Goal: Task Accomplishment & Management: Use online tool/utility

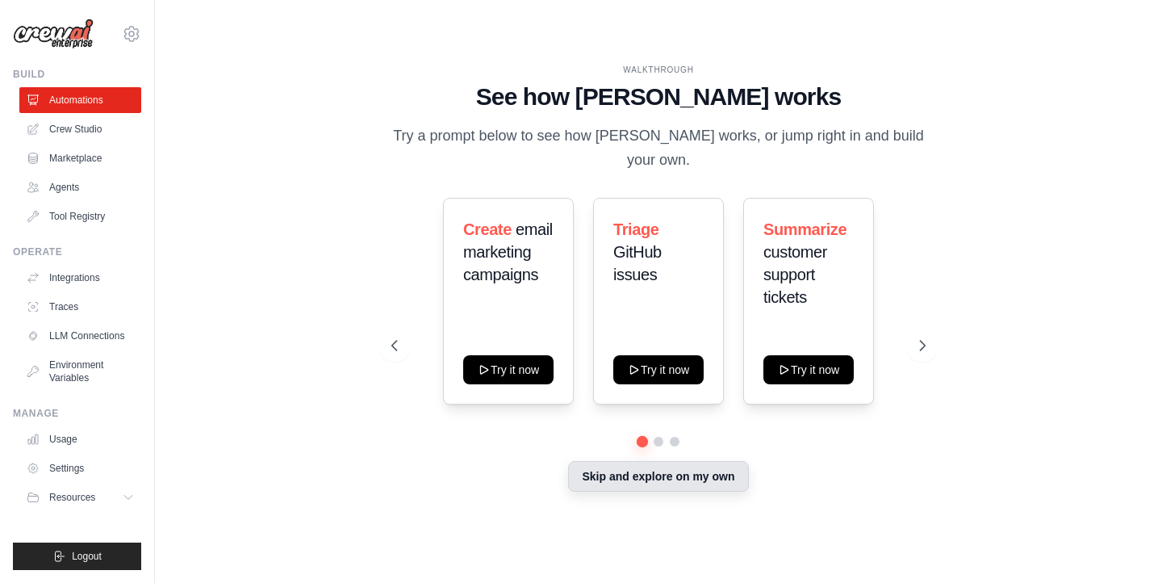
click at [632, 461] on button "Skip and explore on my own" at bounding box center [658, 476] width 180 height 31
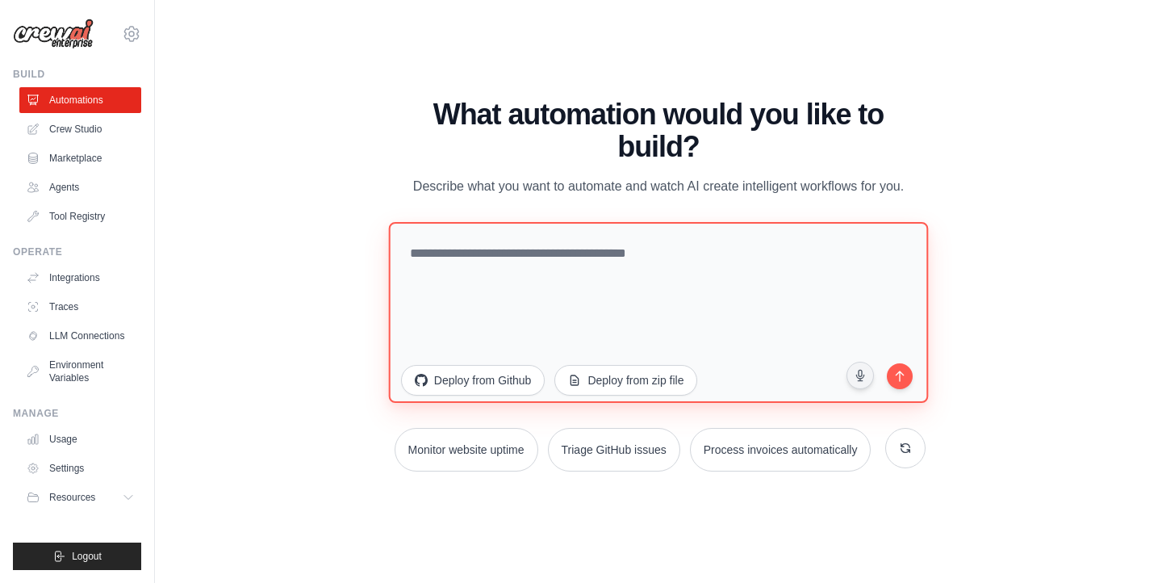
click at [547, 259] on textarea at bounding box center [658, 312] width 540 height 181
paste textarea "**********"
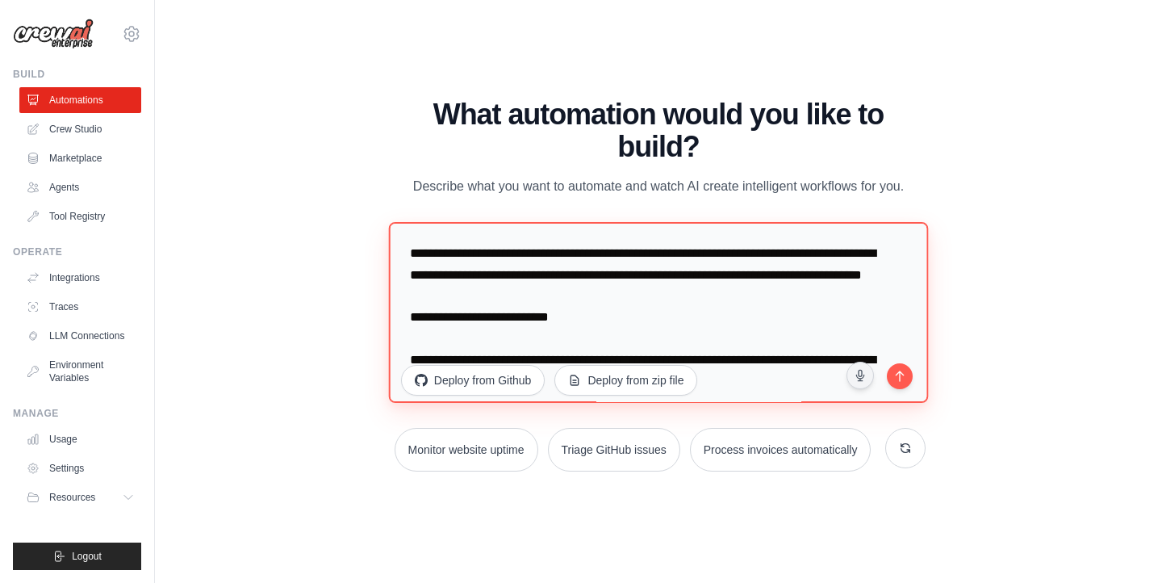
scroll to position [1204, 0]
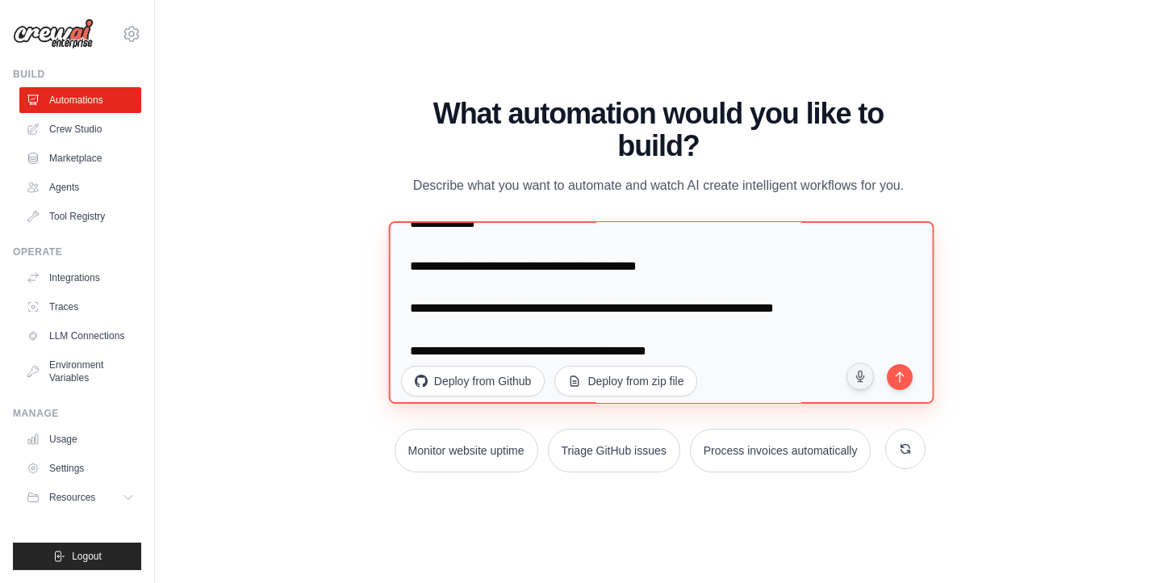
type textarea "**********"
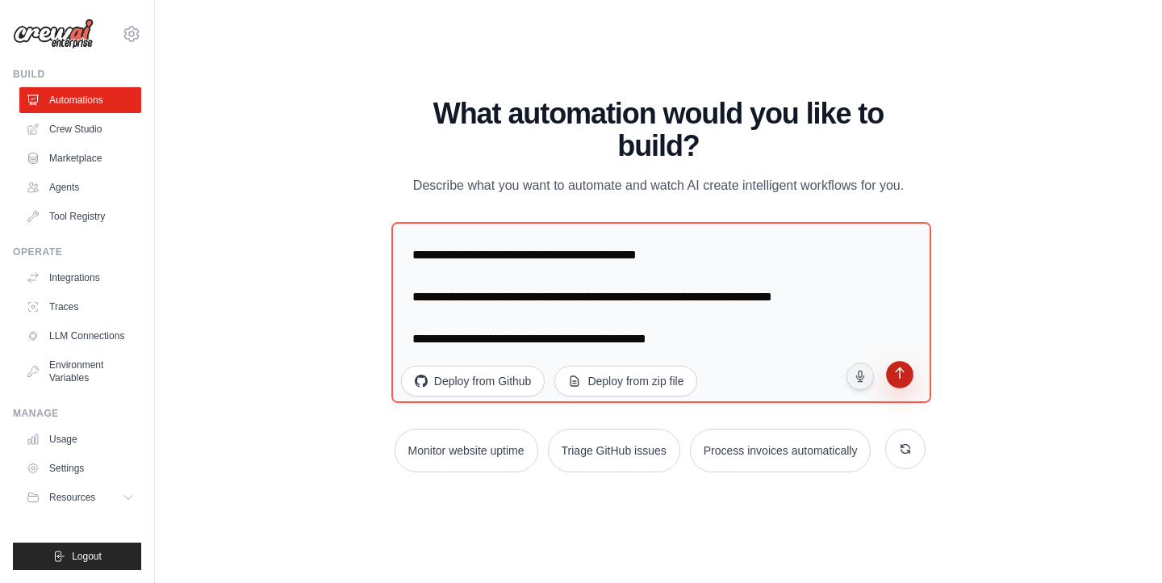
click at [909, 375] on button "submit" at bounding box center [900, 377] width 34 height 34
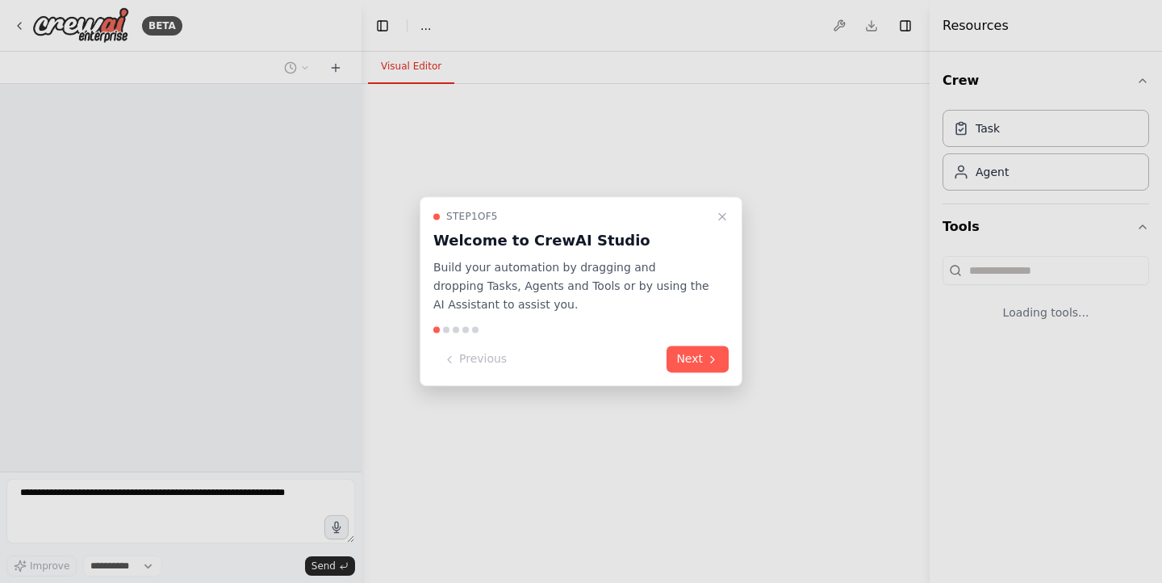
select select "****"
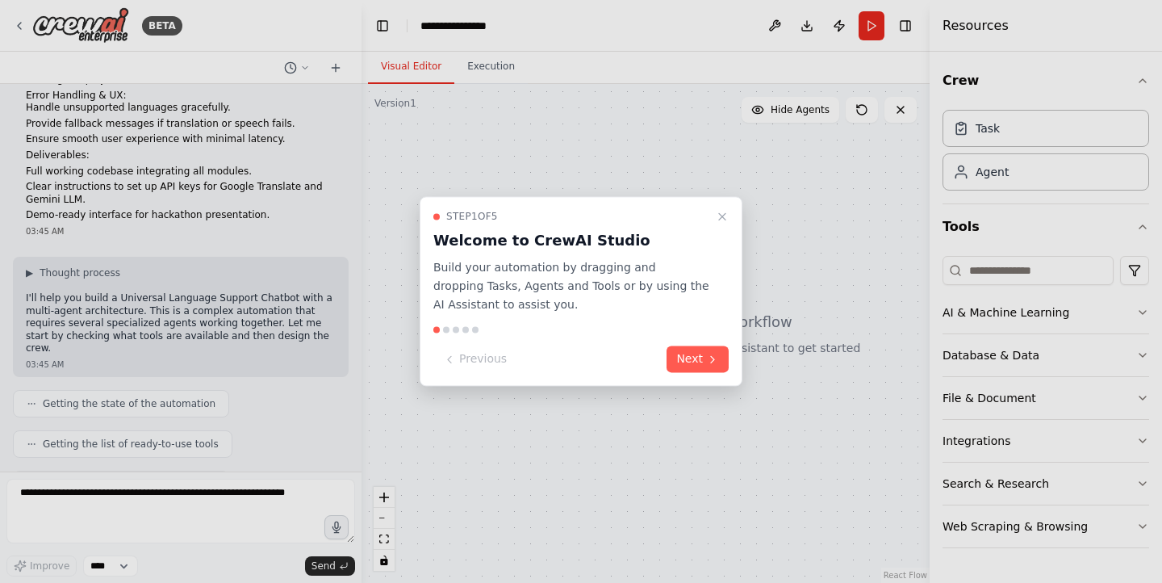
scroll to position [560, 0]
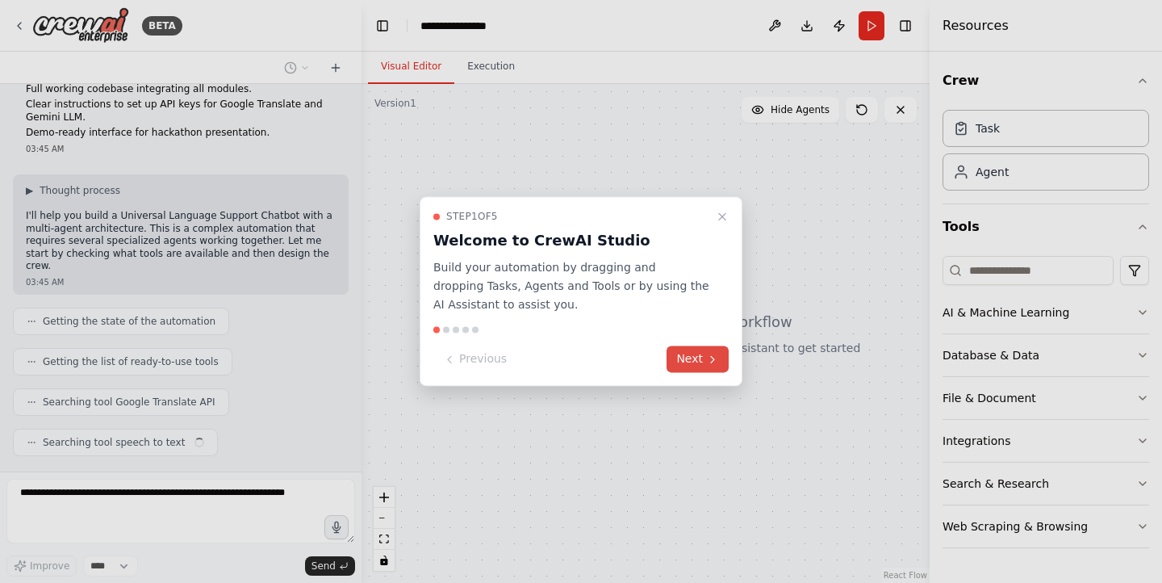
click at [698, 351] on button "Next" at bounding box center [698, 359] width 62 height 27
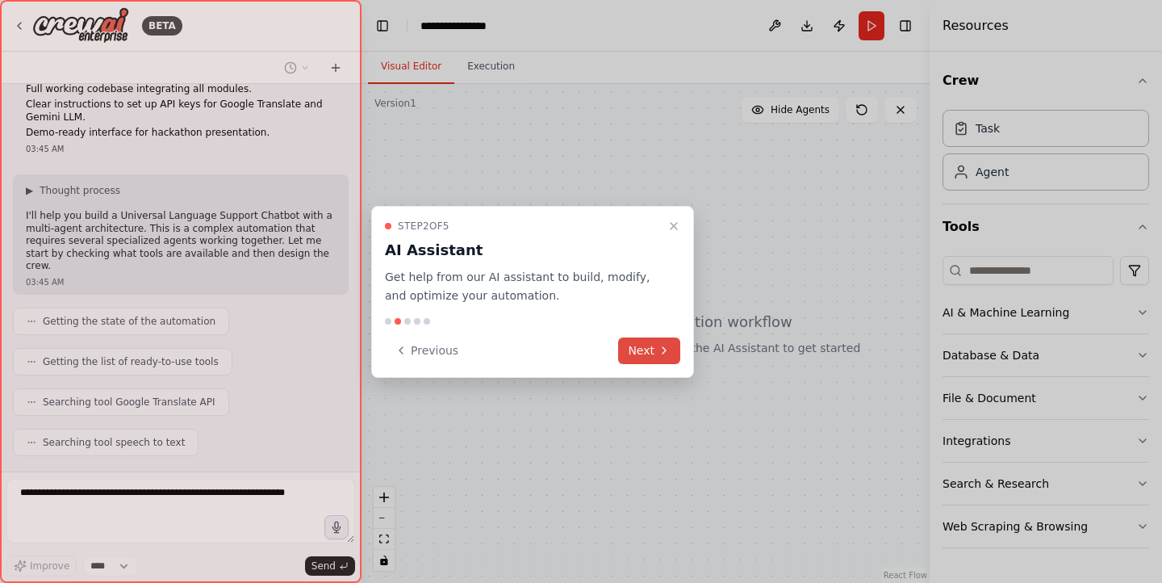
click at [698, 351] on div at bounding box center [581, 291] width 1162 height 583
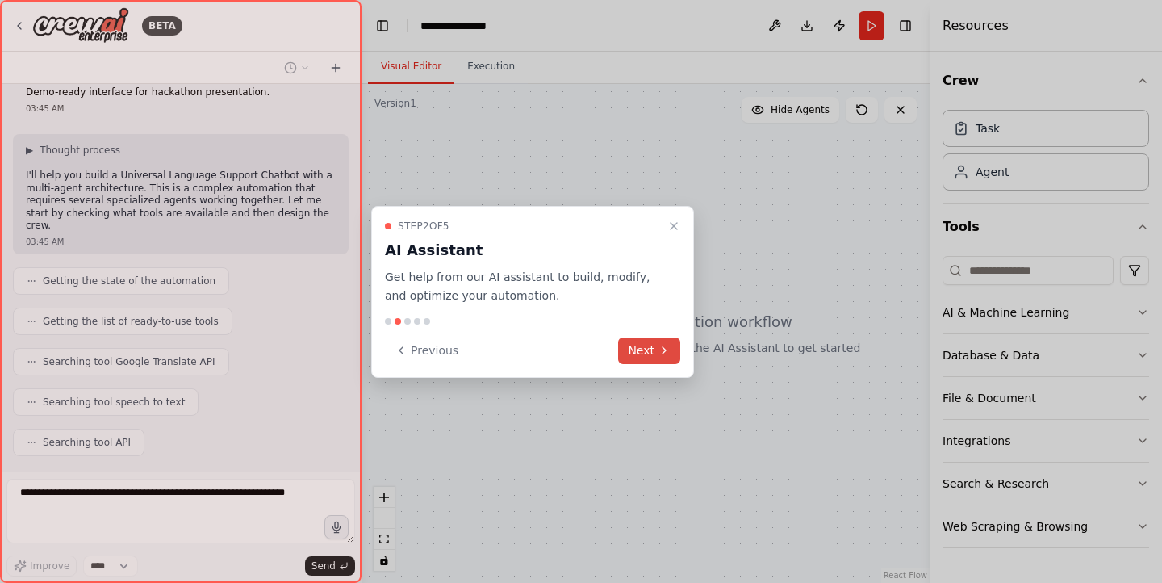
click at [655, 341] on button "Next" at bounding box center [649, 350] width 62 height 27
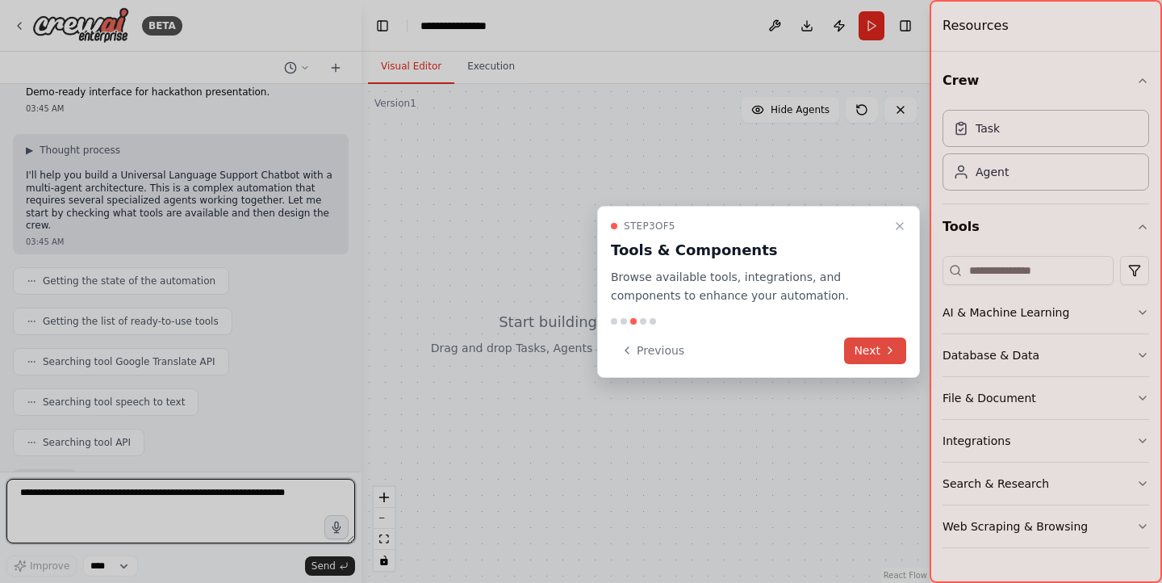
scroll to position [613, 0]
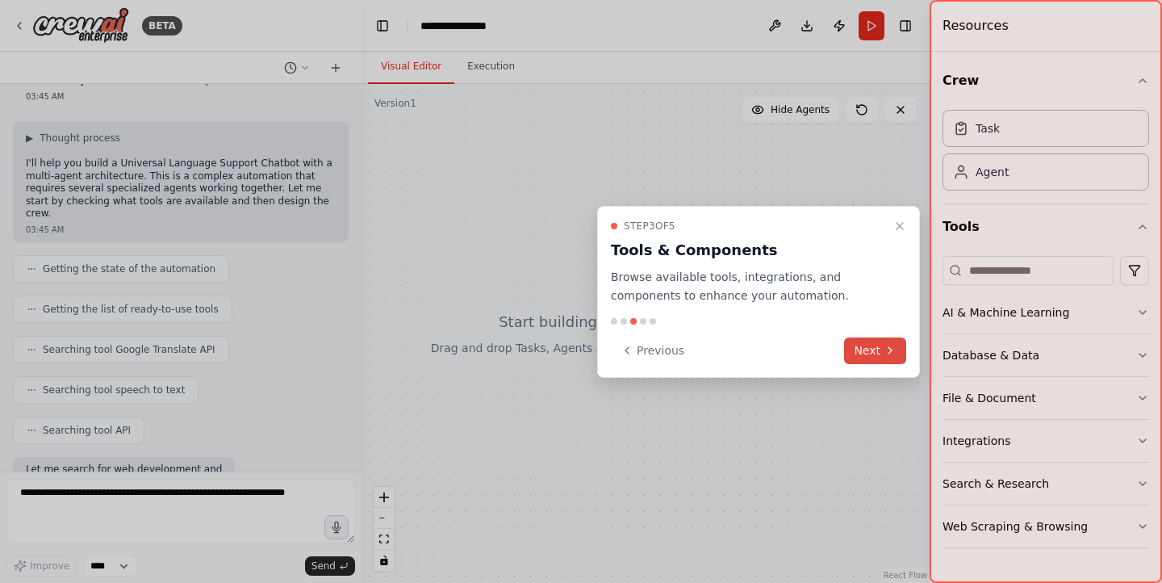
click at [899, 352] on button "Next" at bounding box center [875, 350] width 62 height 27
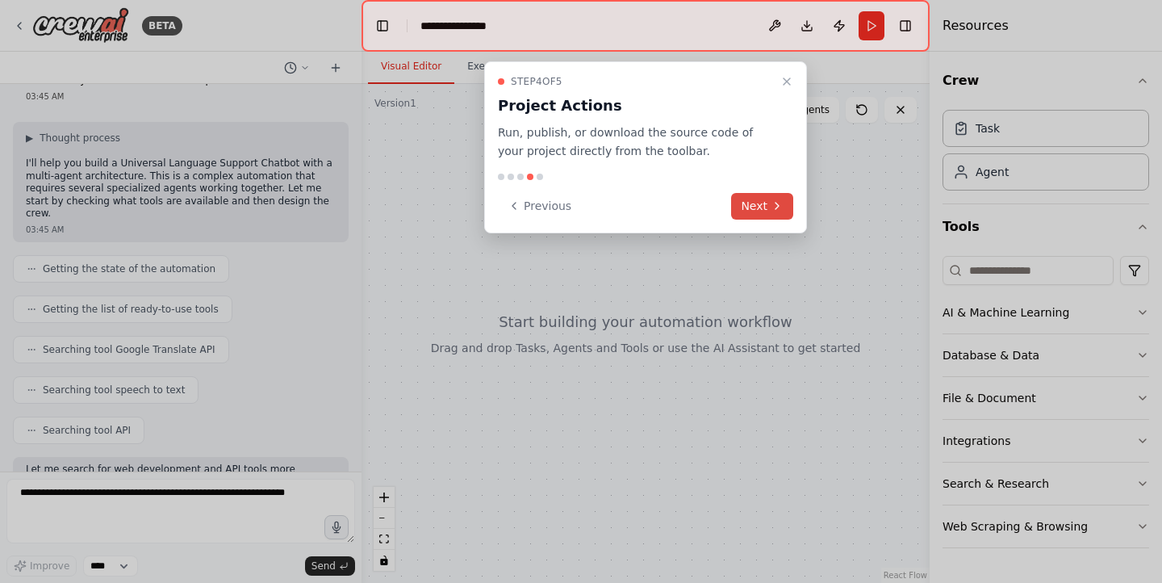
click at [763, 206] on button "Next" at bounding box center [762, 206] width 62 height 27
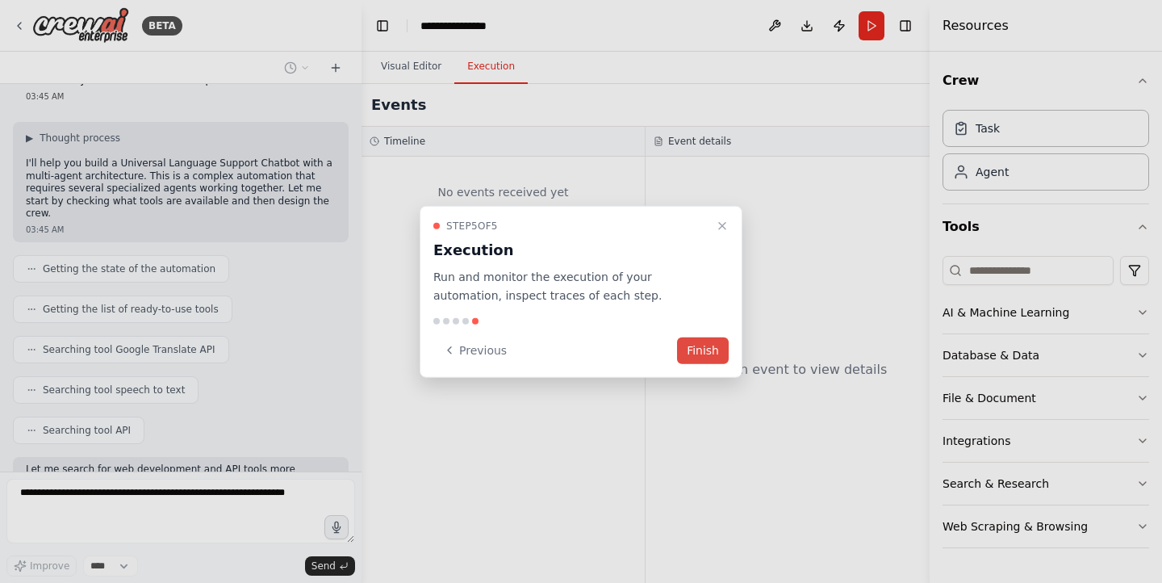
scroll to position [695, 0]
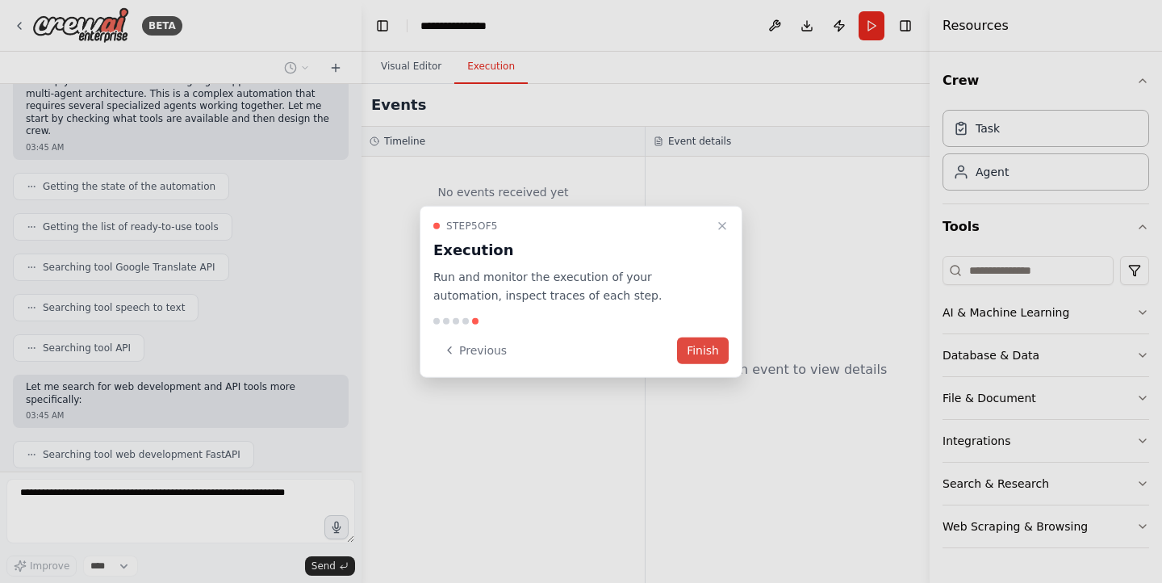
click at [710, 341] on button "Finish" at bounding box center [703, 350] width 52 height 27
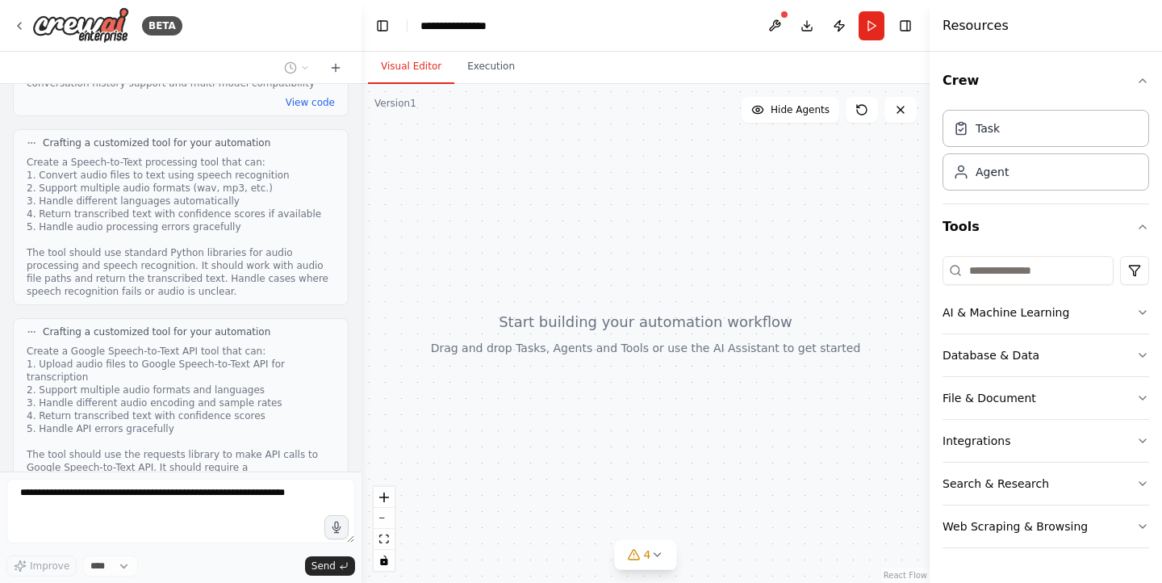
scroll to position [1819, 0]
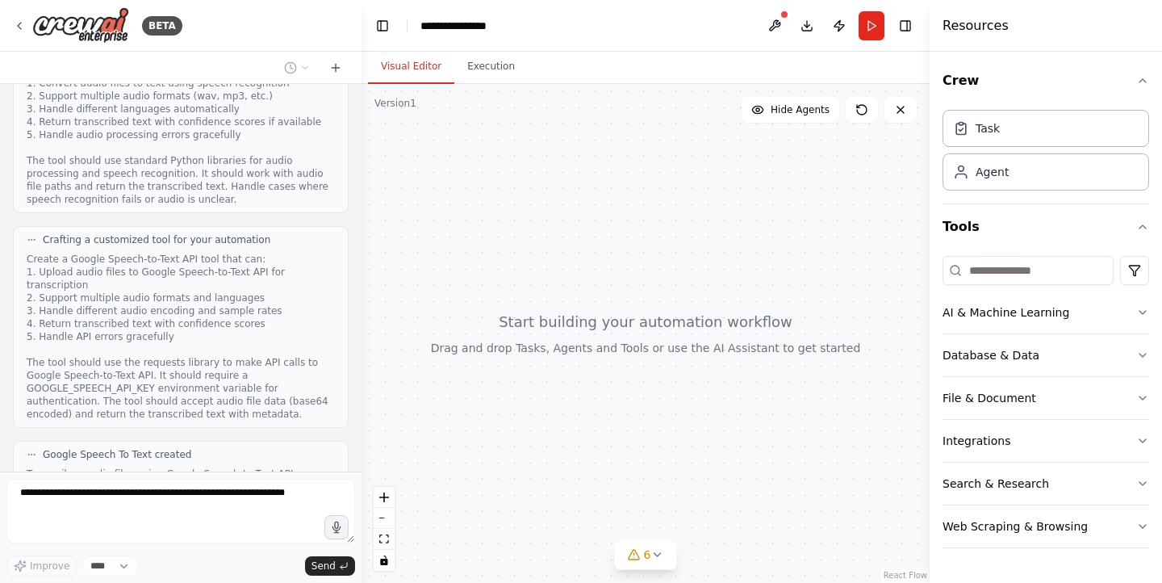
click at [656, 351] on div at bounding box center [646, 333] width 568 height 499
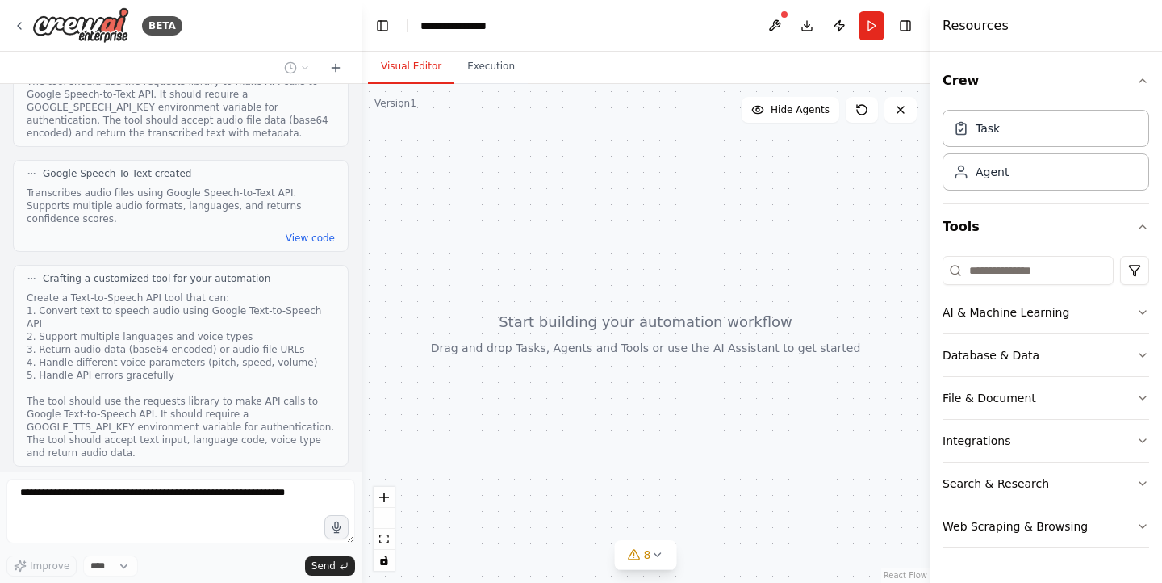
scroll to position [2302, 0]
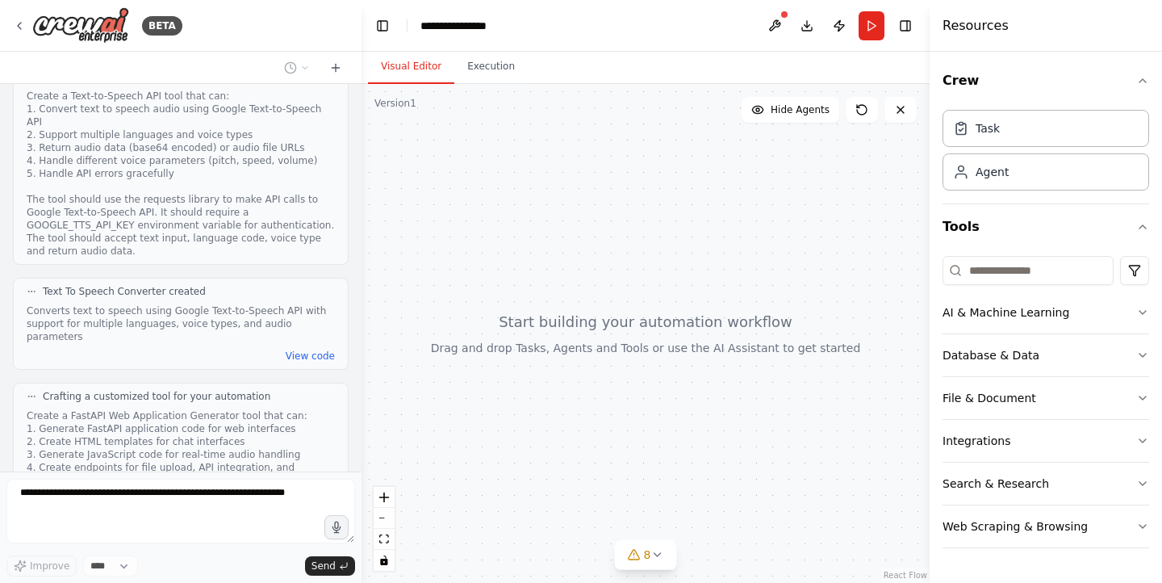
click at [641, 453] on div at bounding box center [646, 333] width 568 height 499
click at [635, 425] on div at bounding box center [646, 333] width 568 height 499
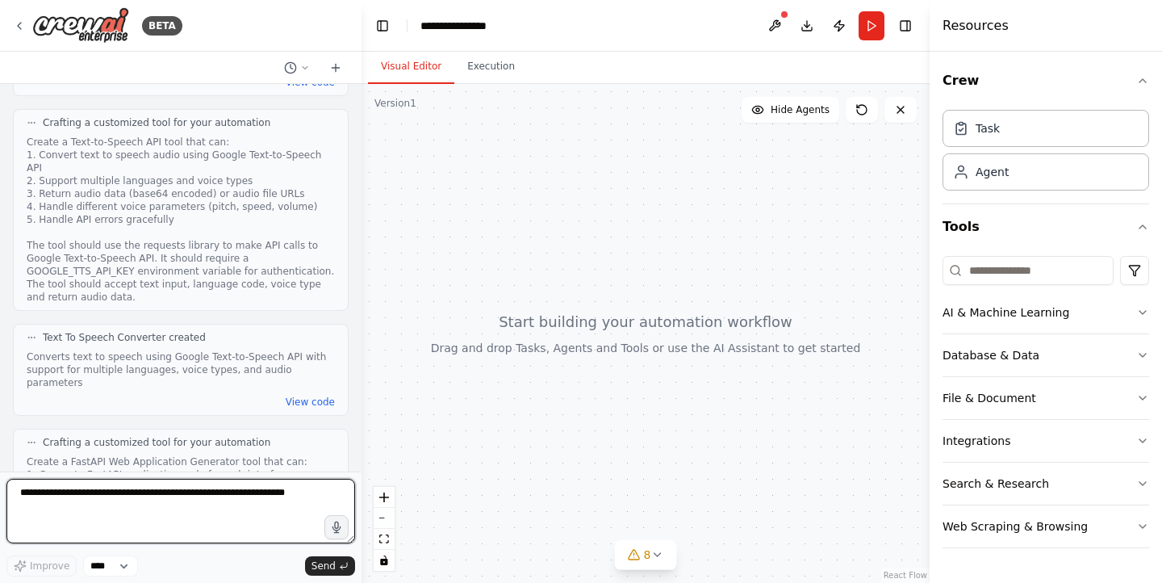
scroll to position [2260, 0]
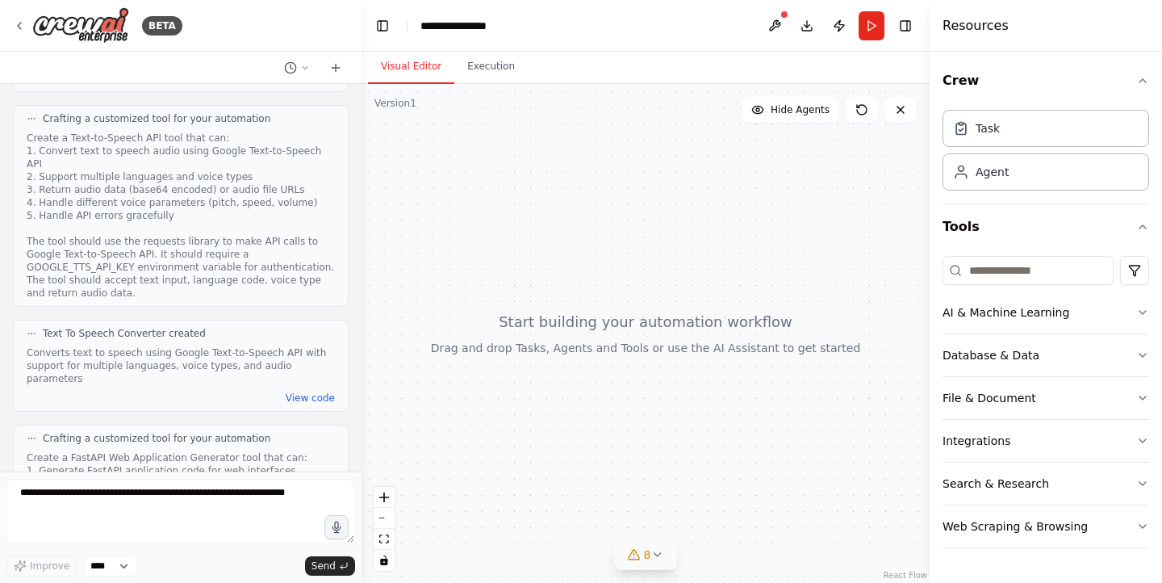
click at [650, 549] on span "8" at bounding box center [647, 555] width 7 height 16
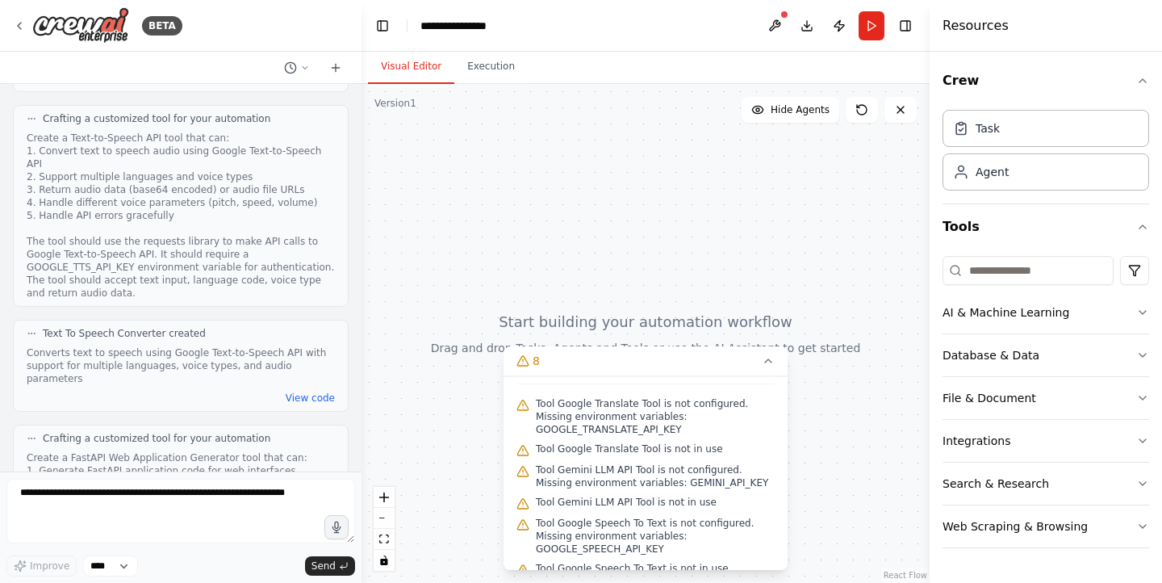
scroll to position [31, 0]
drag, startPoint x: 754, startPoint y: 108, endPoint x: 768, endPoint y: 113, distance: 14.6
click at [768, 113] on button "Hide Agents" at bounding box center [791, 110] width 98 height 26
click at [768, 113] on button "Show Agents" at bounding box center [789, 110] width 102 height 26
click at [763, 113] on icon at bounding box center [757, 109] width 10 height 7
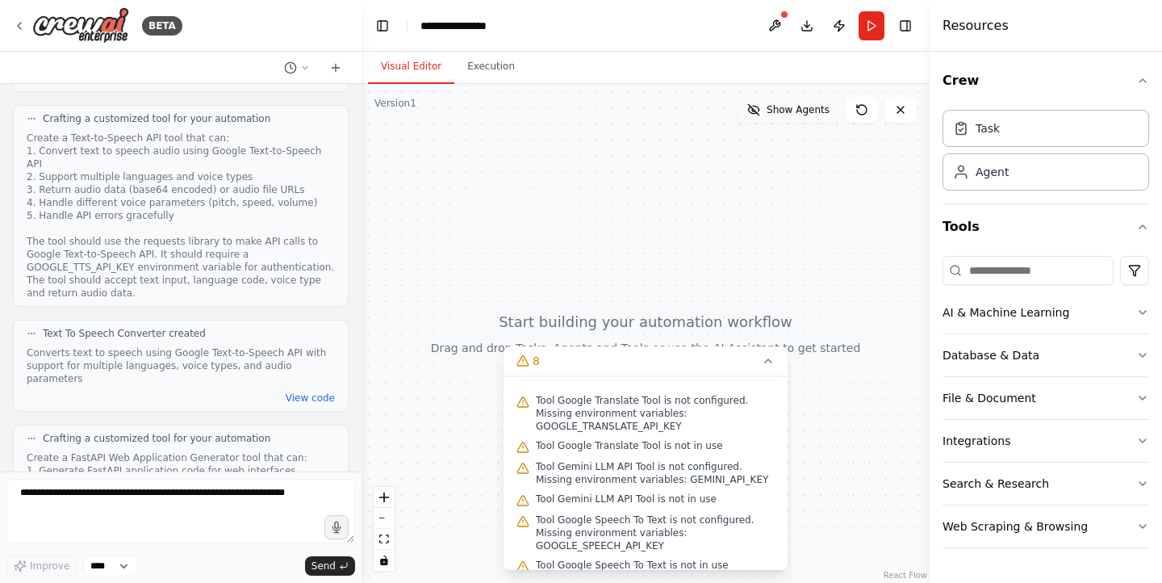
click at [768, 113] on button "Show Agents" at bounding box center [789, 110] width 102 height 26
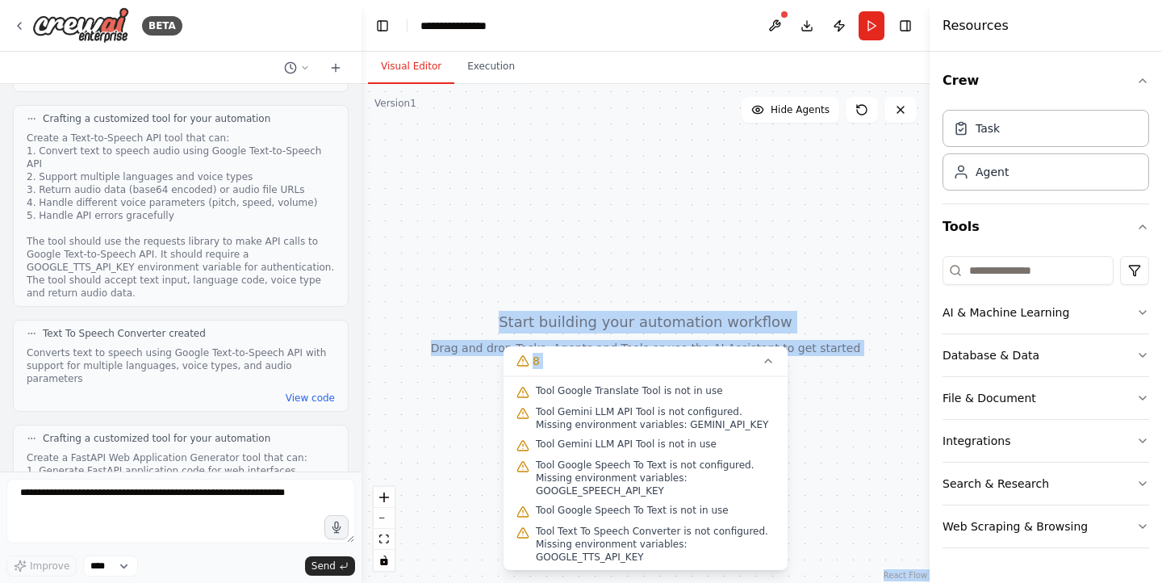
scroll to position [109, 0]
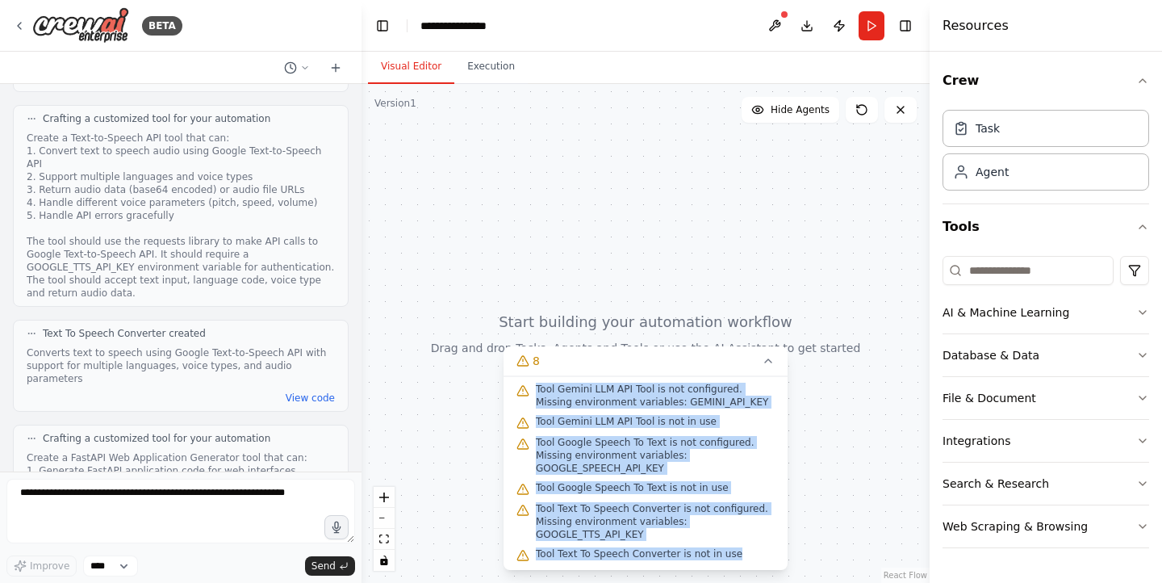
drag, startPoint x: 513, startPoint y: 395, endPoint x: 744, endPoint y: 546, distance: 276.5
click at [744, 546] on div "Issues found Tool Google Translate Tool is not configured. Missing environment …" at bounding box center [646, 473] width 284 height 194
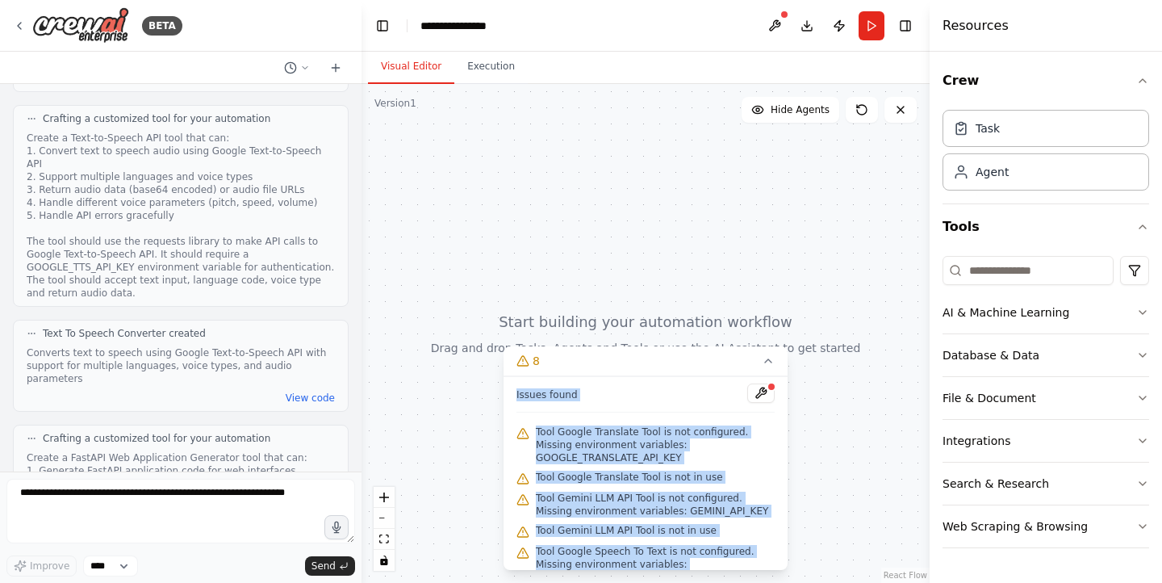
copy div "Issues found Tool Google Translate Tool is not configured. Missing environment …"
click at [677, 455] on span "Tool Google Translate Tool is not configured. Missing environment variables: GO…" at bounding box center [655, 444] width 239 height 39
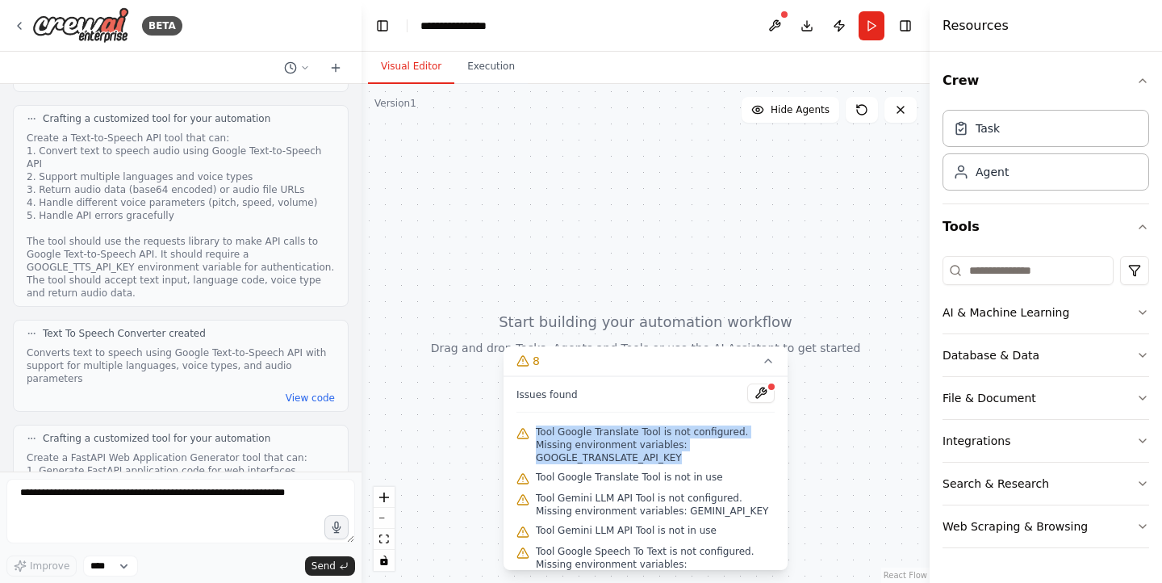
drag, startPoint x: 677, startPoint y: 455, endPoint x: 532, endPoint y: 431, distance: 147.3
click at [532, 431] on div "Tool Google Translate Tool is not configured. Missing environment variables: GO…" at bounding box center [646, 444] width 258 height 45
click at [673, 458] on span "Tool Google Translate Tool is not configured. Missing environment variables: GO…" at bounding box center [655, 444] width 239 height 39
click at [840, 29] on button "Publish" at bounding box center [840, 25] width 26 height 29
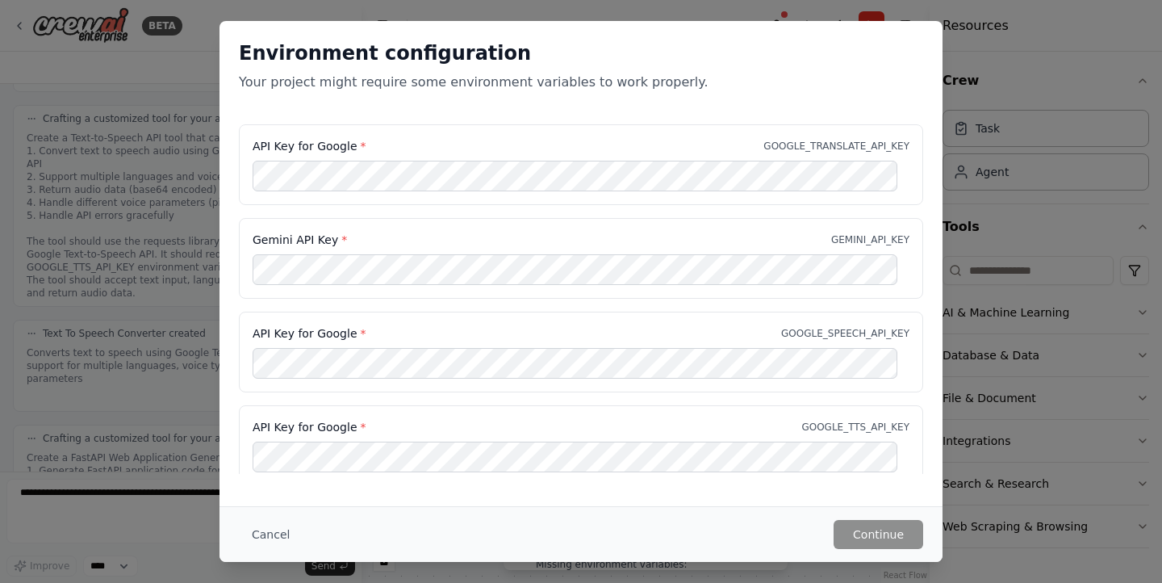
click at [1153, 191] on div "Environment configuration Your project might require some environment variables…" at bounding box center [581, 291] width 1162 height 583
click at [270, 534] on button "Cancel" at bounding box center [271, 534] width 64 height 29
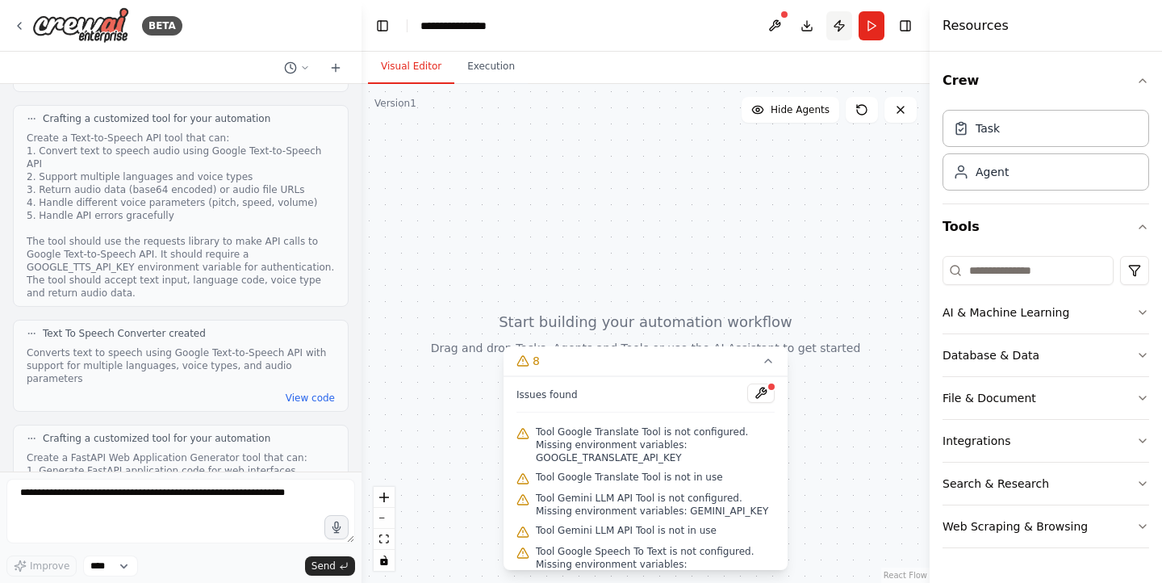
click at [835, 28] on button "Publish" at bounding box center [840, 25] width 26 height 29
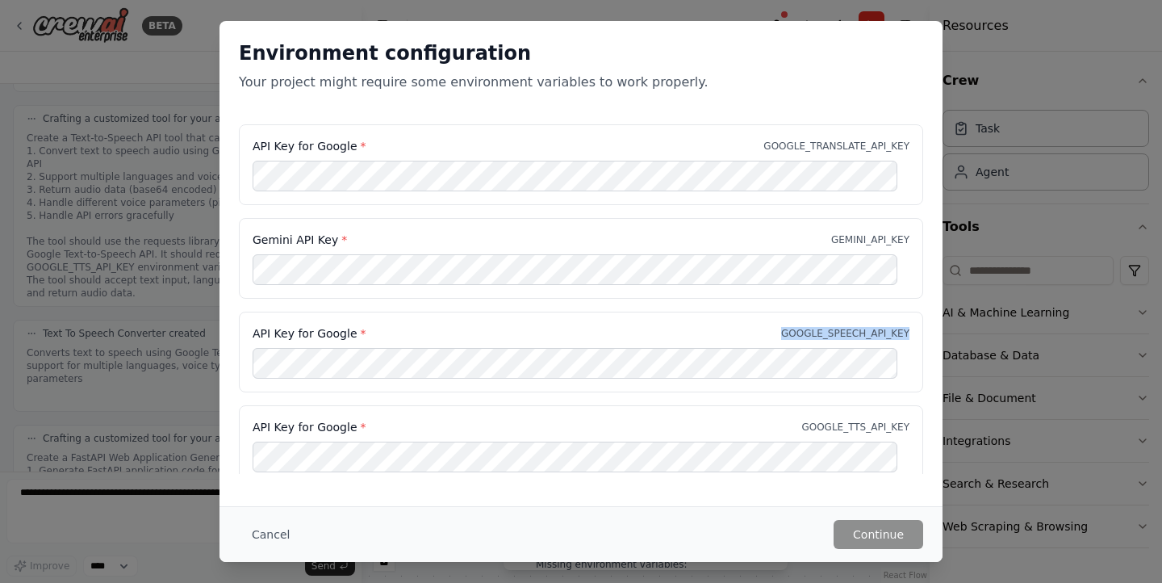
drag, startPoint x: 787, startPoint y: 326, endPoint x: 903, endPoint y: 333, distance: 115.7
click at [903, 333] on div "API Key for Google * GOOGLE_SPEECH_API_KEY" at bounding box center [581, 352] width 685 height 81
copy p "GOOGLE_SPEECH_API_KEY"
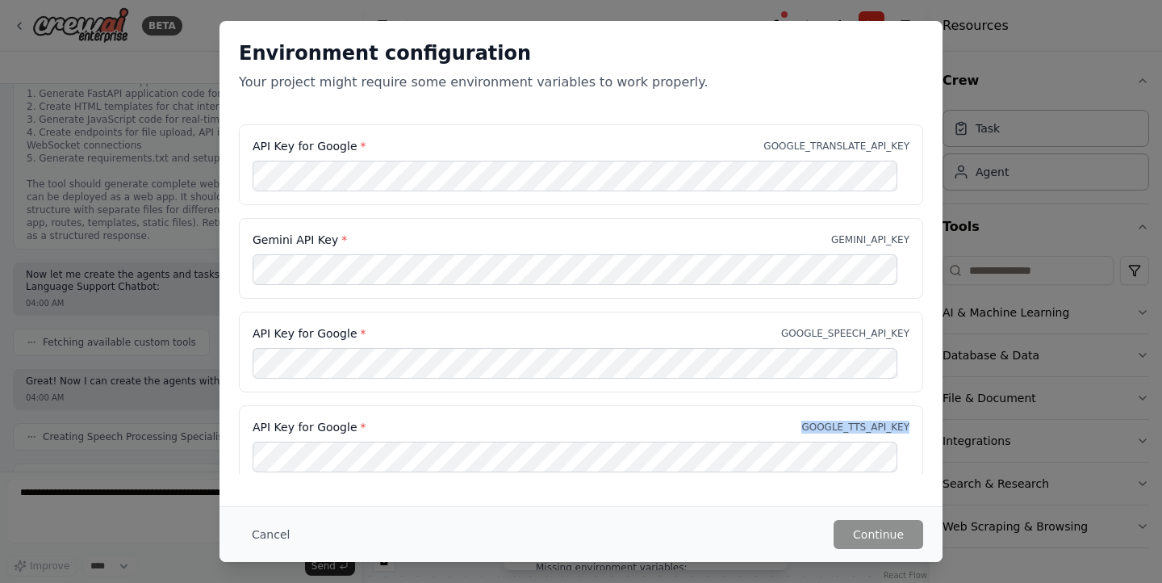
drag, startPoint x: 800, startPoint y: 421, endPoint x: 896, endPoint y: 421, distance: 96.1
click at [896, 421] on div "API Key for Google * GOOGLE_TTS_API_KEY" at bounding box center [581, 427] width 657 height 16
copy p "GOOGLE_TTS_API_KEY"
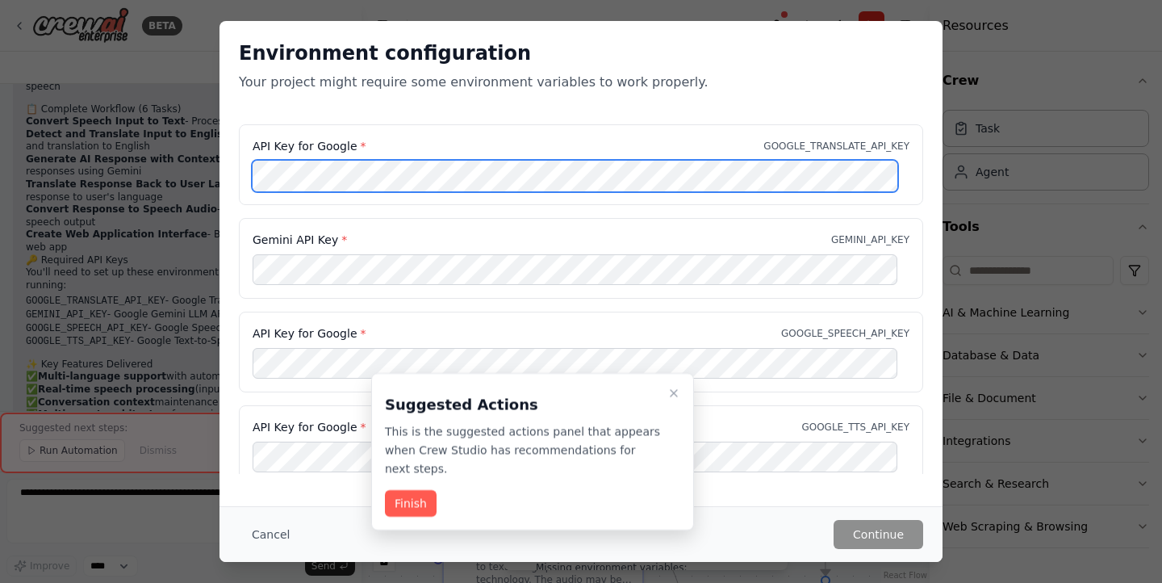
click at [176, 157] on div "Environment configuration Your project might require some environment variables…" at bounding box center [581, 291] width 1162 height 583
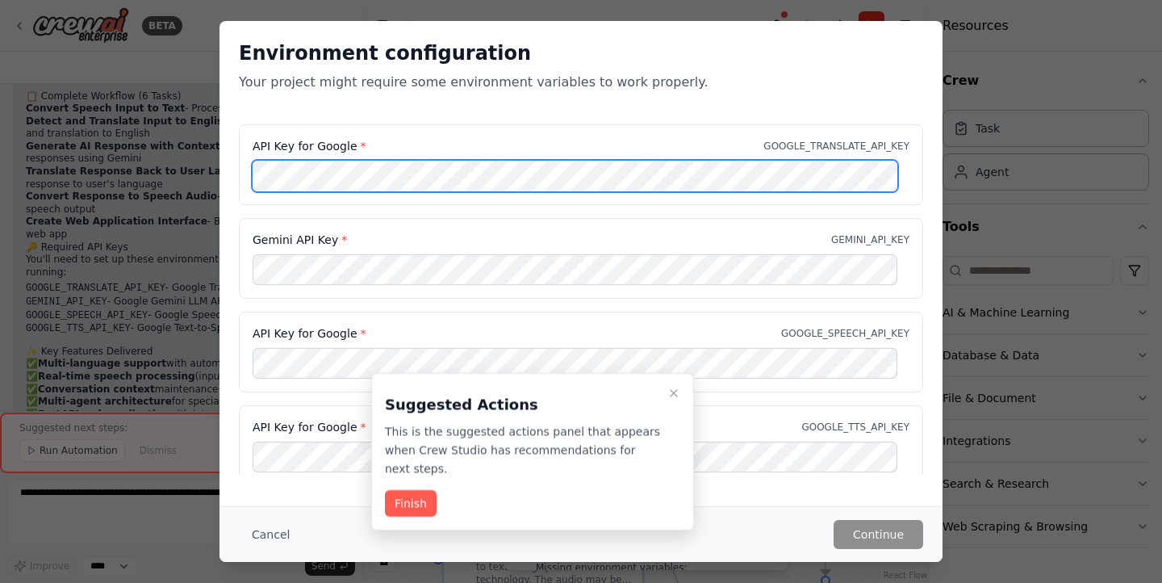
scroll to position [3905, 0]
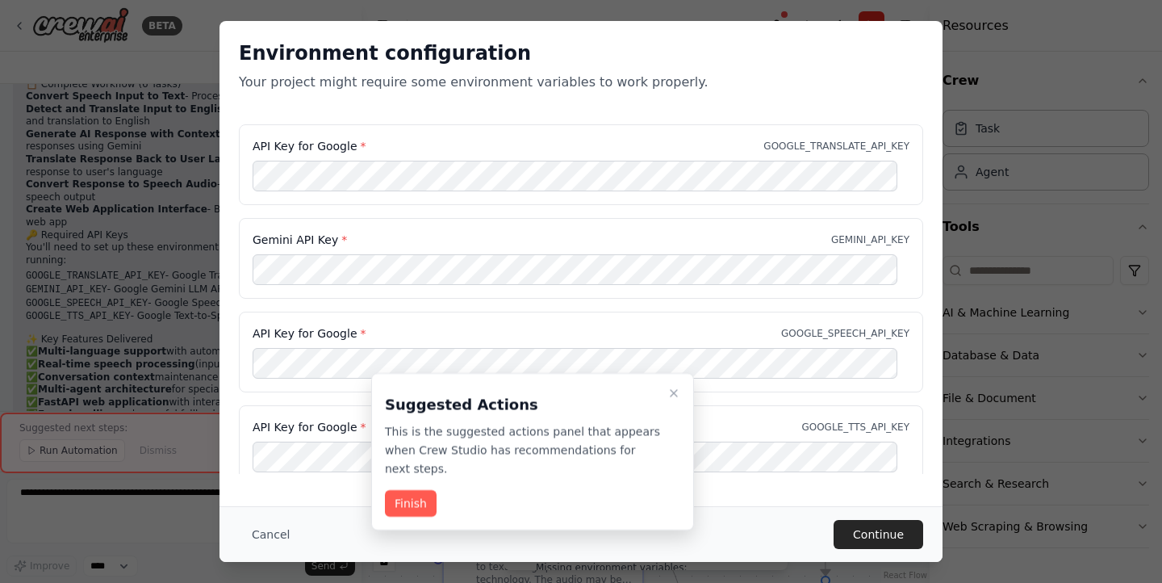
click at [341, 390] on div "API Key for Google * GOOGLE_SPEECH_API_KEY" at bounding box center [581, 352] width 685 height 81
click at [402, 490] on button "Finish" at bounding box center [411, 503] width 52 height 27
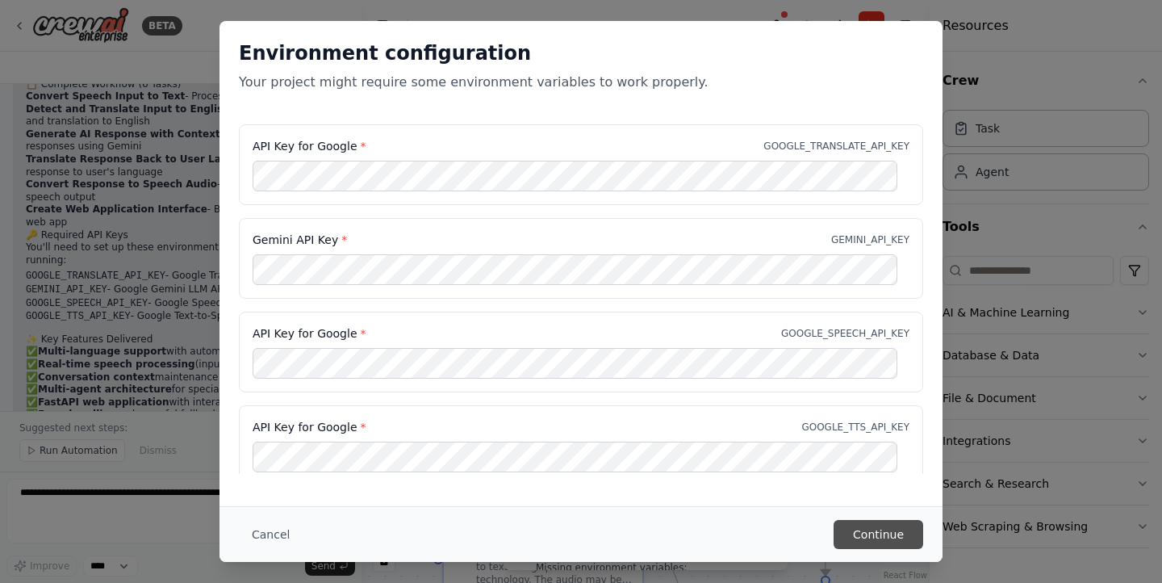
click at [864, 530] on button "Continue" at bounding box center [879, 534] width 90 height 29
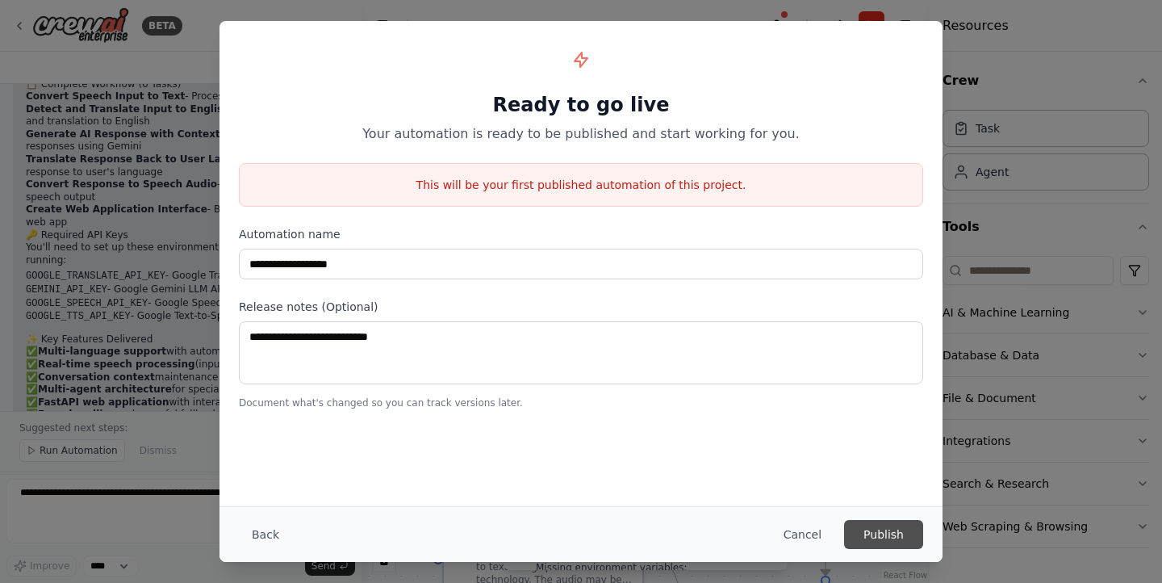
click at [886, 524] on button "Publish" at bounding box center [883, 534] width 79 height 29
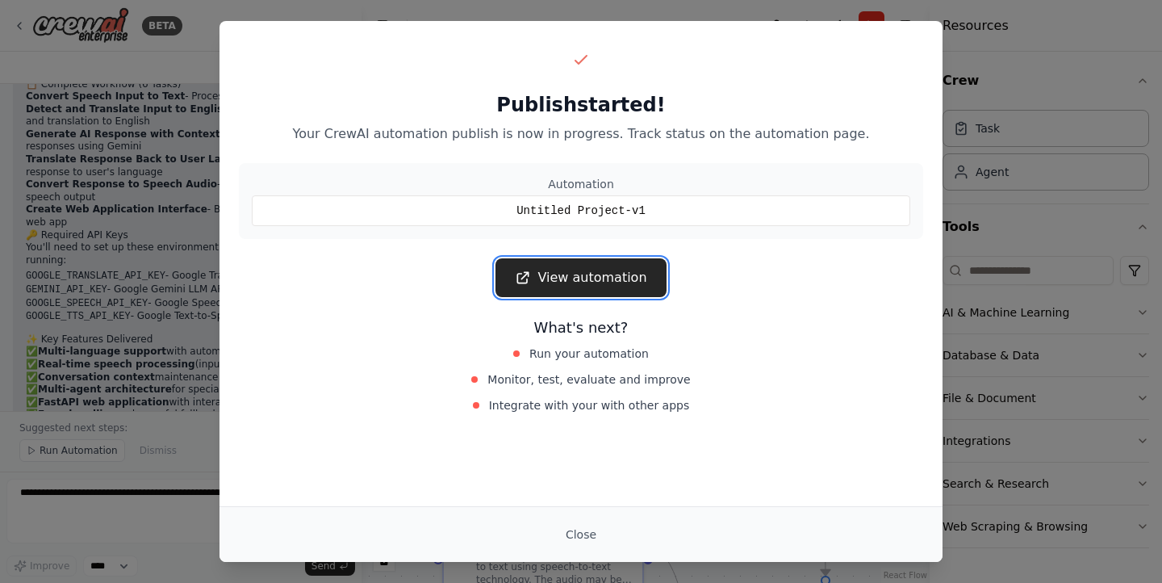
click at [595, 281] on link "View automation" at bounding box center [581, 277] width 170 height 39
click at [577, 536] on button "Close" at bounding box center [581, 534] width 57 height 29
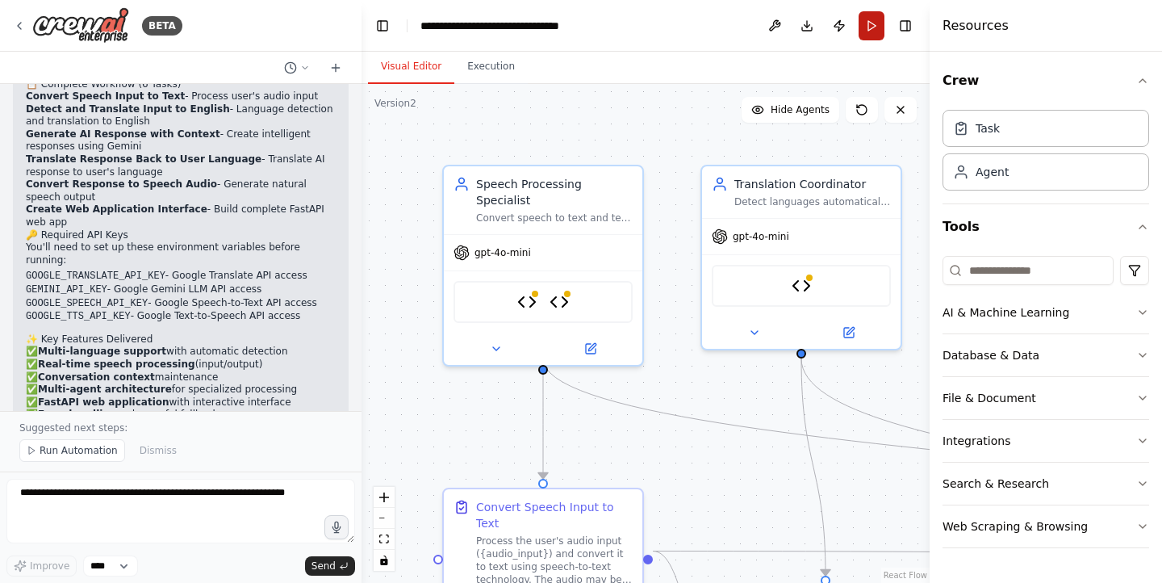
click at [880, 31] on button "Run" at bounding box center [872, 25] width 26 height 29
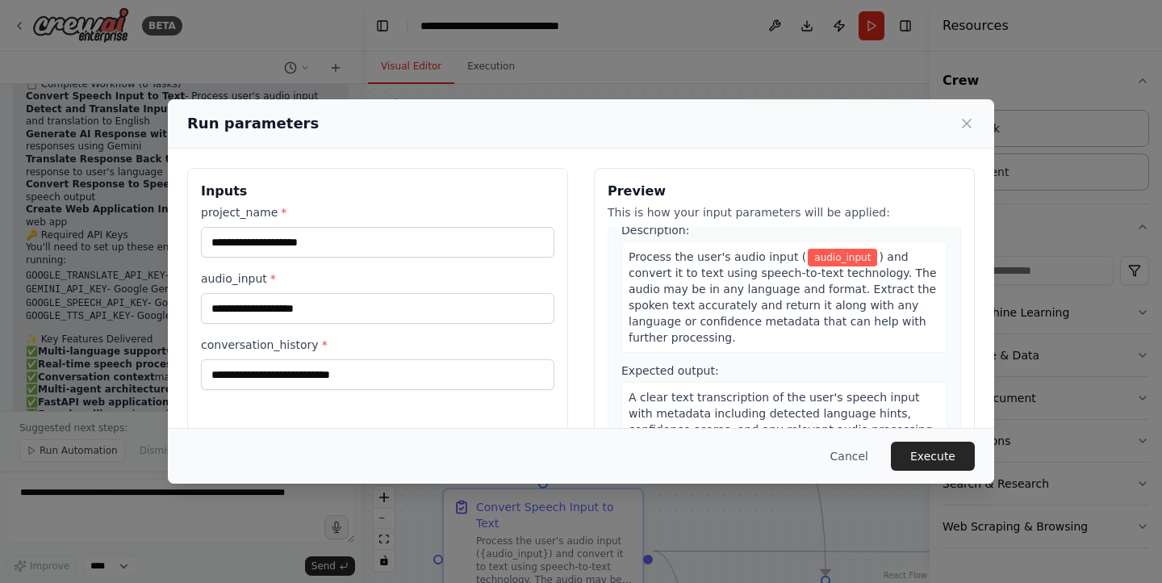
scroll to position [0, 0]
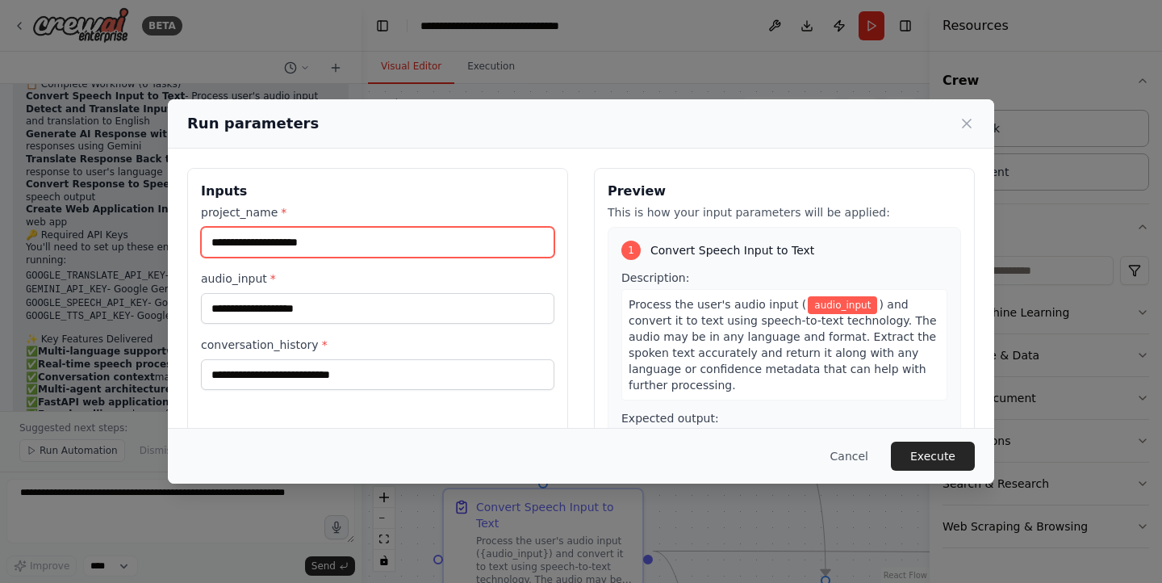
click at [394, 240] on input "project_name *" at bounding box center [378, 242] width 354 height 31
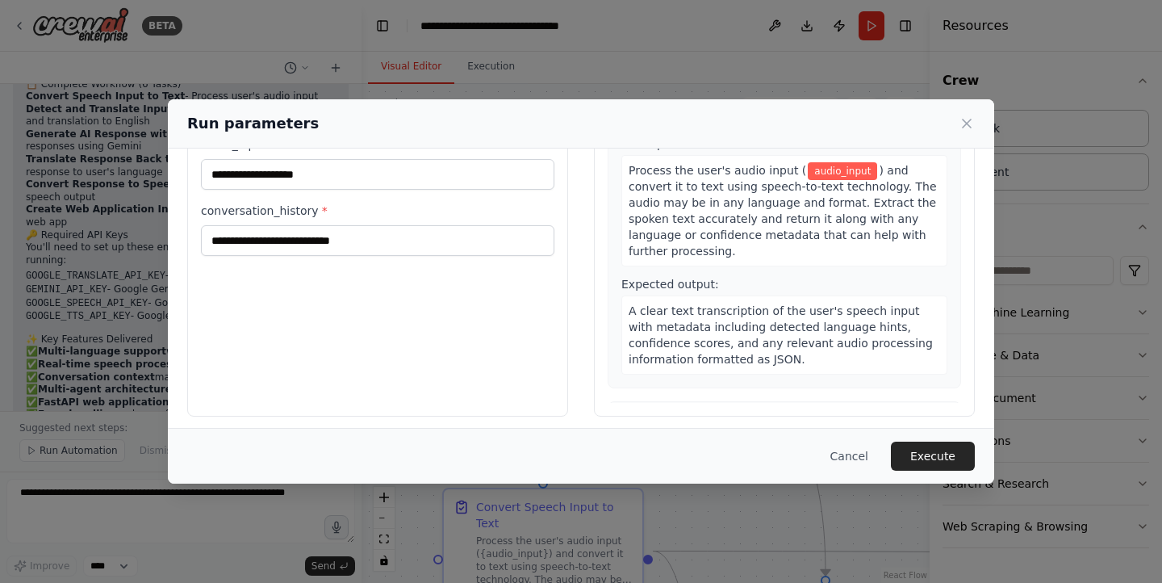
scroll to position [141, 0]
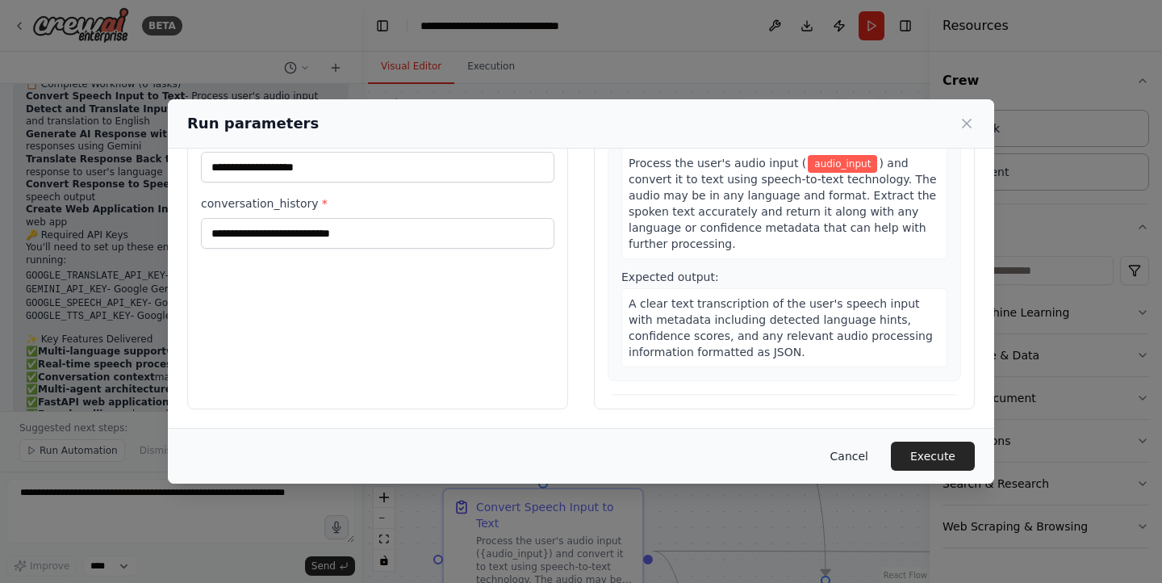
click at [841, 450] on button "Cancel" at bounding box center [850, 456] width 64 height 29
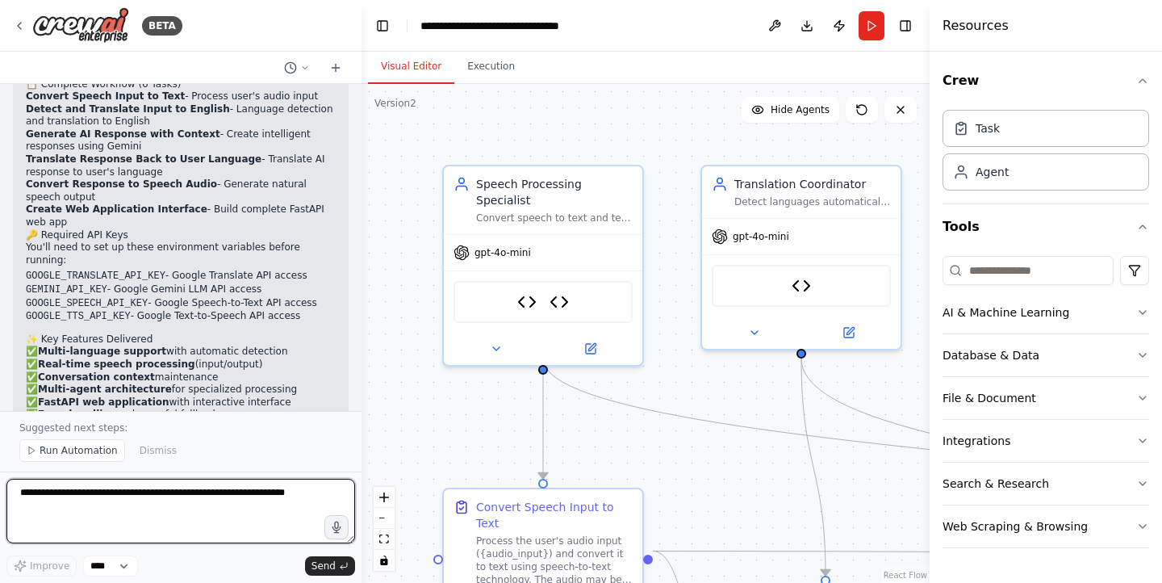
click at [189, 519] on textarea at bounding box center [180, 511] width 349 height 65
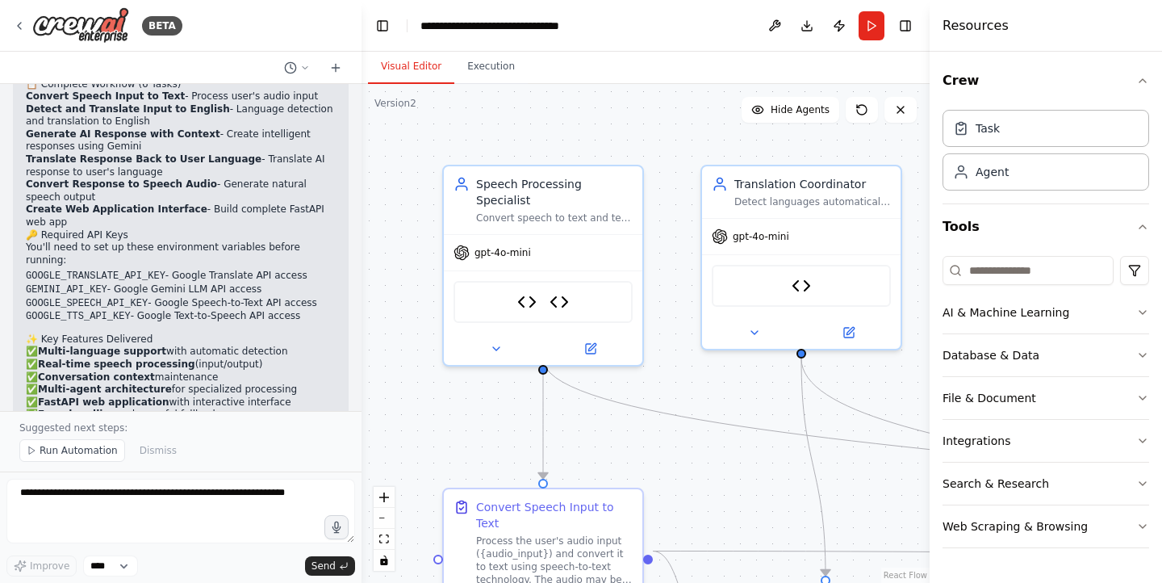
click at [369, 316] on div ".deletable-edge-delete-btn { width: 20px; height: 20px; border: 0px solid #ffff…" at bounding box center [646, 333] width 568 height 499
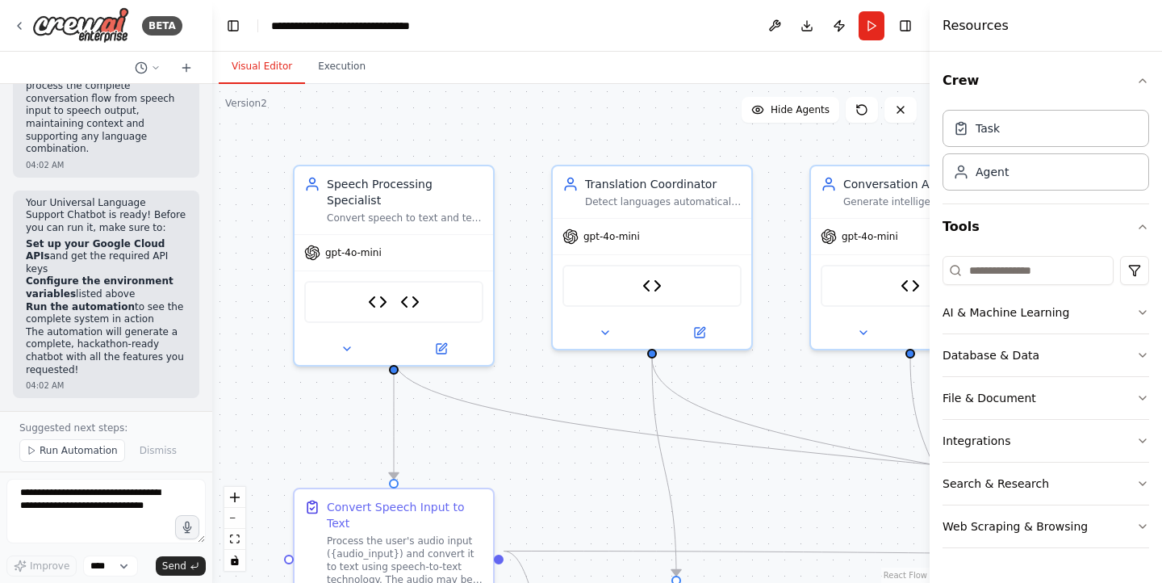
scroll to position [7194, 0]
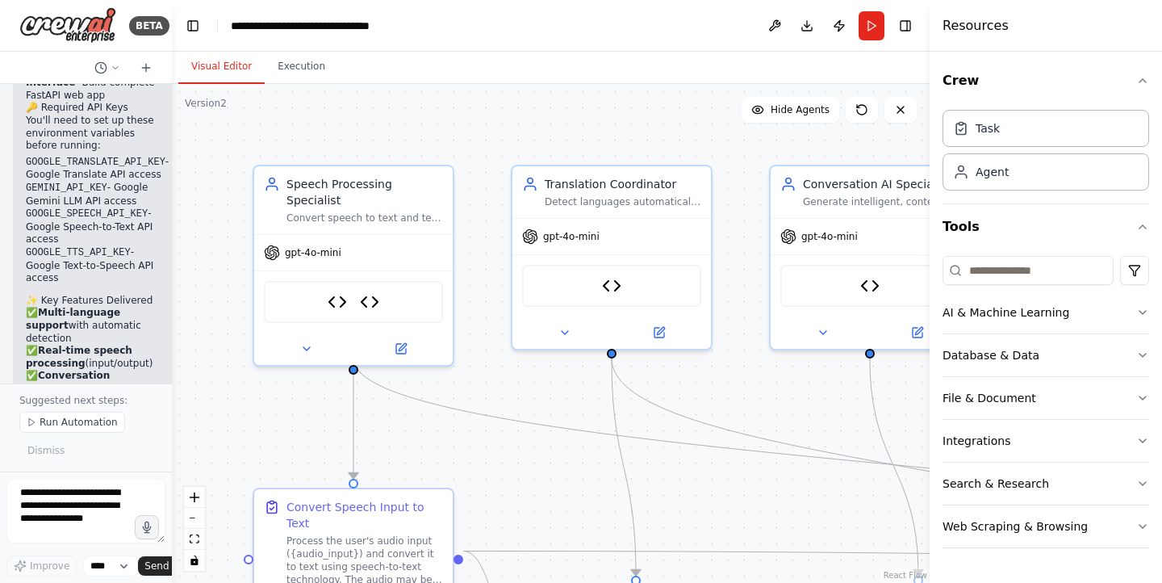
drag, startPoint x: 357, startPoint y: 335, endPoint x: 74, endPoint y: 286, distance: 286.8
click at [74, 286] on div "BETA Build a Universal Language Support Chatbot that works seamlessly across mu…" at bounding box center [86, 291] width 172 height 583
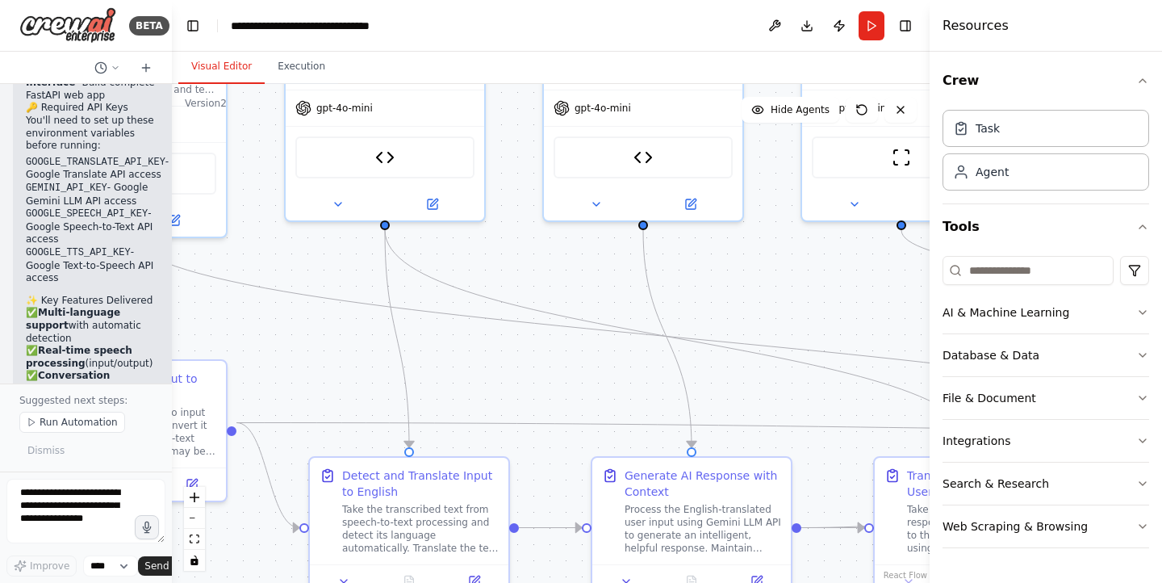
drag, startPoint x: 766, startPoint y: 387, endPoint x: 542, endPoint y: 258, distance: 257.8
click at [542, 258] on div ".deletable-edge-delete-btn { width: 20px; height: 20px; border: 0px solid #ffff…" at bounding box center [551, 333] width 758 height 499
click at [915, 19] on button "Toggle Right Sidebar" at bounding box center [905, 26] width 23 height 23
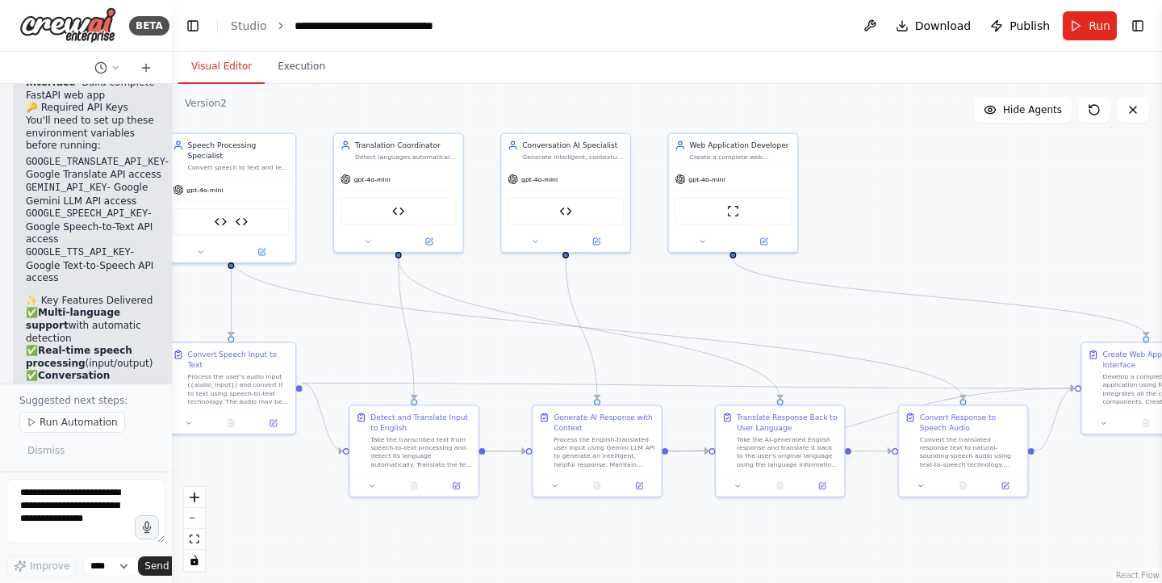
drag, startPoint x: 802, startPoint y: 504, endPoint x: 663, endPoint y: 522, distance: 140.8
click at [663, 522] on div ".deletable-edge-delete-btn { width: 20px; height: 20px; border: 0px solid #ffff…" at bounding box center [667, 333] width 991 height 499
click at [67, 418] on span "Run Automation" at bounding box center [79, 422] width 78 height 13
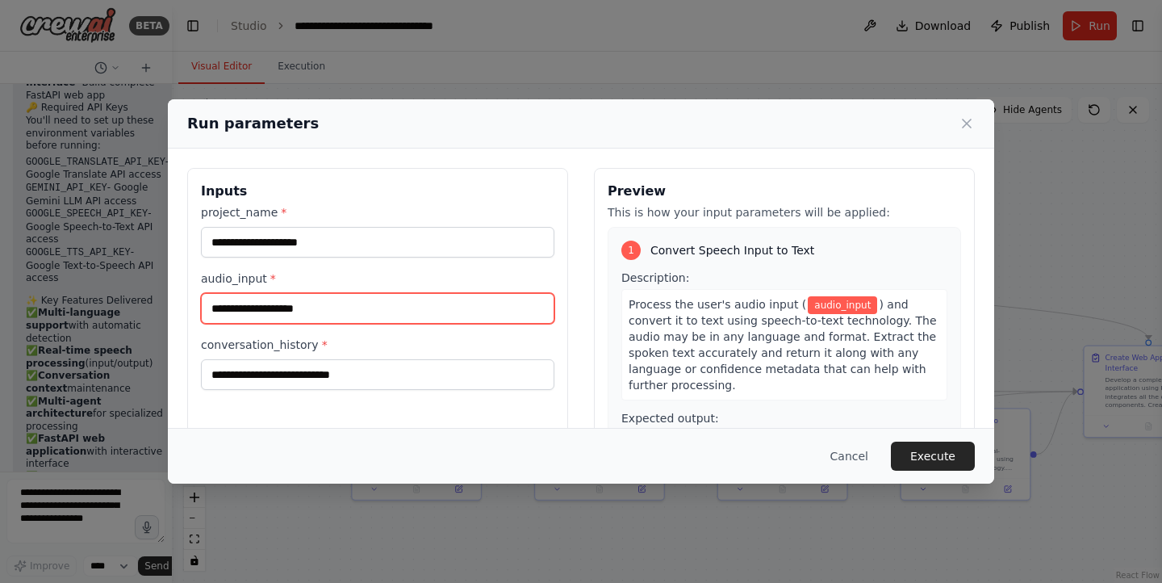
click at [294, 309] on input "audio_input *" at bounding box center [378, 308] width 354 height 31
type input "*"
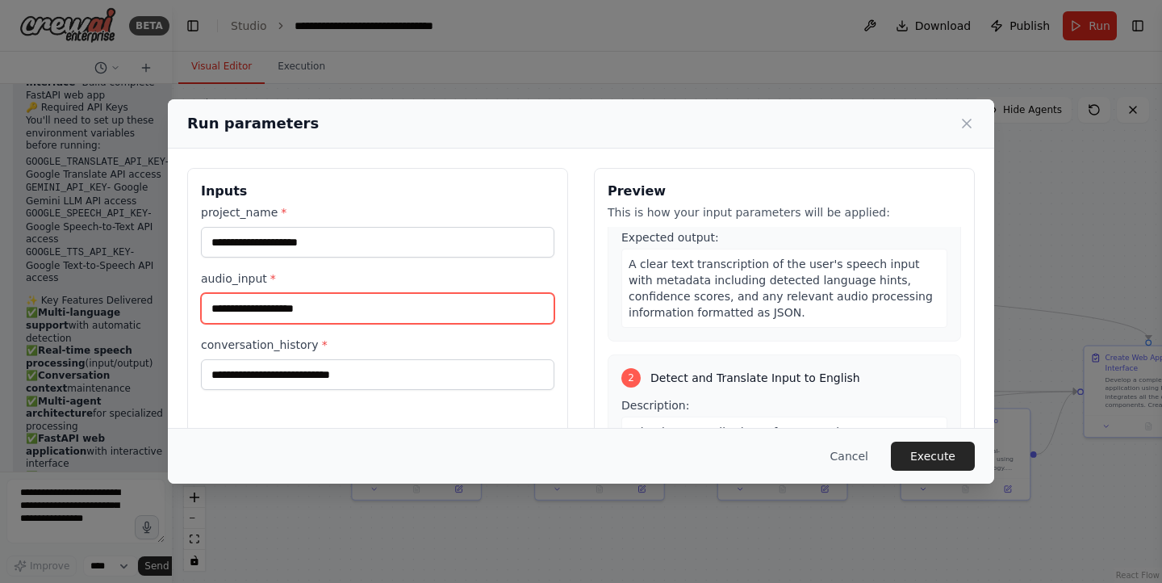
scroll to position [0, 0]
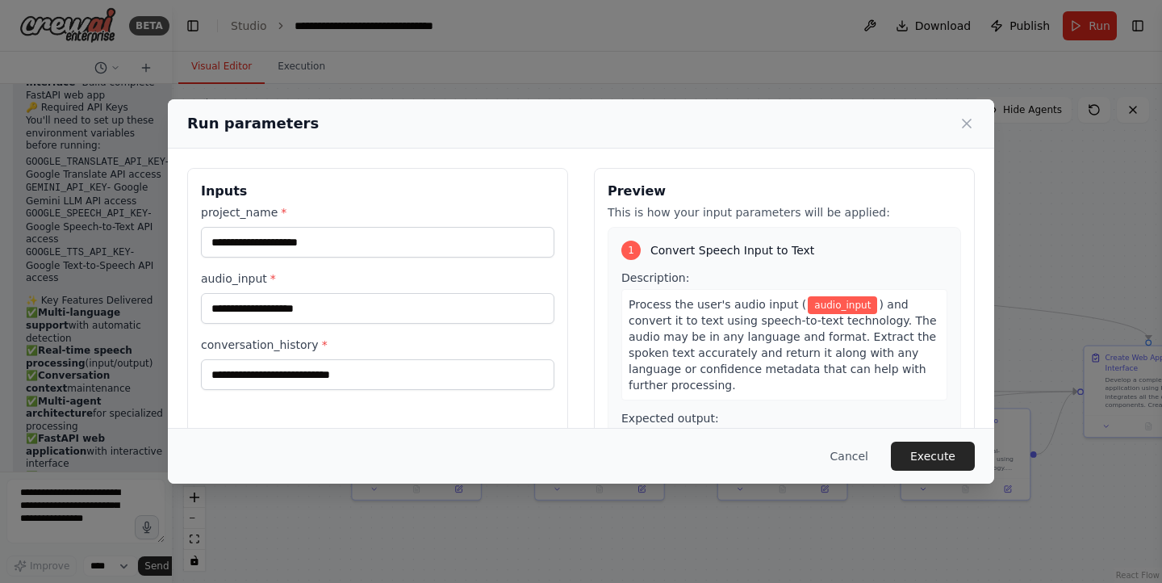
click at [973, 132] on div "Run parameters" at bounding box center [581, 123] width 788 height 23
click at [968, 128] on icon at bounding box center [967, 123] width 16 height 16
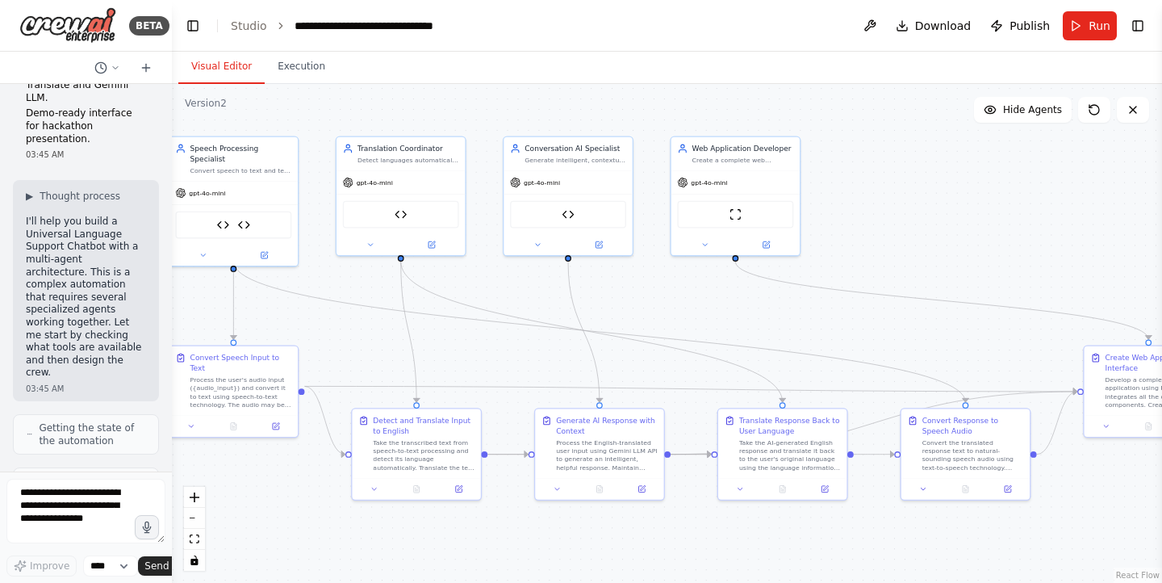
scroll to position [1133, 0]
click at [48, 191] on span "Thought process" at bounding box center [80, 197] width 81 height 13
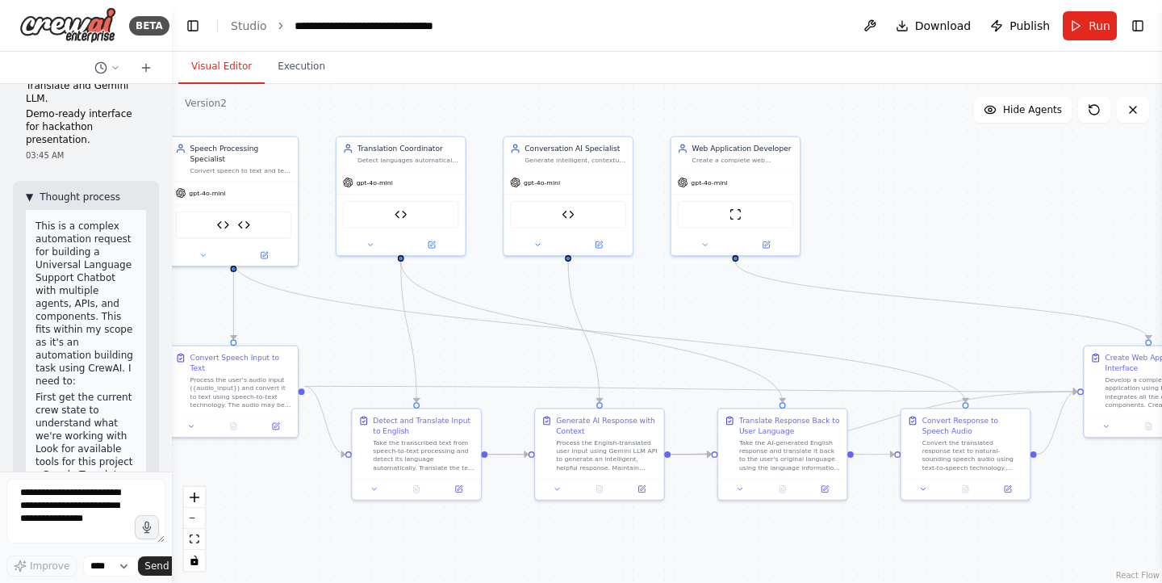
drag, startPoint x: 48, startPoint y: 143, endPoint x: 39, endPoint y: 145, distance: 9.0
click at [39, 191] on button "▼ Thought process" at bounding box center [73, 197] width 94 height 13
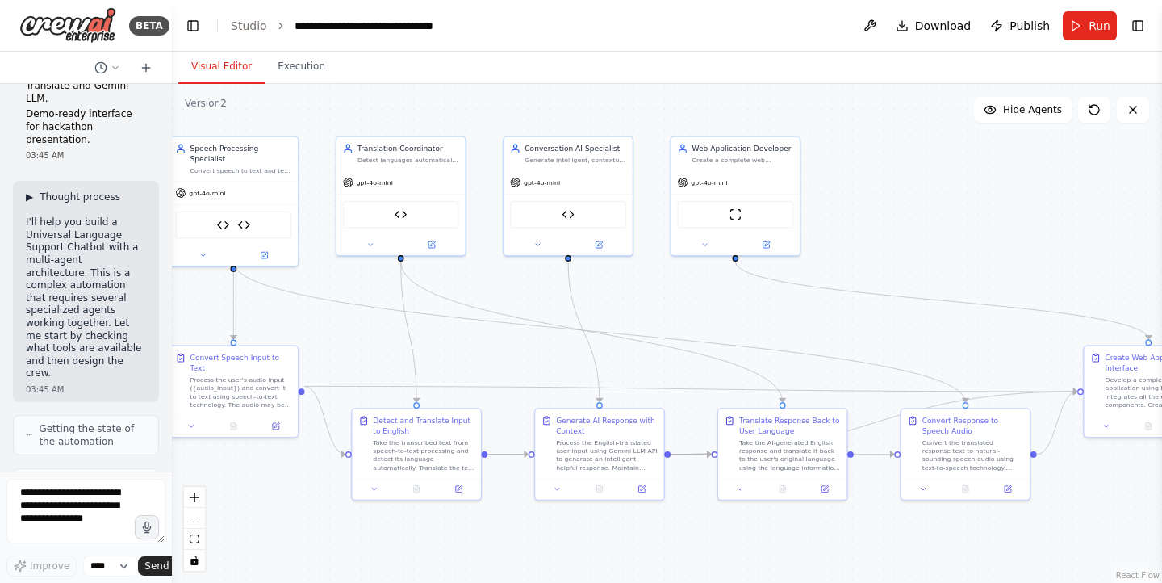
click at [39, 191] on button "▶ Thought process" at bounding box center [73, 197] width 94 height 13
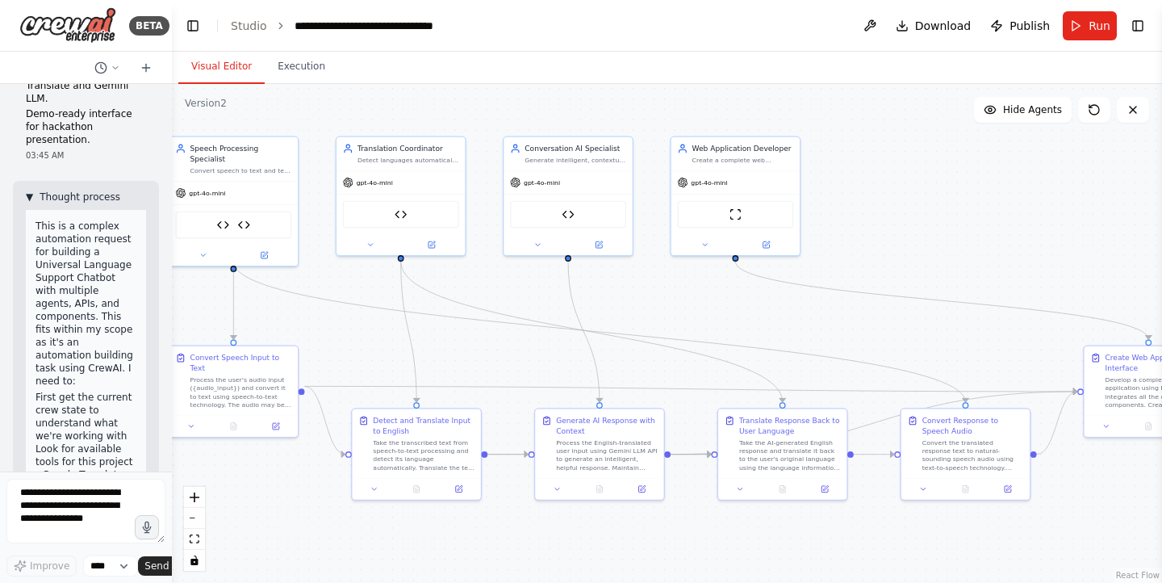
click at [39, 191] on button "▼ Thought process" at bounding box center [73, 197] width 94 height 13
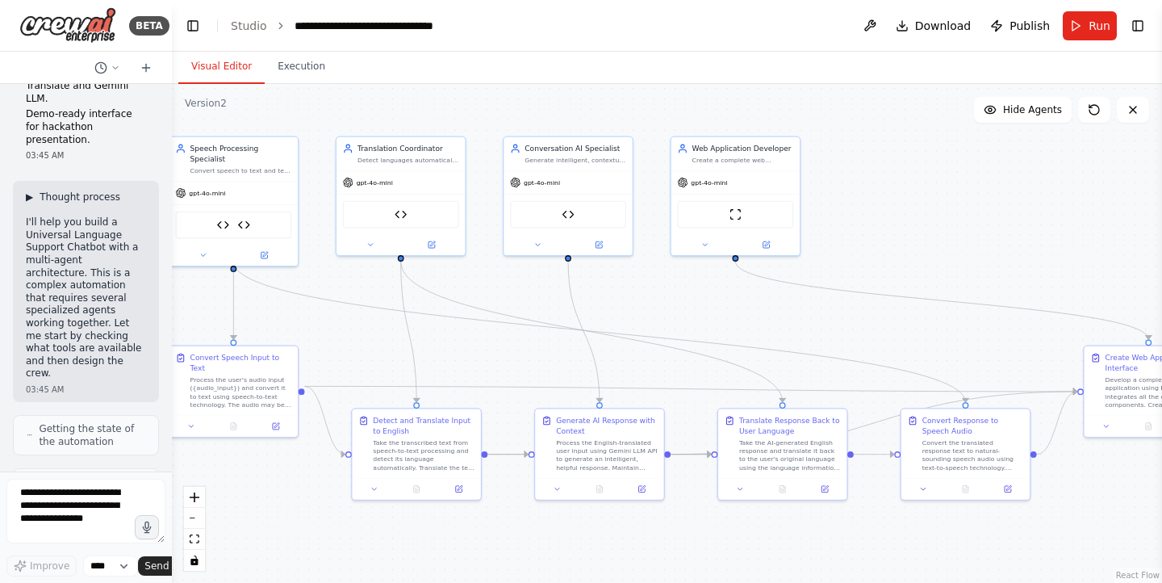
click at [39, 191] on button "▶ Thought process" at bounding box center [73, 197] width 94 height 13
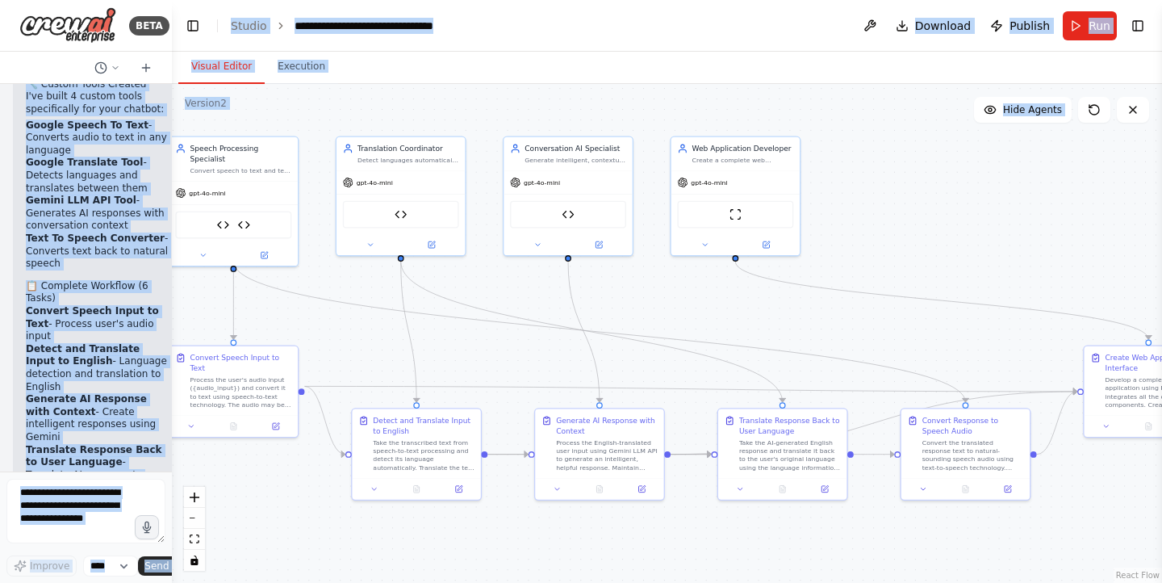
scroll to position [7972, 0]
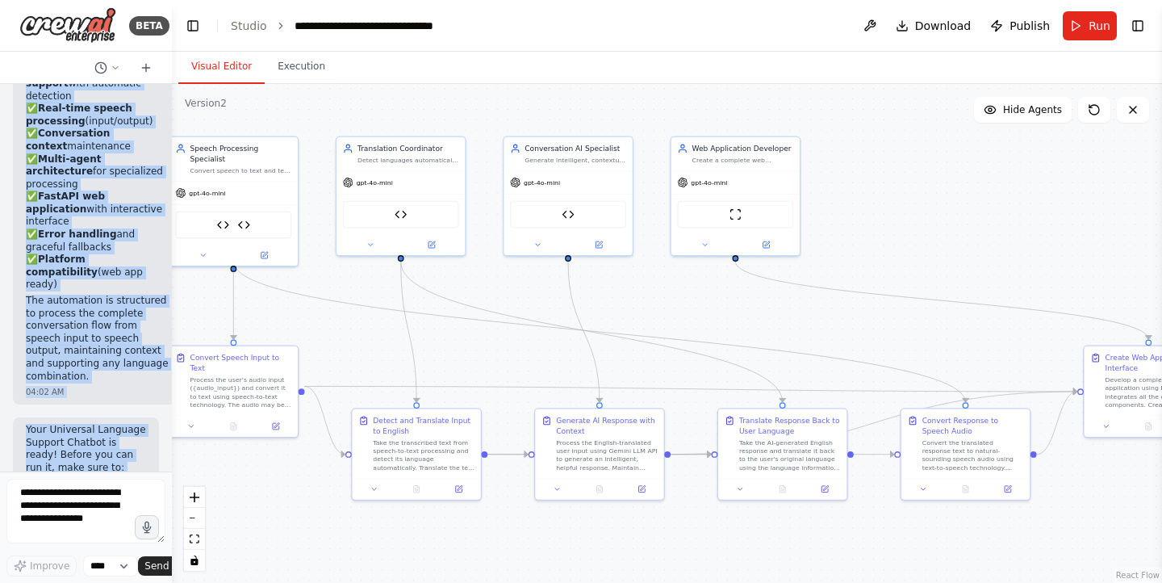
drag, startPoint x: 37, startPoint y: 172, endPoint x: 102, endPoint y: 433, distance: 268.6
click at [102, 433] on div "Build a Universal Language Support Chatbot that works seamlessly across multipl…" at bounding box center [86, 277] width 172 height 387
copy div "This is a complex automation request for building a Universal Language Support …"
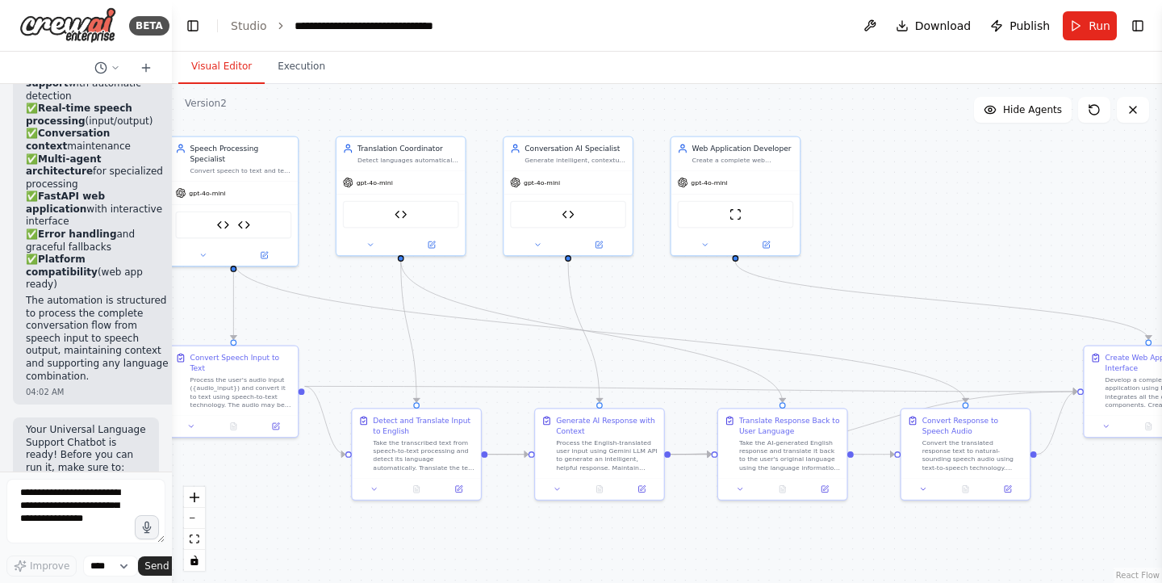
click at [1091, 26] on span "Run" at bounding box center [1100, 26] width 22 height 16
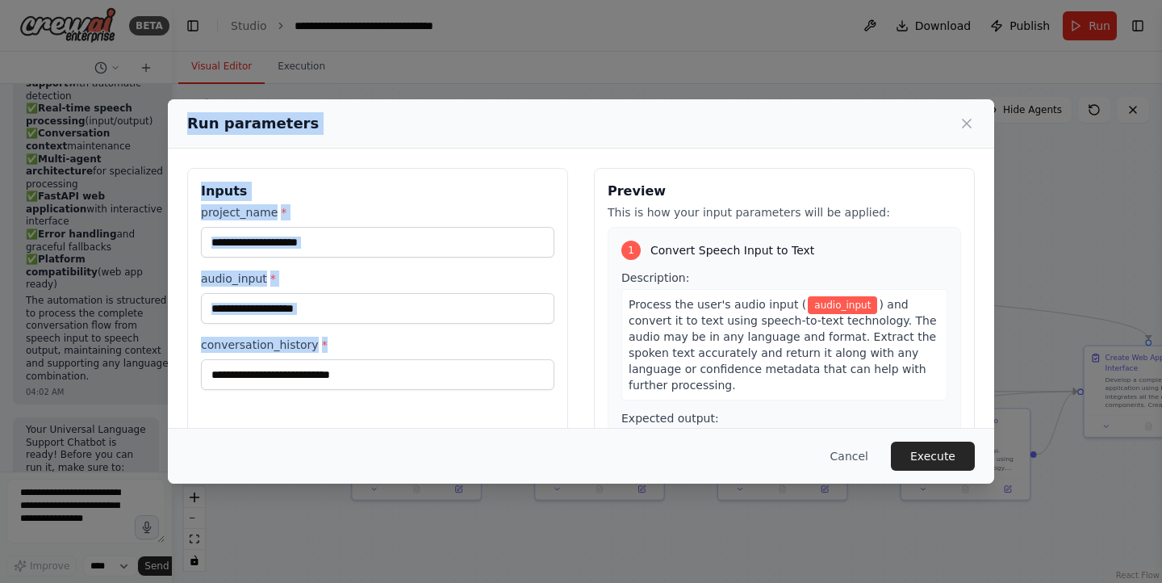
drag, startPoint x: 184, startPoint y: 113, endPoint x: 466, endPoint y: 398, distance: 400.7
click at [466, 398] on div "Run parameters Inputs project_name * audio_input * conversation_history * Previ…" at bounding box center [581, 291] width 827 height 385
copy div "Run parameters Inputs project_name * audio_input * conversation_history *"
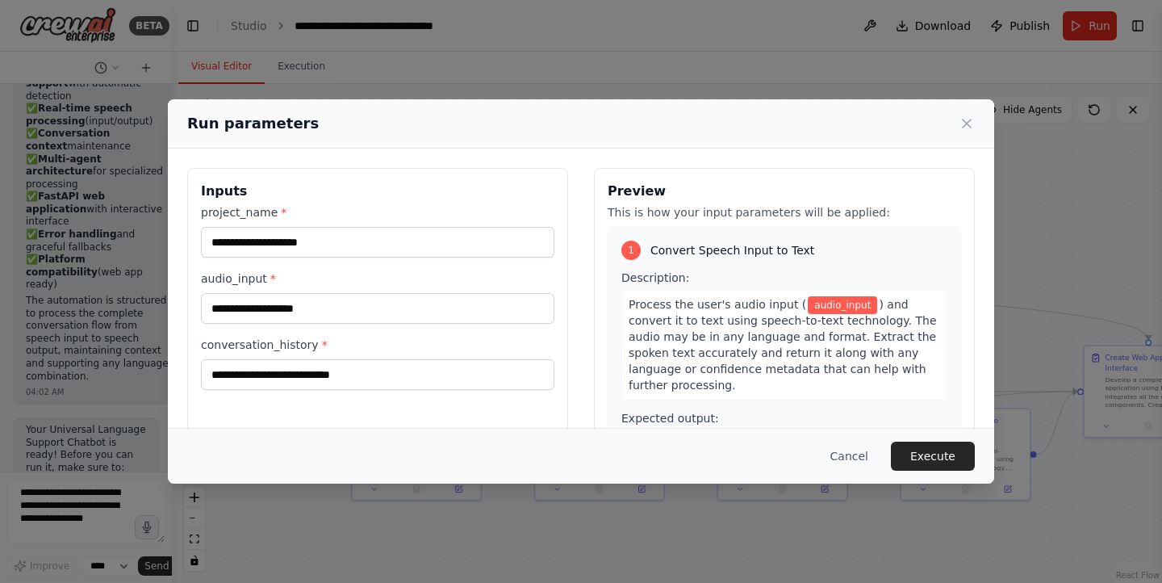
click at [649, 274] on span "Description:" at bounding box center [656, 277] width 68 height 13
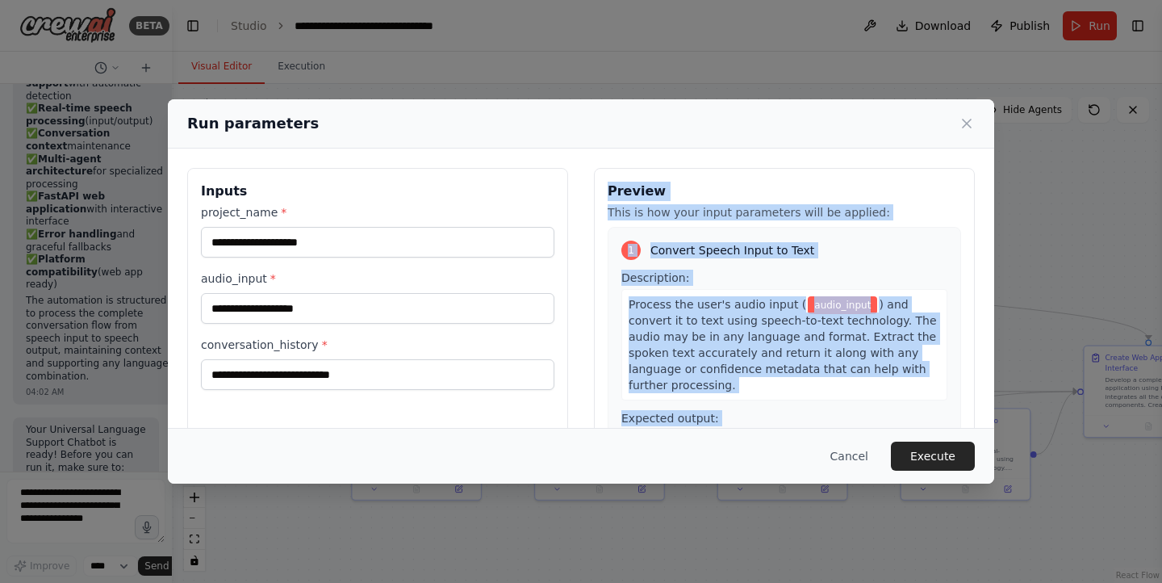
scroll to position [141, 0]
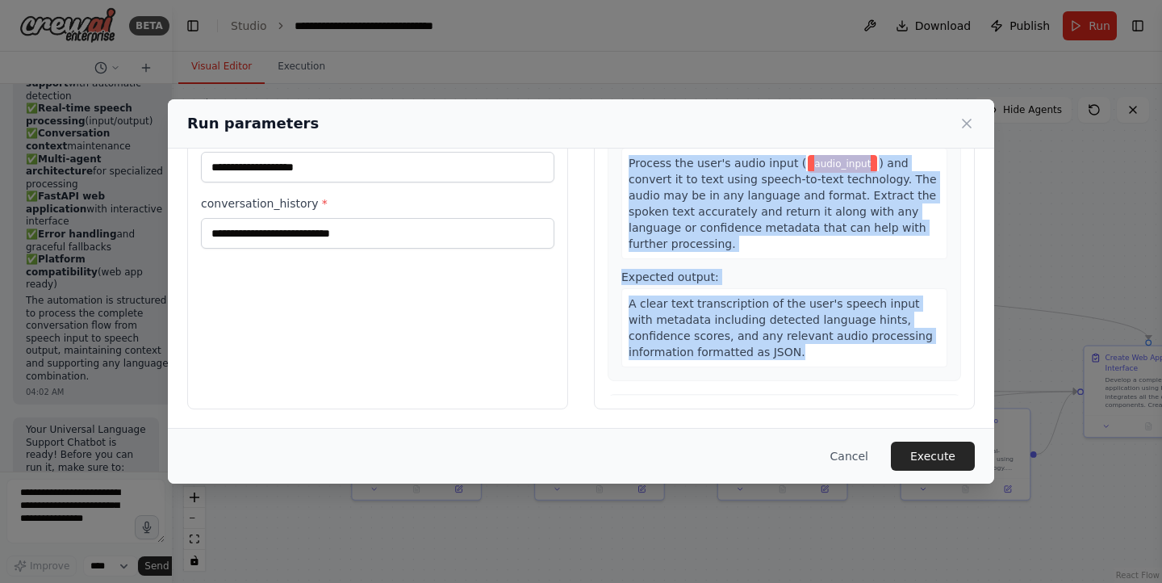
drag, startPoint x: 600, startPoint y: 188, endPoint x: 831, endPoint y: 354, distance: 284.5
click at [831, 354] on div "Preview This is how your input parameters will be applied: 1 Convert Speech Inp…" at bounding box center [784, 218] width 381 height 383
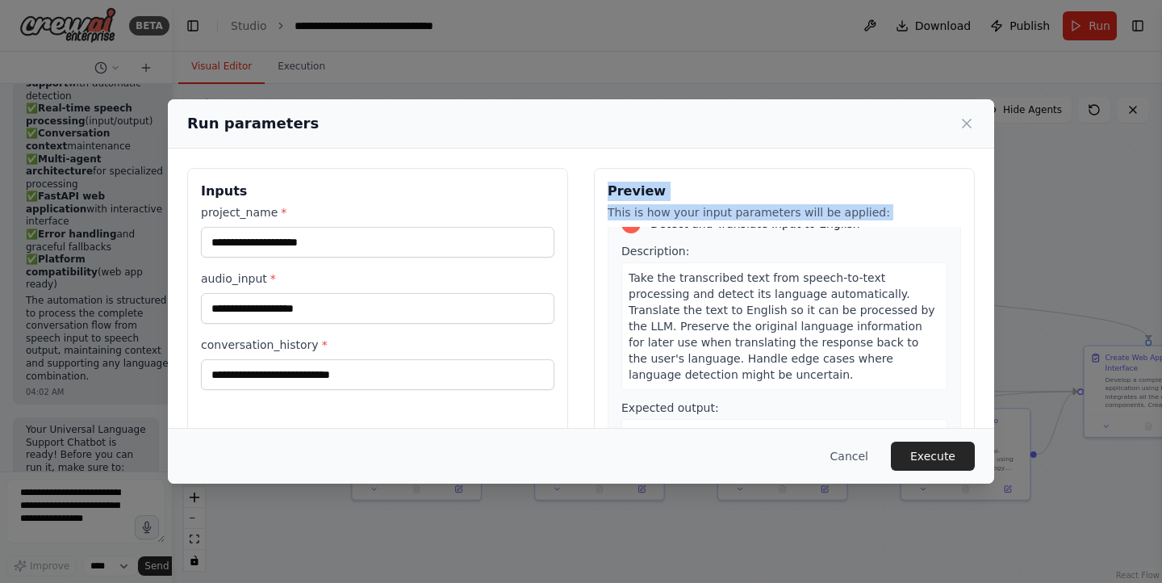
scroll to position [0, 0]
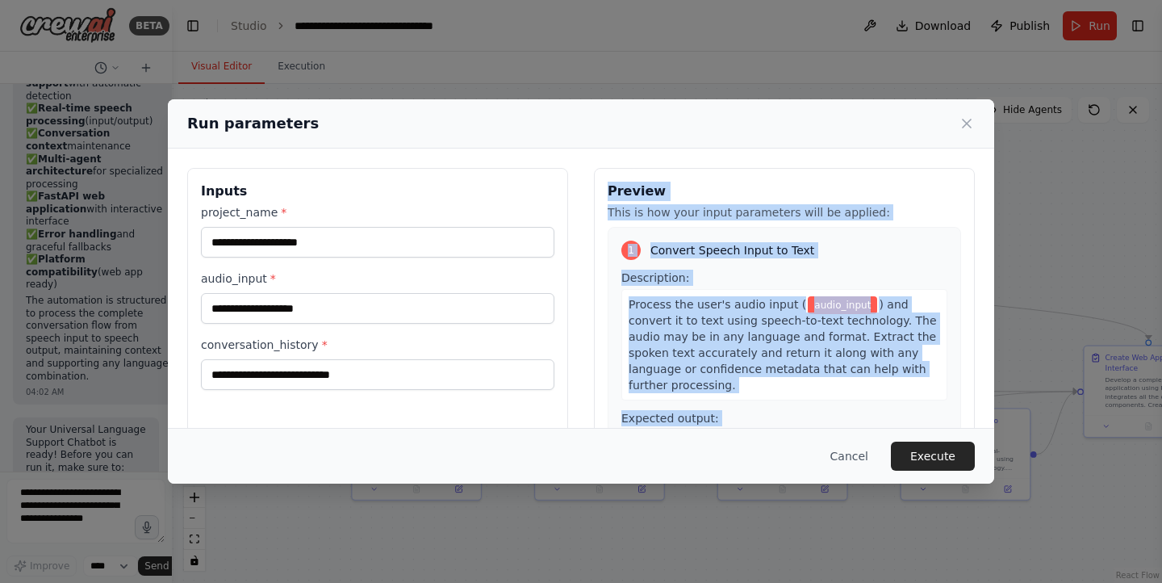
click at [801, 292] on div "Process the user's audio input ( audio_input ) and convert it to text using spe…" at bounding box center [785, 344] width 326 height 111
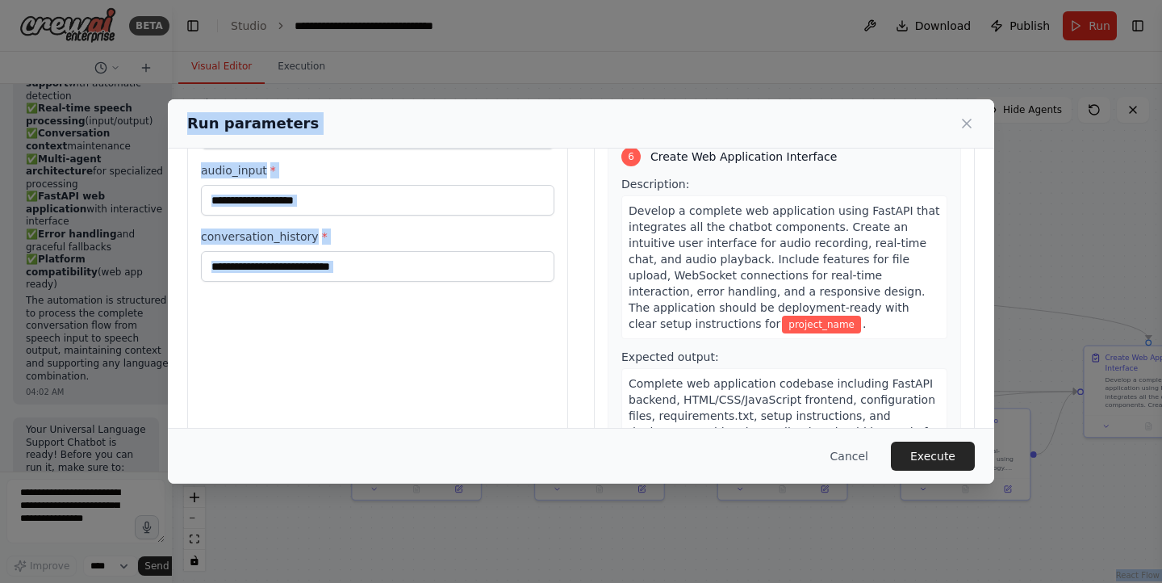
scroll to position [141, 0]
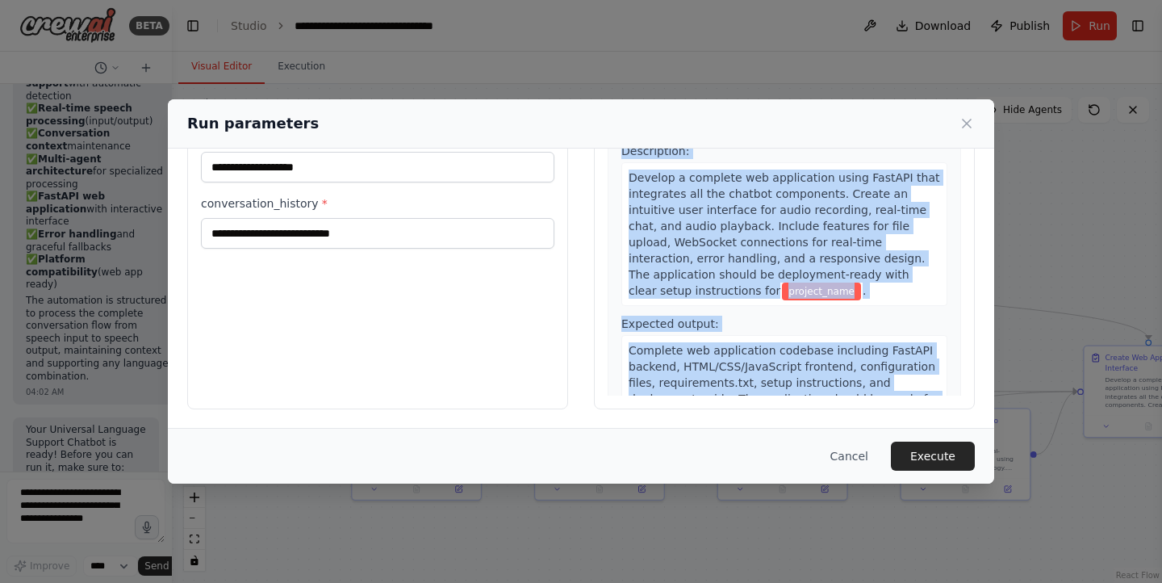
drag, startPoint x: 649, startPoint y: 249, endPoint x: 812, endPoint y: 398, distance: 220.6
click at [812, 398] on div "Preview This is how your input parameters will be applied: 1 Convert Speech Inp…" at bounding box center [784, 218] width 381 height 383
copy div "onvert Speech Input to Text Description: Process the user's audio input ( audio…"
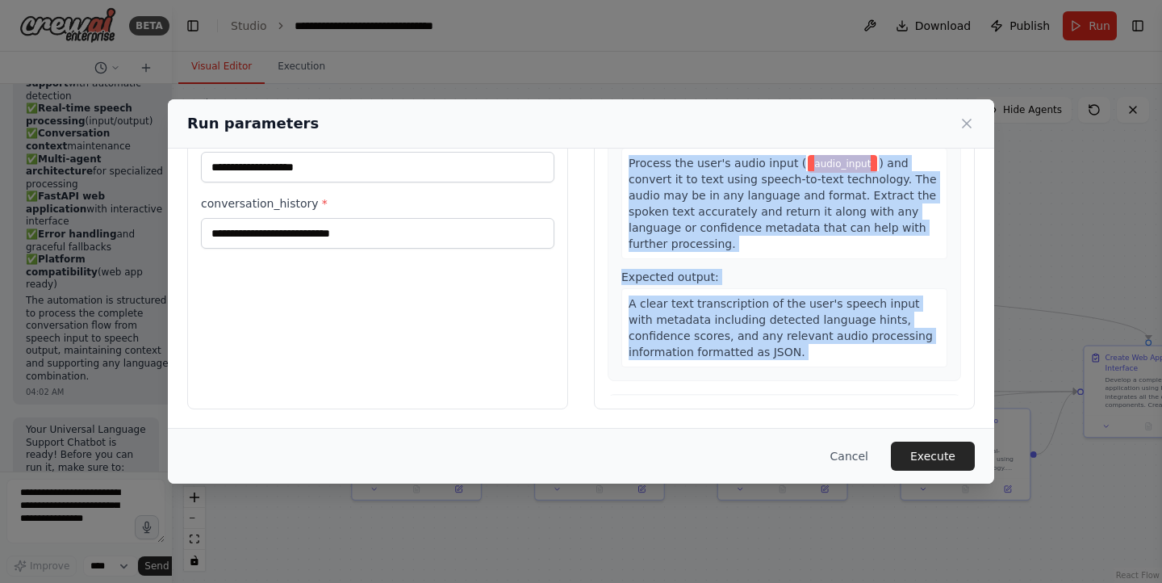
scroll to position [0, 0]
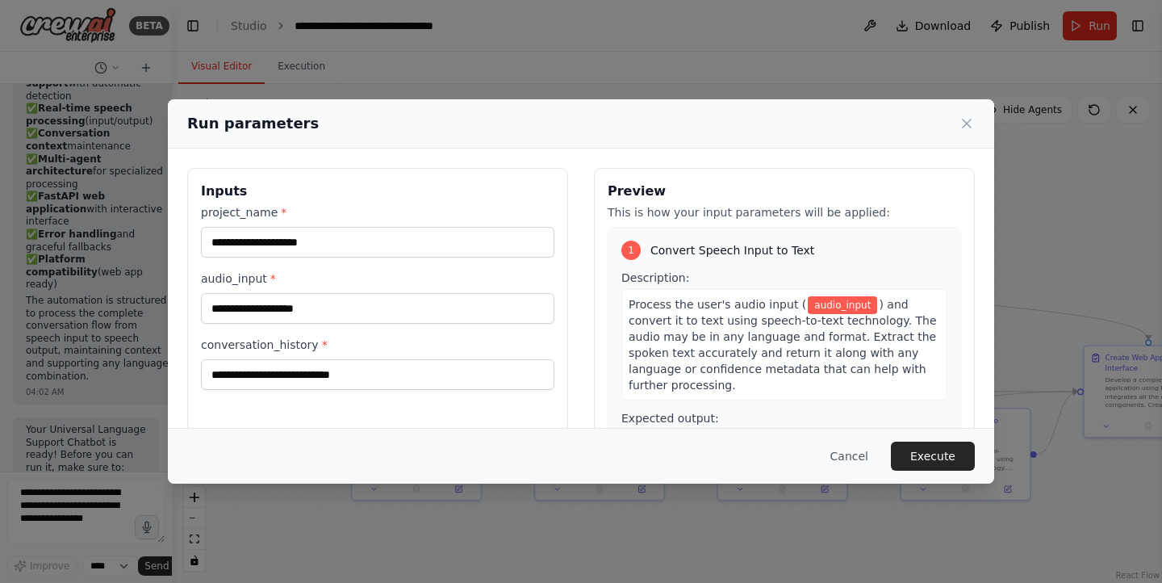
click at [476, 326] on div "project_name * audio_input * conversation_history *" at bounding box center [378, 297] width 354 height 186
click at [972, 124] on icon at bounding box center [967, 123] width 16 height 16
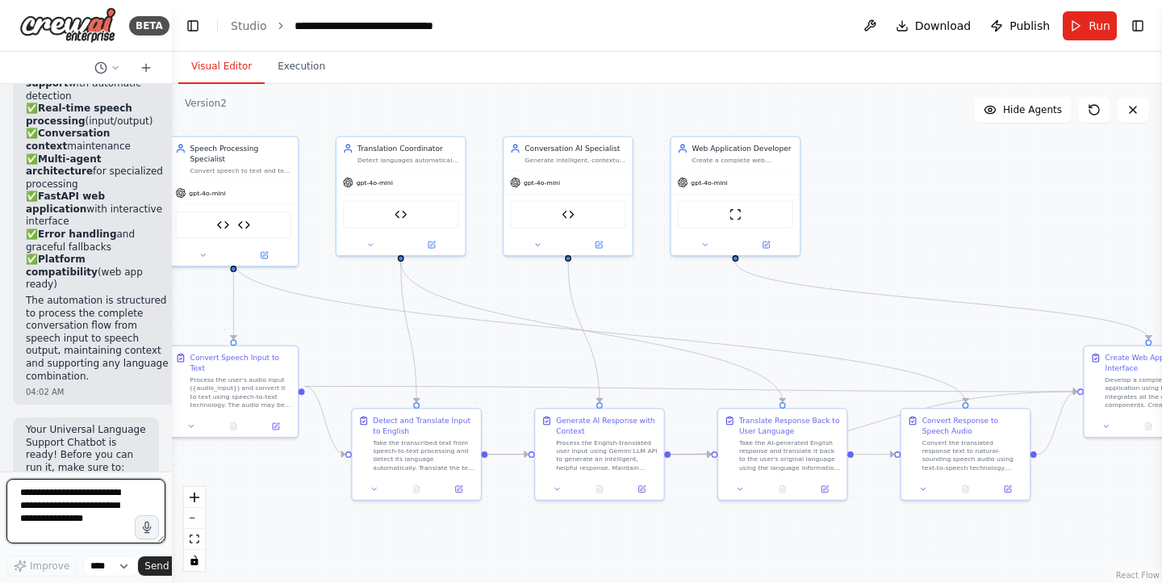
click at [87, 519] on textarea at bounding box center [85, 511] width 159 height 65
click at [77, 526] on textarea "**********" at bounding box center [85, 511] width 159 height 65
click at [81, 535] on textarea "**********" at bounding box center [85, 511] width 159 height 65
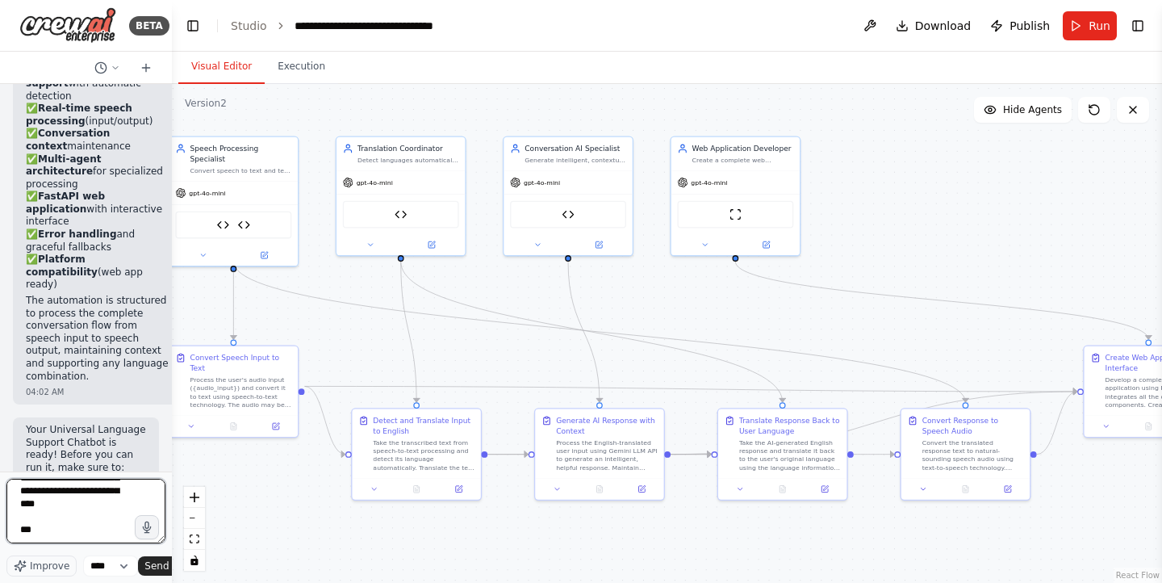
scroll to position [0, 0]
drag, startPoint x: 81, startPoint y: 535, endPoint x: 0, endPoint y: 325, distance: 224.9
click at [0, 325] on div "BETA Build a Universal Language Support Chatbot that works seamlessly across mu…" at bounding box center [86, 291] width 172 height 583
type textarea "**********"
paste textarea "**********"
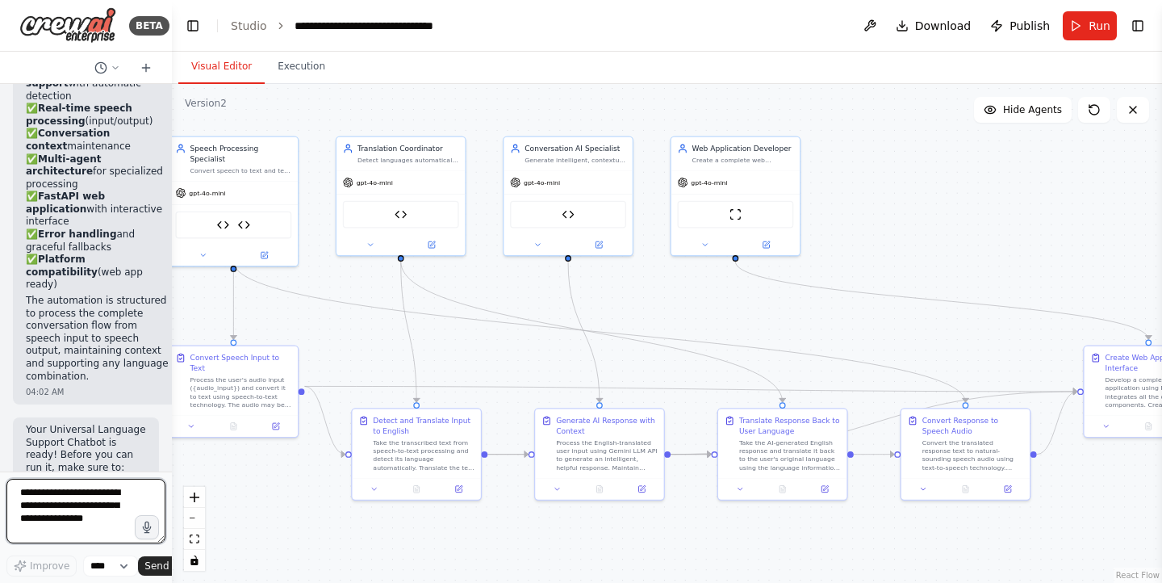
type textarea "**********"
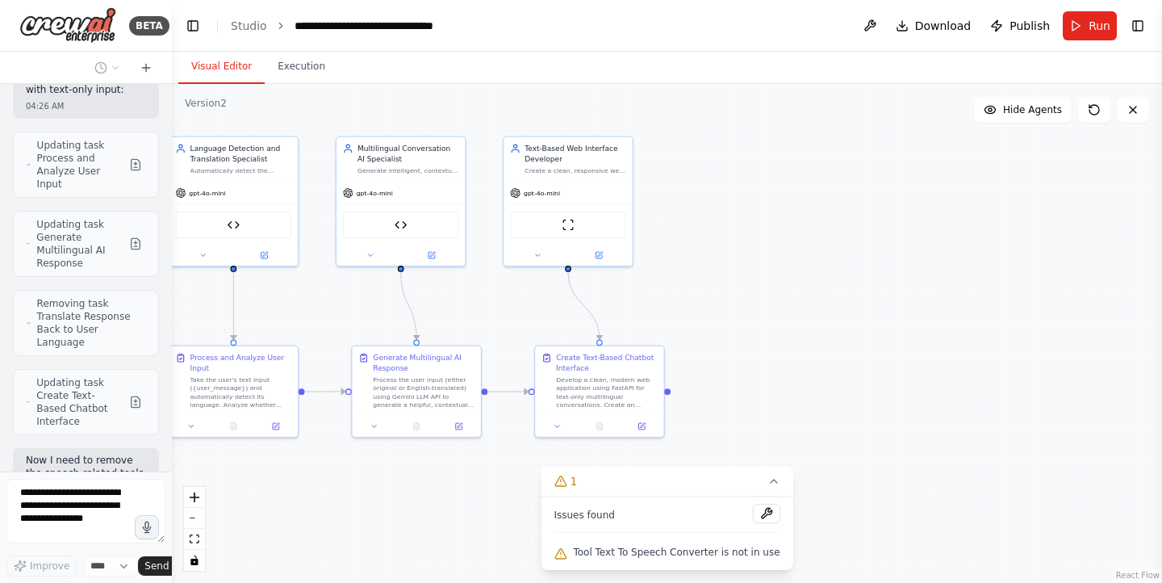
scroll to position [10113, 0]
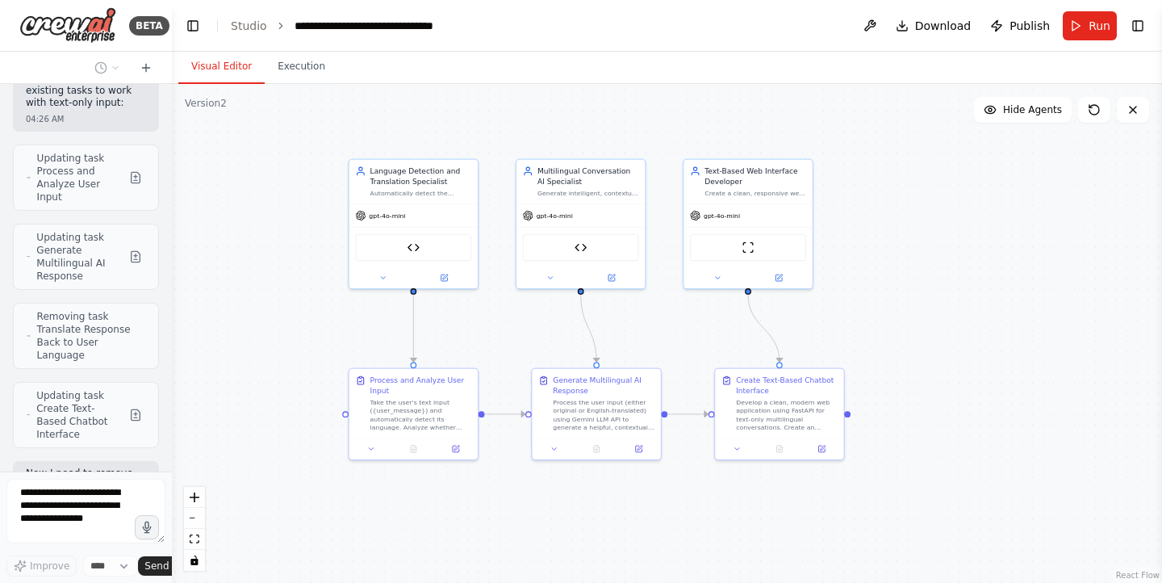
drag, startPoint x: 734, startPoint y: 279, endPoint x: 914, endPoint y: 301, distance: 181.4
click at [914, 301] on div ".deletable-edge-delete-btn { width: 20px; height: 20px; border: 0px solid #ffff…" at bounding box center [667, 333] width 991 height 499
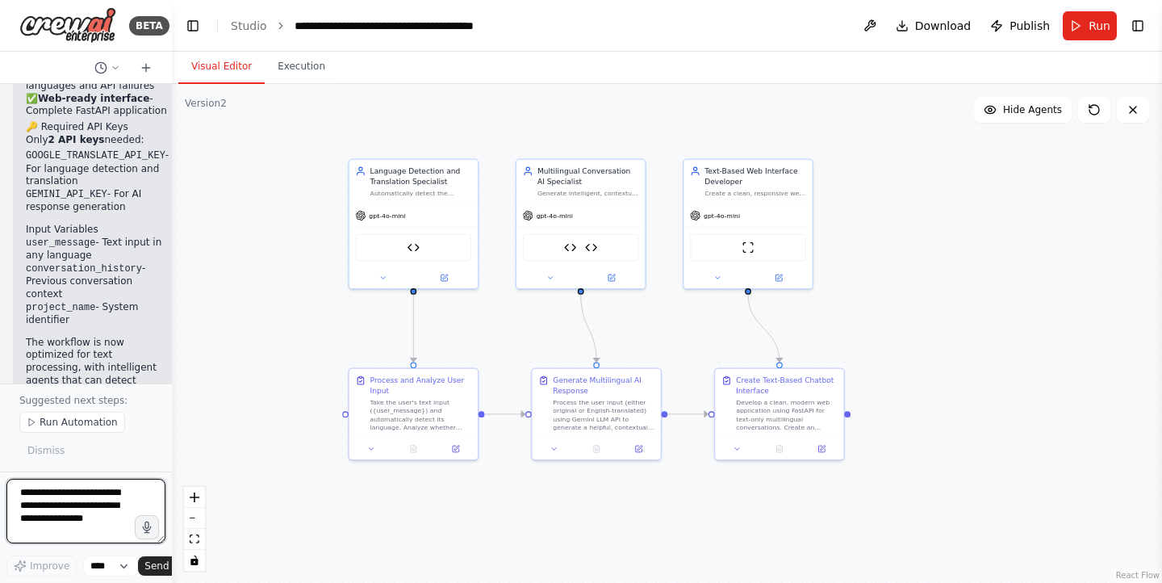
scroll to position [12101, 0]
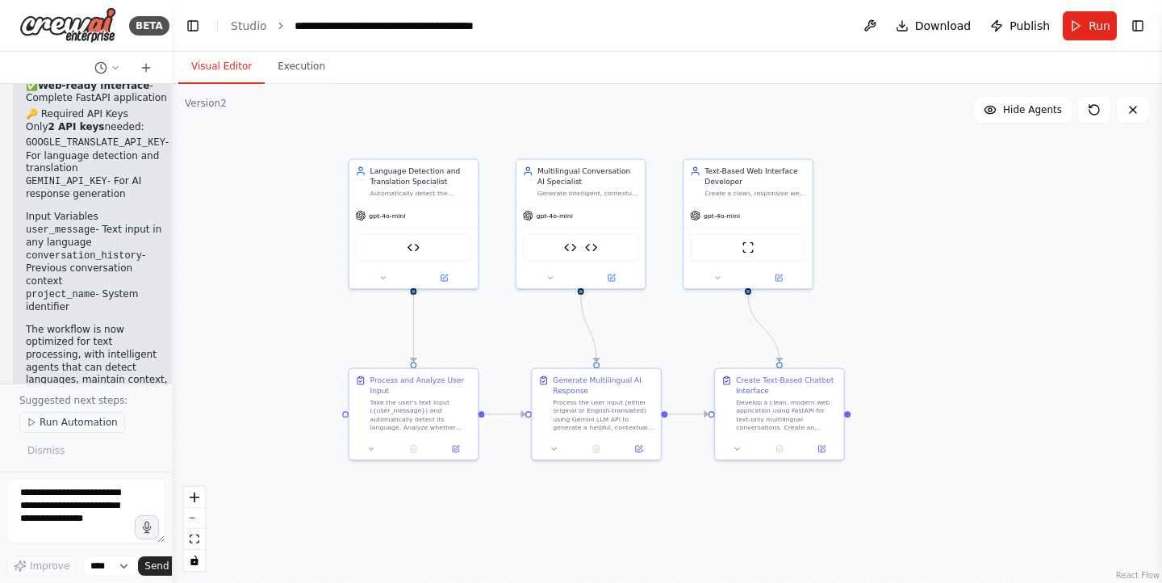
click at [78, 423] on span "Run Automation" at bounding box center [79, 422] width 78 height 13
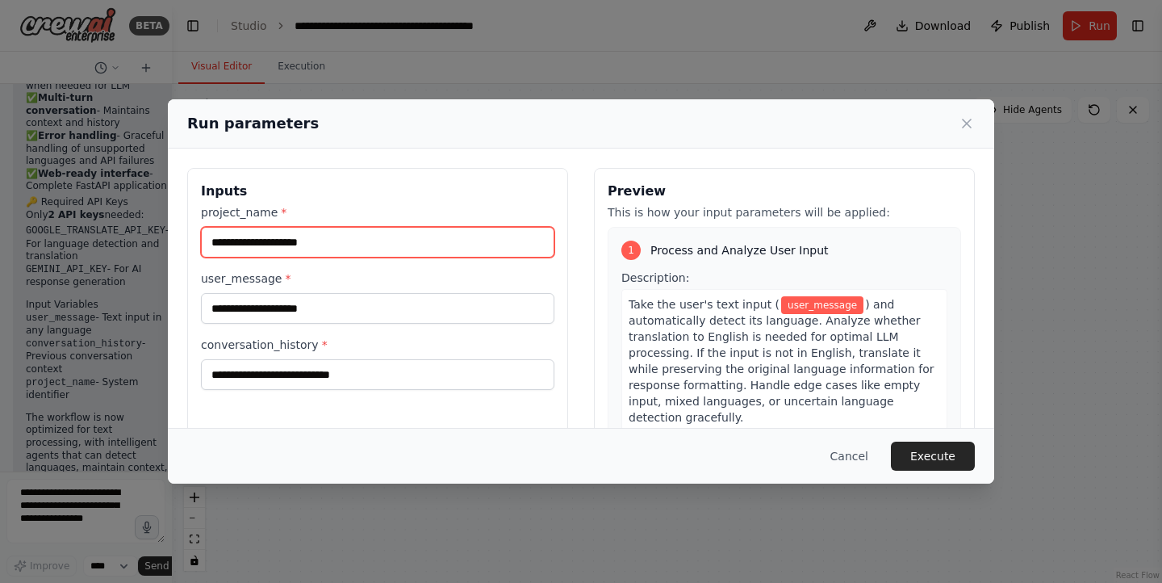
click at [285, 244] on input "project_name *" at bounding box center [378, 242] width 354 height 31
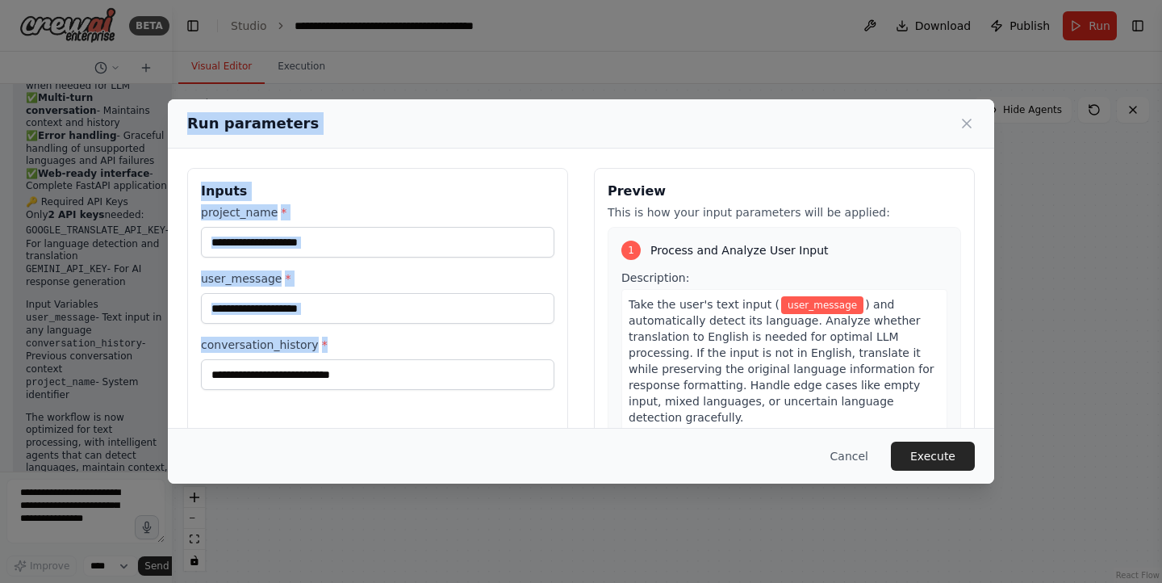
drag, startPoint x: 187, startPoint y: 119, endPoint x: 385, endPoint y: 397, distance: 340.9
click at [385, 397] on div "Run parameters Inputs project_name * user_message * conversation_history * Prev…" at bounding box center [581, 291] width 827 height 385
copy div "Run parameters Inputs project_name * user_message * conversation_history *"
click at [336, 245] on input "project_name *" at bounding box center [378, 242] width 354 height 31
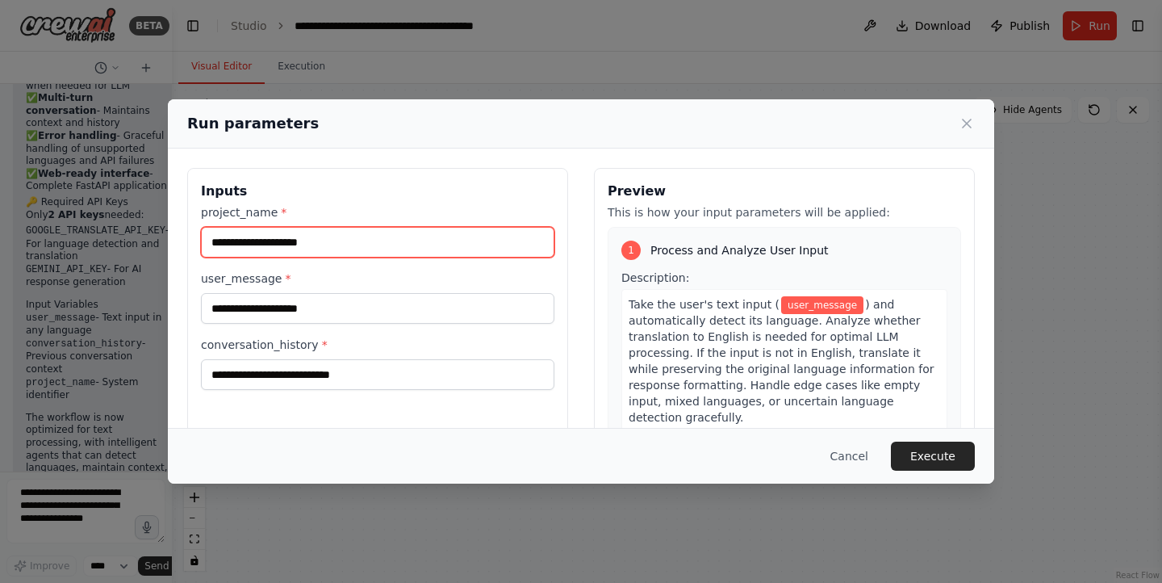
paste input "**********"
type input "**********"
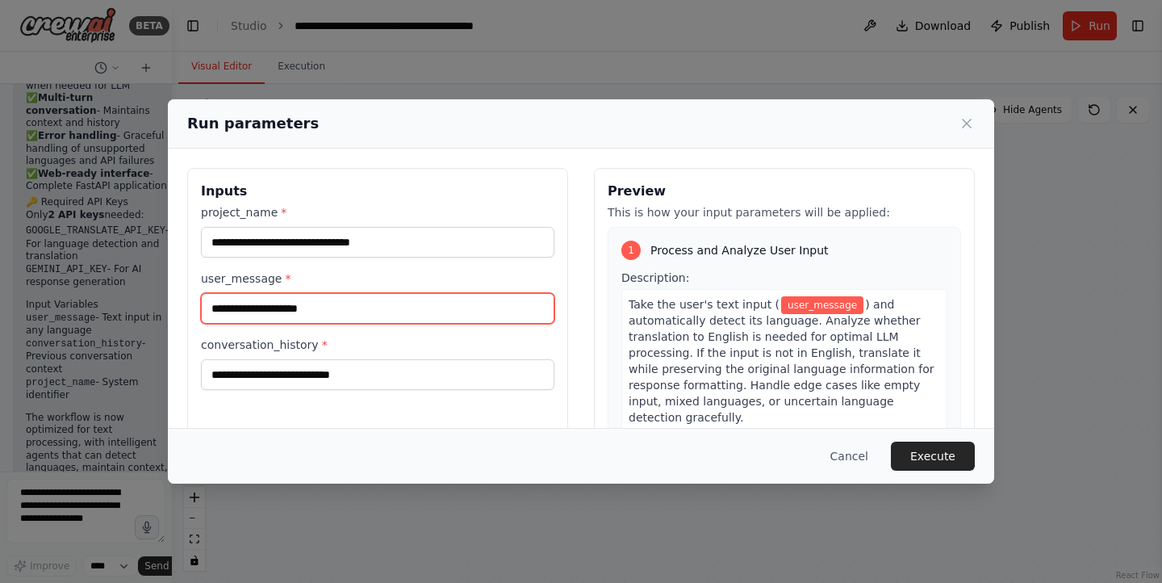
click at [327, 311] on input "user_message *" at bounding box center [378, 308] width 354 height 31
paste input "**********"
type input "**********"
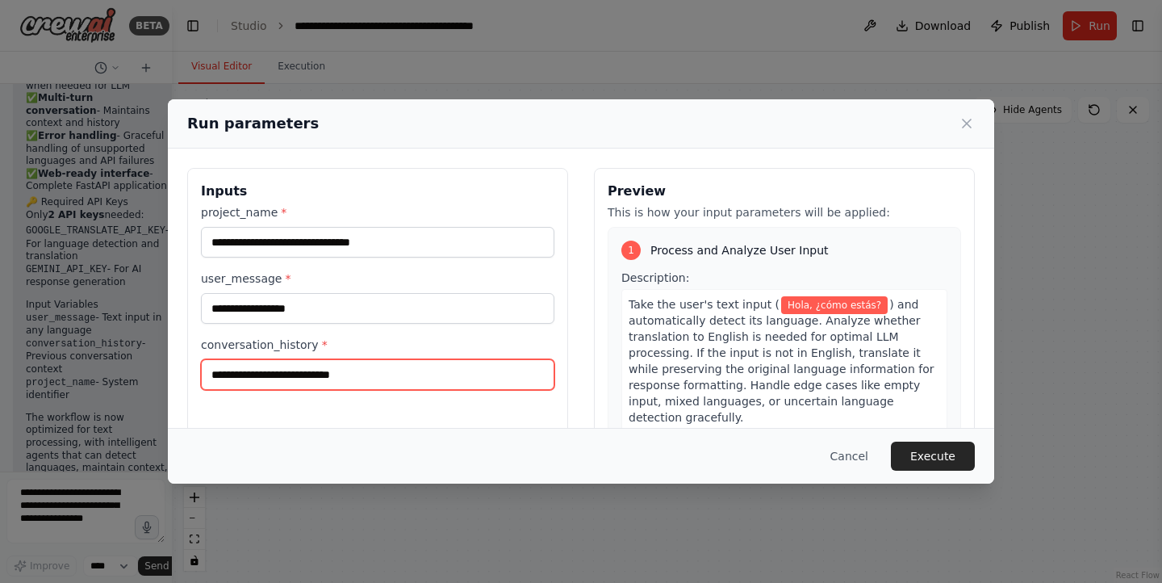
click at [367, 378] on input "conversation_history *" at bounding box center [378, 374] width 354 height 31
paste input "**********"
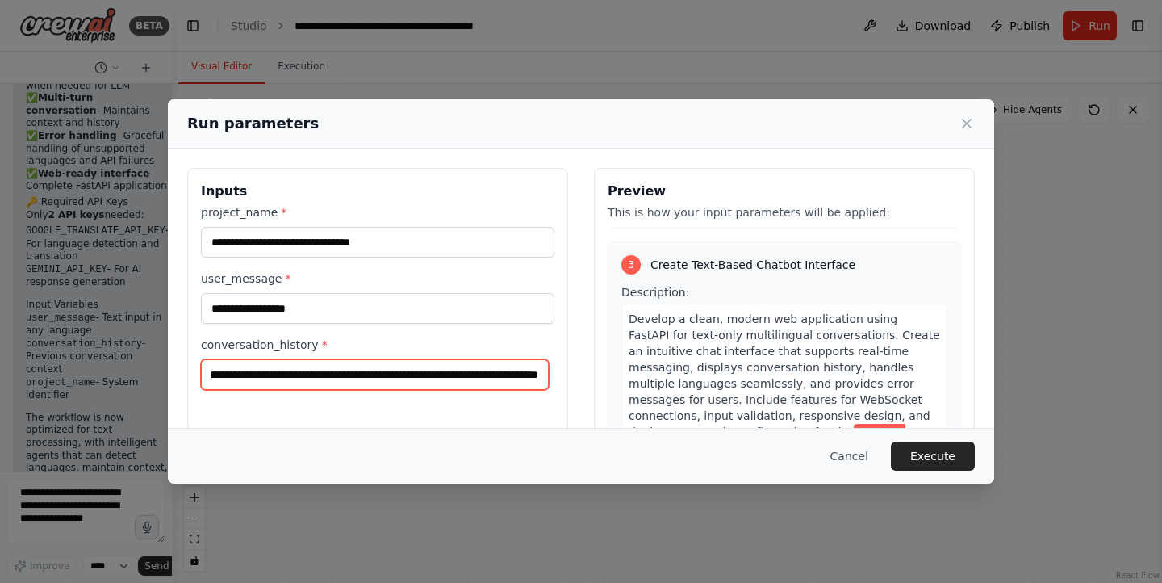
scroll to position [141, 0]
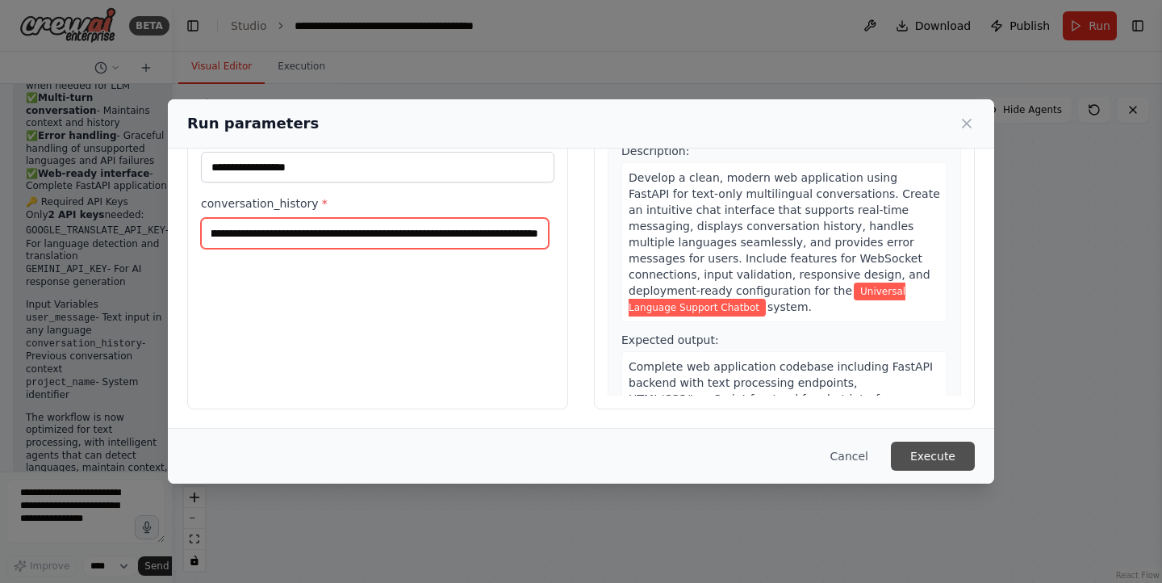
type input "**********"
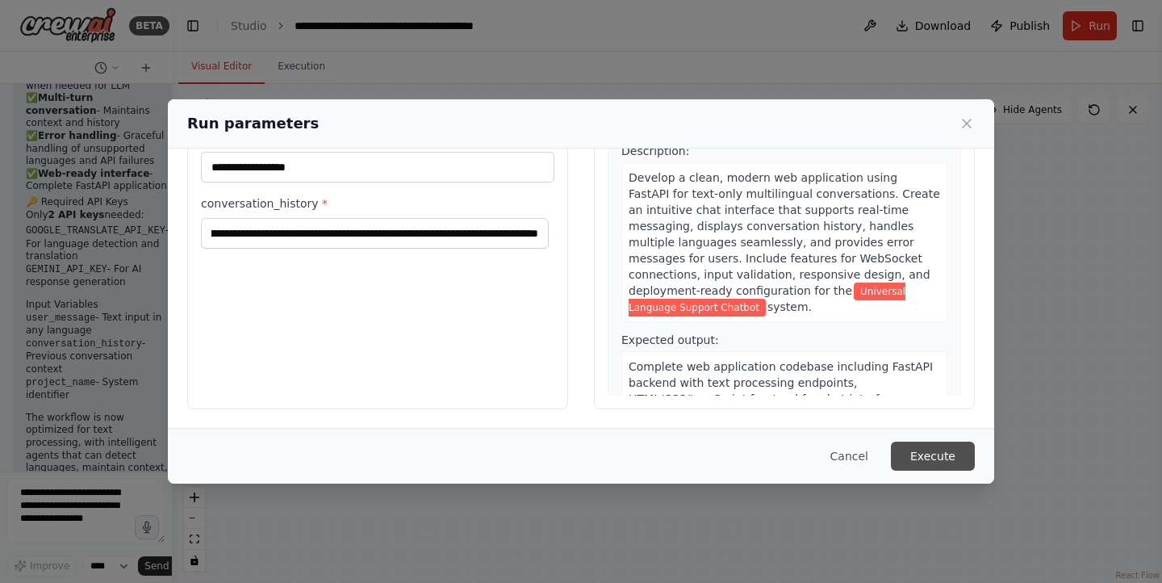
scroll to position [0, 0]
click at [958, 465] on button "Execute" at bounding box center [933, 456] width 84 height 29
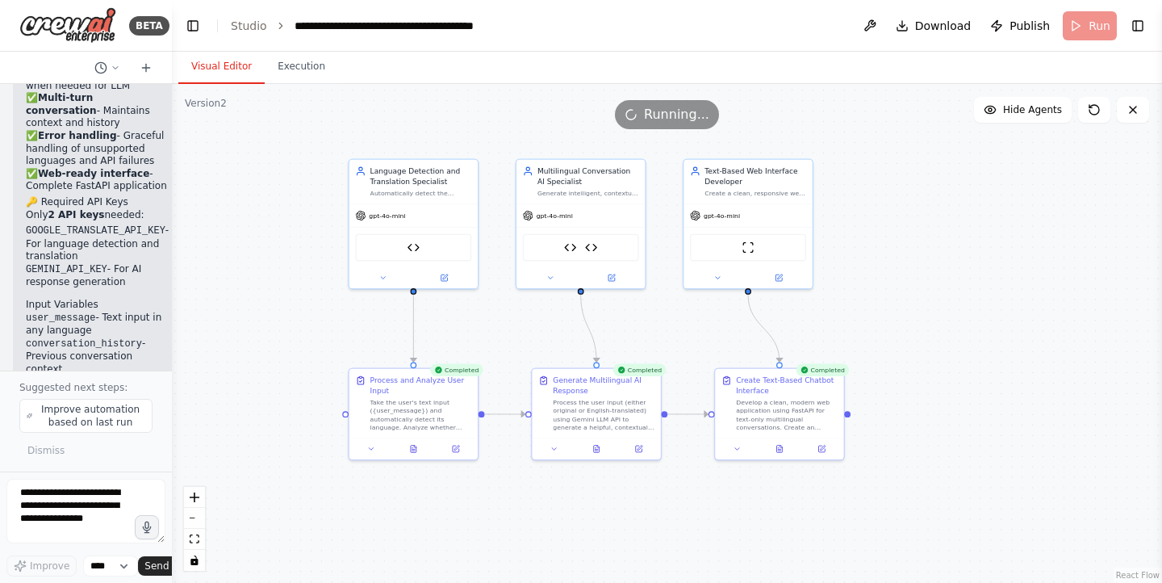
scroll to position [12101, 0]
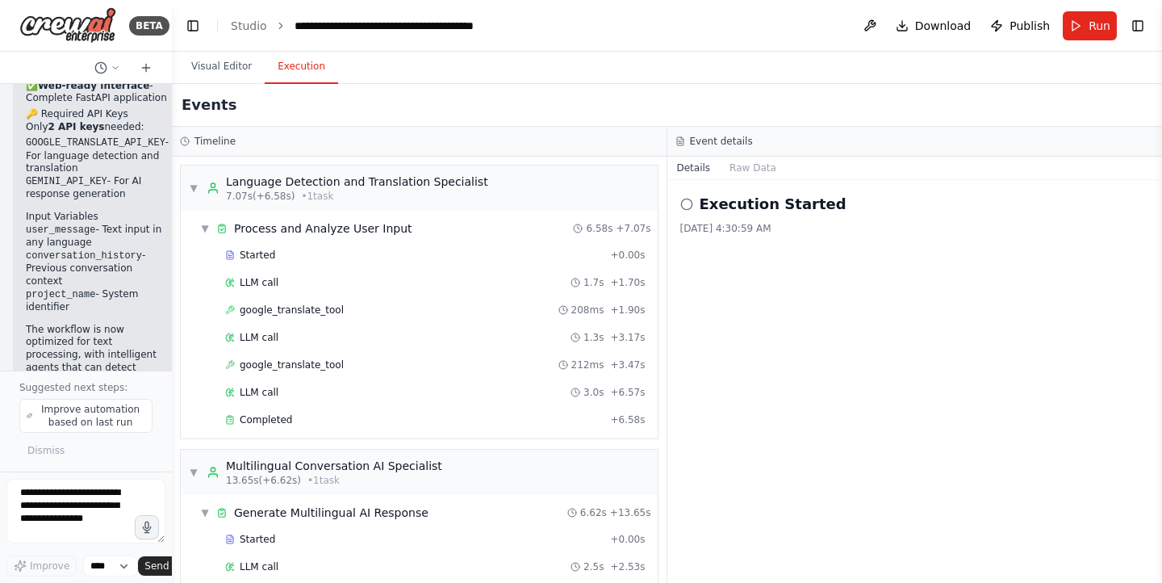
click at [283, 65] on button "Execution" at bounding box center [301, 67] width 73 height 34
click at [578, 367] on span "212ms" at bounding box center [588, 364] width 33 height 13
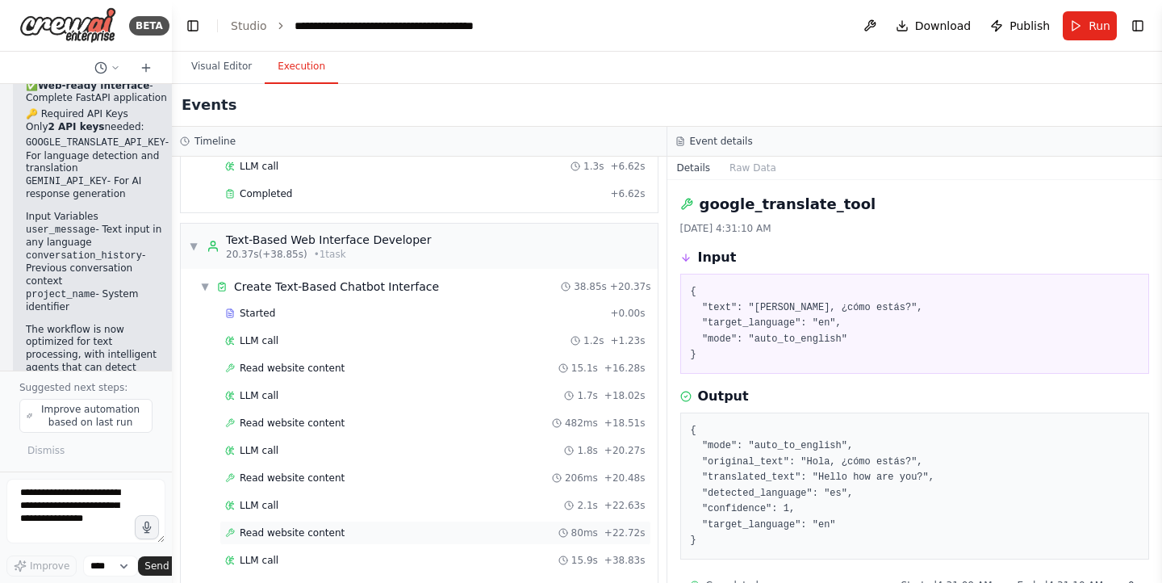
scroll to position [552, 0]
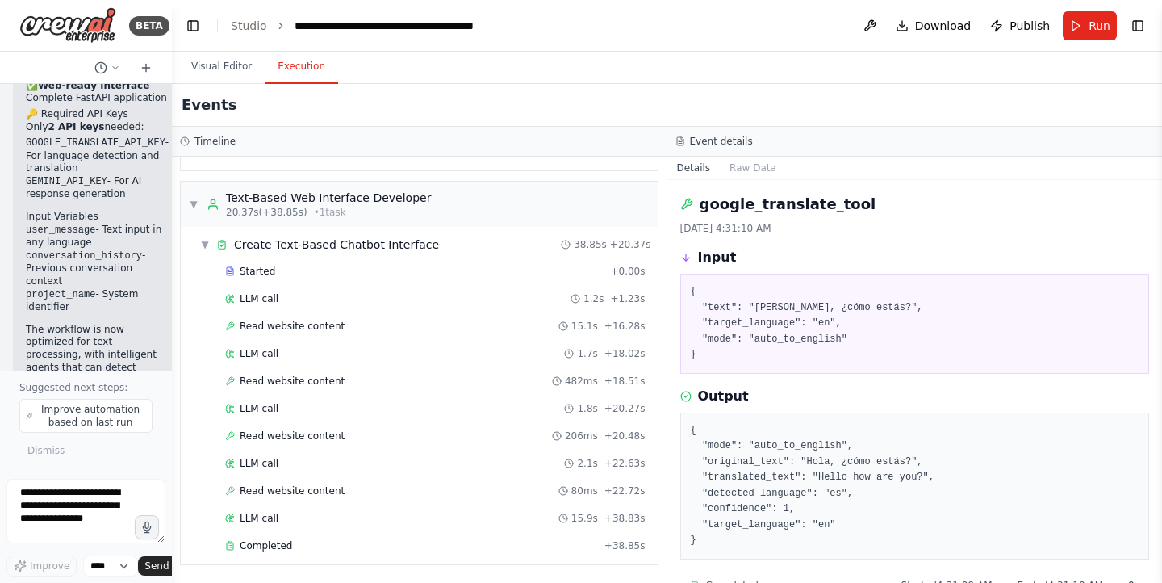
click at [299, 505] on div "Started + 0.00s LLM call 1.2s + 1.23s Read website content 15.1s + 16.28s LLM c…" at bounding box center [426, 410] width 464 height 302
click at [299, 507] on div "LLM call 15.9s + 38.83s" at bounding box center [436, 518] width 432 height 24
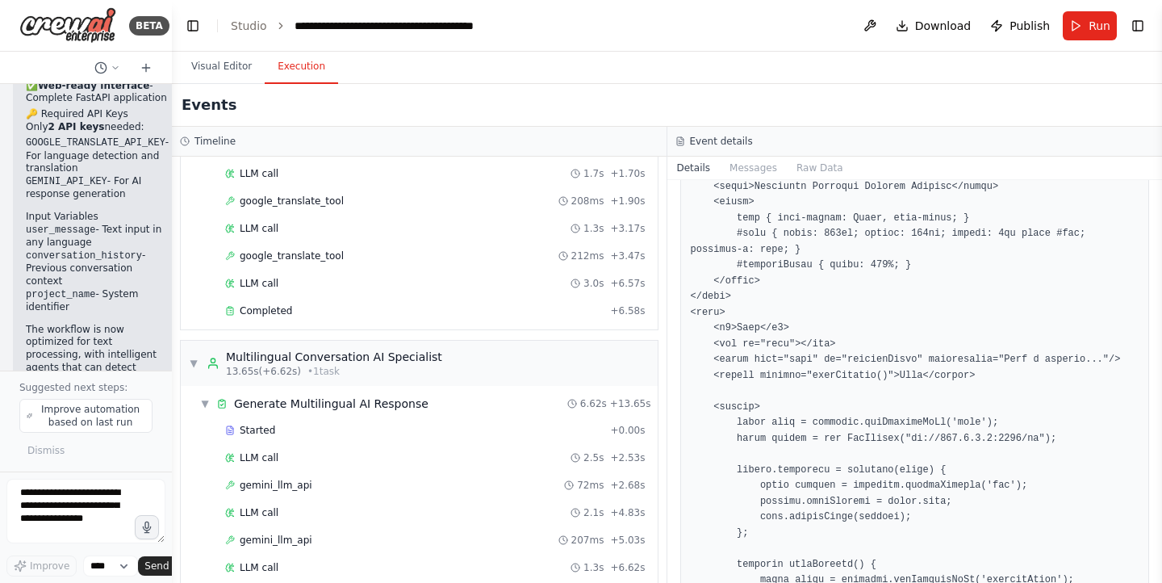
scroll to position [0, 0]
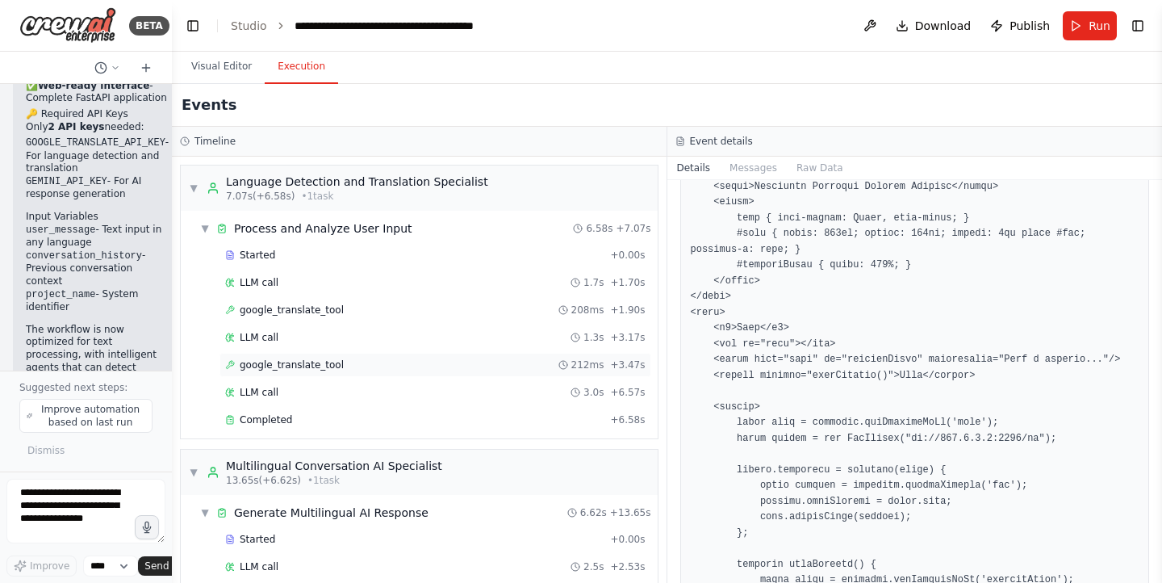
click at [354, 363] on div "google_translate_tool 212ms + 3.47s" at bounding box center [435, 364] width 421 height 13
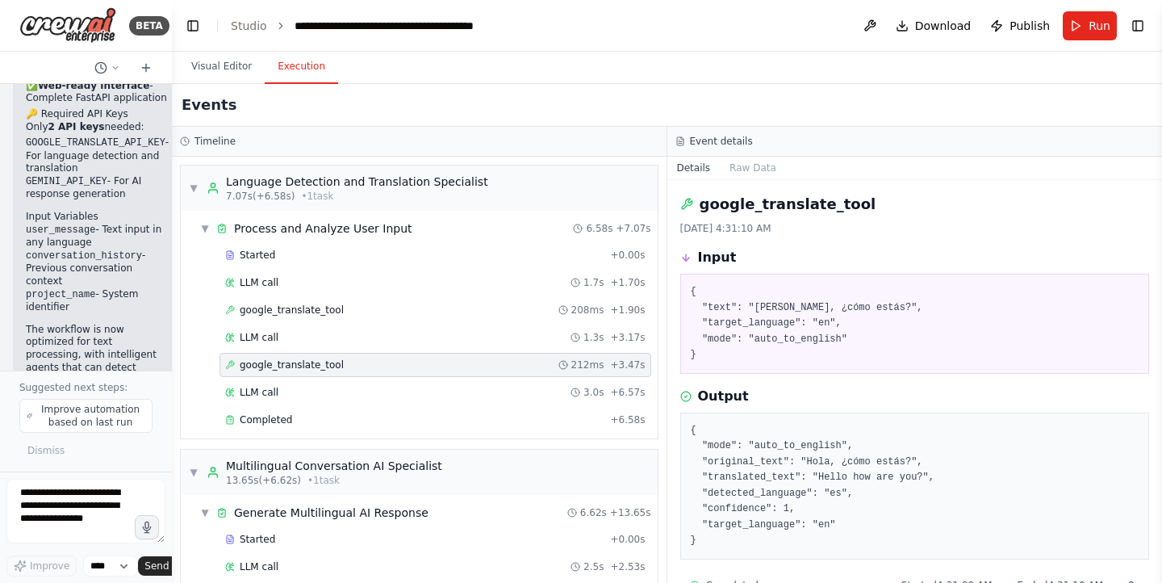
scroll to position [552, 0]
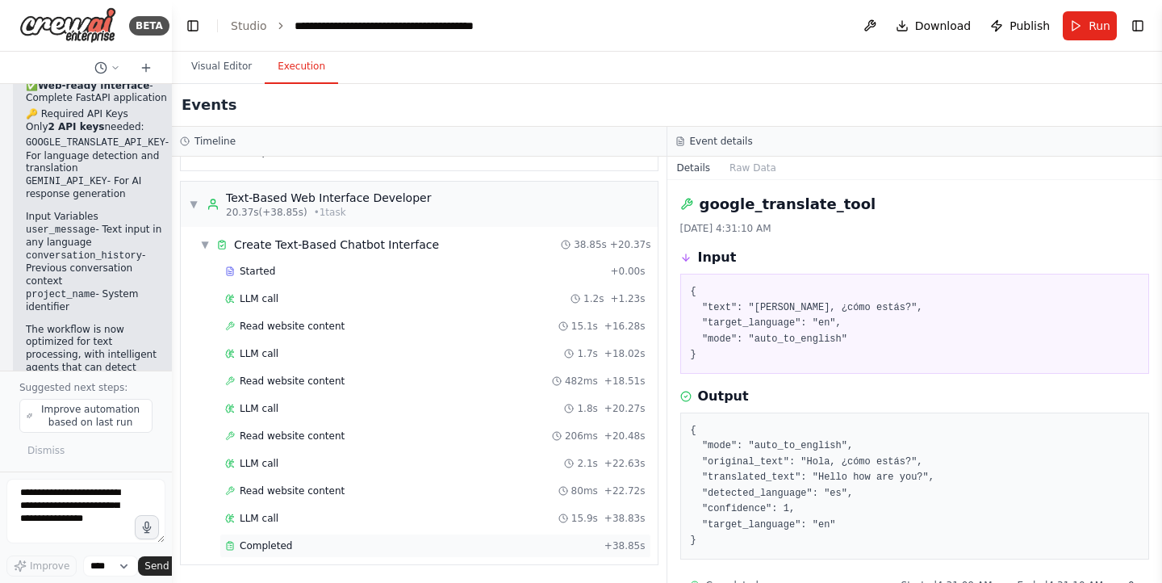
click at [322, 545] on div "Completed" at bounding box center [411, 545] width 373 height 13
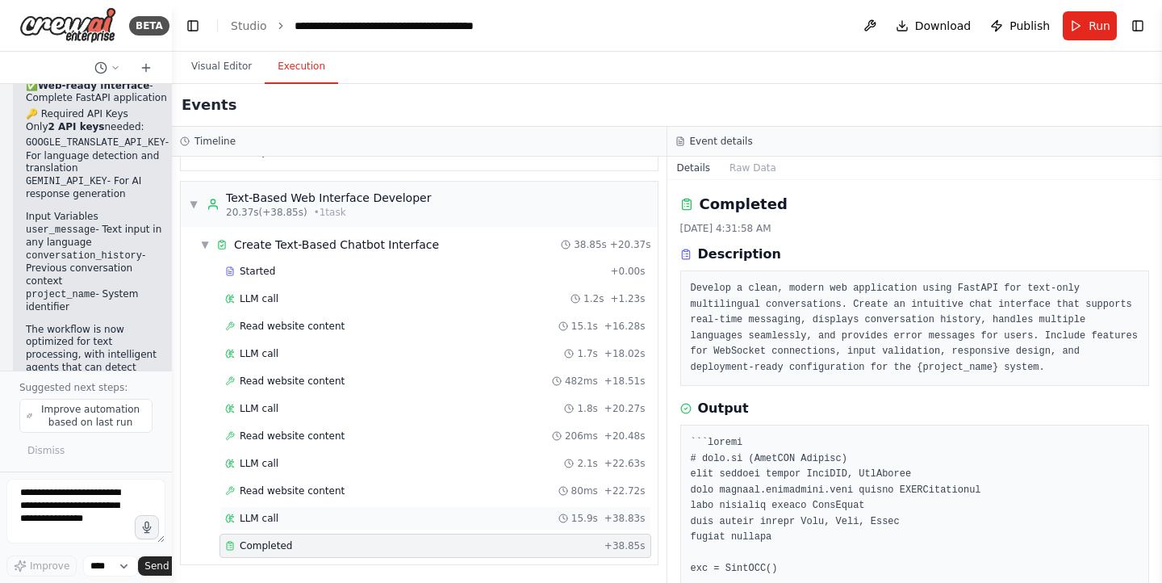
click at [304, 518] on div "LLM call 15.9s + 38.83s" at bounding box center [435, 518] width 421 height 13
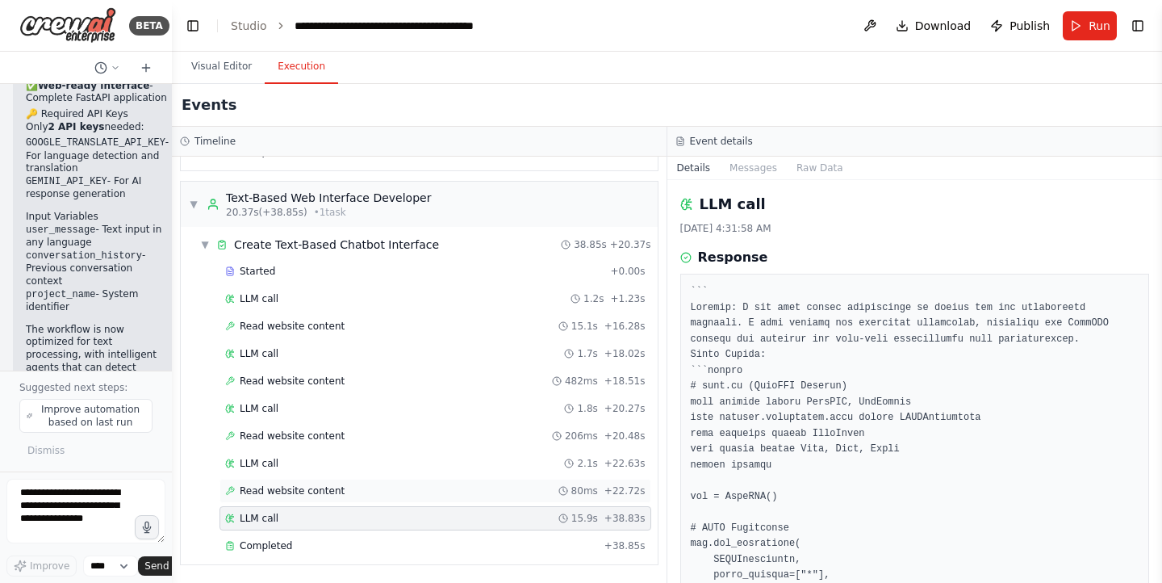
click at [292, 485] on span "Read website content" at bounding box center [292, 490] width 105 height 13
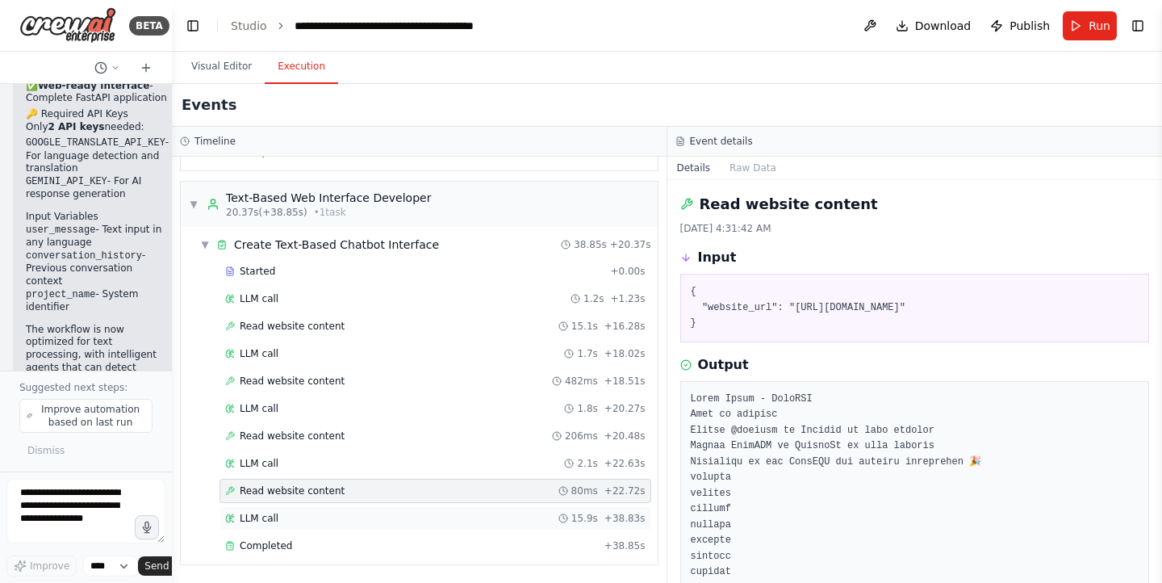
click at [313, 521] on div "LLM call 15.9s + 38.83s" at bounding box center [435, 518] width 421 height 13
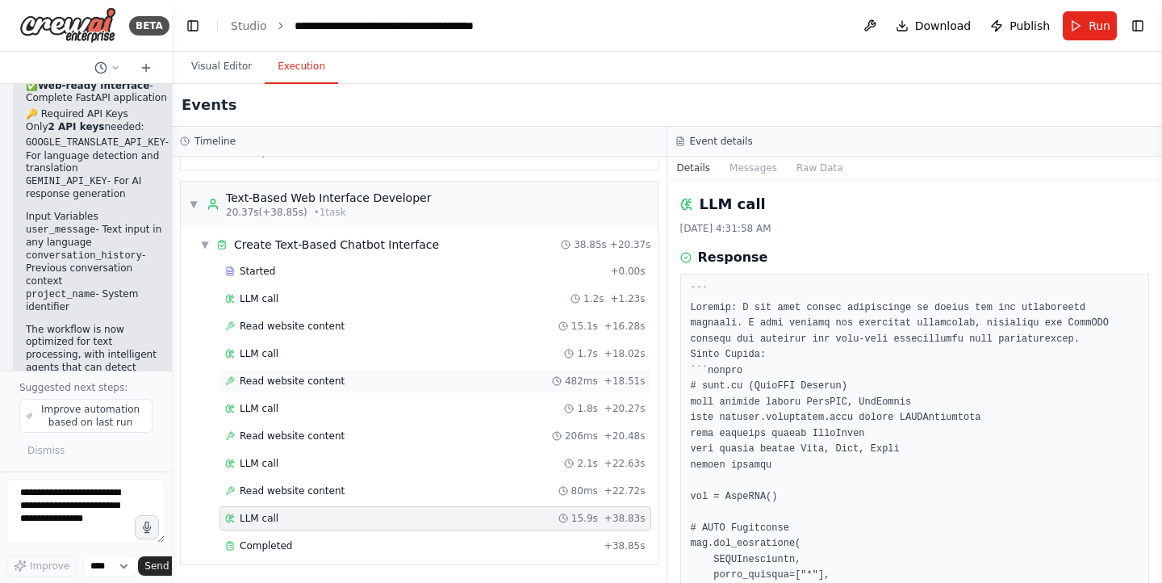
click at [279, 379] on span "Read website content" at bounding box center [292, 381] width 105 height 13
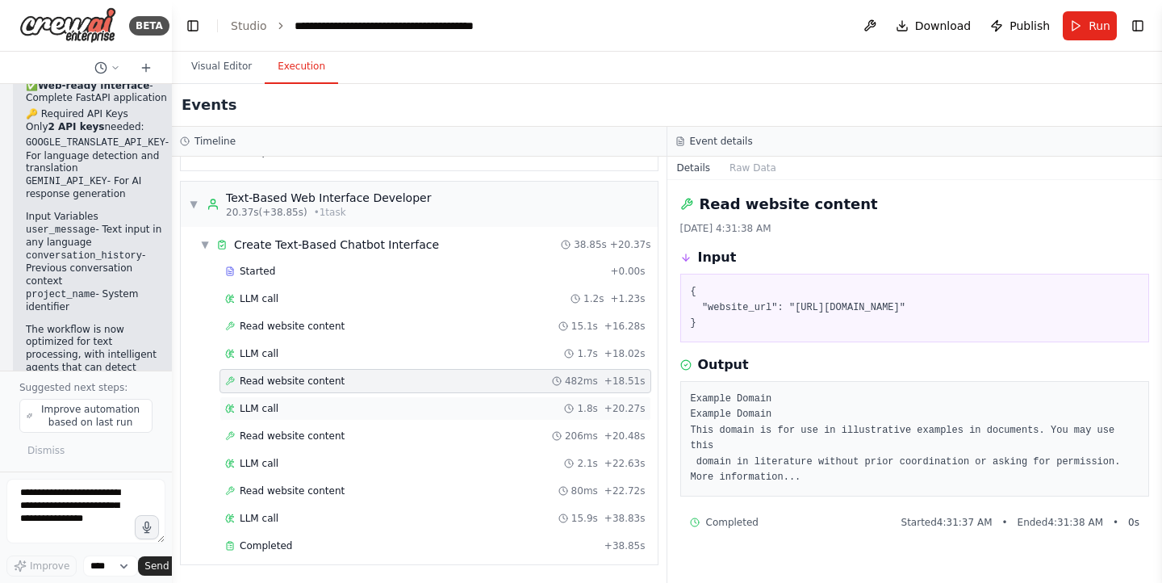
click at [256, 408] on span "LLM call" at bounding box center [259, 408] width 39 height 13
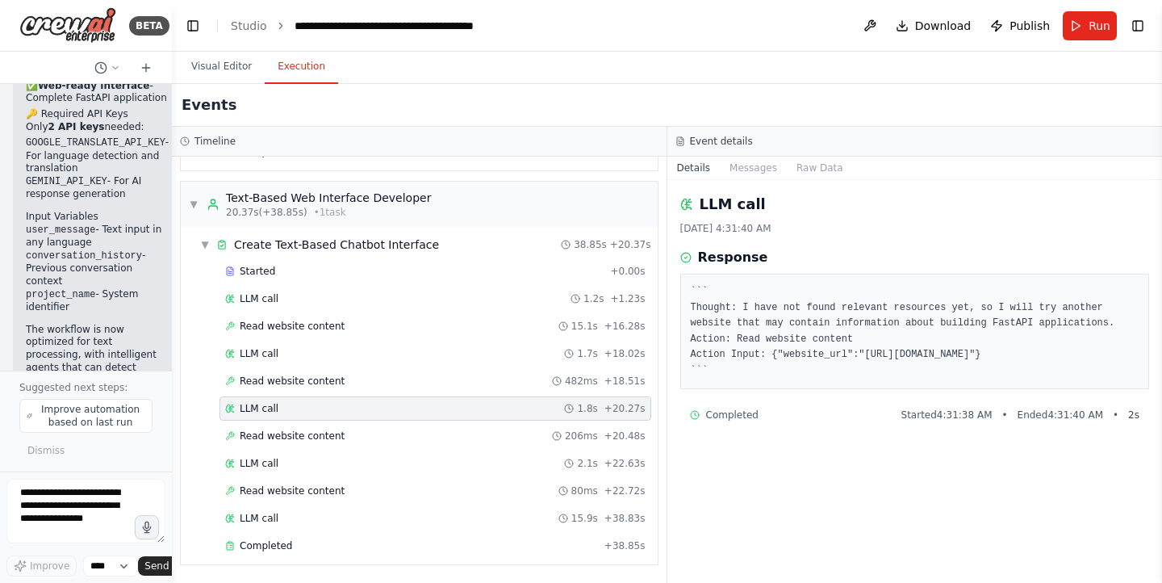
click at [284, 533] on div "Started + 0.00s LLM call 1.2s + 1.23s Read website content 15.1s + 16.28s LLM c…" at bounding box center [426, 410] width 464 height 302
click at [279, 544] on span "Completed" at bounding box center [266, 545] width 52 height 13
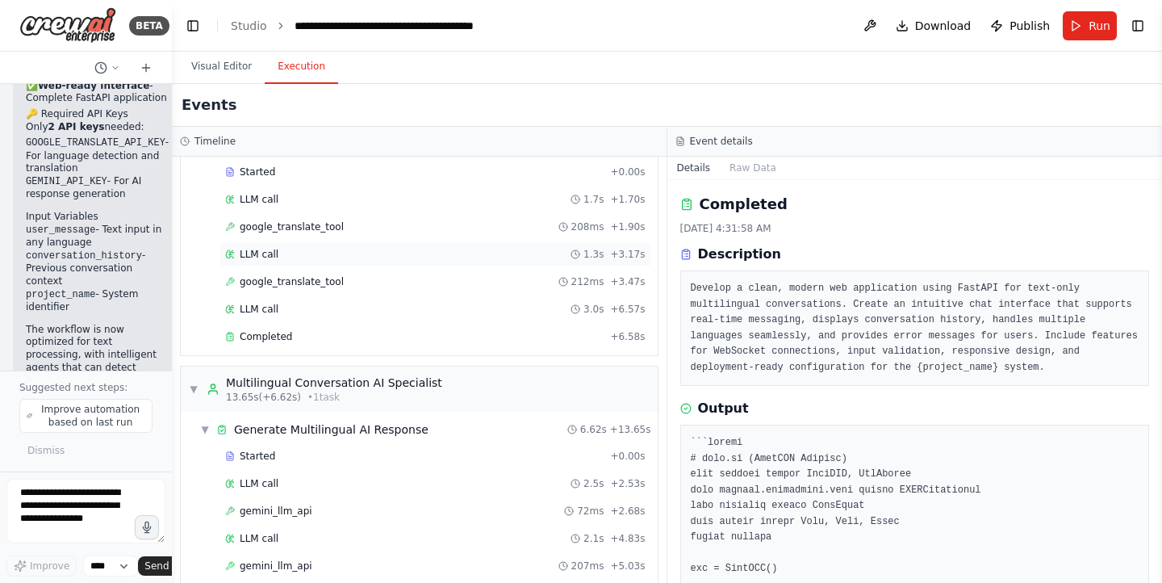
scroll to position [0, 0]
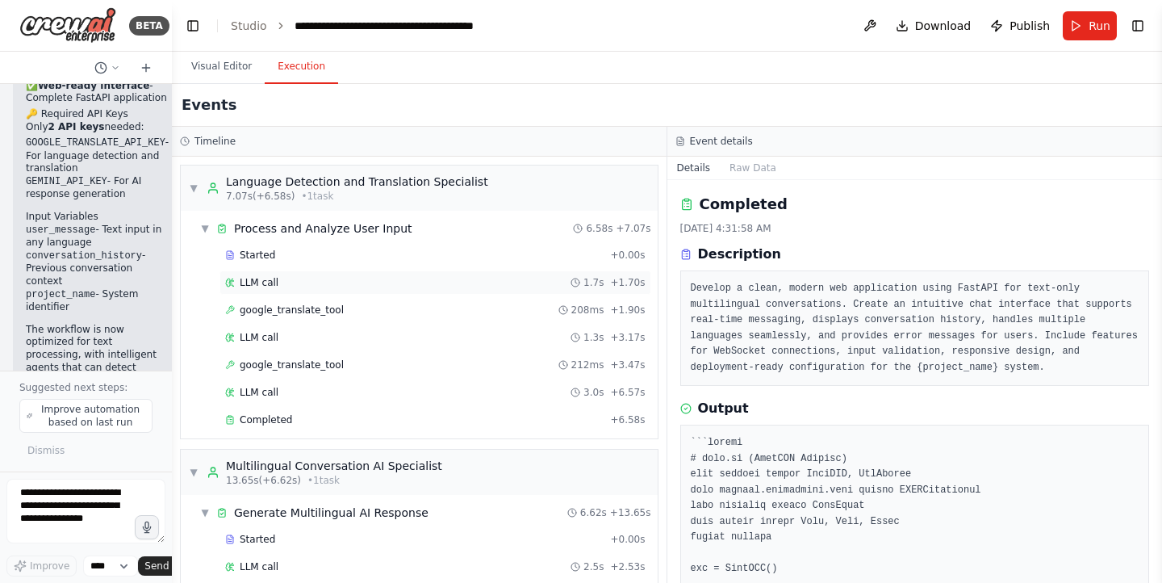
click at [418, 274] on div "LLM call 1.7s + 1.70s" at bounding box center [436, 282] width 432 height 24
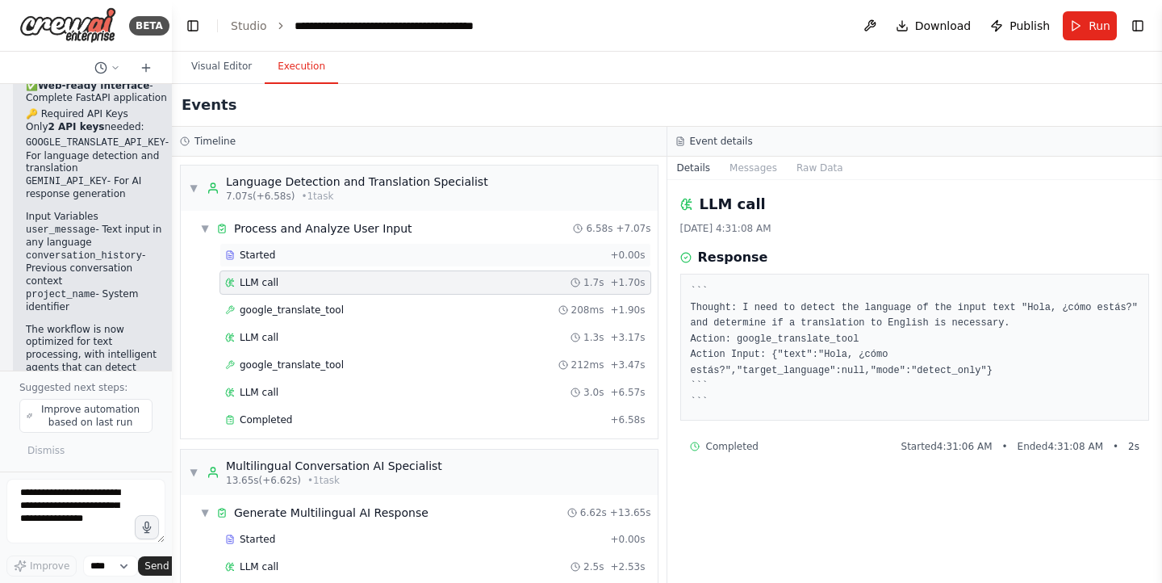
click at [498, 245] on div "Started + 0.00s" at bounding box center [436, 255] width 432 height 24
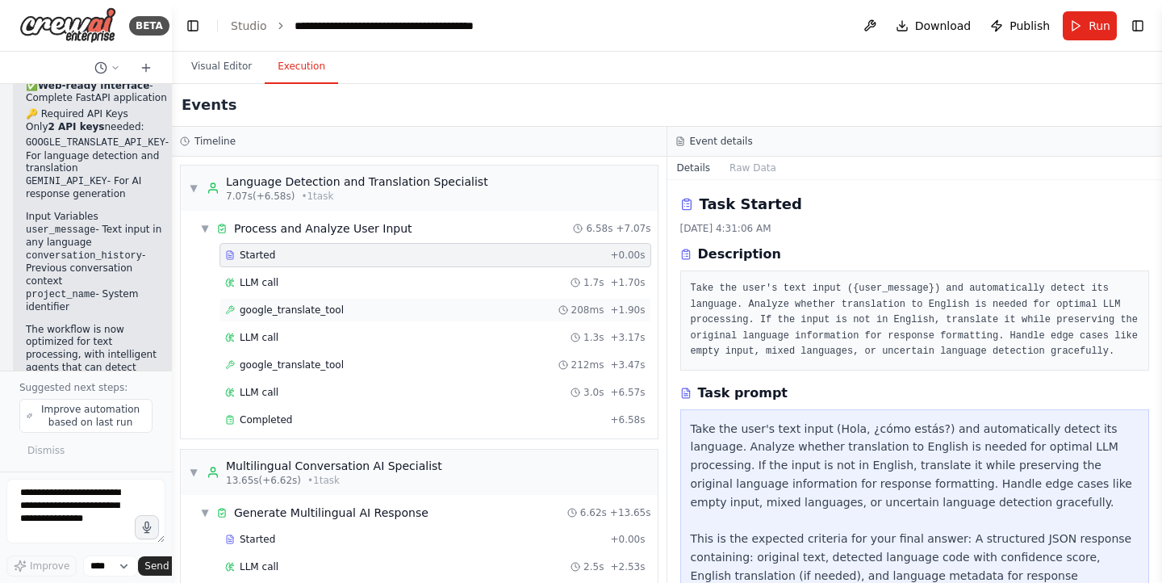
click at [453, 313] on div "google_translate_tool 208ms + 1.90s" at bounding box center [435, 310] width 421 height 13
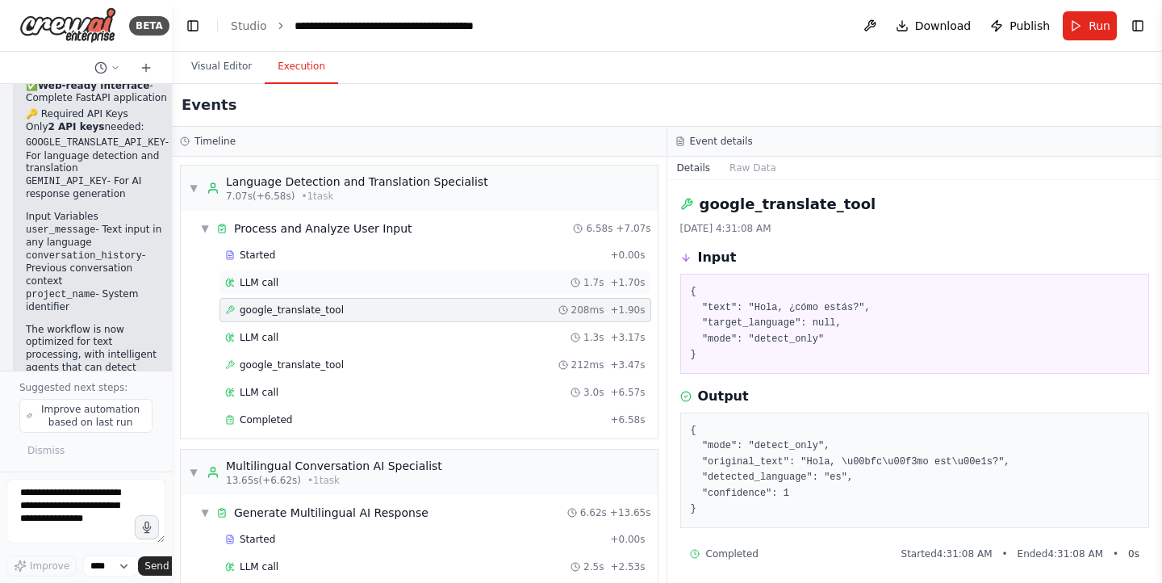
click at [389, 279] on div "LLM call 1.7s + 1.70s" at bounding box center [435, 282] width 421 height 13
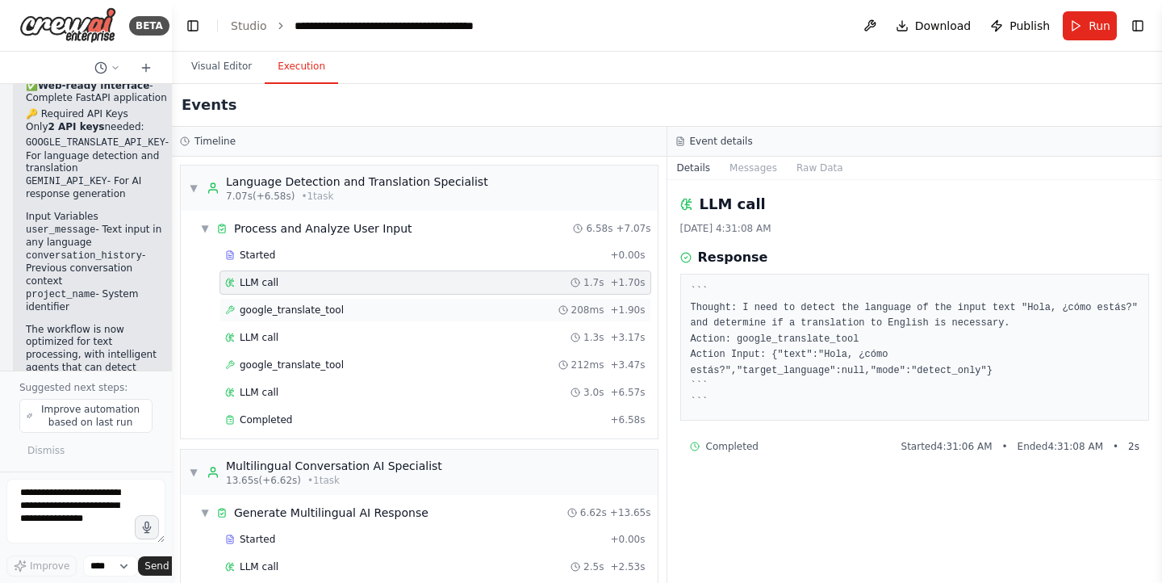
click at [358, 305] on div "google_translate_tool 208ms + 1.90s" at bounding box center [435, 310] width 421 height 13
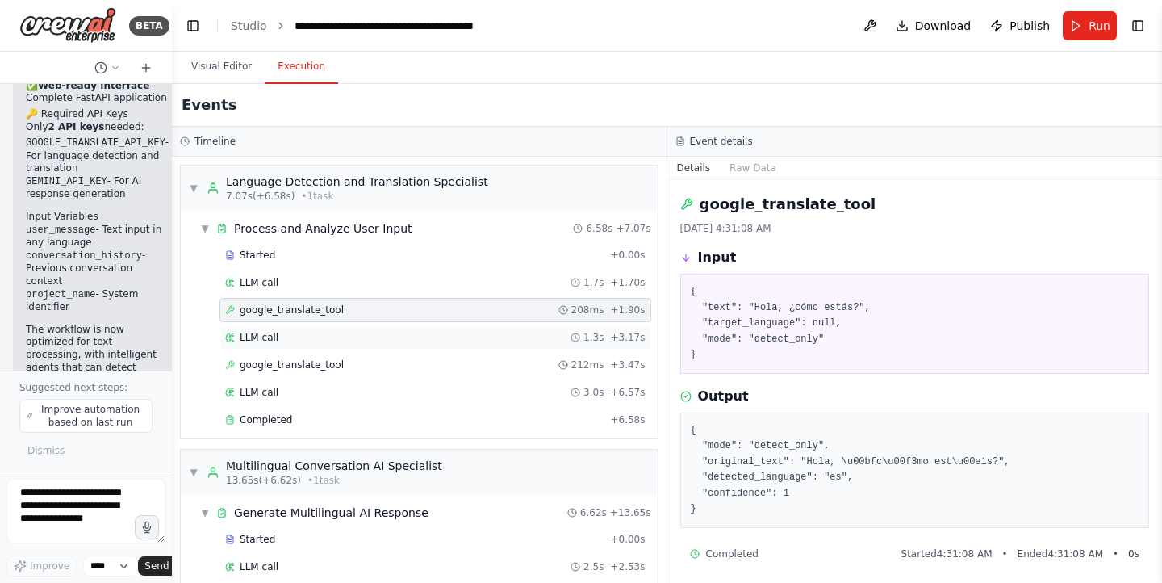
click at [348, 335] on div "LLM call 1.3s + 3.17s" at bounding box center [435, 337] width 421 height 13
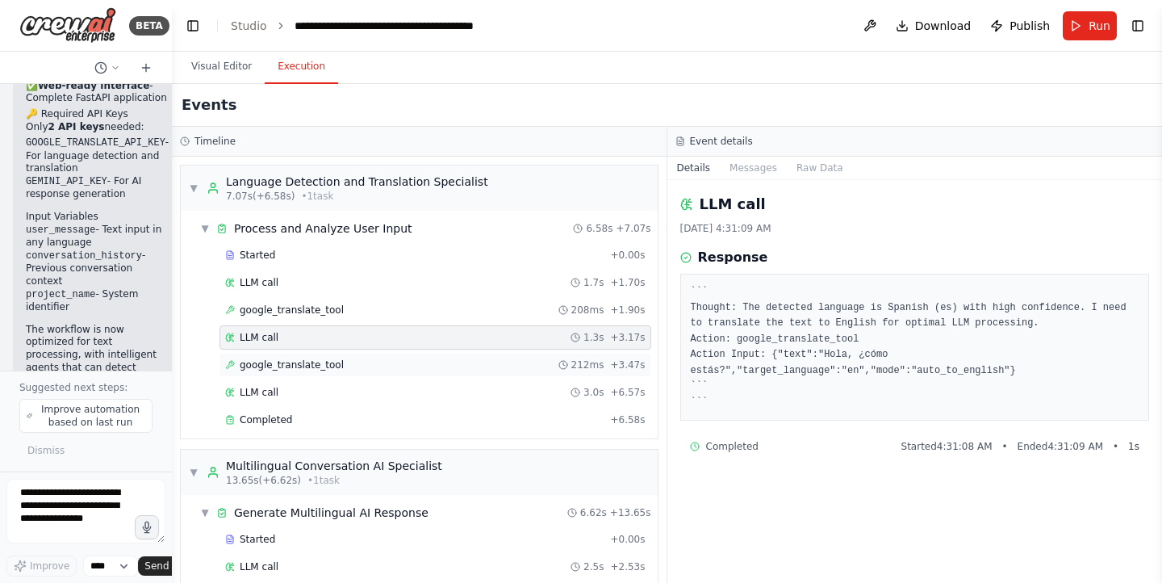
click at [357, 367] on div "google_translate_tool 212ms + 3.47s" at bounding box center [435, 364] width 421 height 13
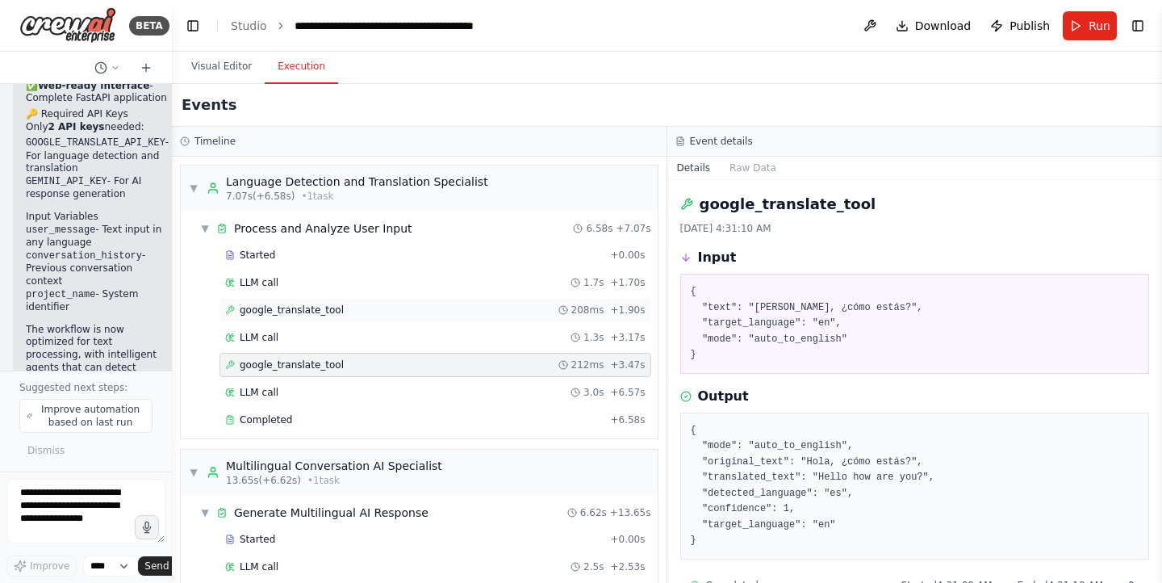
click at [363, 306] on div "google_translate_tool 208ms + 1.90s" at bounding box center [435, 310] width 421 height 13
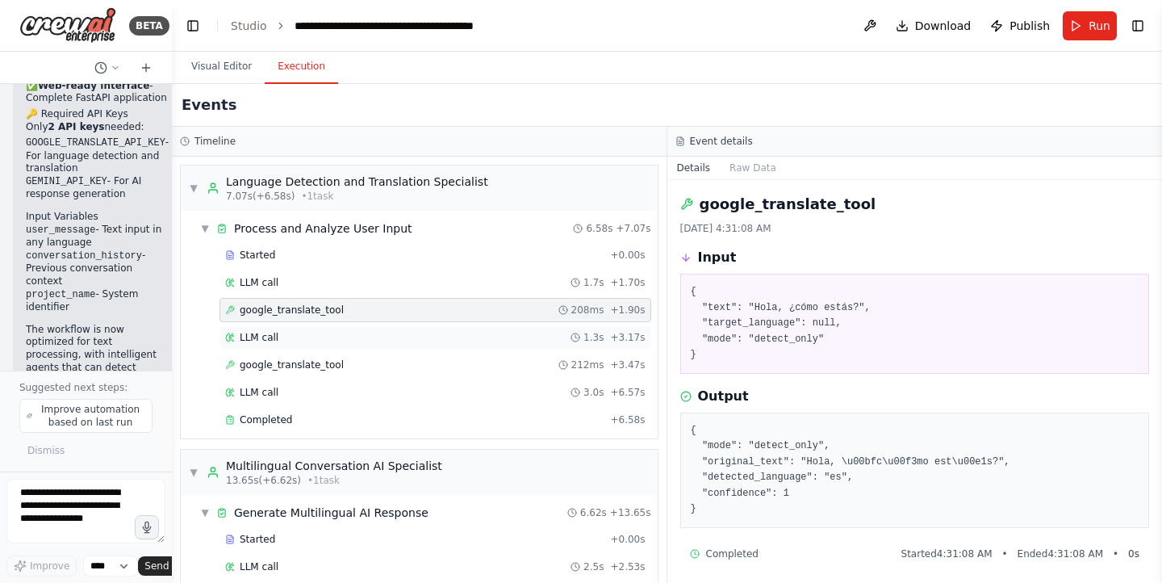
click at [306, 342] on div "LLM call 1.3s + 3.17s" at bounding box center [435, 337] width 421 height 13
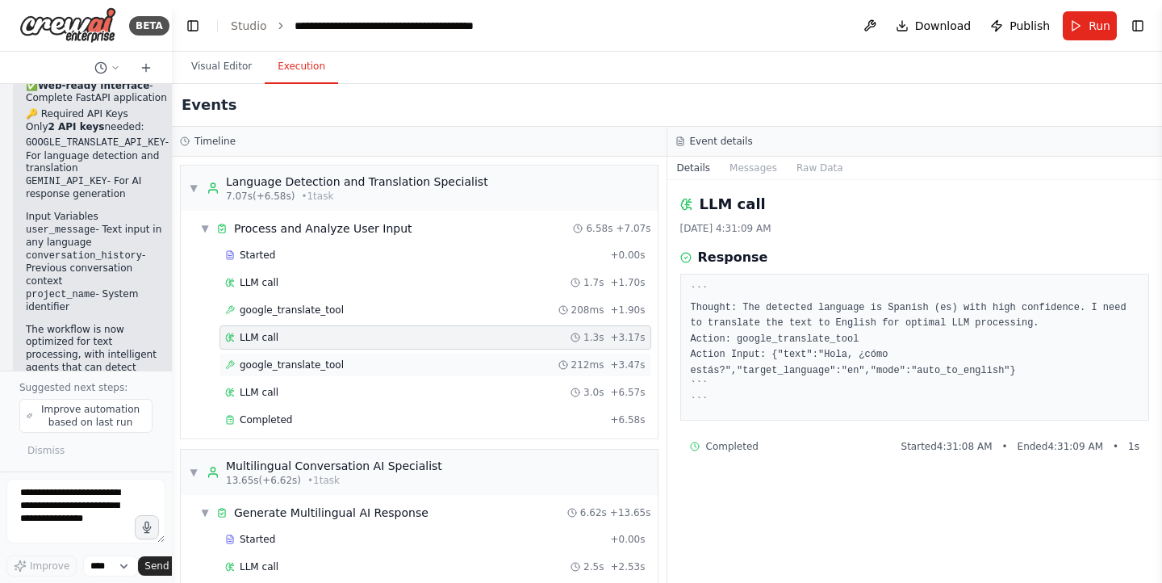
click at [317, 355] on div "google_translate_tool 212ms + 3.47s" at bounding box center [436, 365] width 432 height 24
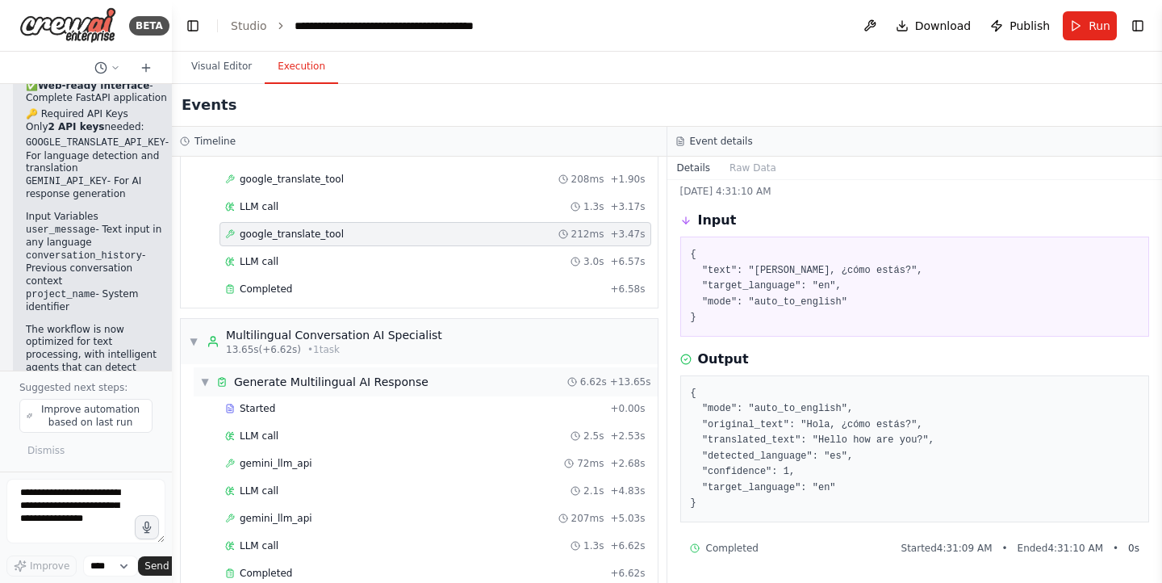
scroll to position [132, 0]
click at [514, 266] on div "LLM call 3.0s + 6.57s" at bounding box center [435, 260] width 421 height 13
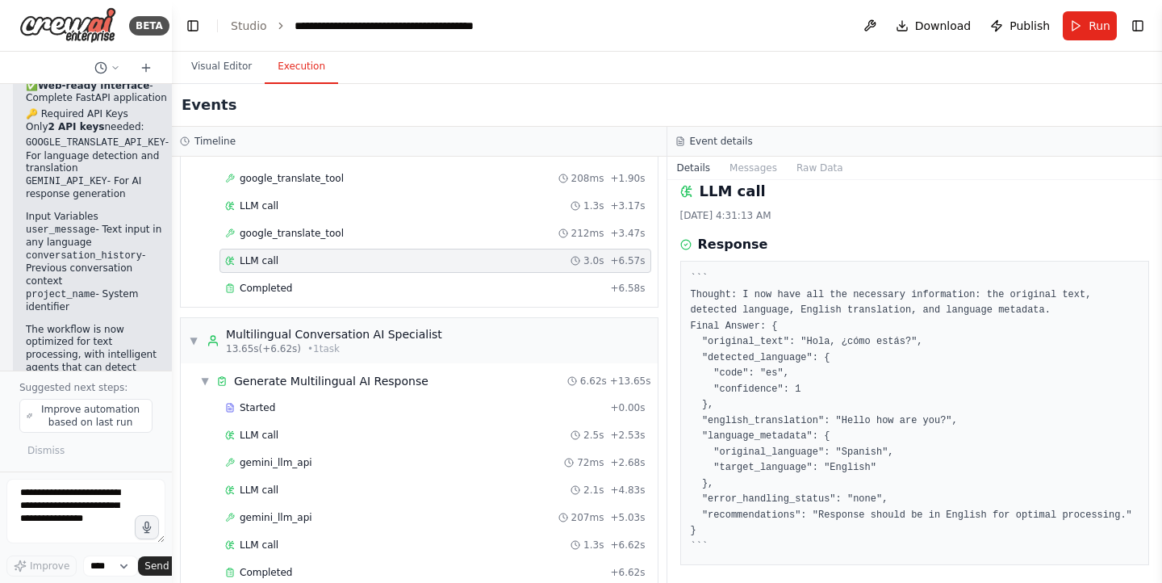
scroll to position [15, 0]
drag, startPoint x: 942, startPoint y: 450, endPoint x: 1046, endPoint y: 397, distance: 117.0
click at [1046, 397] on pre "``` Thought: I now have all the necessary information: the original text, detec…" at bounding box center [915, 411] width 449 height 283
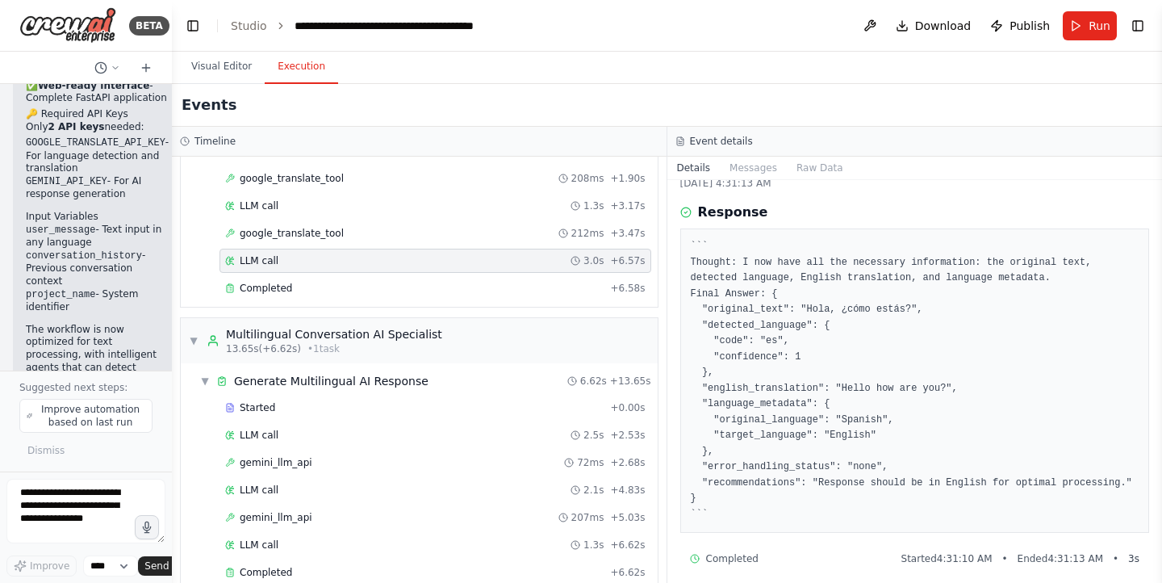
scroll to position [57, 0]
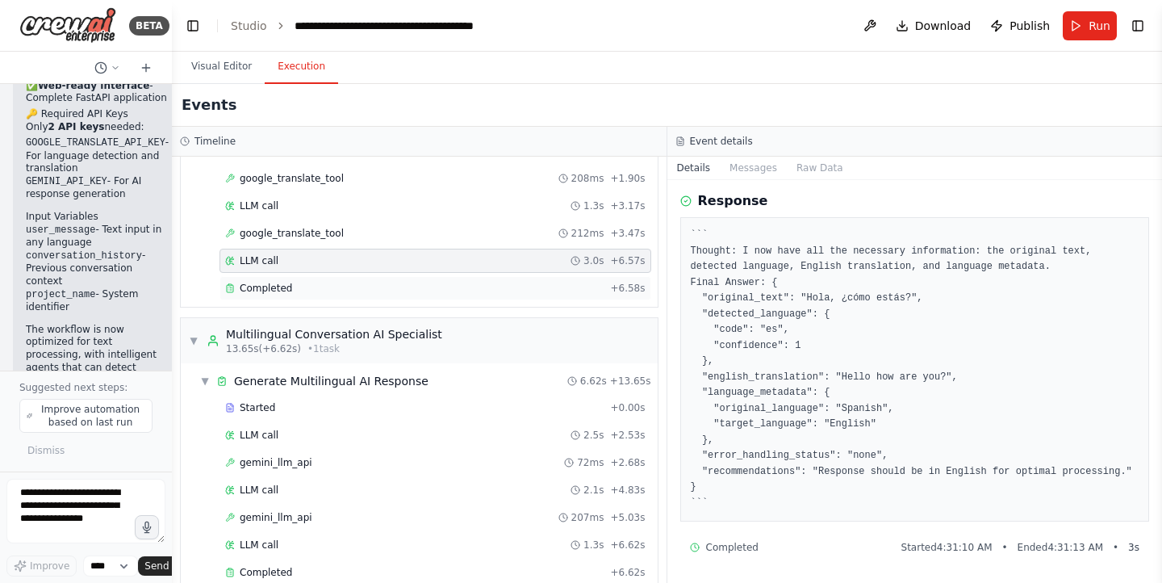
click at [358, 277] on div "Completed + 6.58s" at bounding box center [436, 288] width 432 height 24
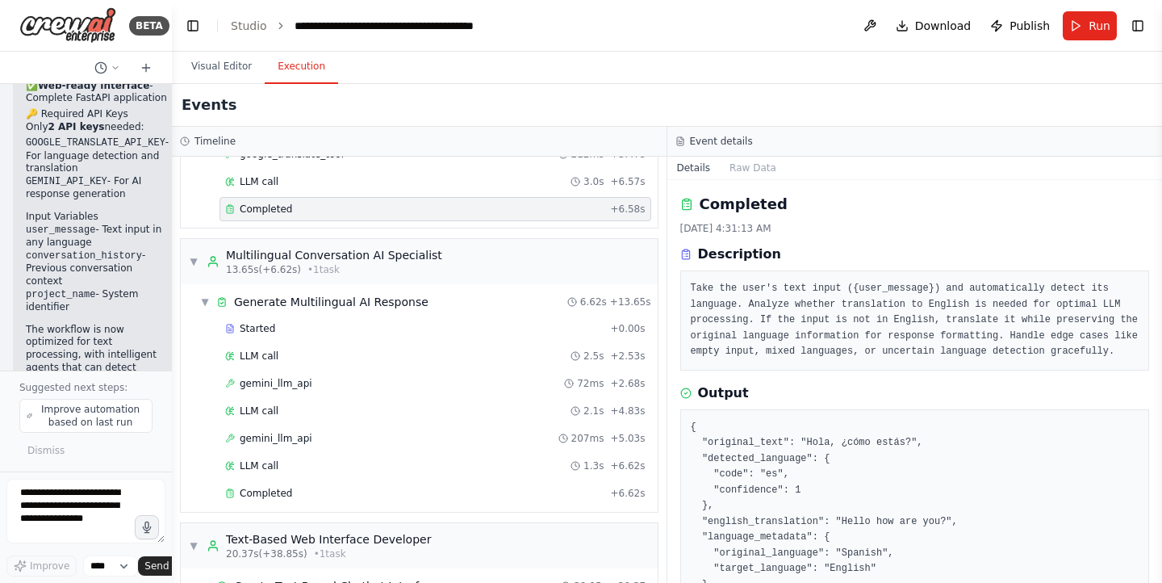
scroll to position [93, 0]
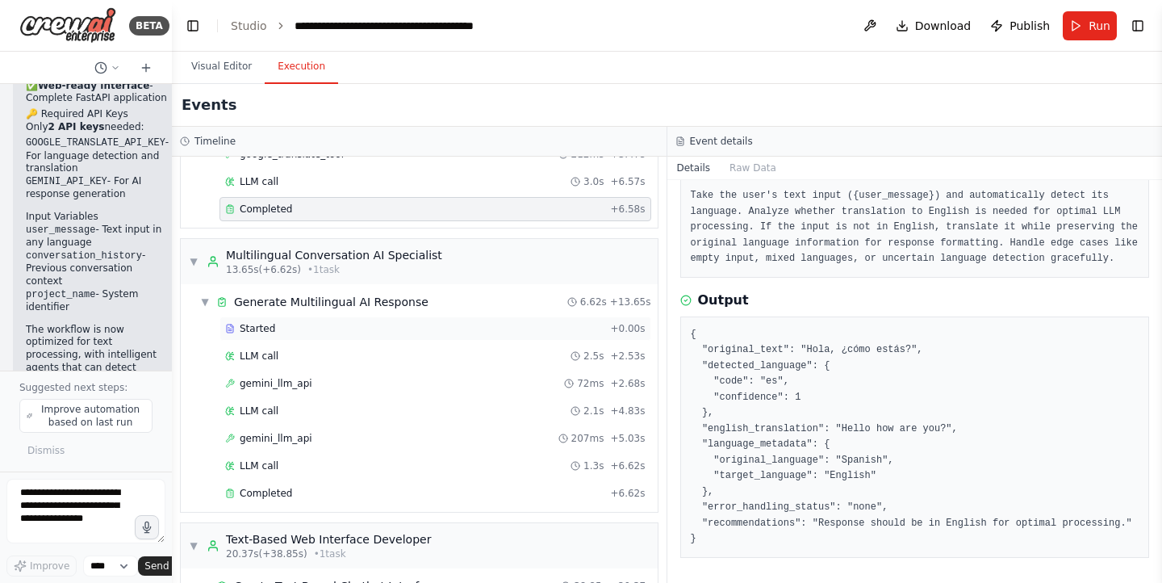
click at [344, 331] on div "Started" at bounding box center [414, 328] width 379 height 13
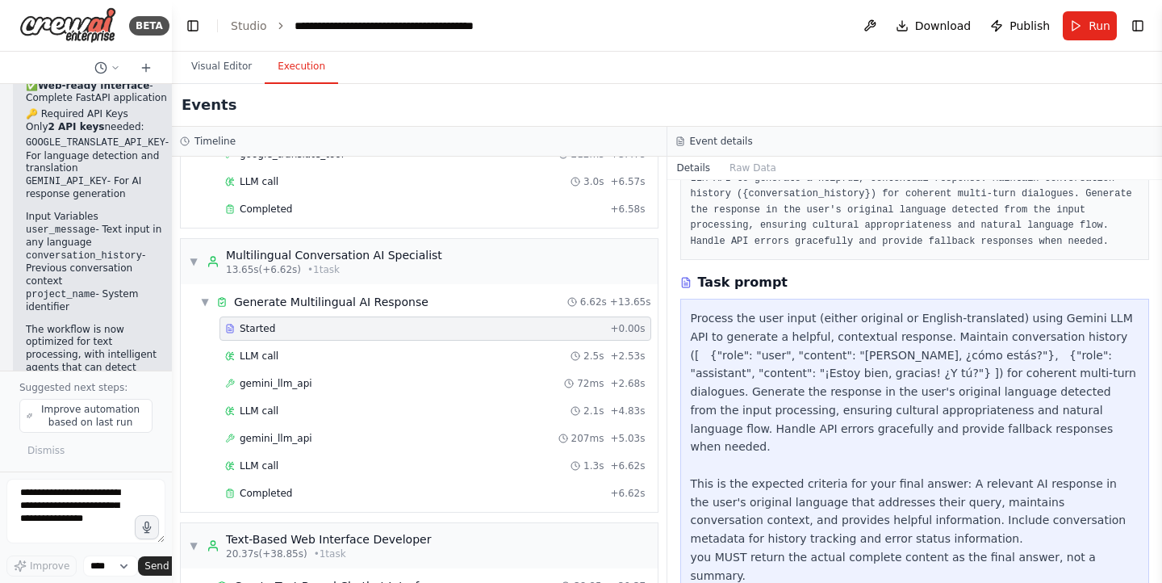
scroll to position [128, 0]
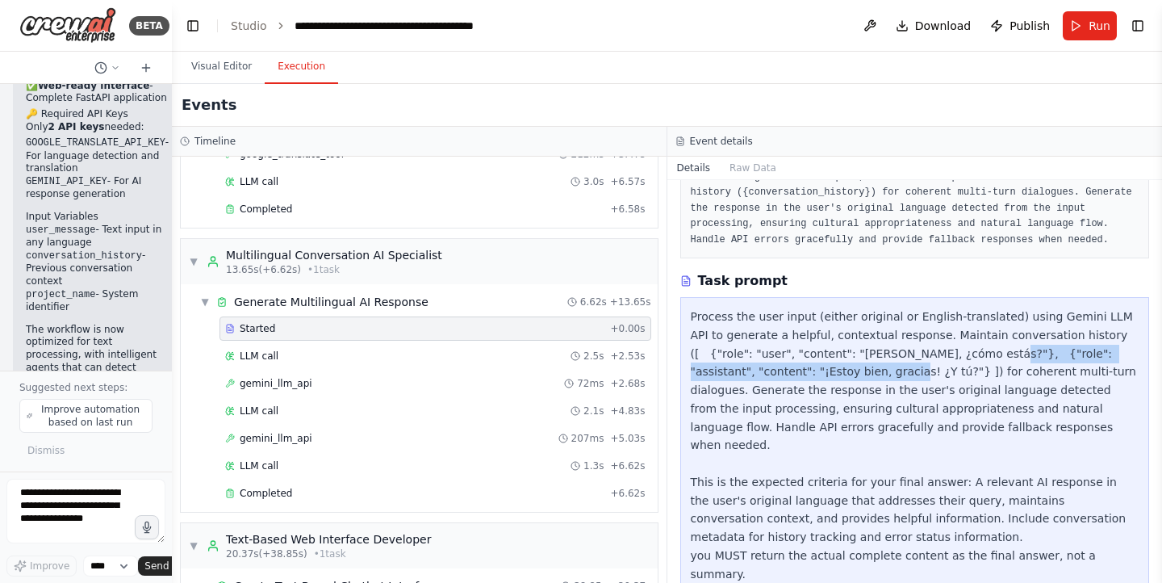
drag, startPoint x: 759, startPoint y: 374, endPoint x: 902, endPoint y: 352, distance: 144.5
click at [902, 352] on div "Process the user input (either original or English-translated) using Gemini LLM…" at bounding box center [915, 445] width 449 height 275
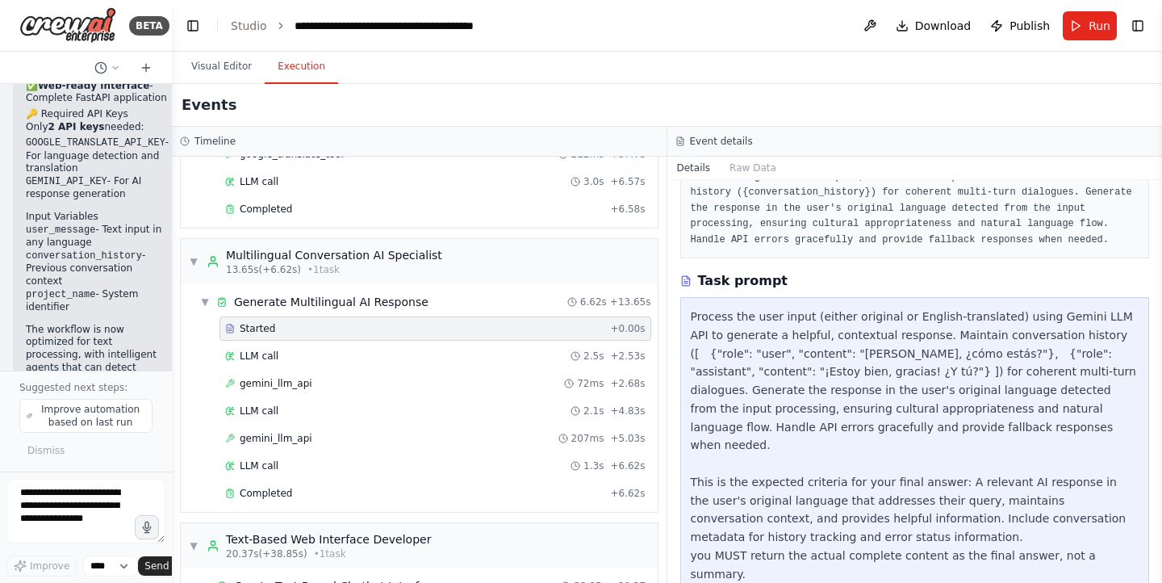
click at [877, 418] on div "Process the user input (either original or English-translated) using Gemini LLM…" at bounding box center [915, 445] width 449 height 275
click at [359, 358] on div "LLM call 2.5s + 2.53s" at bounding box center [435, 356] width 421 height 13
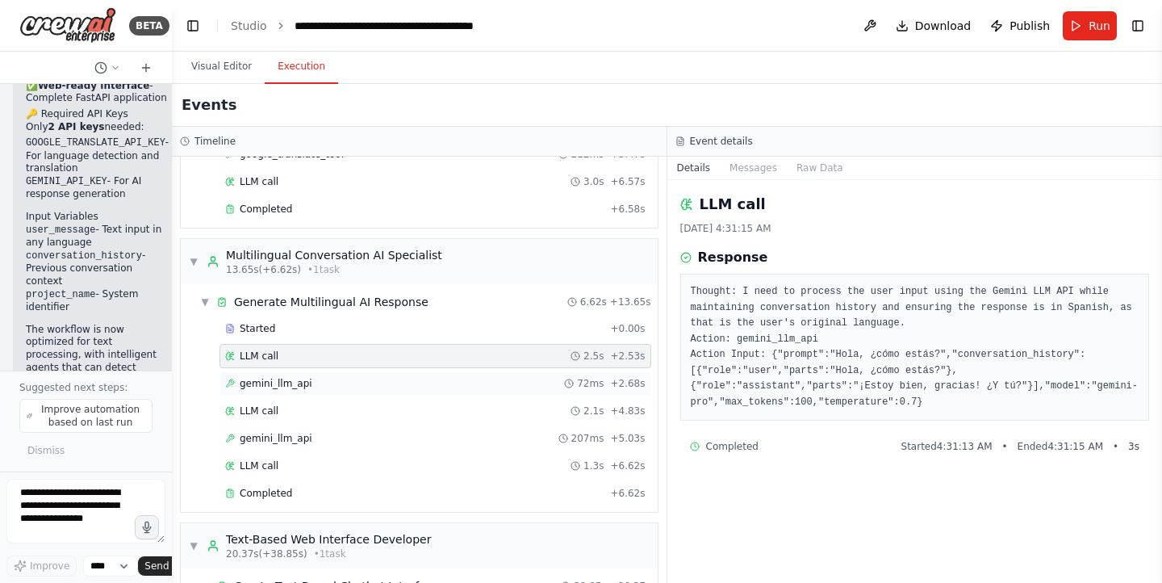
click at [341, 383] on div "gemini_llm_api 72ms + 2.68s" at bounding box center [435, 383] width 421 height 13
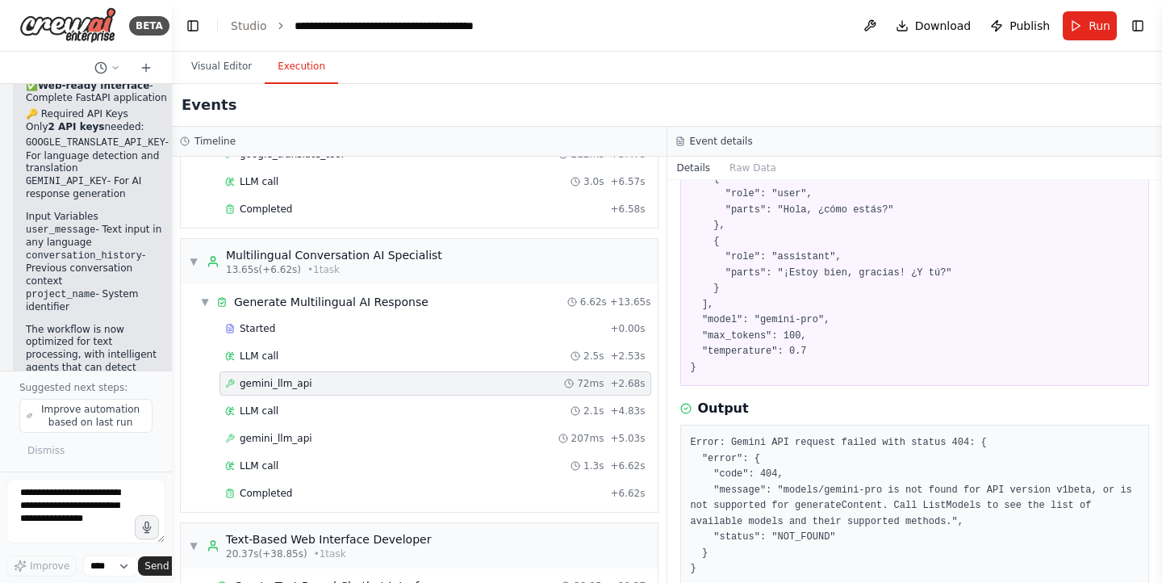
scroll to position [226, 0]
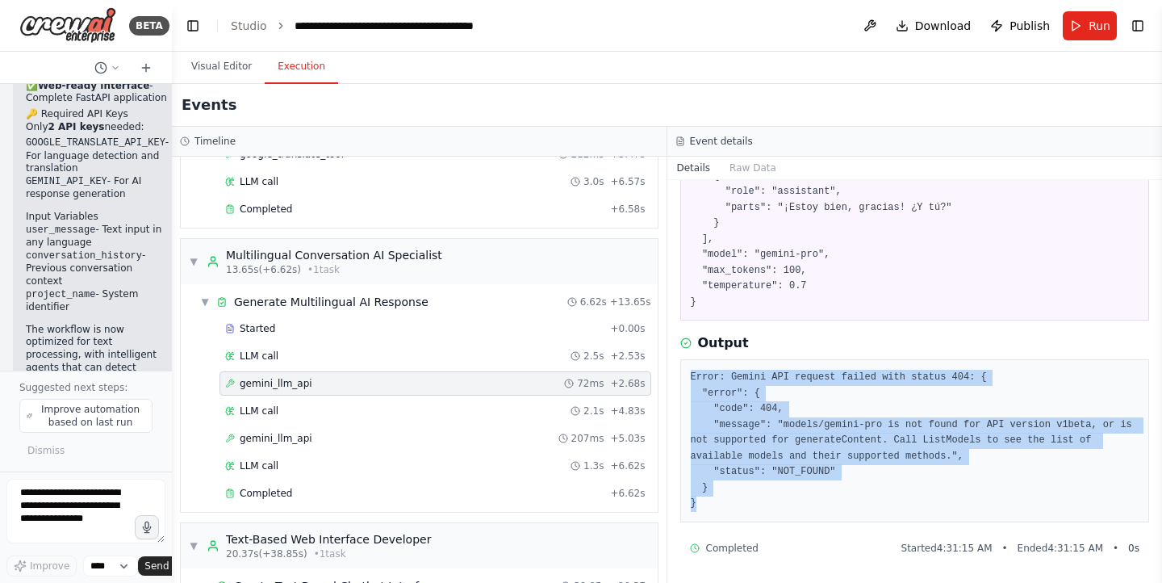
drag, startPoint x: 785, startPoint y: 495, endPoint x: 684, endPoint y: 379, distance: 153.9
click at [684, 379] on div "Error: Gemini API request failed with status 404: { "error": { "code": 404, "me…" at bounding box center [916, 440] width 470 height 163
click at [755, 481] on pre "Error: Gemini API request failed with status 404: { "error": { "code": 404, "me…" at bounding box center [915, 441] width 449 height 142
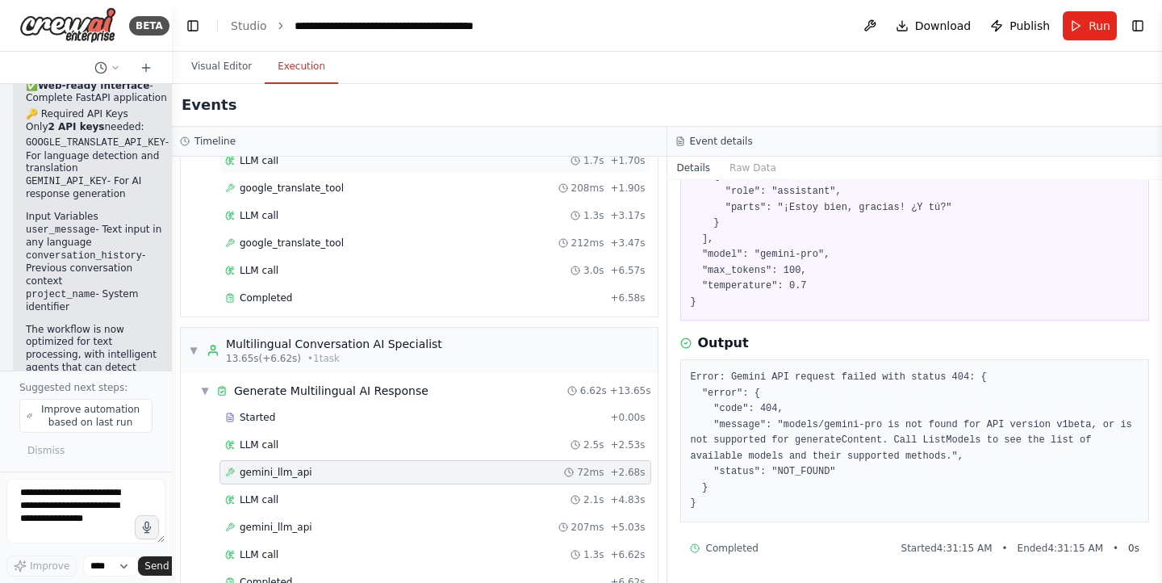
scroll to position [0, 0]
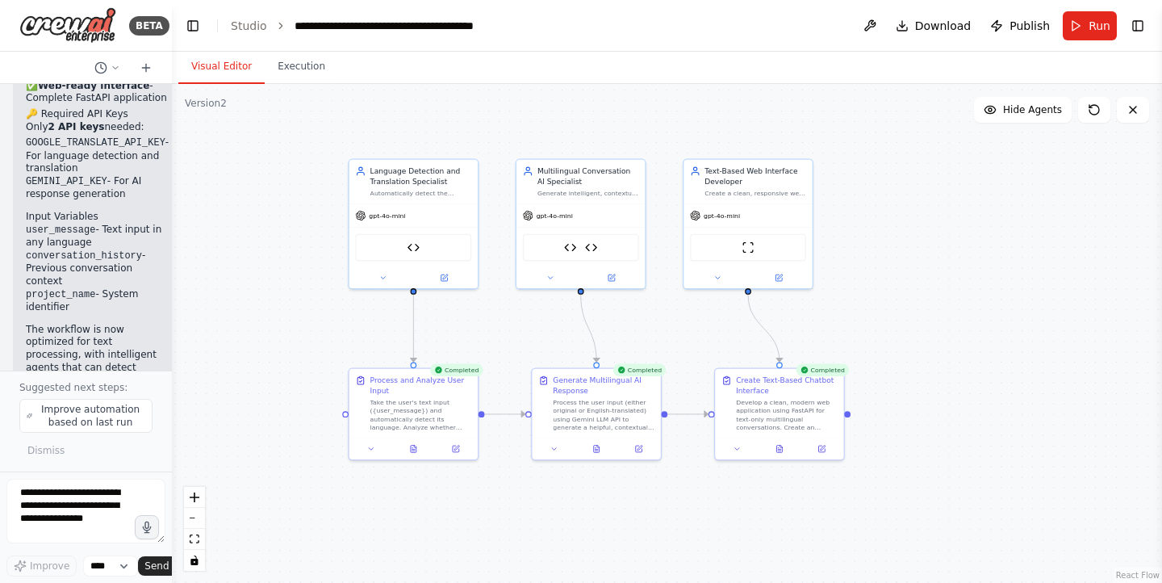
click at [191, 60] on button "Visual Editor" at bounding box center [221, 67] width 86 height 34
click at [406, 222] on div "gpt-4o-mini" at bounding box center [414, 213] width 128 height 23
click at [378, 224] on div "gpt-4o-mini" at bounding box center [414, 213] width 128 height 23
click at [380, 219] on div "gpt-4o-mini" at bounding box center [414, 213] width 128 height 23
click at [450, 282] on button at bounding box center [444, 276] width 59 height 13
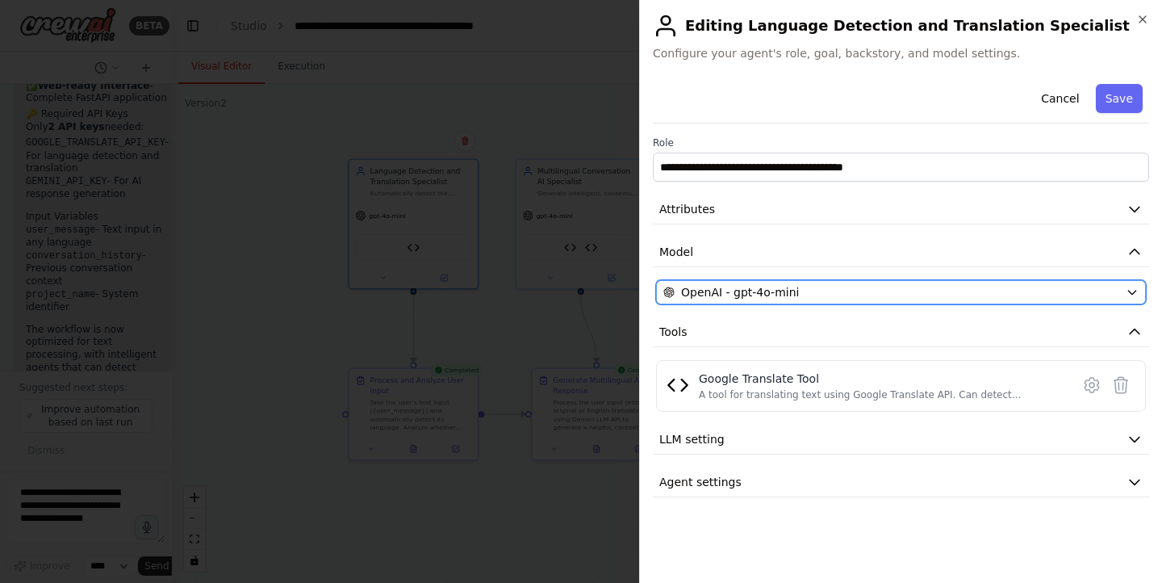
click at [840, 292] on div "OpenAI - gpt-4o-mini" at bounding box center [892, 292] width 456 height 16
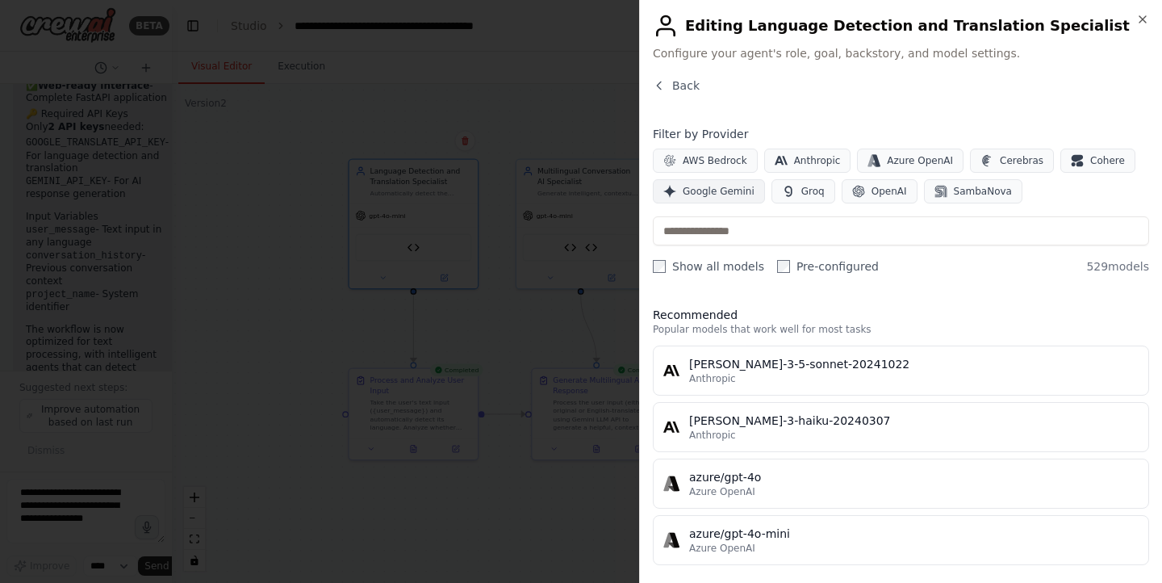
click at [731, 202] on button "Google Gemini" at bounding box center [709, 191] width 112 height 24
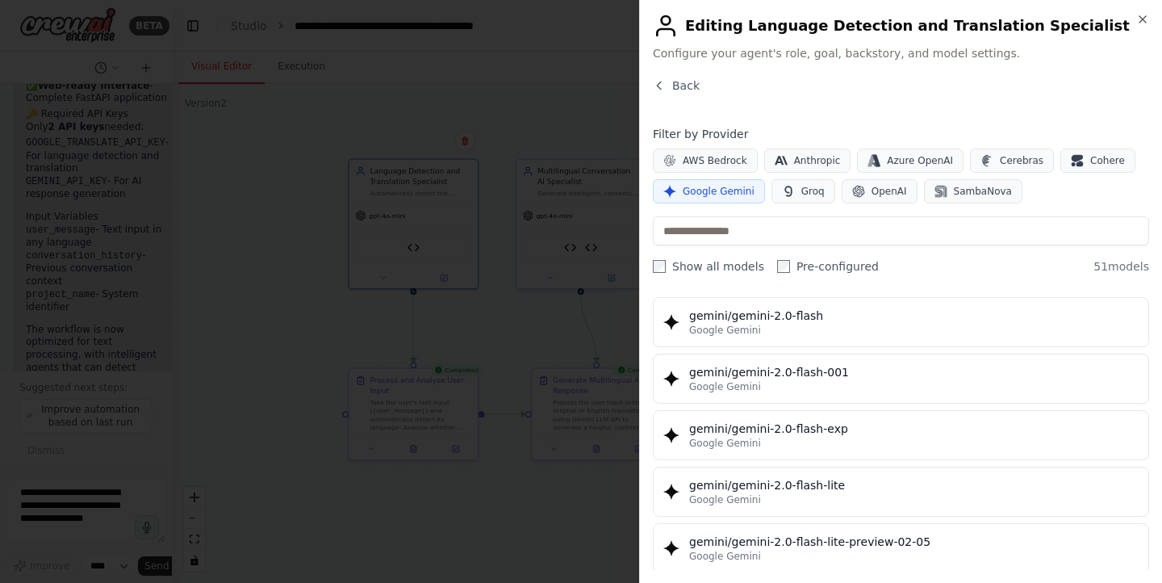
scroll to position [832, 0]
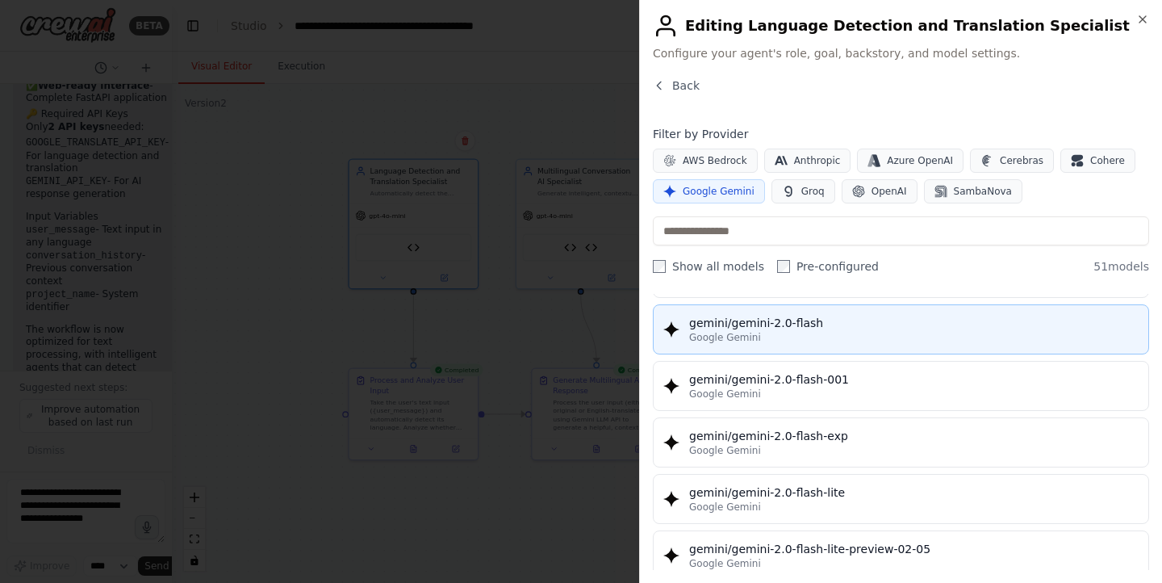
click at [807, 345] on button "gemini/gemini-2.0-flash Google Gemini" at bounding box center [901, 329] width 496 height 50
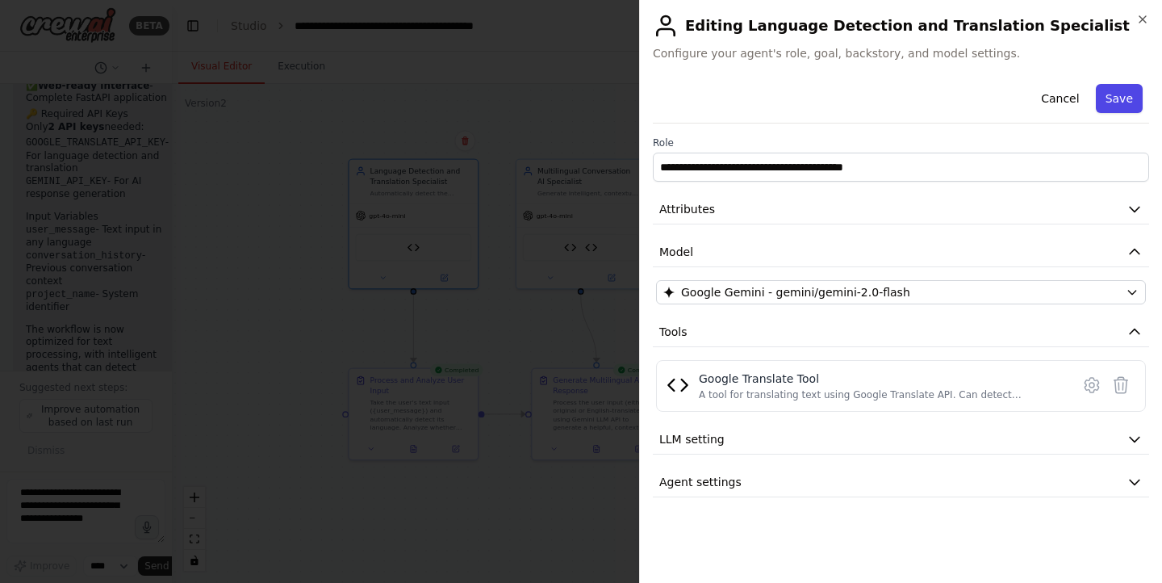
click at [1141, 98] on button "Save" at bounding box center [1119, 98] width 47 height 29
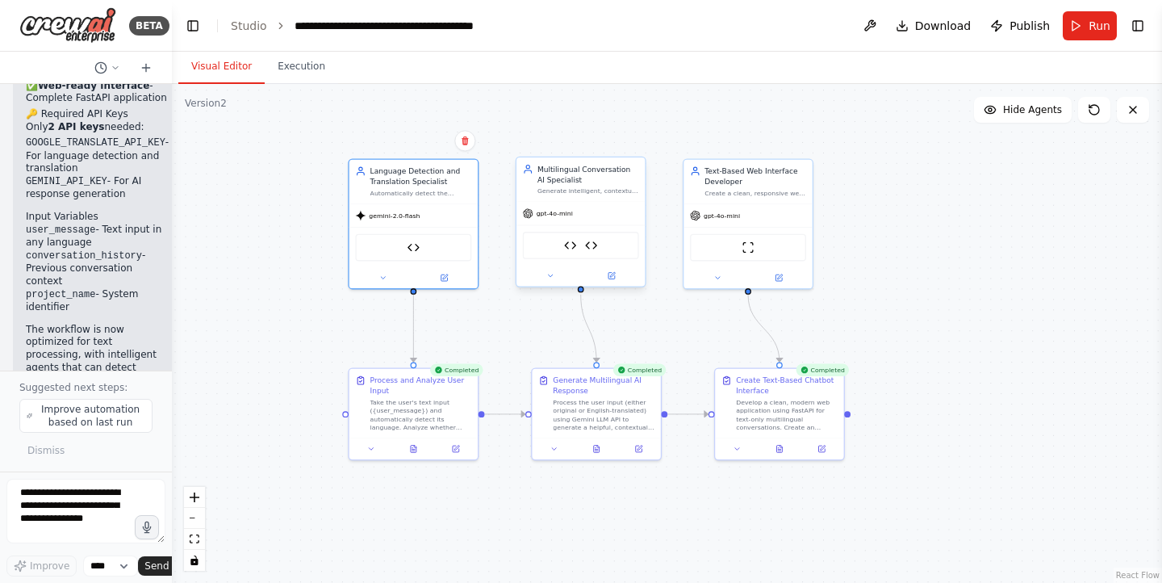
click at [582, 223] on div "gpt-4o-mini" at bounding box center [581, 213] width 128 height 23
click at [610, 279] on icon at bounding box center [612, 276] width 6 height 6
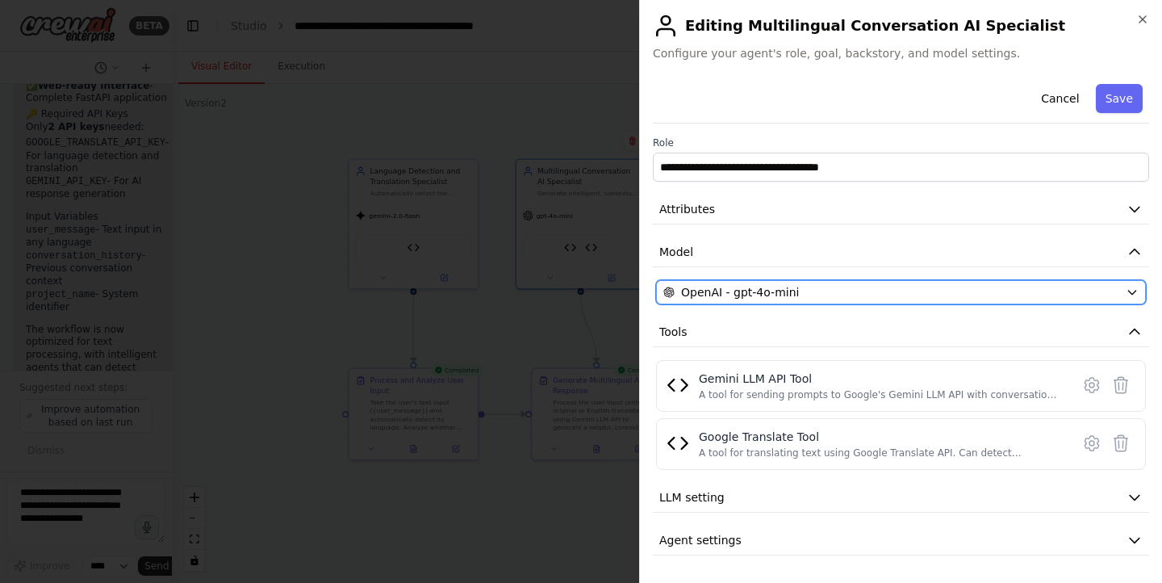
click at [830, 295] on div "OpenAI - gpt-4o-mini" at bounding box center [892, 292] width 456 height 16
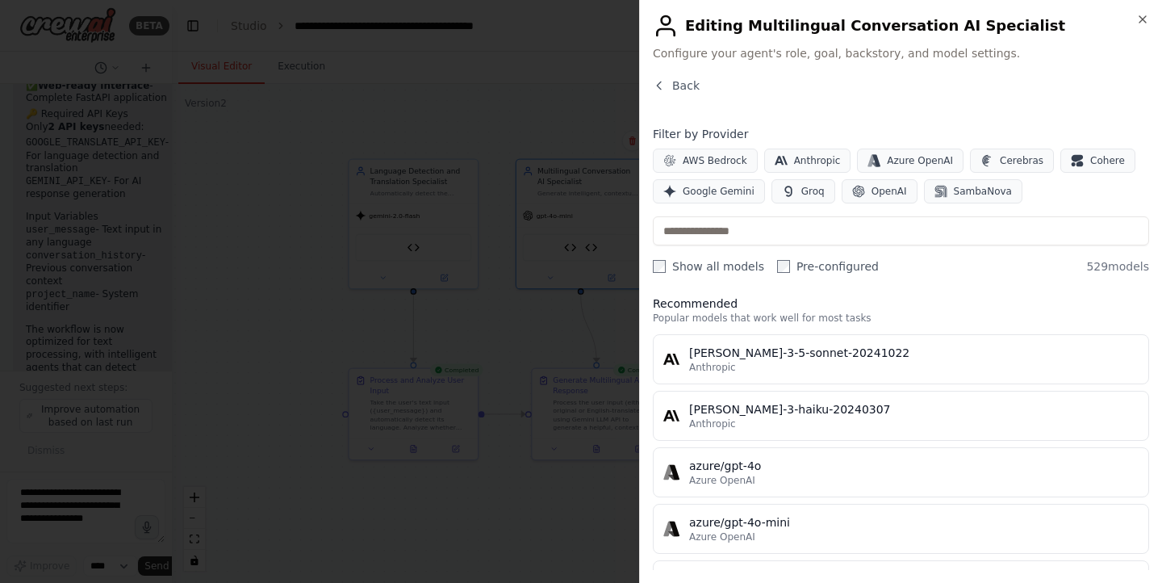
scroll to position [14, 0]
click at [745, 203] on button "Google Gemini" at bounding box center [709, 191] width 112 height 24
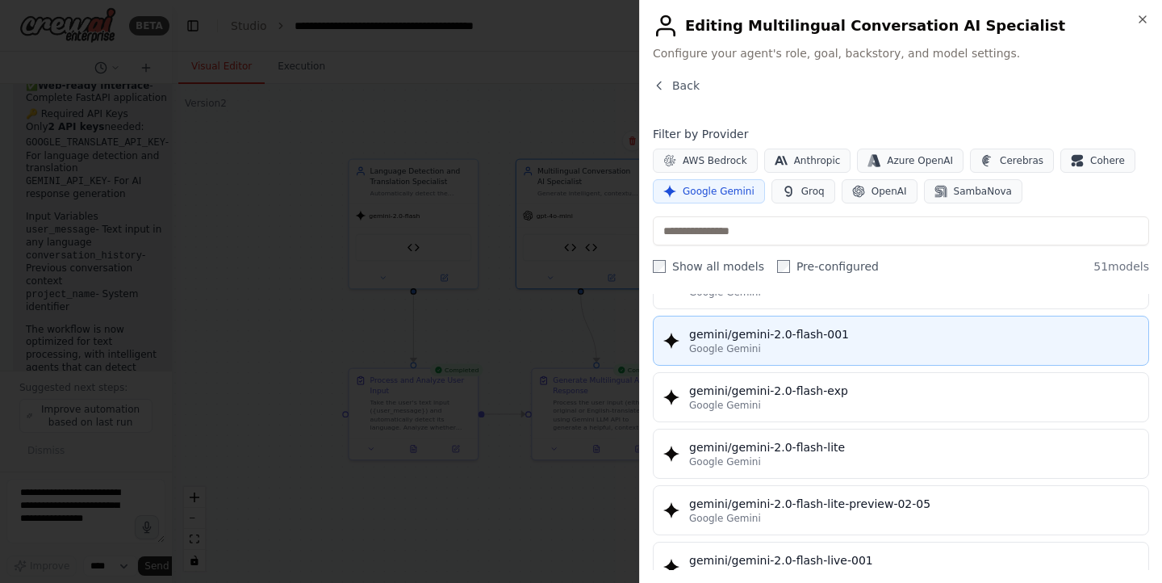
scroll to position [762, 0]
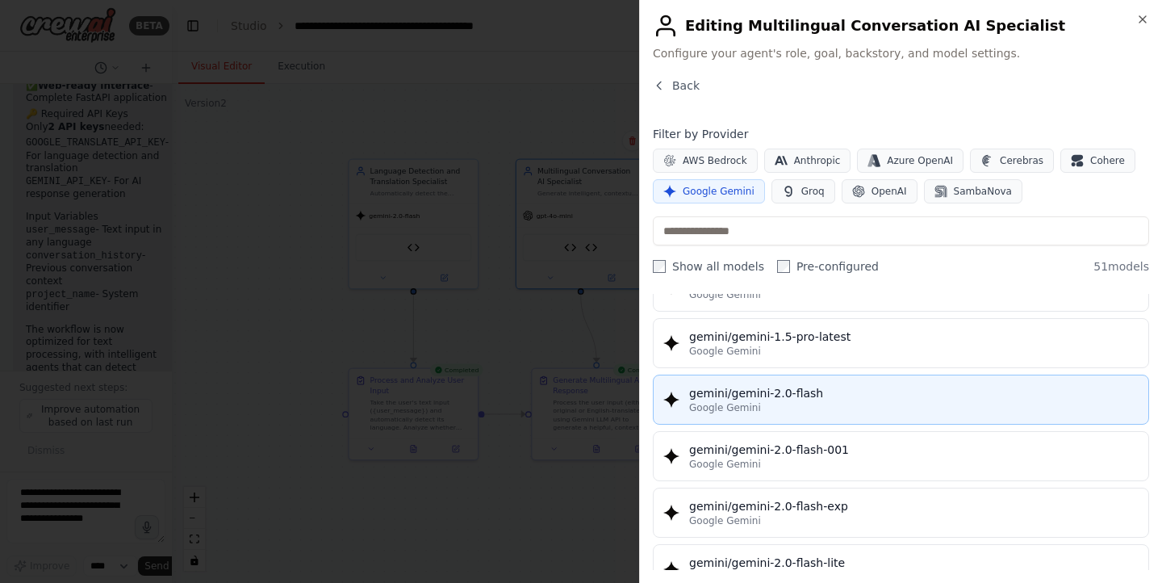
click at [819, 400] on div "gemini/gemini-2.0-flash" at bounding box center [914, 393] width 450 height 16
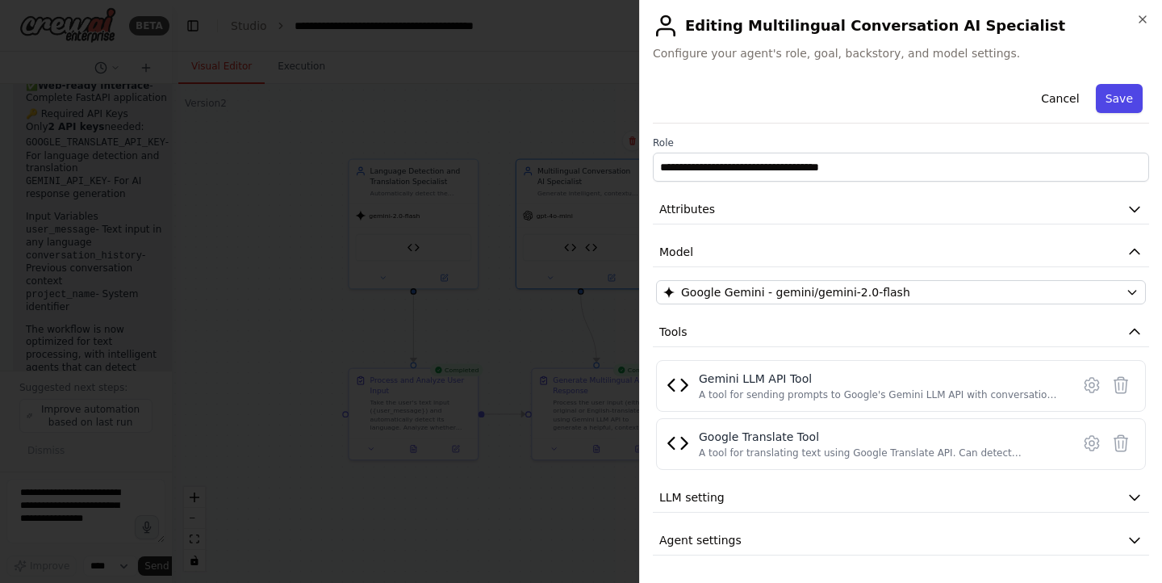
click at [1116, 94] on button "Save" at bounding box center [1119, 98] width 47 height 29
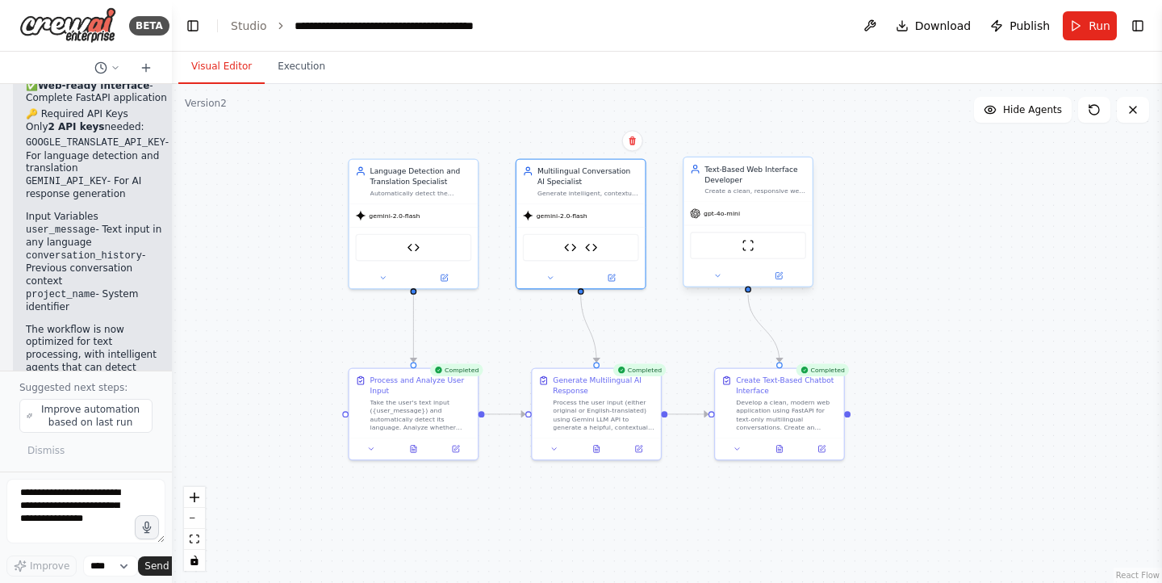
click at [726, 219] on div "gpt-4o-mini" at bounding box center [748, 213] width 128 height 23
click at [778, 285] on div at bounding box center [748, 276] width 128 height 21
click at [780, 278] on icon at bounding box center [779, 276] width 6 height 6
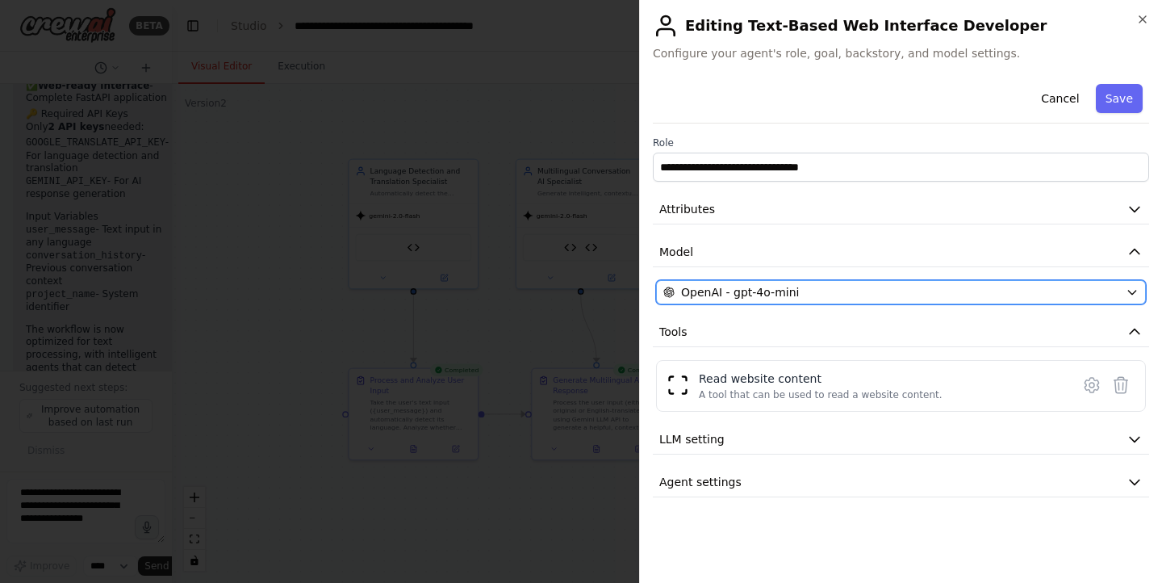
click at [900, 290] on div "OpenAI - gpt-4o-mini" at bounding box center [892, 292] width 456 height 16
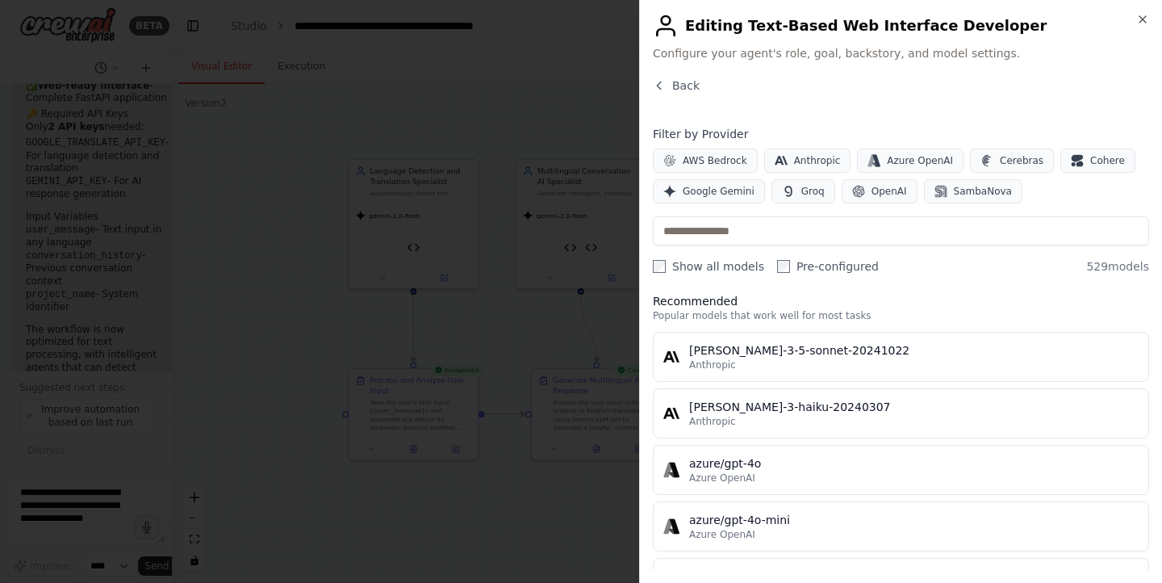
scroll to position [15, 0]
click at [711, 191] on span "Google Gemini" at bounding box center [719, 191] width 72 height 13
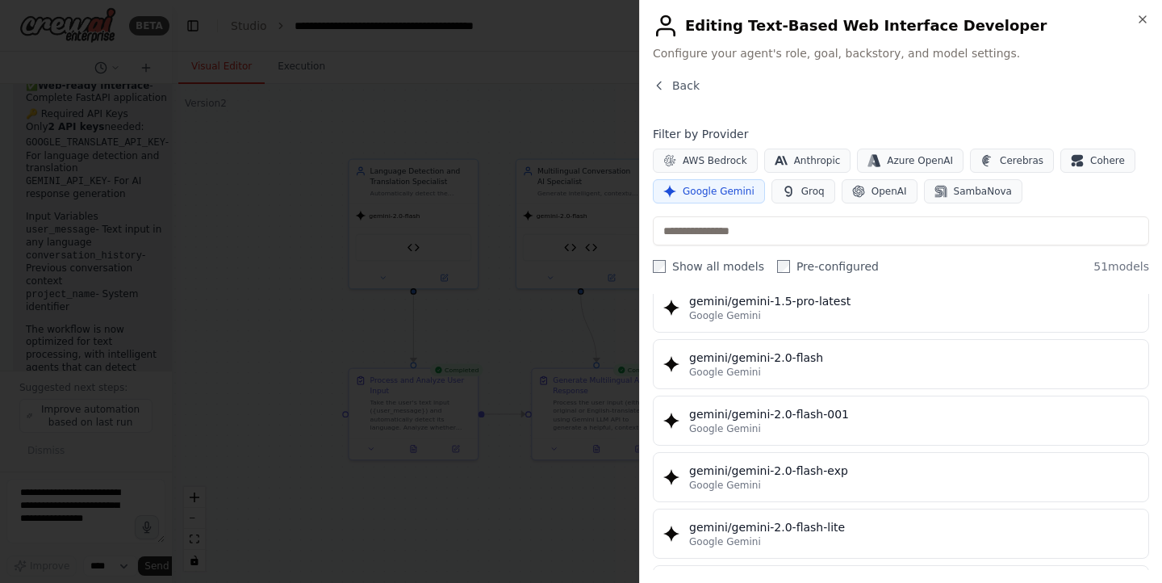
scroll to position [764, 0]
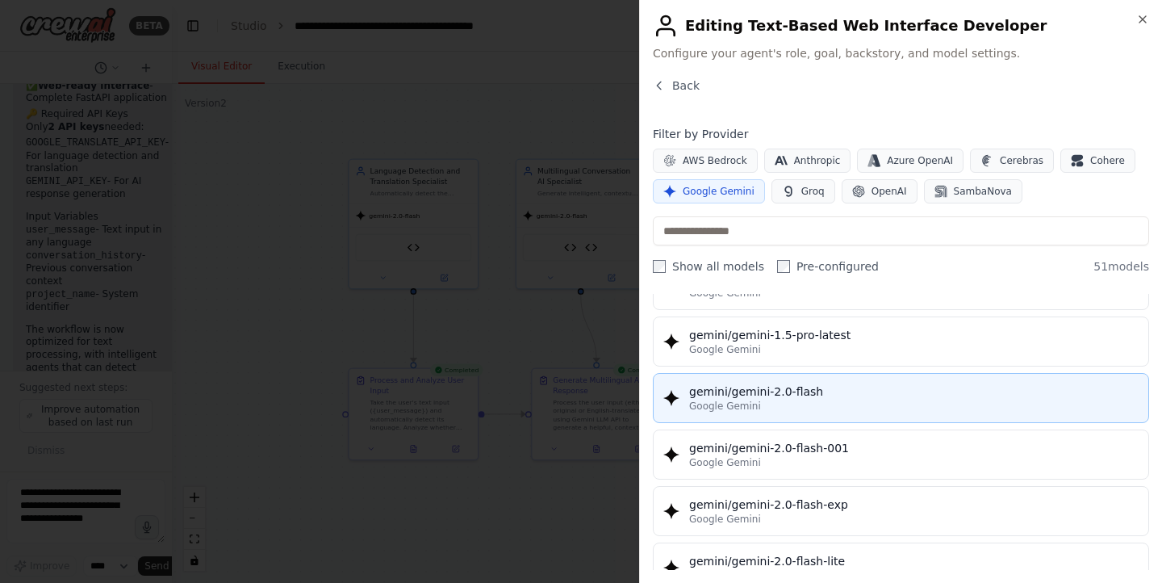
click at [828, 389] on div "gemini/gemini-2.0-flash" at bounding box center [914, 391] width 450 height 16
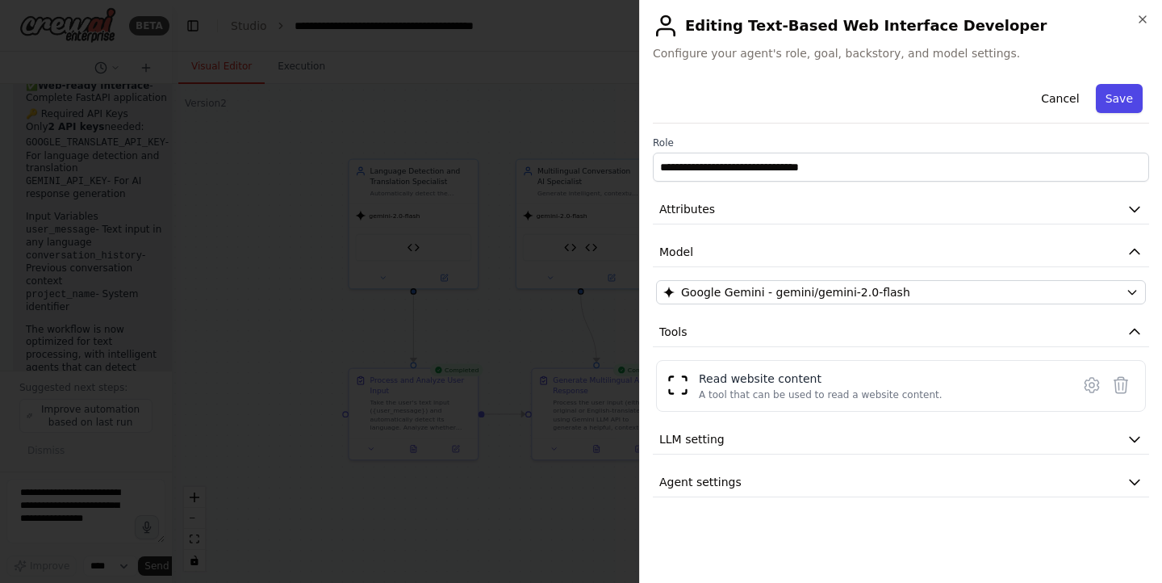
click at [1133, 88] on button "Save" at bounding box center [1119, 98] width 47 height 29
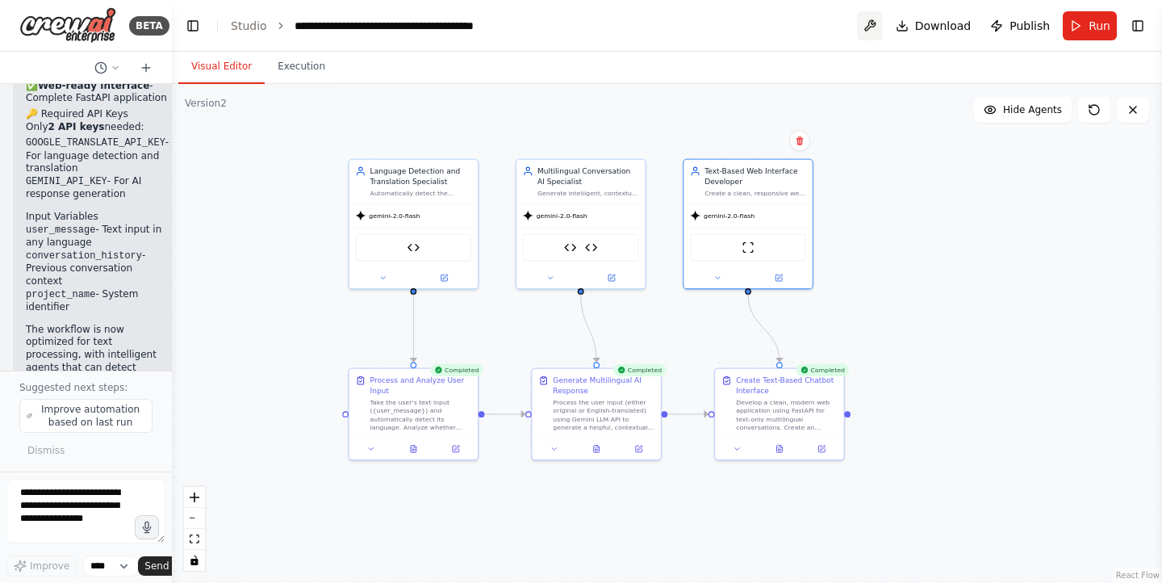
click at [878, 19] on button at bounding box center [870, 25] width 26 height 29
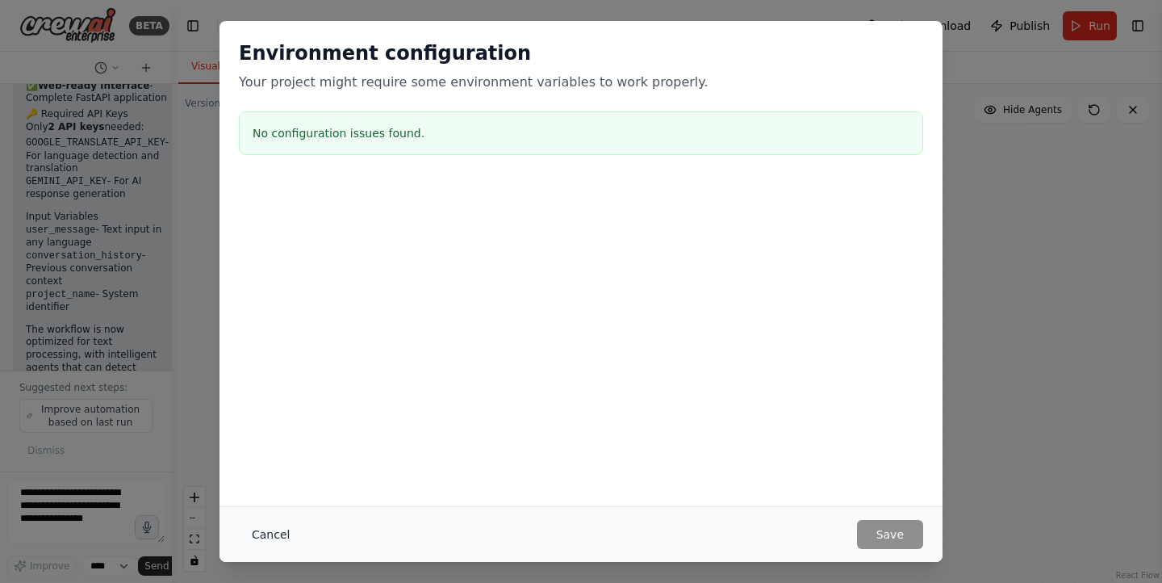
click at [269, 542] on button "Cancel" at bounding box center [271, 534] width 64 height 29
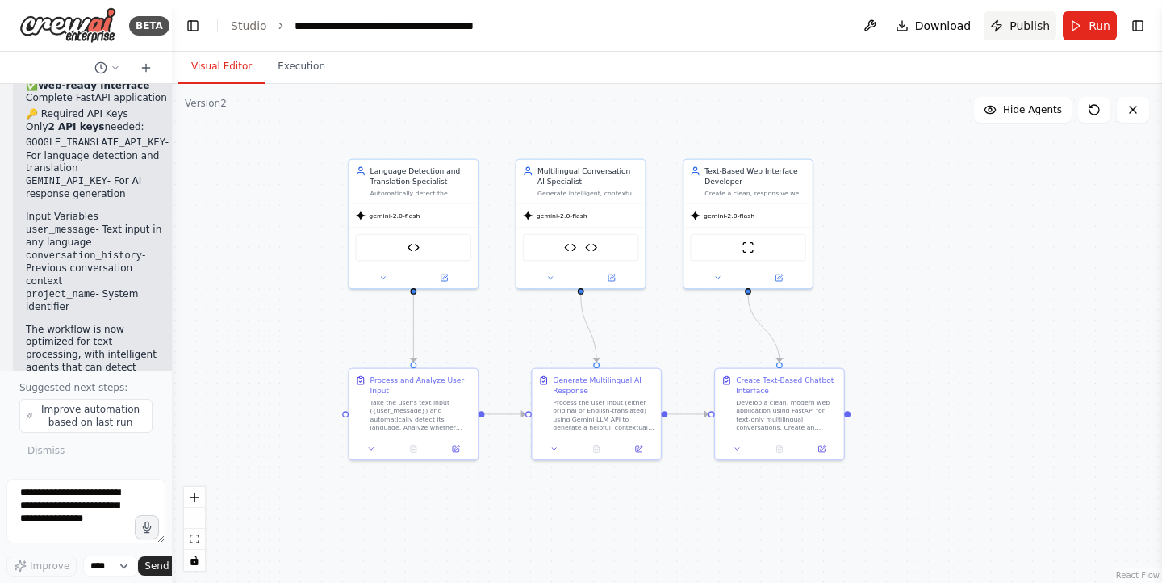
click at [1010, 22] on button "Publish" at bounding box center [1020, 25] width 73 height 29
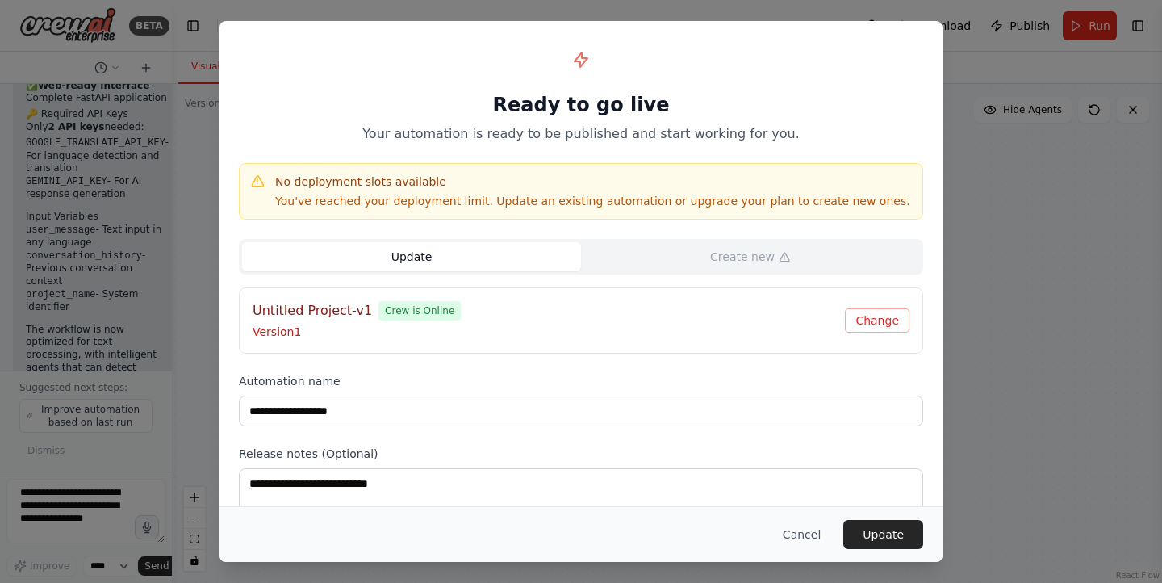
click at [513, 258] on button "Update" at bounding box center [411, 256] width 339 height 29
click at [805, 536] on button "Cancel" at bounding box center [802, 534] width 64 height 29
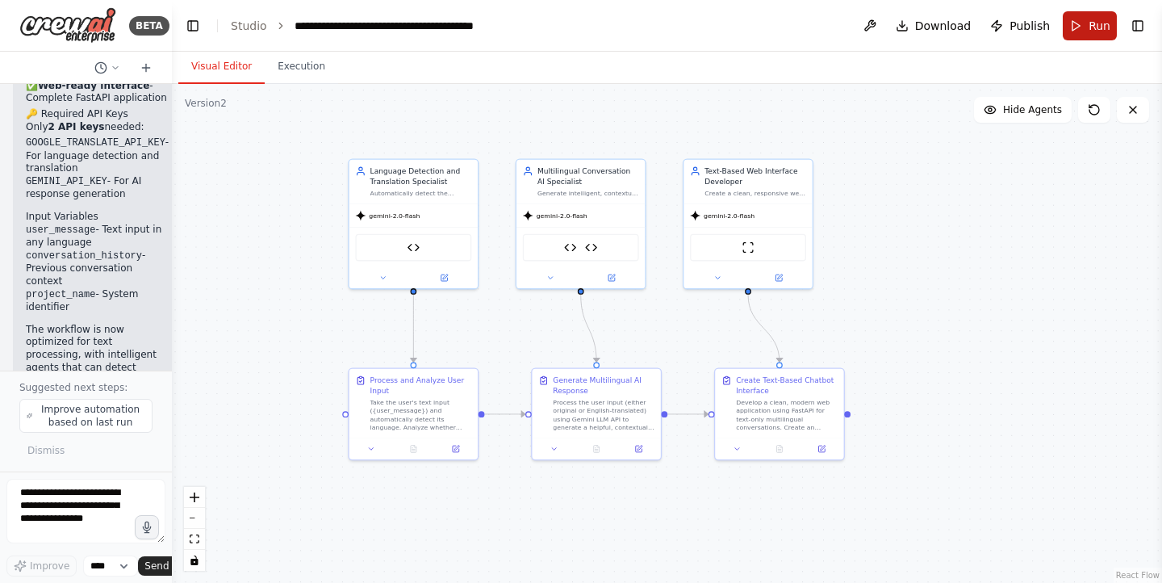
click at [1088, 19] on button "Run" at bounding box center [1090, 25] width 54 height 29
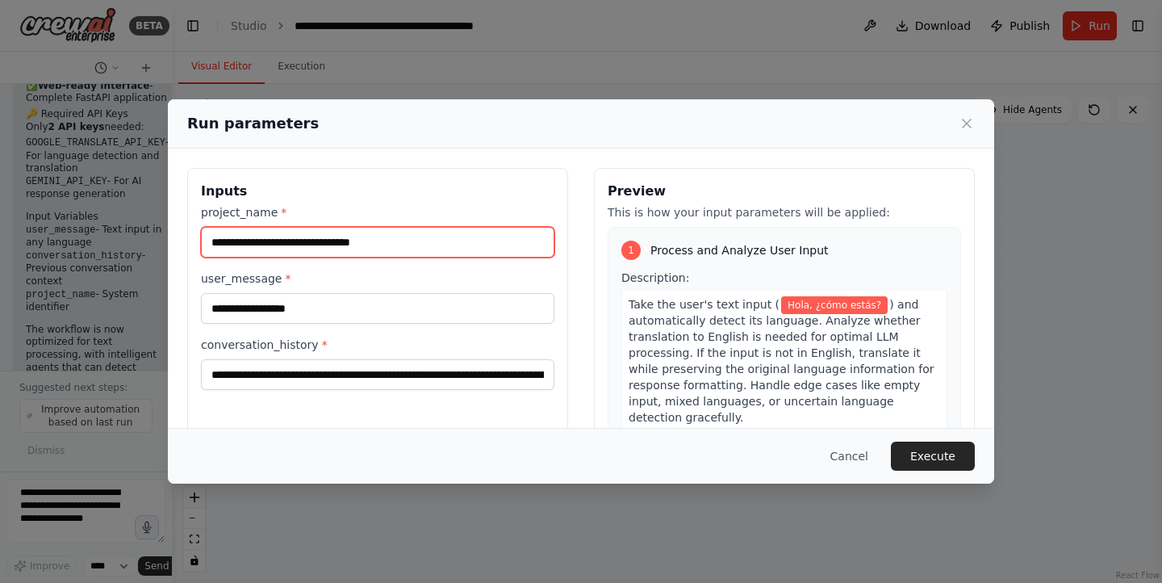
click at [397, 249] on input "**********" at bounding box center [378, 242] width 354 height 31
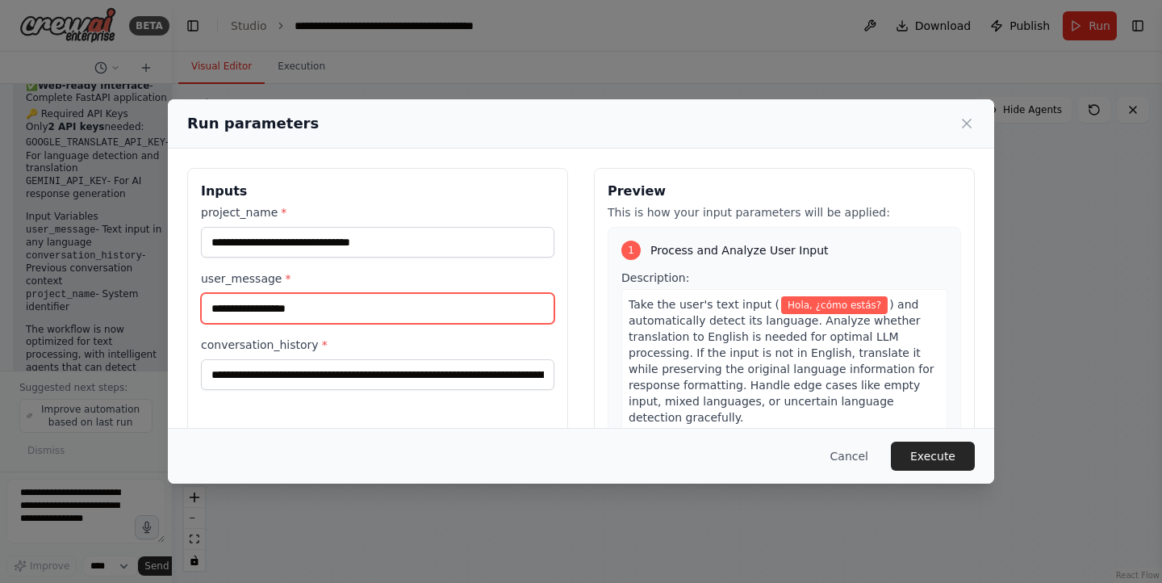
click at [383, 303] on input "**********" at bounding box center [378, 308] width 354 height 31
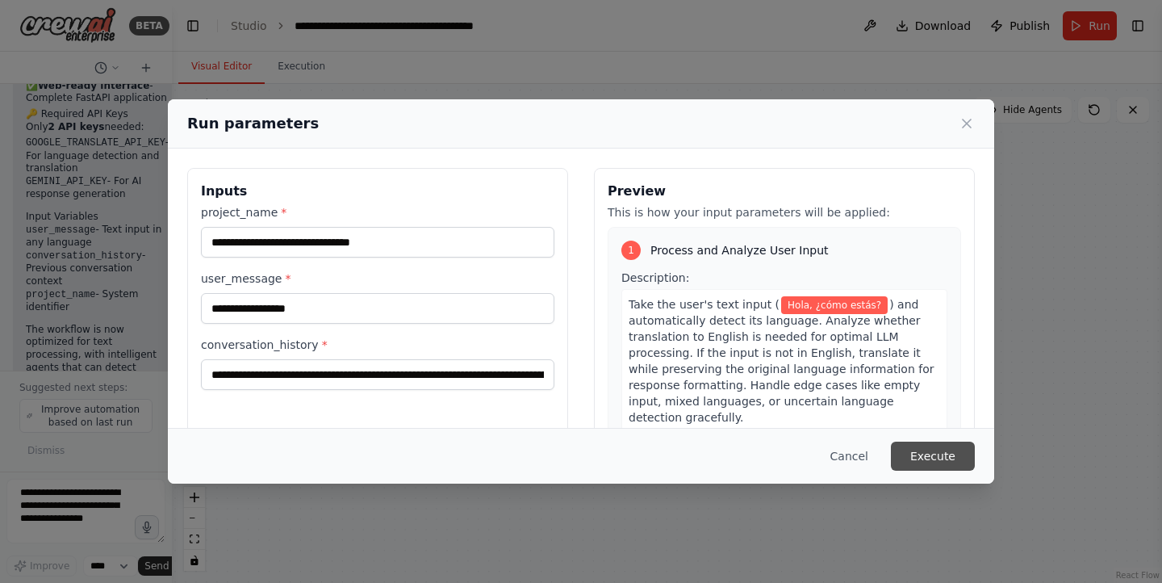
click at [946, 443] on button "Execute" at bounding box center [933, 456] width 84 height 29
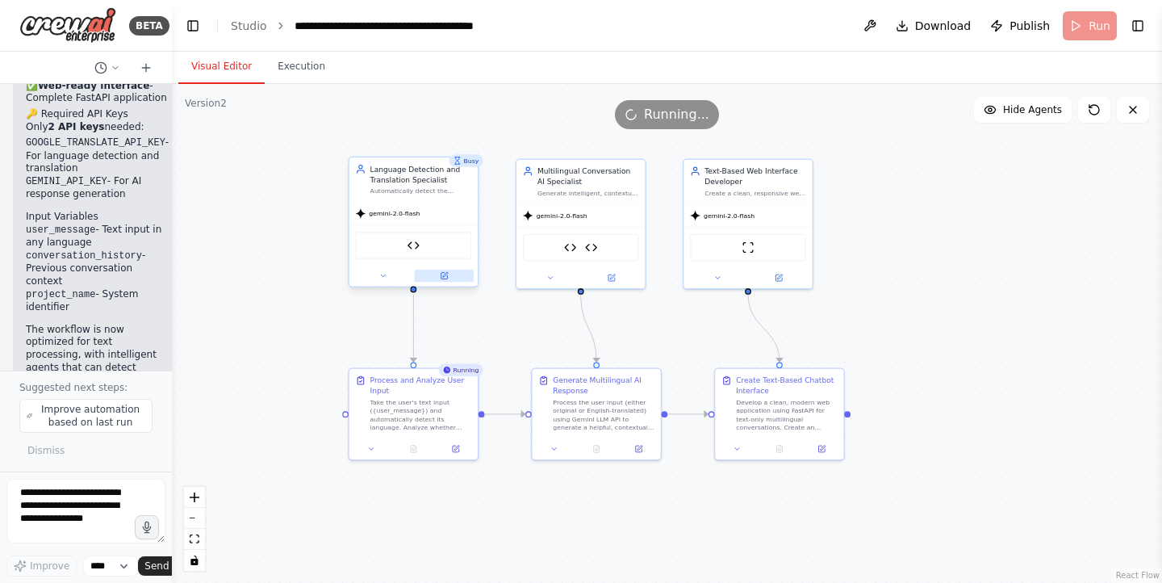
click at [442, 279] on icon at bounding box center [444, 276] width 6 height 6
click at [605, 287] on div "Multilingual Conversation AI Specialist Generate intelligent, contextual respon…" at bounding box center [581, 222] width 131 height 131
click at [572, 249] on img at bounding box center [570, 245] width 13 height 13
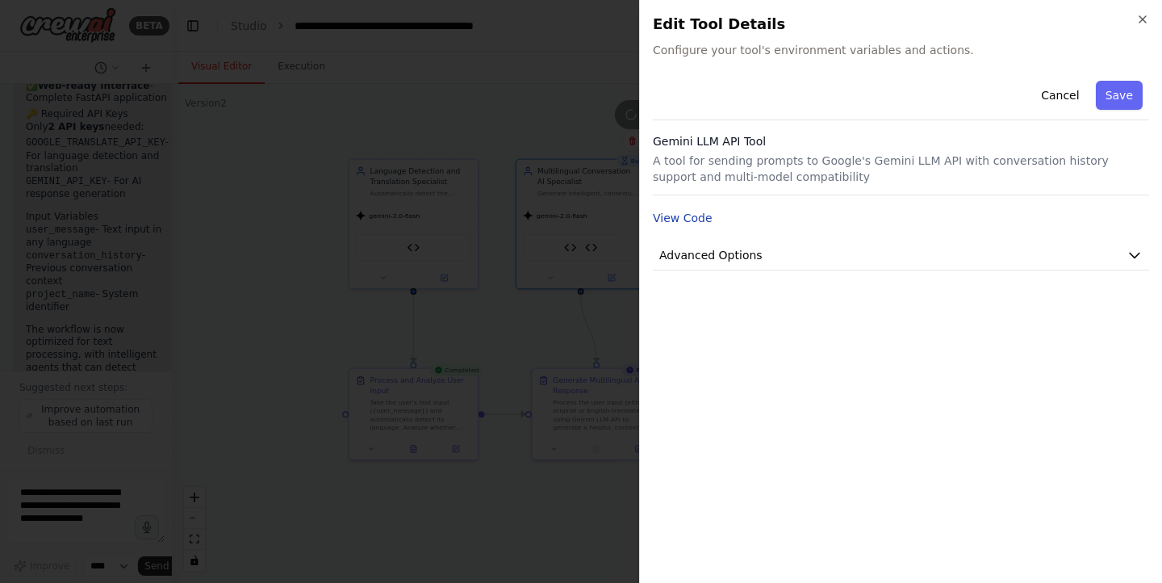
click at [656, 216] on button "View Code" at bounding box center [683, 218] width 60 height 16
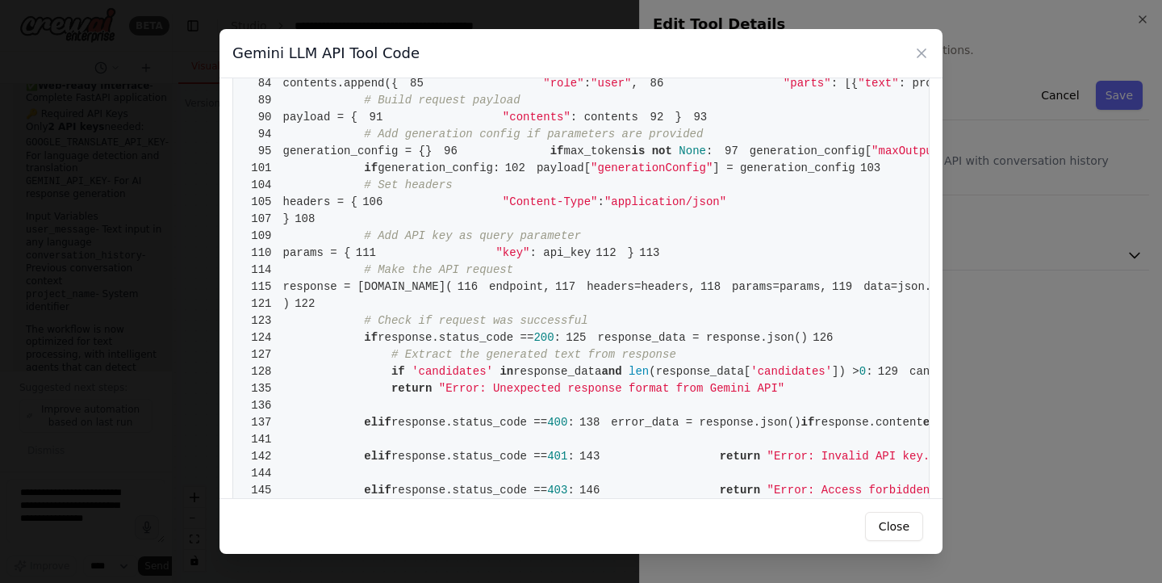
scroll to position [655, 0]
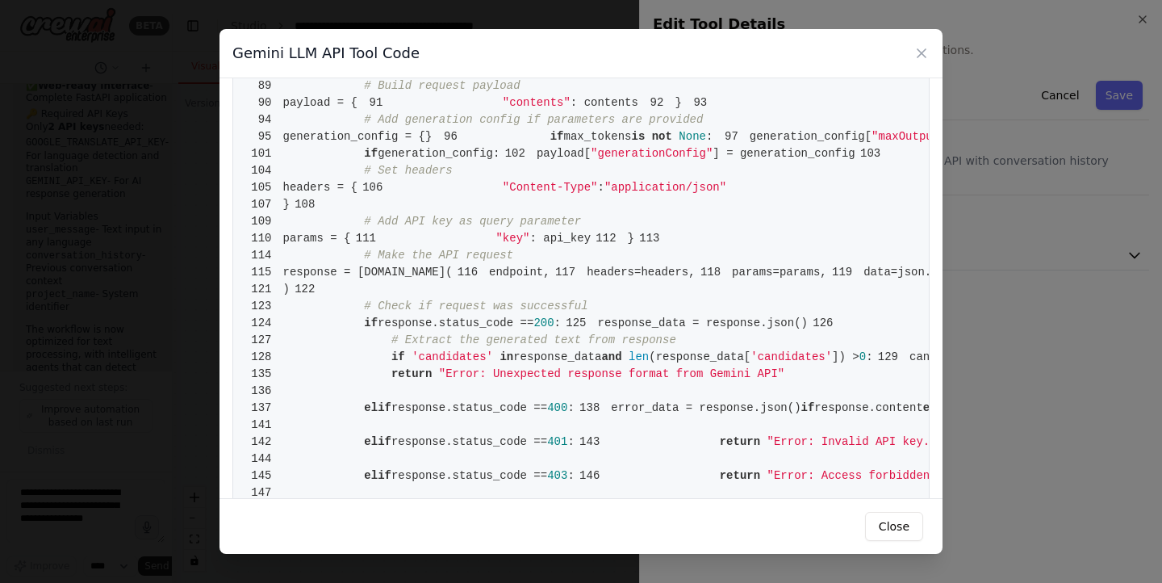
drag, startPoint x: 610, startPoint y: 281, endPoint x: 532, endPoint y: 283, distance: 78.3
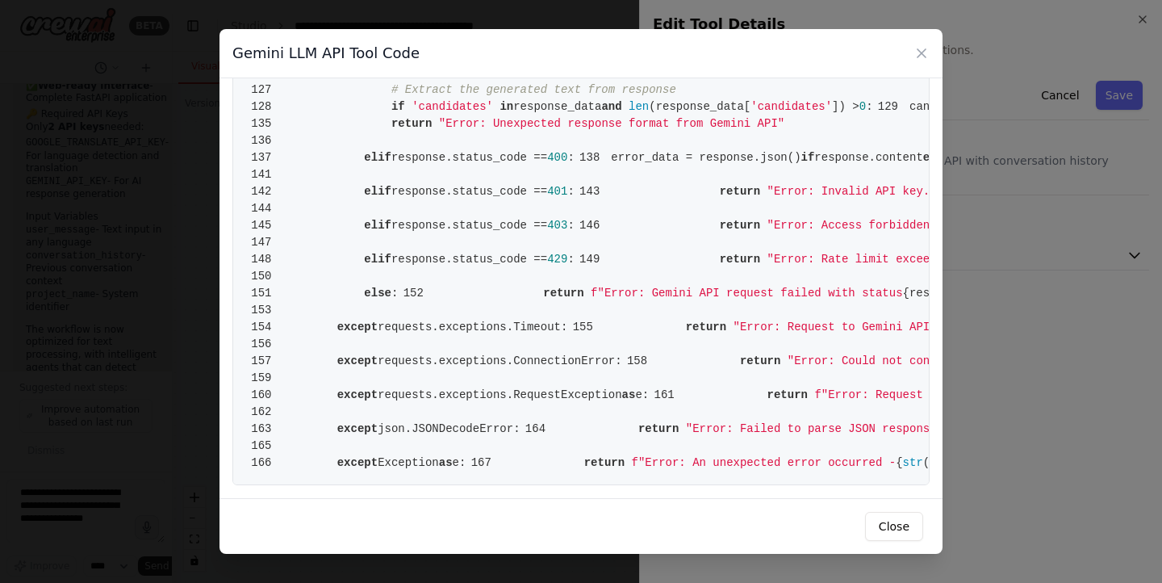
scroll to position [942, 0]
drag, startPoint x: 488, startPoint y: 223, endPoint x: 575, endPoint y: 226, distance: 86.4
click at [903, 533] on button "Close" at bounding box center [894, 526] width 58 height 29
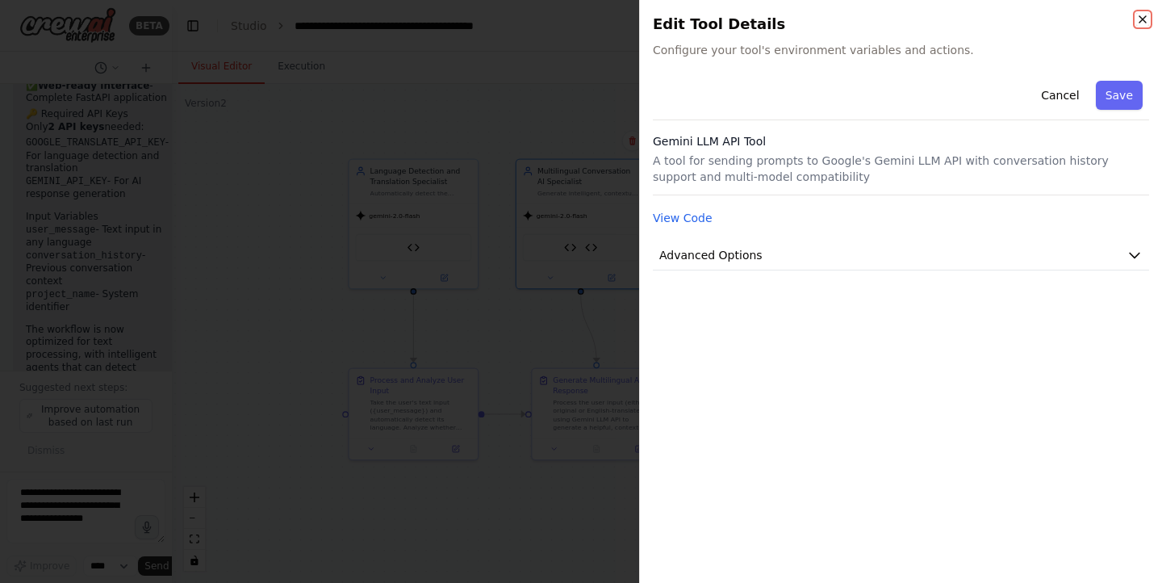
click at [1141, 15] on icon "button" at bounding box center [1143, 19] width 13 height 13
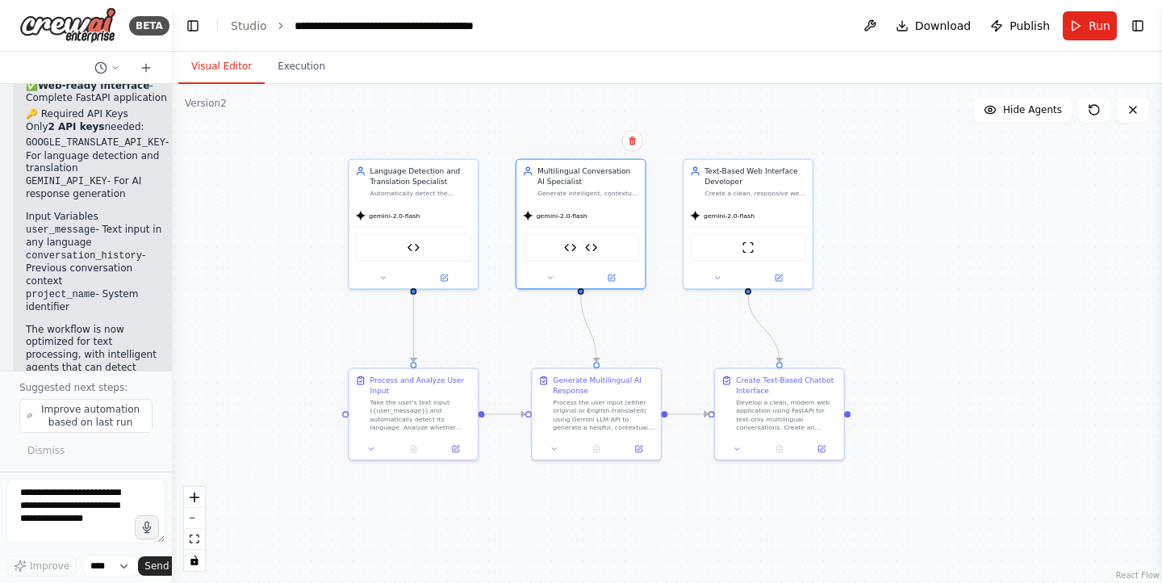
click at [895, 244] on div ".deletable-edge-delete-btn { width: 20px; height: 20px; border: 0px solid #ffff…" at bounding box center [667, 333] width 991 height 499
click at [1090, 27] on span "Run" at bounding box center [1100, 26] width 22 height 16
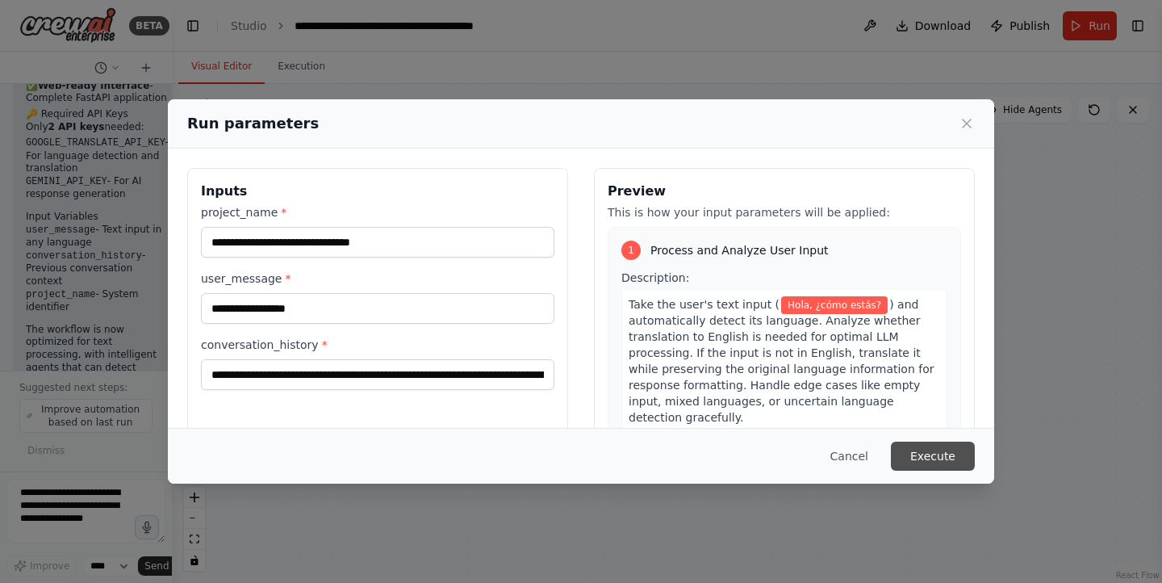
click at [928, 454] on button "Execute" at bounding box center [933, 456] width 84 height 29
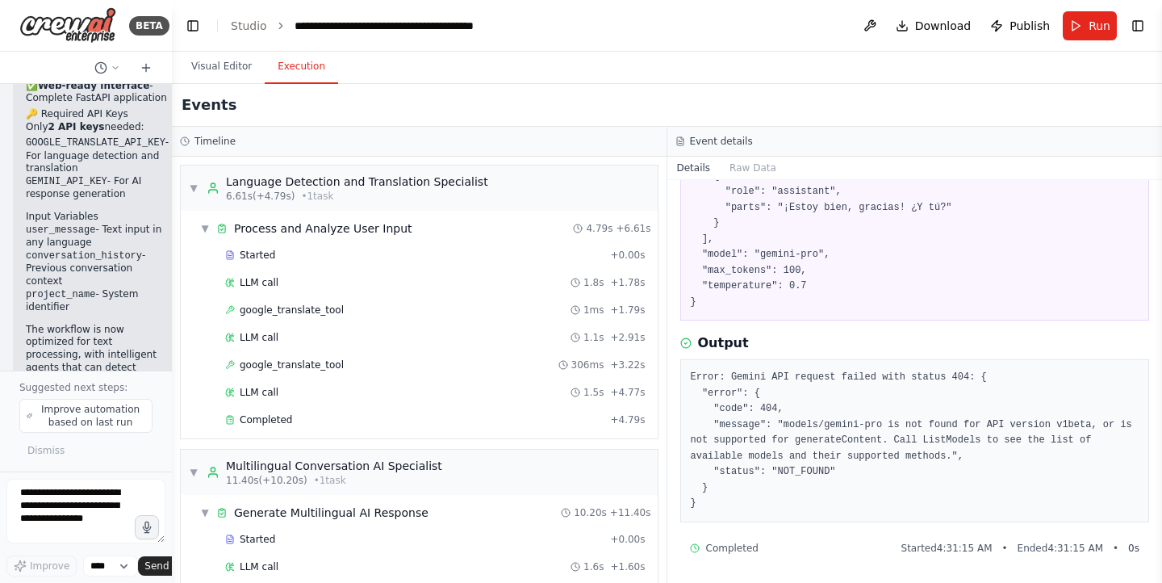
click at [307, 66] on button "Execution" at bounding box center [301, 67] width 73 height 34
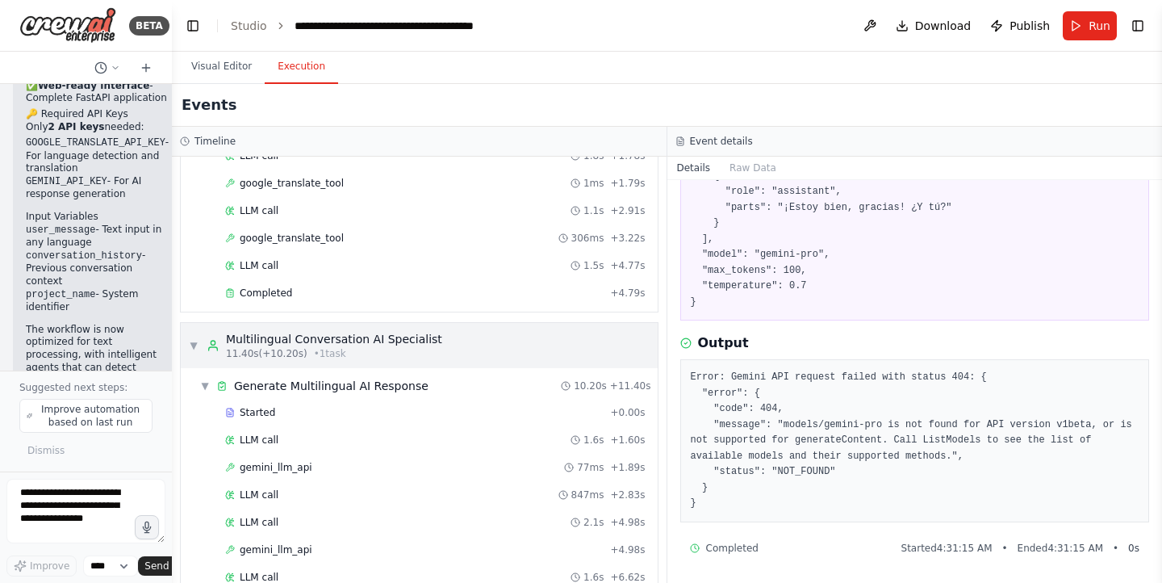
scroll to position [128, 0]
click at [270, 265] on span "LLM call" at bounding box center [259, 264] width 39 height 13
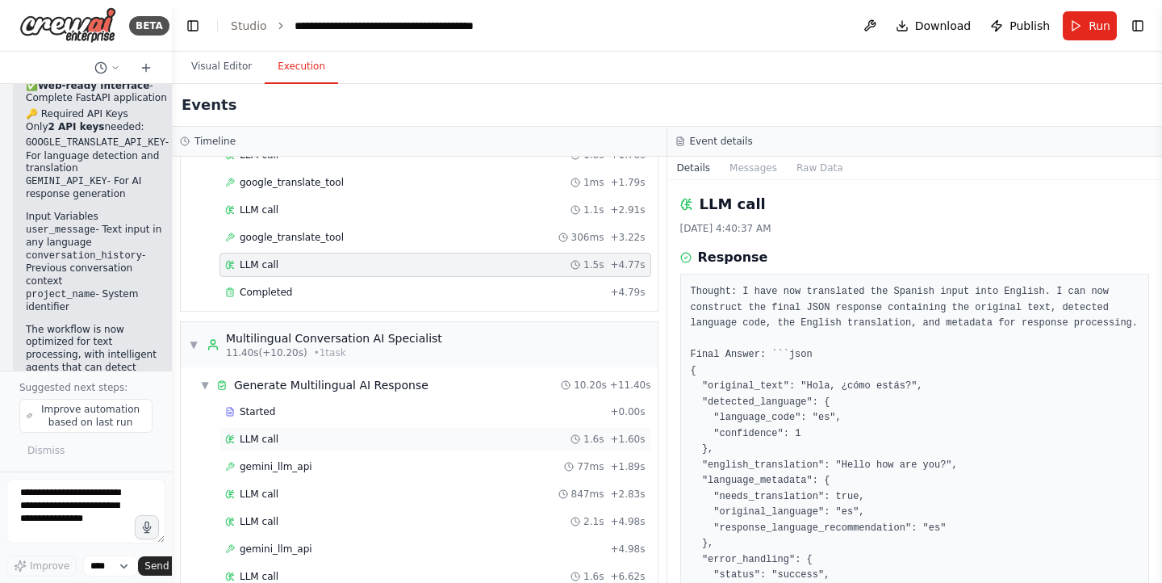
click at [279, 437] on div "LLM call 1.6s + 1.60s" at bounding box center [435, 439] width 421 height 13
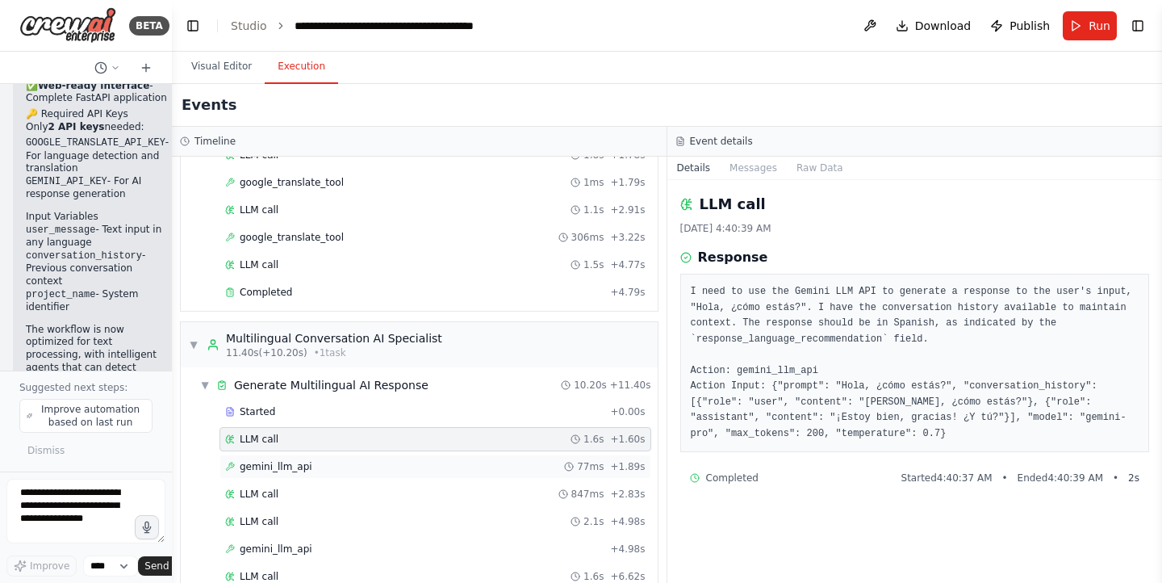
click at [295, 471] on span "gemini_llm_api" at bounding box center [276, 466] width 73 height 13
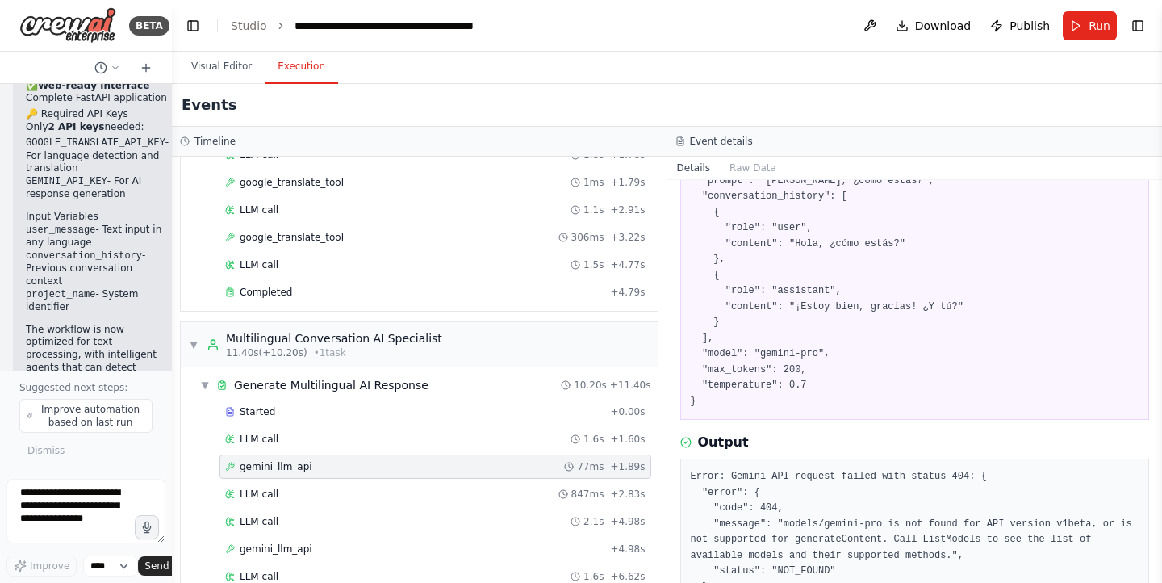
scroll to position [226, 0]
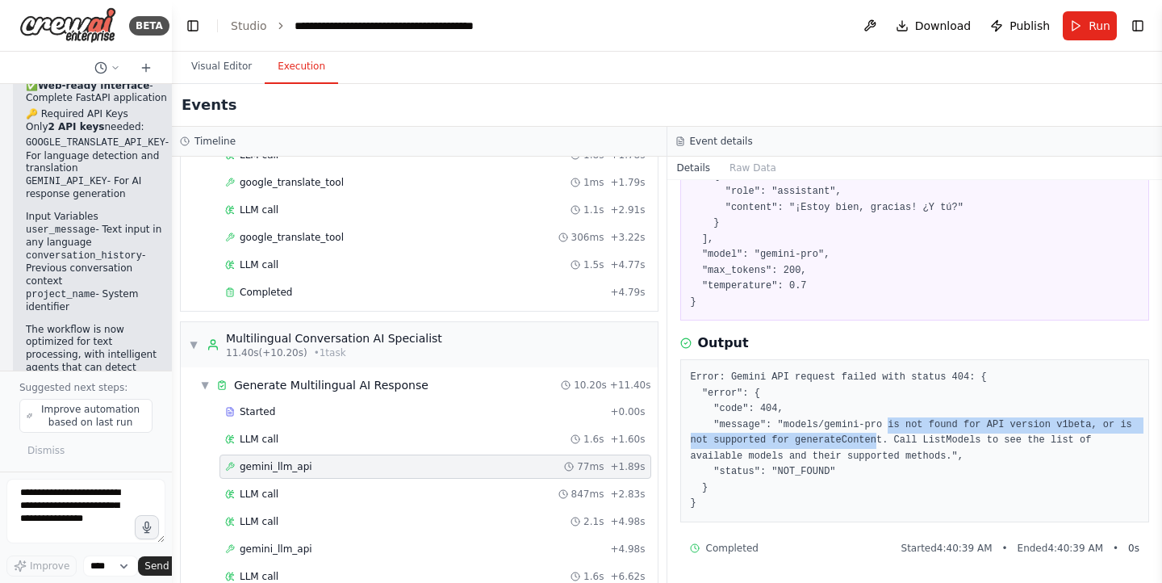
drag, startPoint x: 838, startPoint y: 432, endPoint x: 868, endPoint y: 429, distance: 30.0
click at [868, 429] on pre "Error: Gemini API request failed with status 404: { "error": { "code": 404, "me…" at bounding box center [915, 441] width 449 height 142
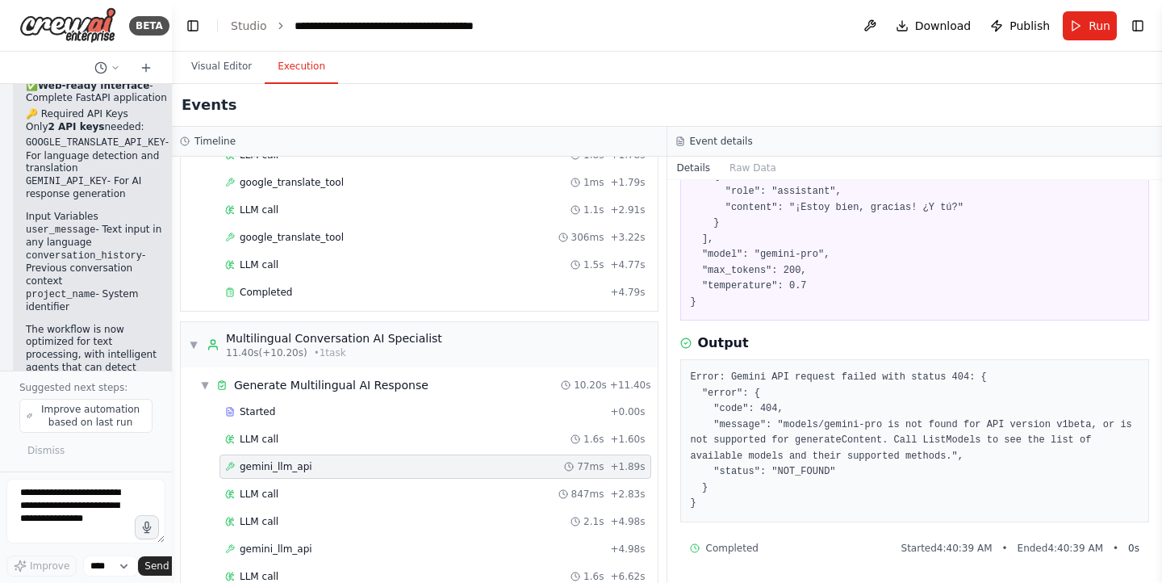
click at [912, 483] on pre "Error: Gemini API request failed with status 404: { "error": { "code": 404, "me…" at bounding box center [915, 441] width 449 height 142
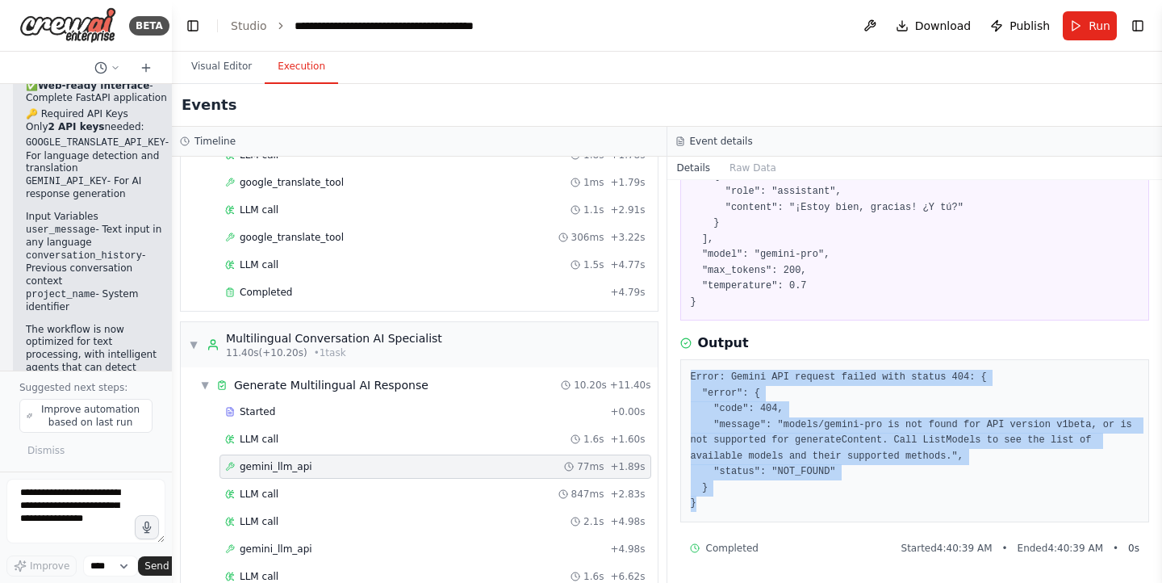
drag, startPoint x: 832, startPoint y: 516, endPoint x: 686, endPoint y: 378, distance: 201.0
click at [686, 378] on div "Error: Gemini API request failed with status 404: { "error": { "code": 404, "me…" at bounding box center [916, 440] width 470 height 163
copy pre "Error: Gemini API request failed with status 404: { "error": { "code": 404, "me…"
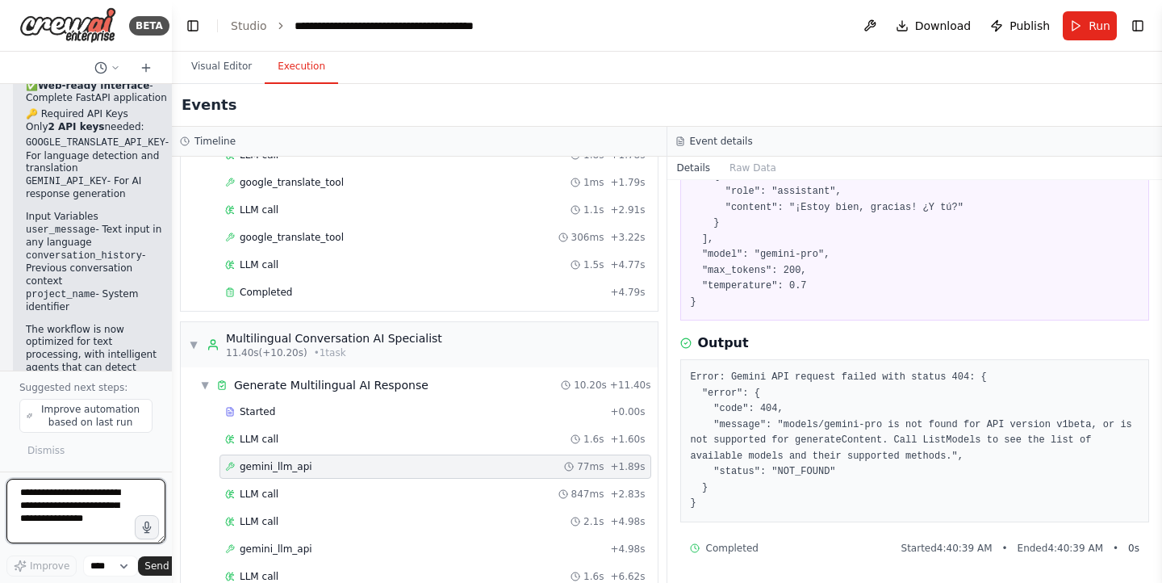
click at [107, 505] on textarea at bounding box center [85, 511] width 159 height 65
paste textarea "**********"
type textarea "**********"
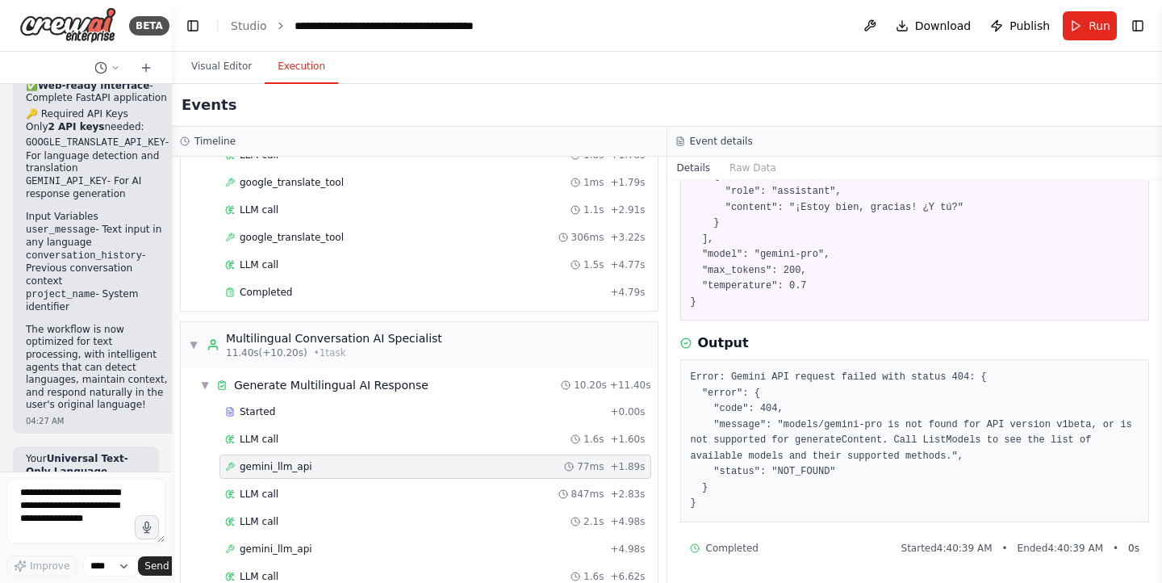
scroll to position [12351, 0]
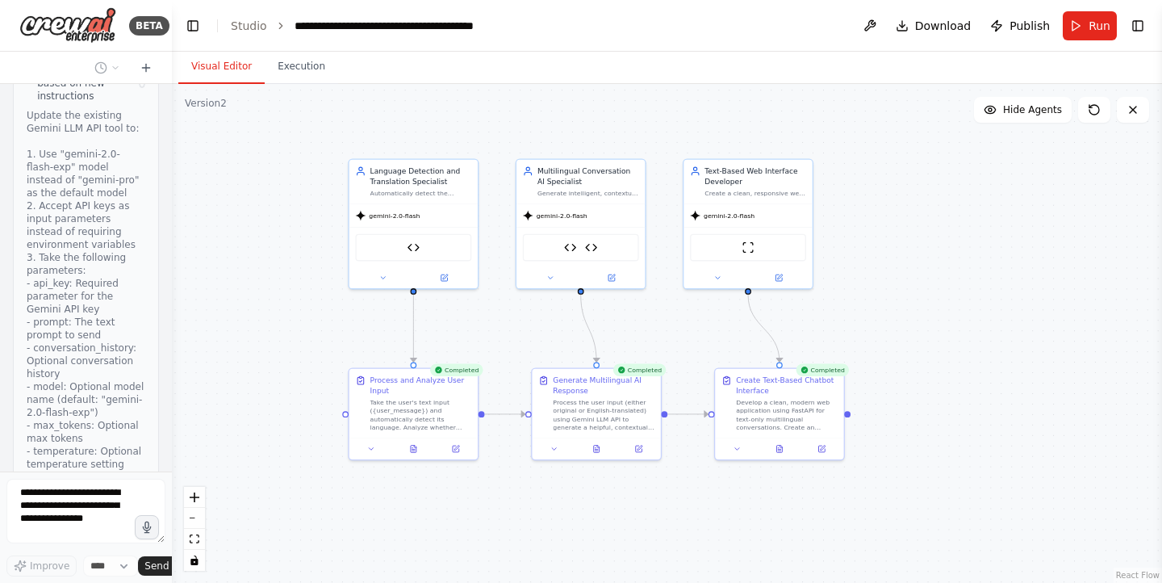
click at [218, 57] on button "Visual Editor" at bounding box center [221, 67] width 86 height 34
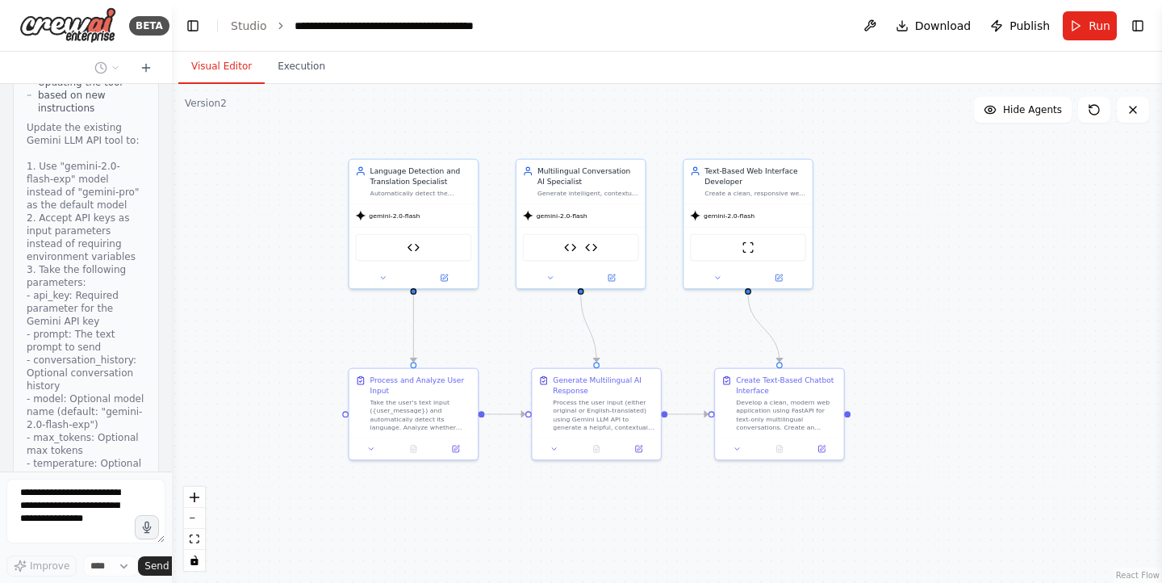
scroll to position [13217, 0]
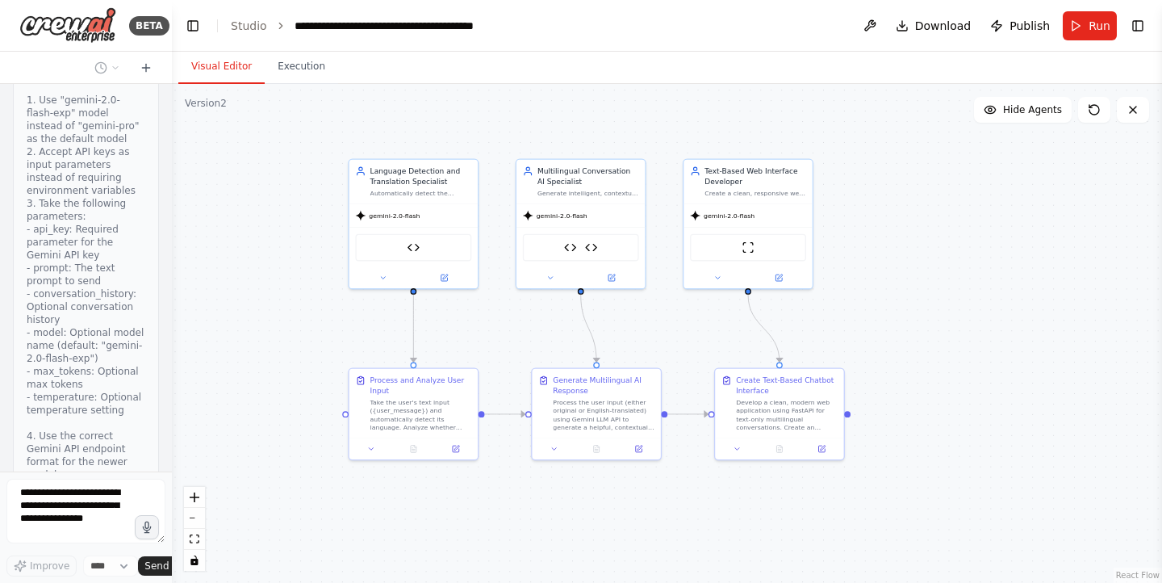
click at [886, 324] on div ".deletable-edge-delete-btn { width: 20px; height: 20px; border: 0px solid #ffff…" at bounding box center [667, 333] width 991 height 499
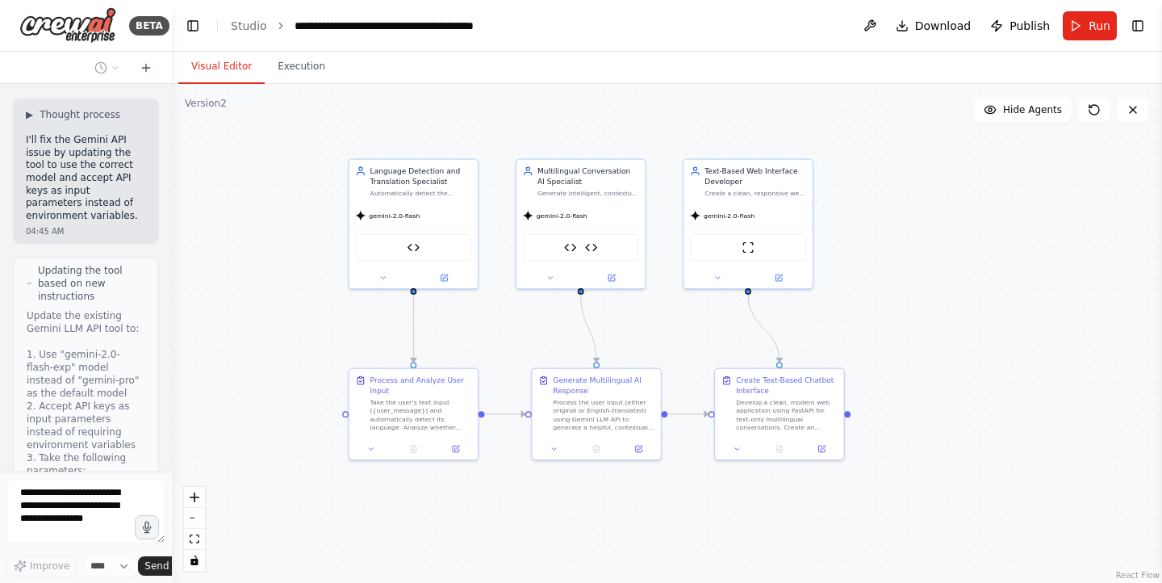
scroll to position [12858, 0]
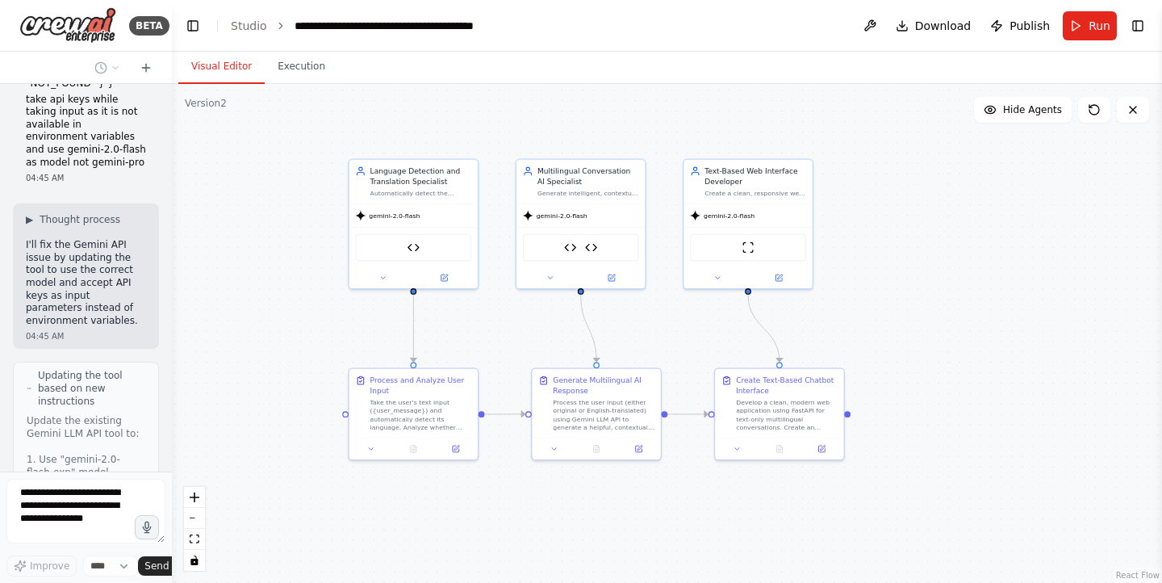
click at [929, 237] on div ".deletable-edge-delete-btn { width: 20px; height: 20px; border: 0px solid #ffff…" at bounding box center [667, 333] width 991 height 499
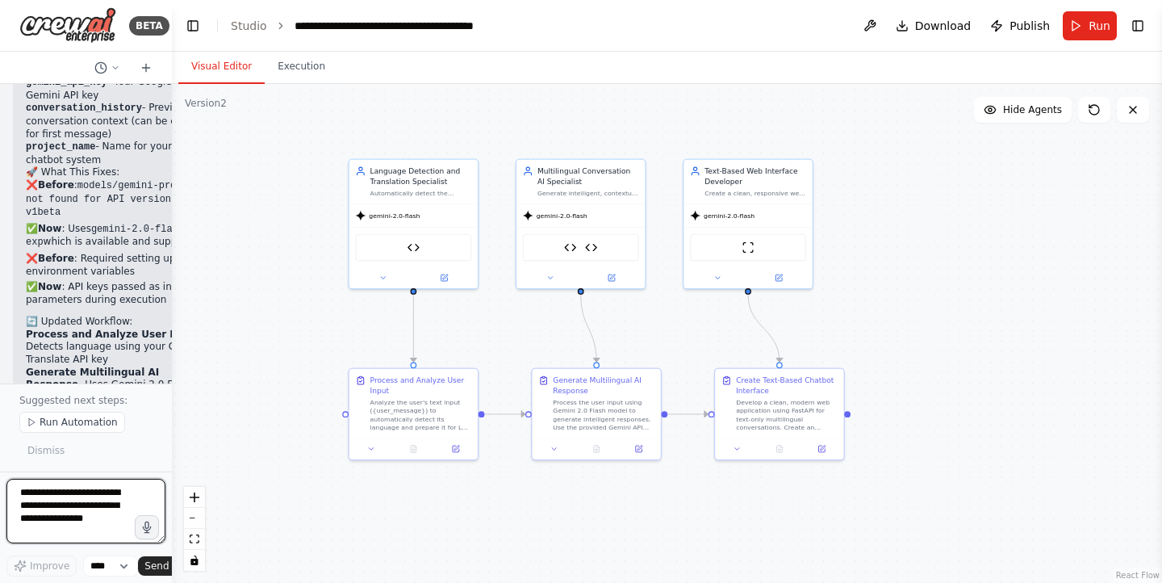
scroll to position [15869, 0]
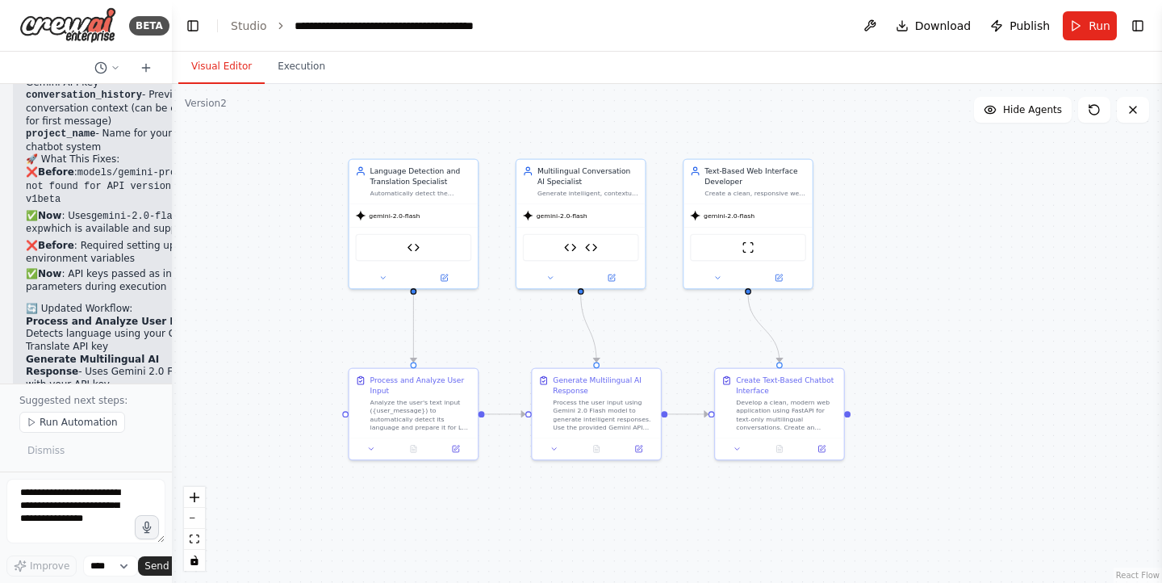
click at [907, 381] on div ".deletable-edge-delete-btn { width: 20px; height: 20px; border: 0px solid #ffff…" at bounding box center [667, 333] width 991 height 499
click at [1100, 24] on span "Run" at bounding box center [1100, 26] width 22 height 16
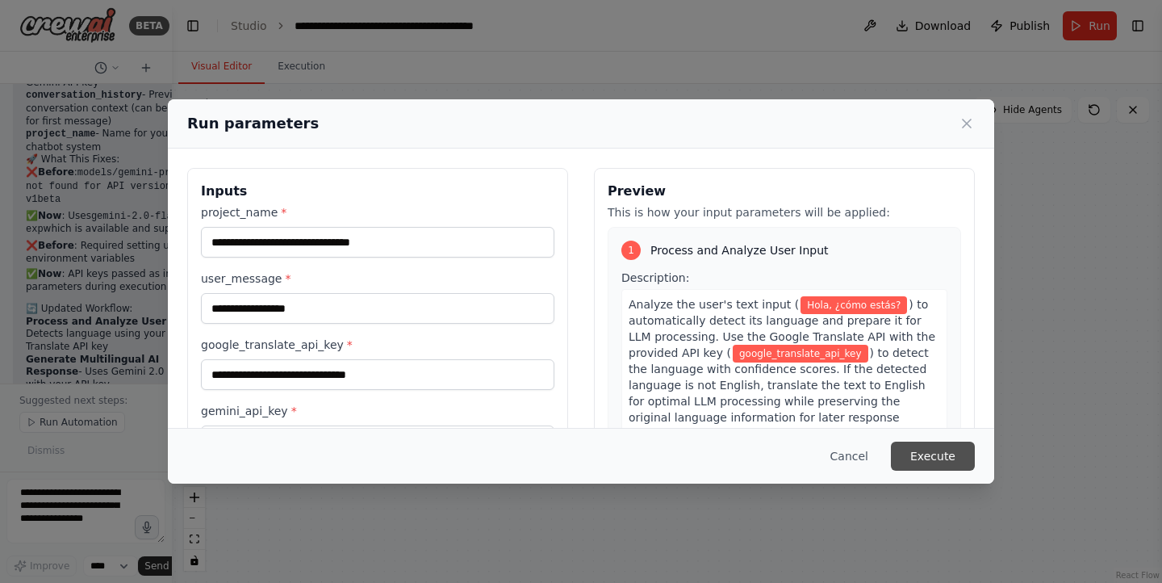
click at [943, 443] on button "Execute" at bounding box center [933, 456] width 84 height 29
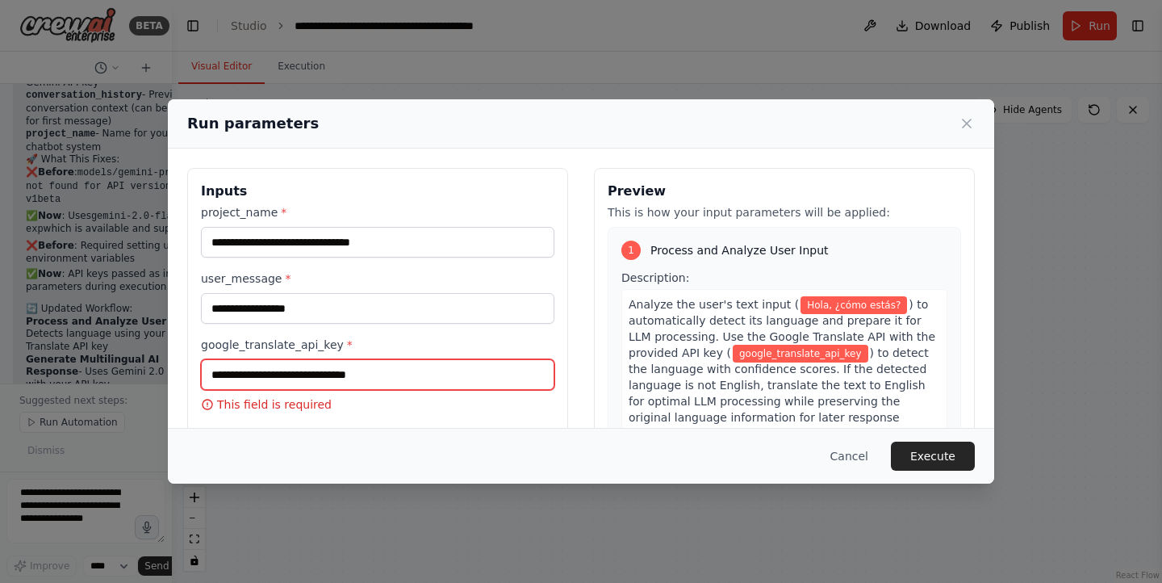
click at [382, 363] on input "google_translate_api_key *" at bounding box center [378, 374] width 354 height 31
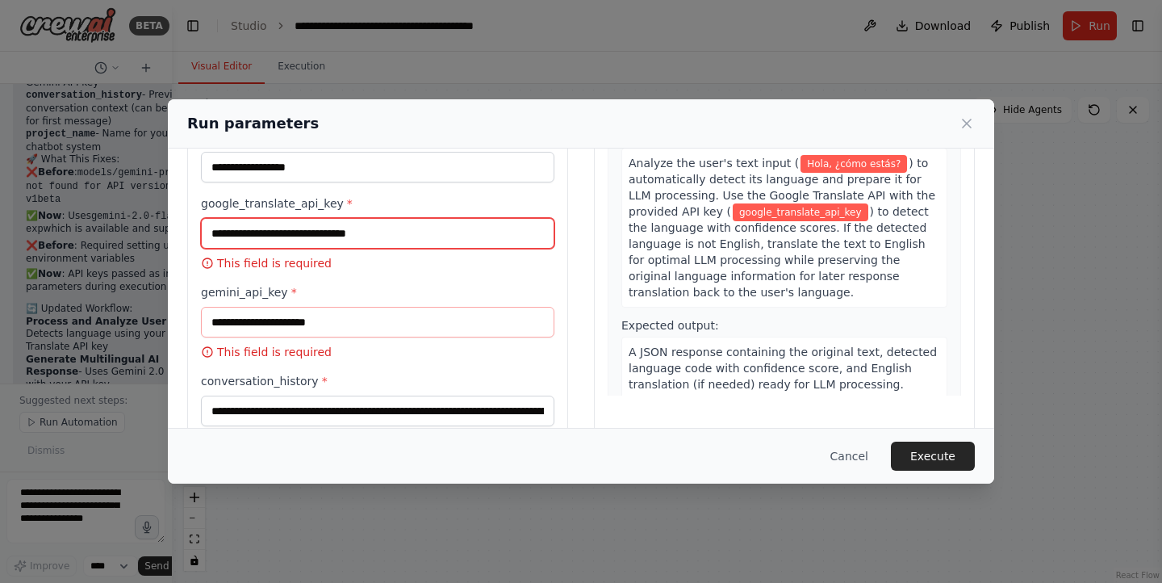
scroll to position [111, 0]
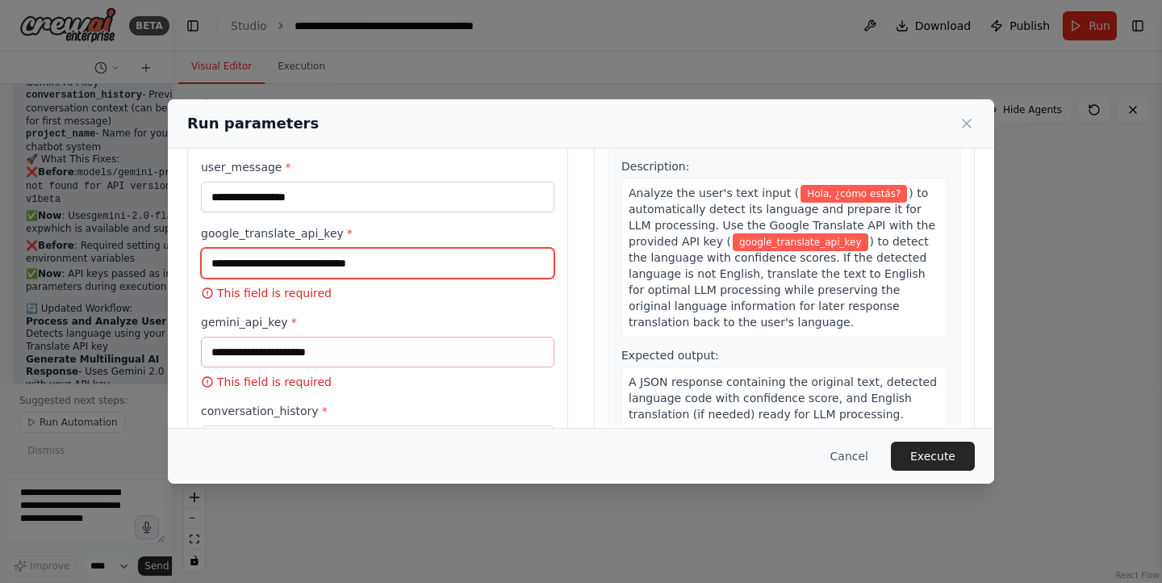
paste input "**********"
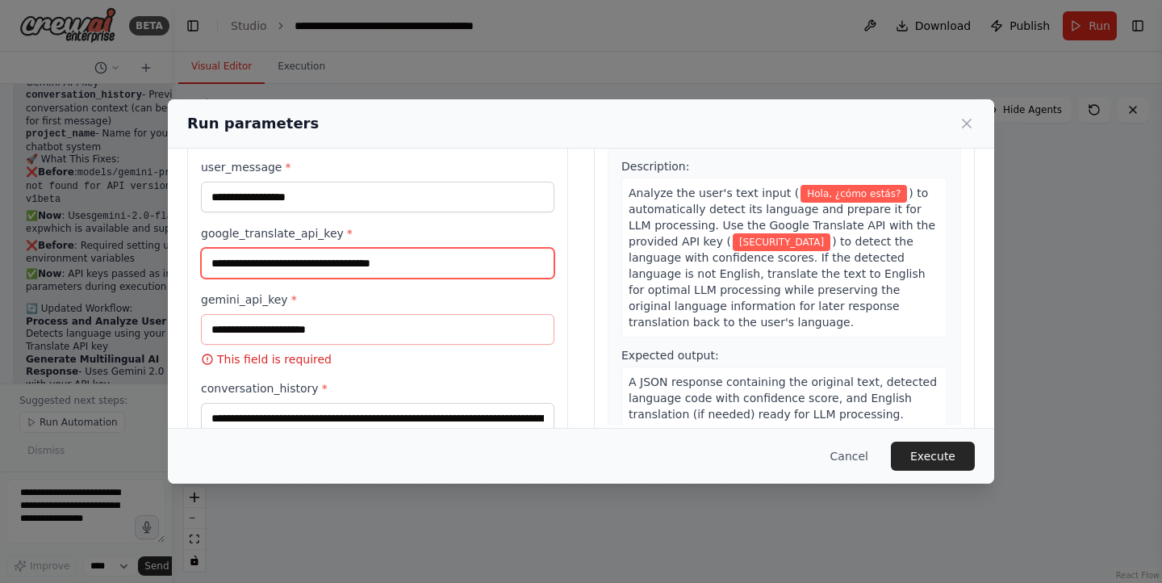
type input "**********"
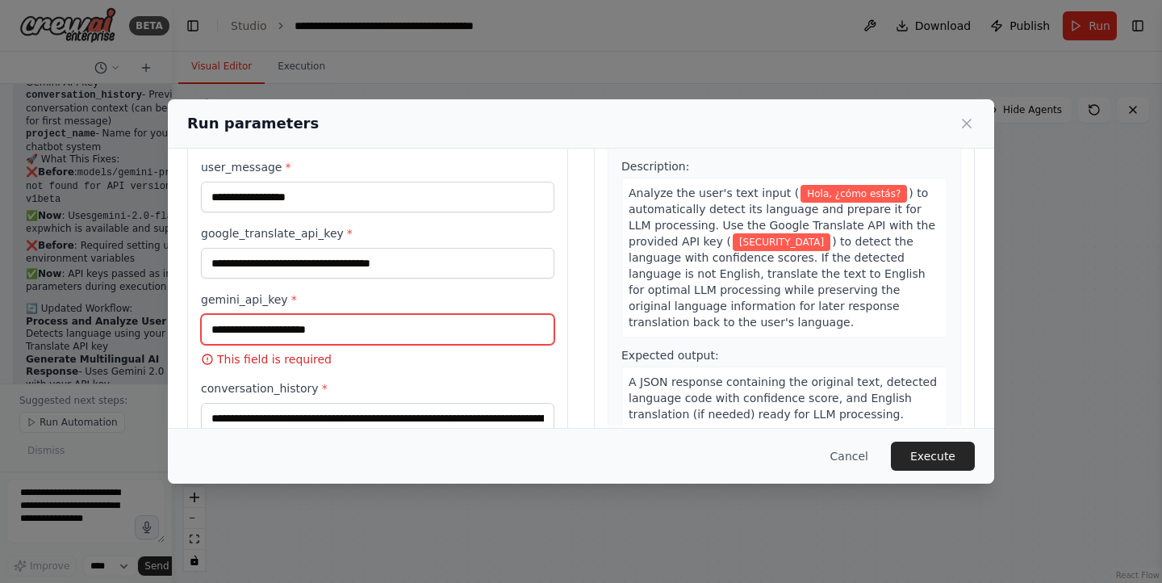
click at [408, 321] on input "gemini_api_key *" at bounding box center [378, 329] width 354 height 31
paste input "**********"
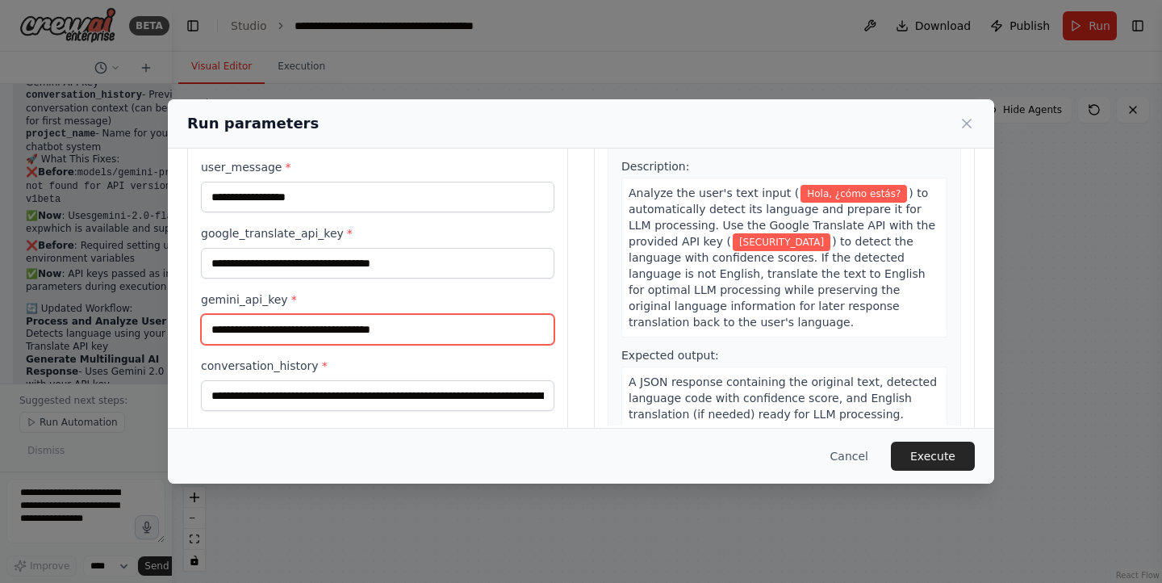
type input "**********"
click at [493, 284] on div "**********" at bounding box center [378, 252] width 354 height 318
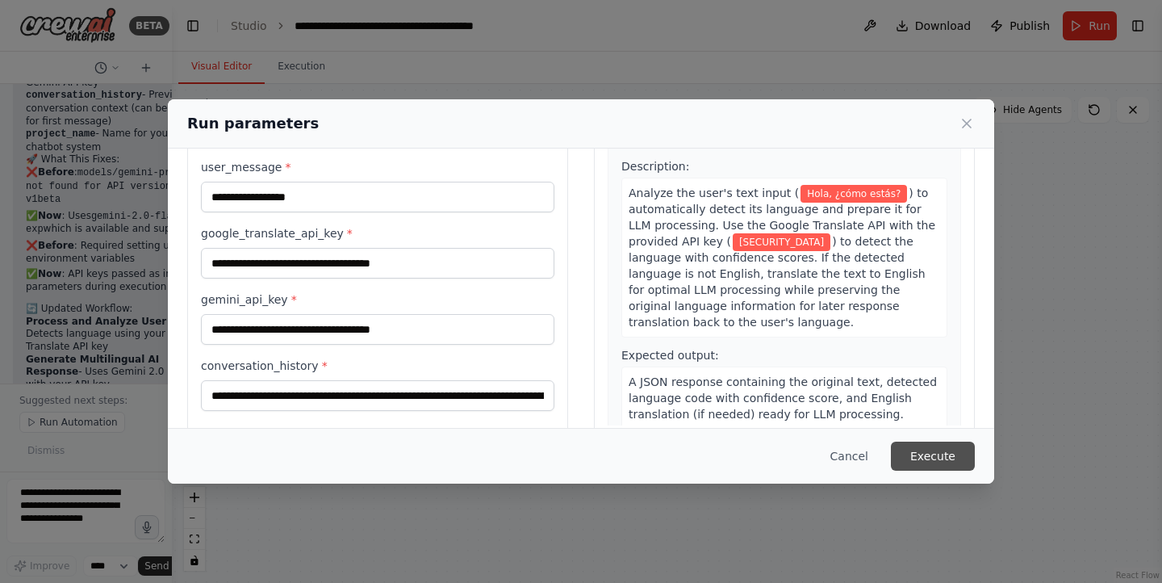
click at [945, 461] on button "Execute" at bounding box center [933, 456] width 84 height 29
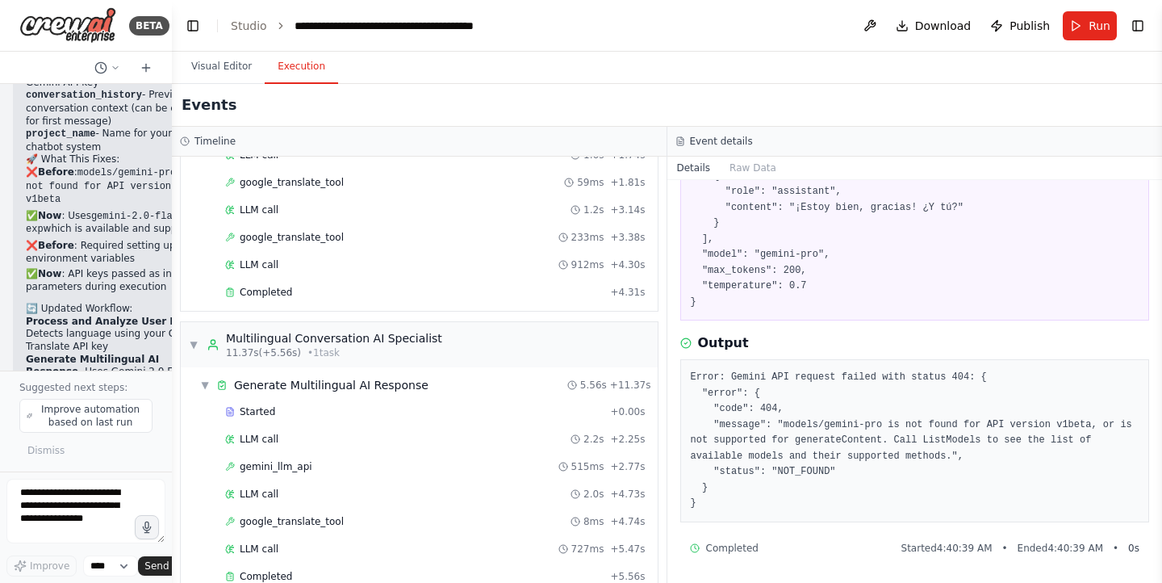
click at [293, 61] on button "Execution" at bounding box center [301, 67] width 73 height 34
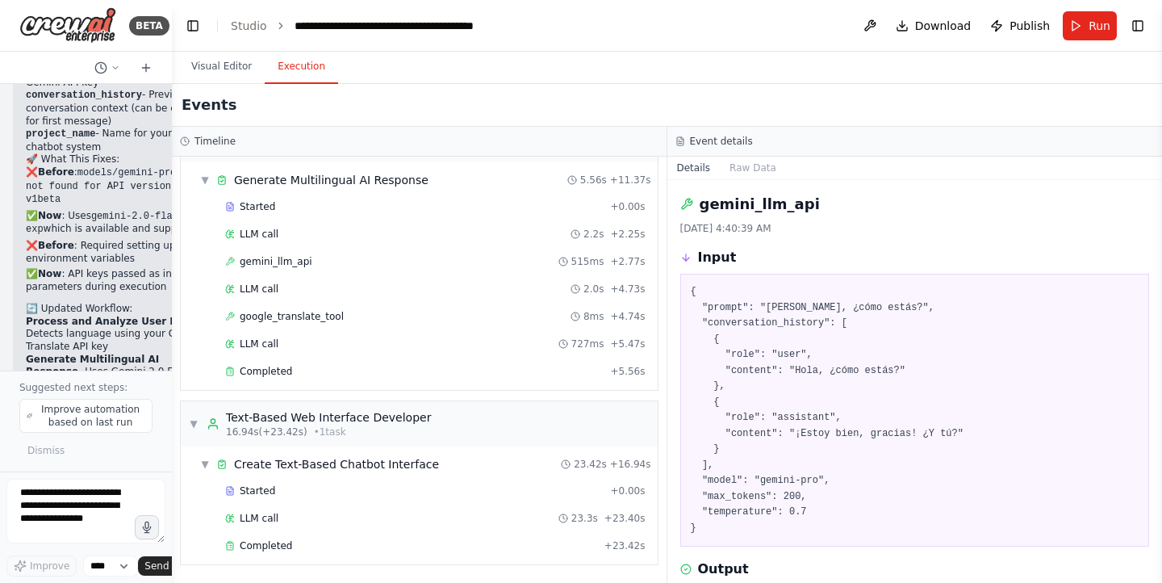
scroll to position [0, 0]
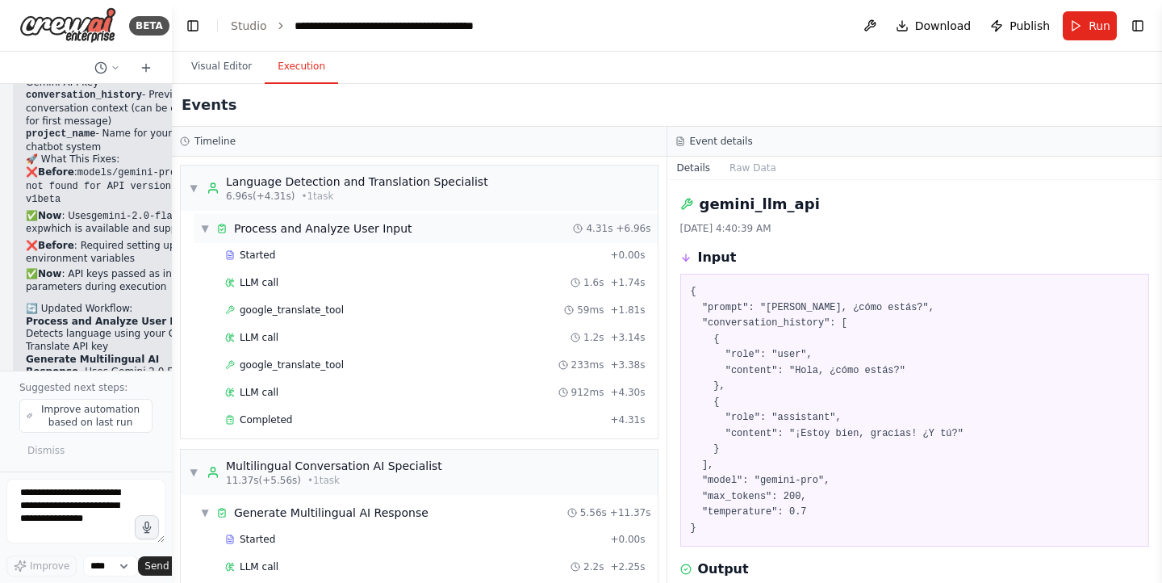
click at [414, 230] on div "▼ Process and Analyze User Input 4.31s + 6.96s" at bounding box center [426, 228] width 464 height 29
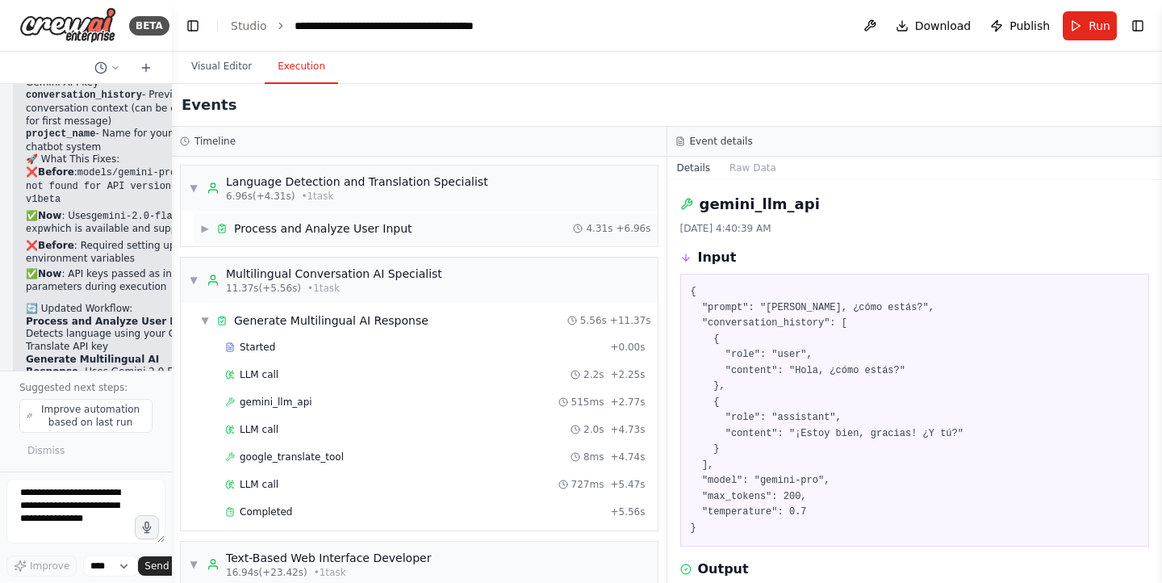
click at [406, 233] on div "▶ Process and Analyze User Input 4.31s + 6.96s" at bounding box center [426, 228] width 464 height 29
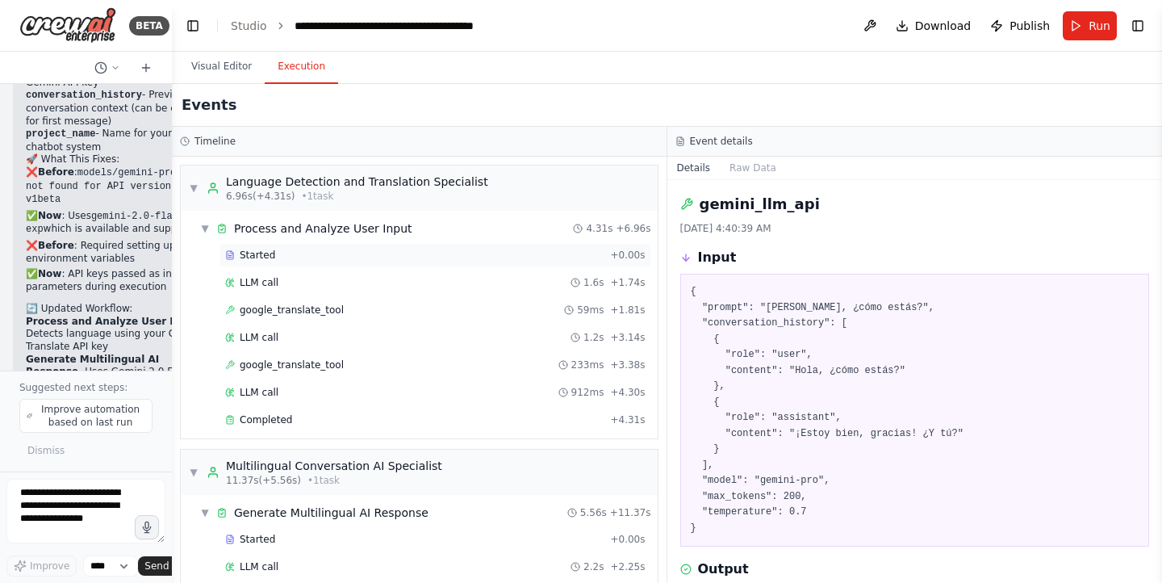
click at [418, 249] on div "Started" at bounding box center [414, 255] width 379 height 13
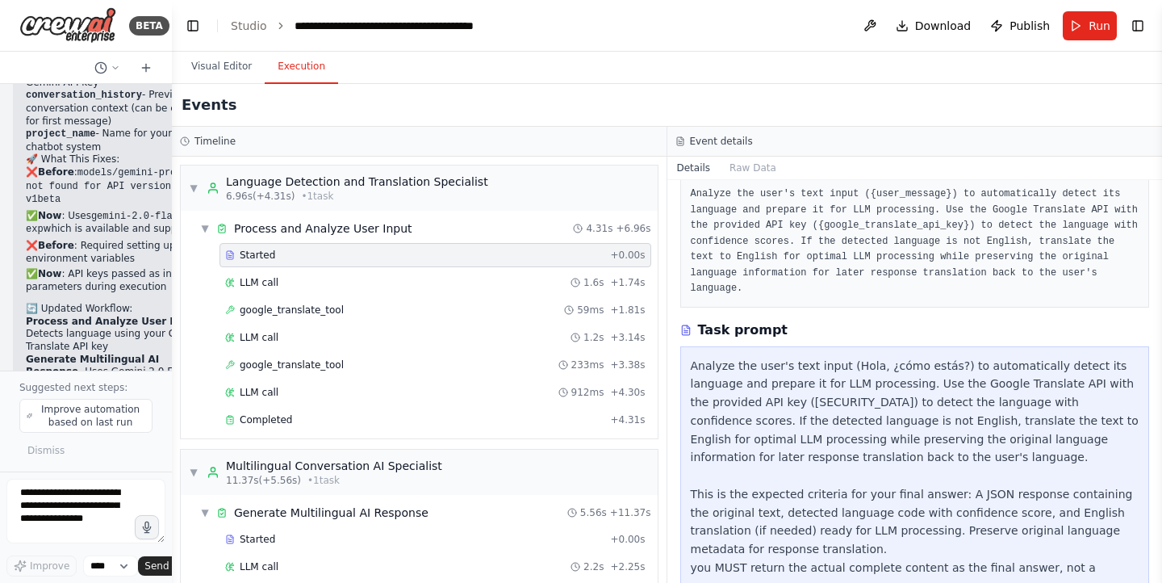
scroll to position [109, 0]
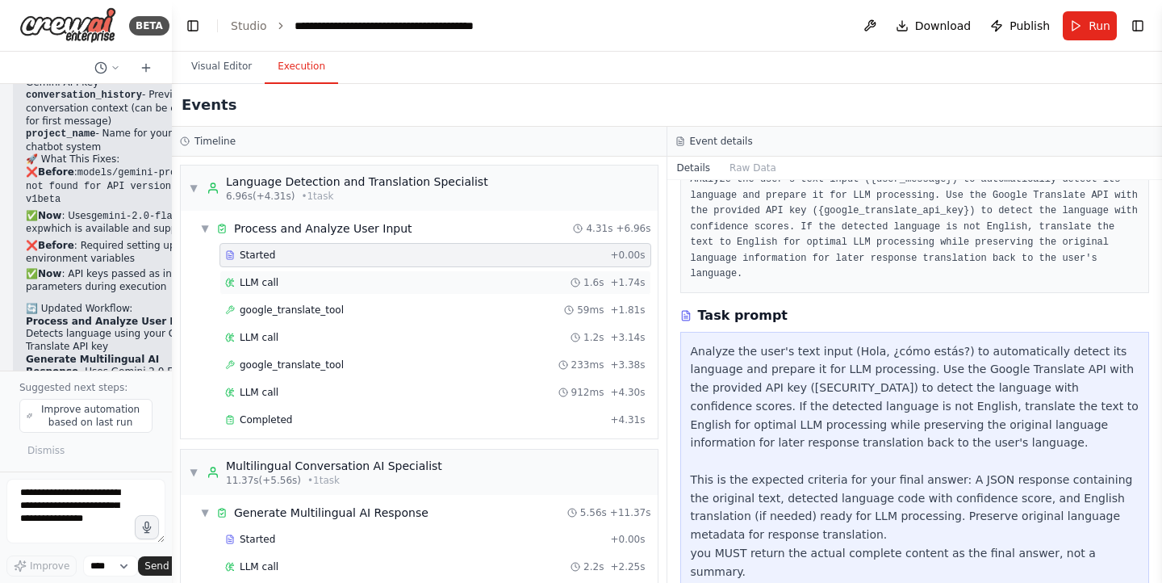
click at [434, 285] on div "LLM call 1.6s + 1.74s" at bounding box center [435, 282] width 421 height 13
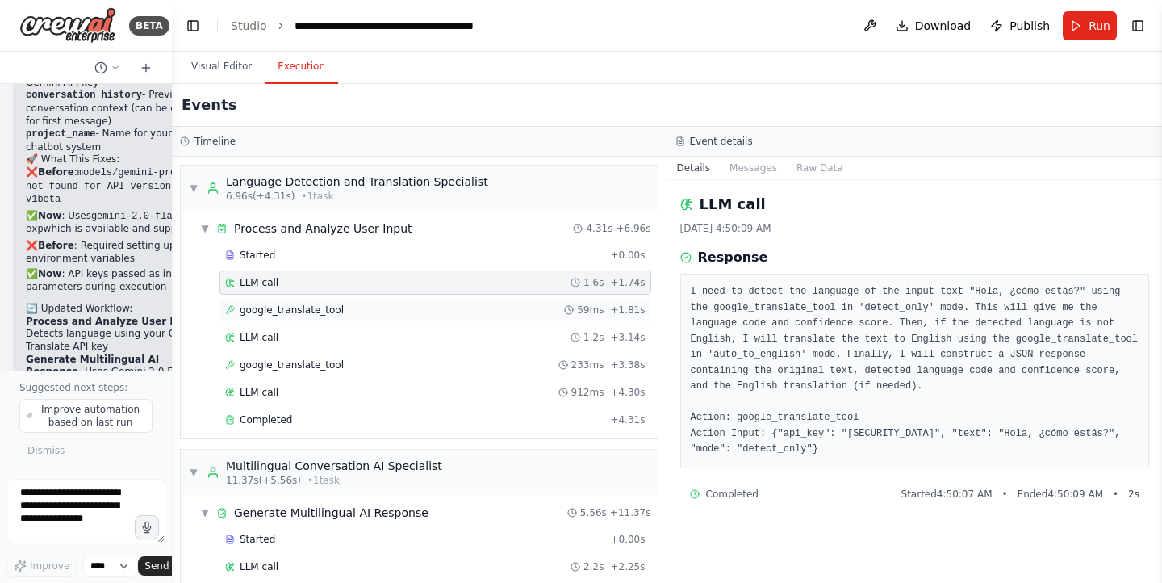
drag, startPoint x: 436, startPoint y: 296, endPoint x: 433, endPoint y: 307, distance: 11.0
click at [433, 307] on div "Started + 0.00s LLM call 1.6s + 1.74s google_translate_tool 59ms + 1.81s LLM ca…" at bounding box center [426, 339] width 464 height 192
click at [433, 307] on div "google_translate_tool 59ms + 1.81s" at bounding box center [435, 310] width 421 height 13
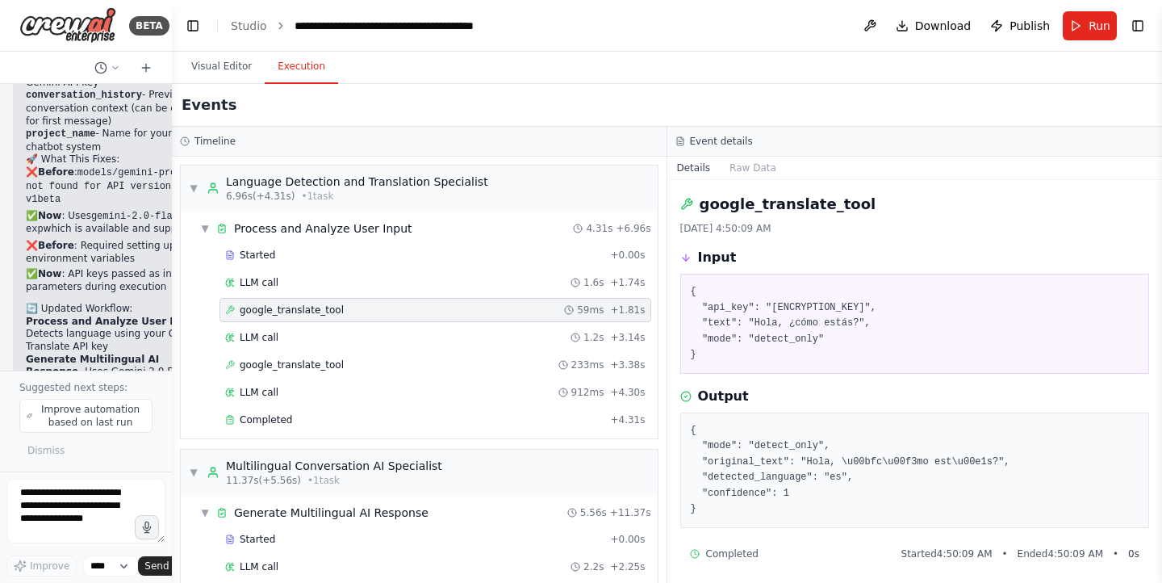
click at [433, 323] on div "Started + 0.00s LLM call 1.6s + 1.74s google_translate_tool 59ms + 1.81s LLM ca…" at bounding box center [426, 339] width 464 height 192
click at [408, 343] on div "LLM call 1.2s + 3.14s" at bounding box center [435, 337] width 421 height 13
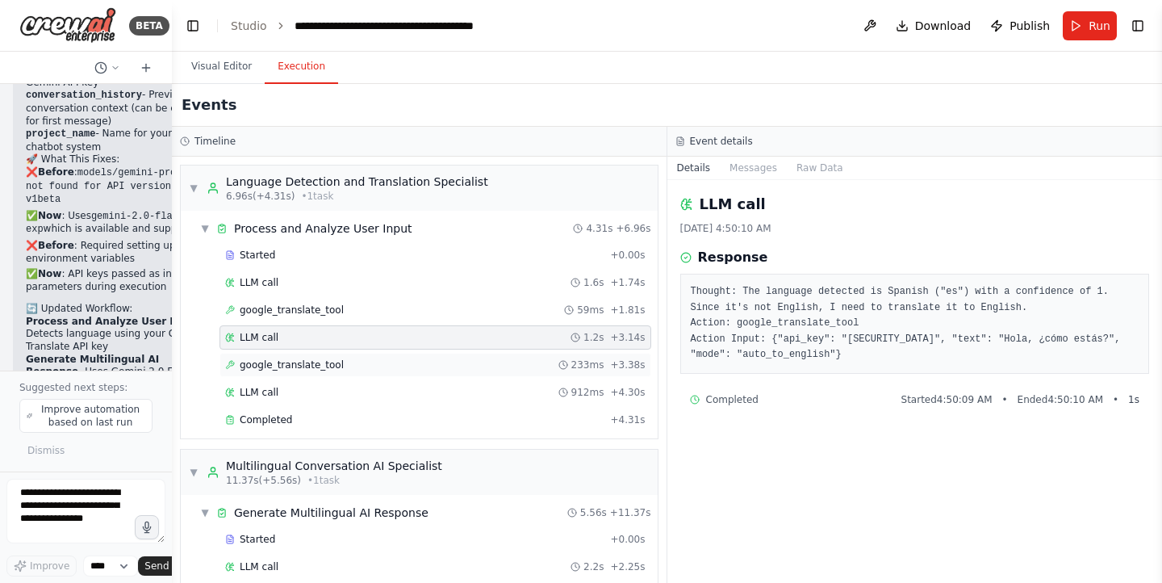
click at [416, 362] on div "google_translate_tool 233ms + 3.38s" at bounding box center [435, 364] width 421 height 13
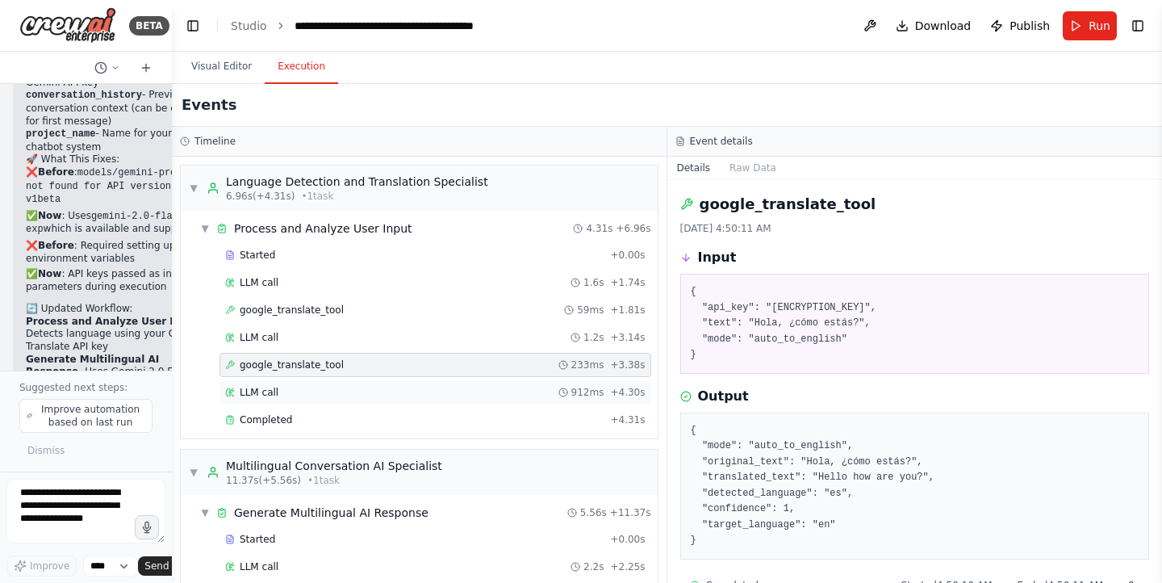
click at [417, 391] on div "LLM call 912ms + 4.30s" at bounding box center [435, 392] width 421 height 13
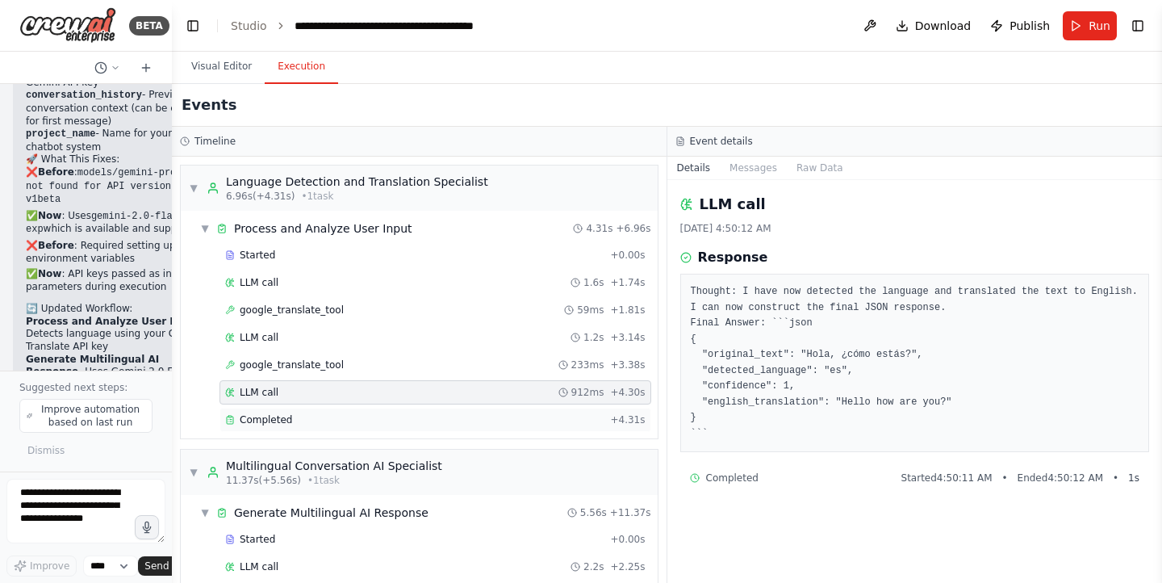
click at [450, 426] on div "Completed + 4.31s" at bounding box center [436, 420] width 432 height 24
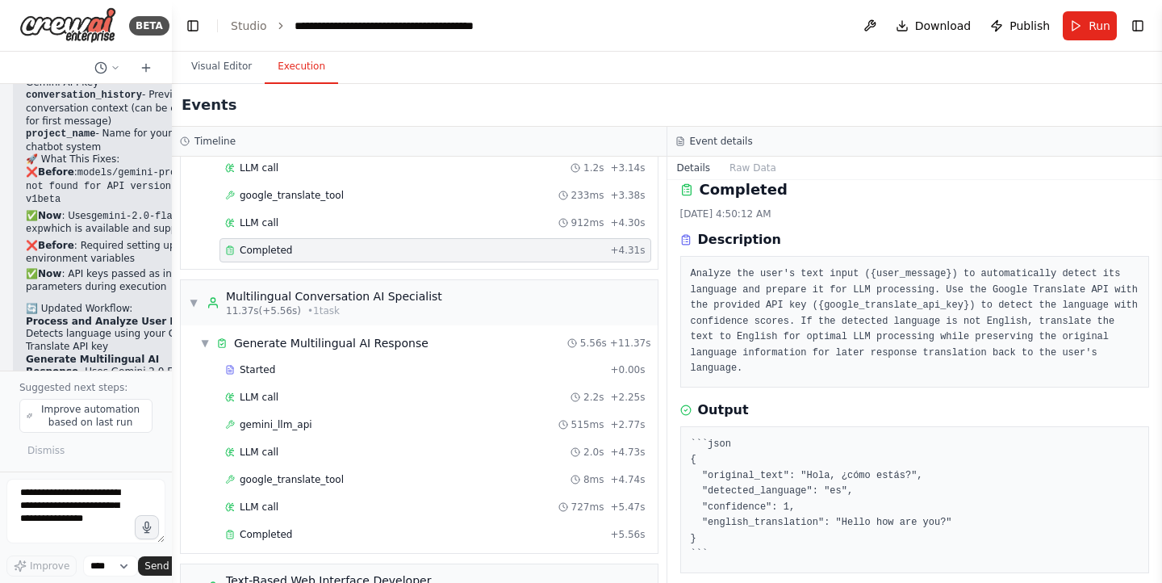
scroll to position [172, 0]
click at [482, 381] on div "Started + 0.00s LLM call 2.2s + 2.25s gemini_llm_api 515ms + 2.77s LLM call 2.0…" at bounding box center [426, 451] width 464 height 192
click at [476, 369] on div "Started" at bounding box center [414, 367] width 379 height 13
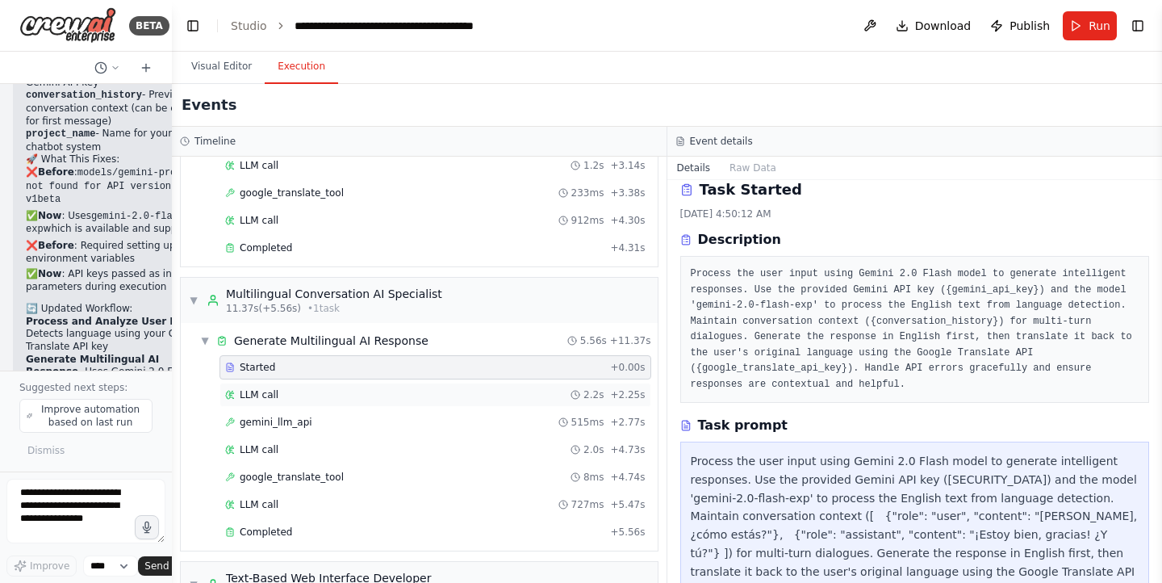
click at [487, 392] on div "LLM call 2.2s + 2.25s" at bounding box center [435, 394] width 421 height 13
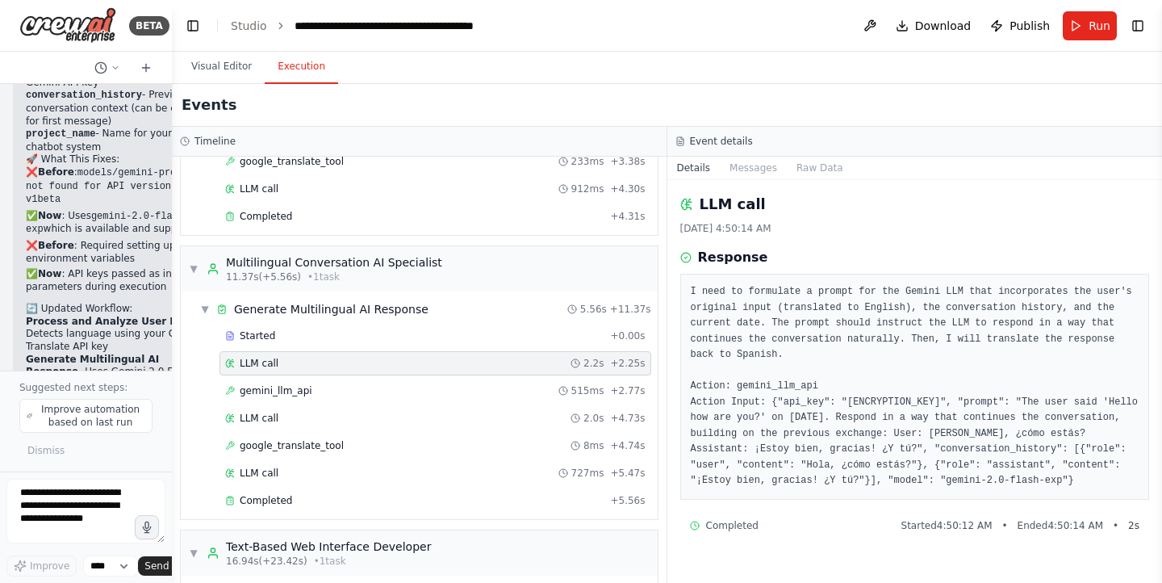
scroll to position [201, 0]
click at [437, 387] on div "gemini_llm_api 515ms + 2.77s" at bounding box center [435, 393] width 421 height 13
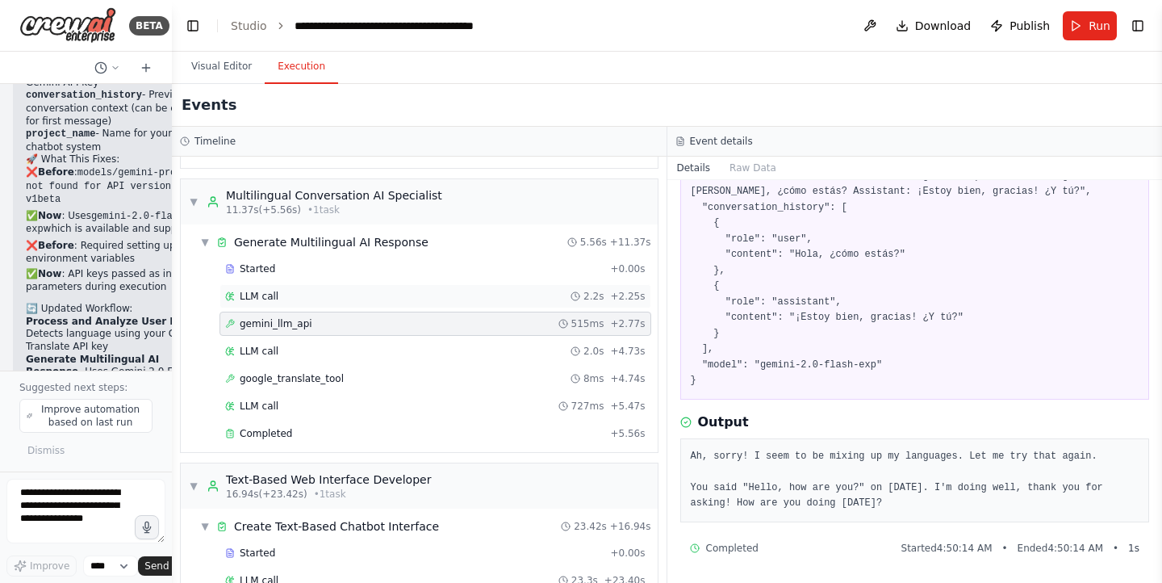
scroll to position [272, 0]
click at [432, 358] on div "LLM call 2.0s + 4.73s" at bounding box center [436, 349] width 432 height 24
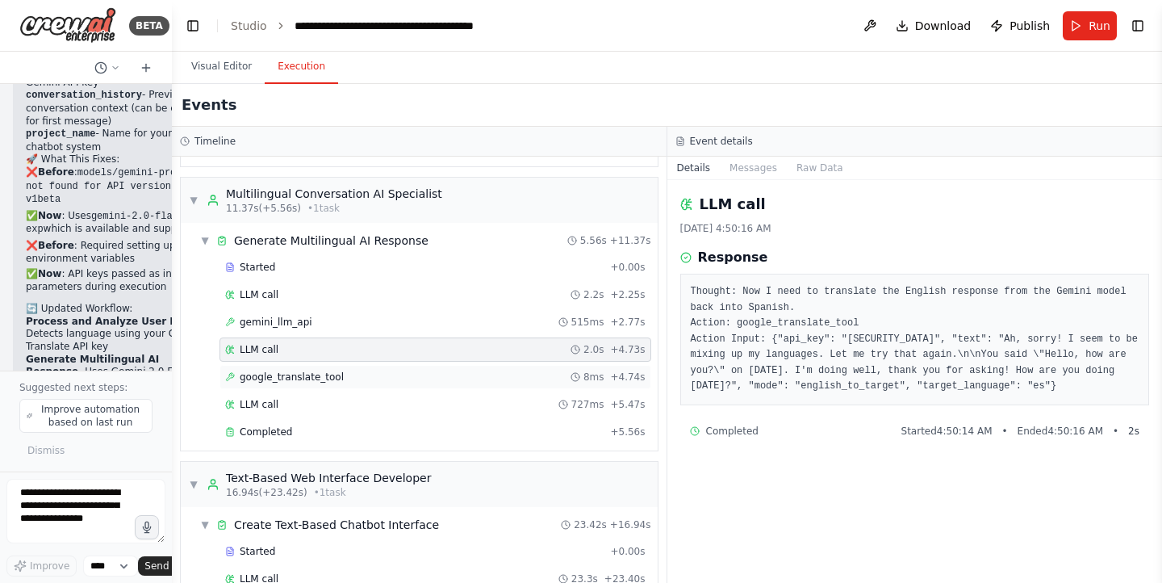
click at [488, 367] on div "google_translate_tool 8ms + 4.74s" at bounding box center [436, 377] width 432 height 24
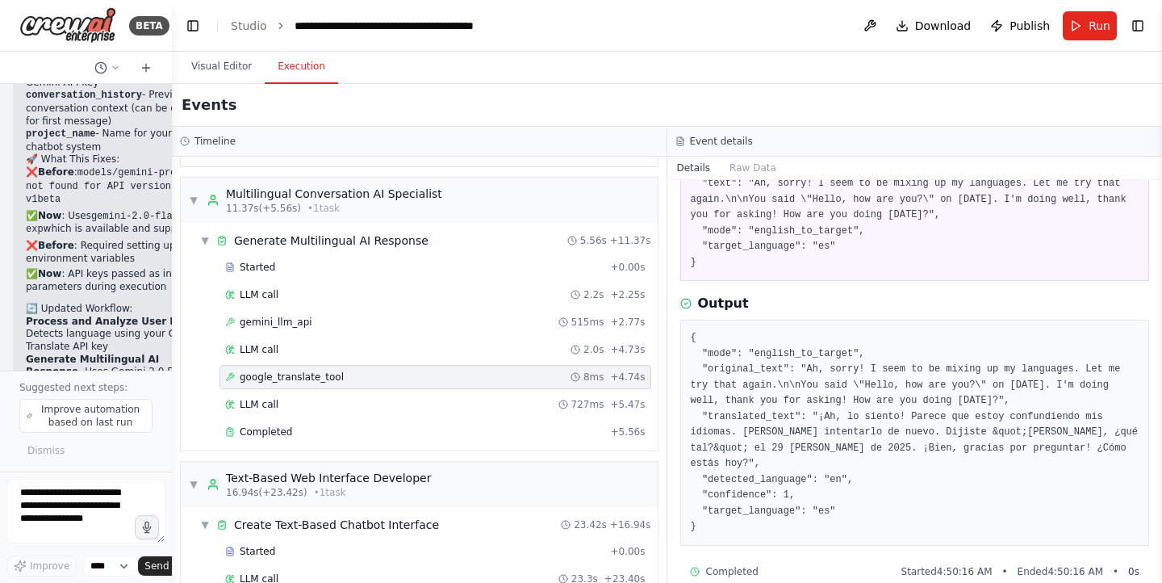
scroll to position [148, 0]
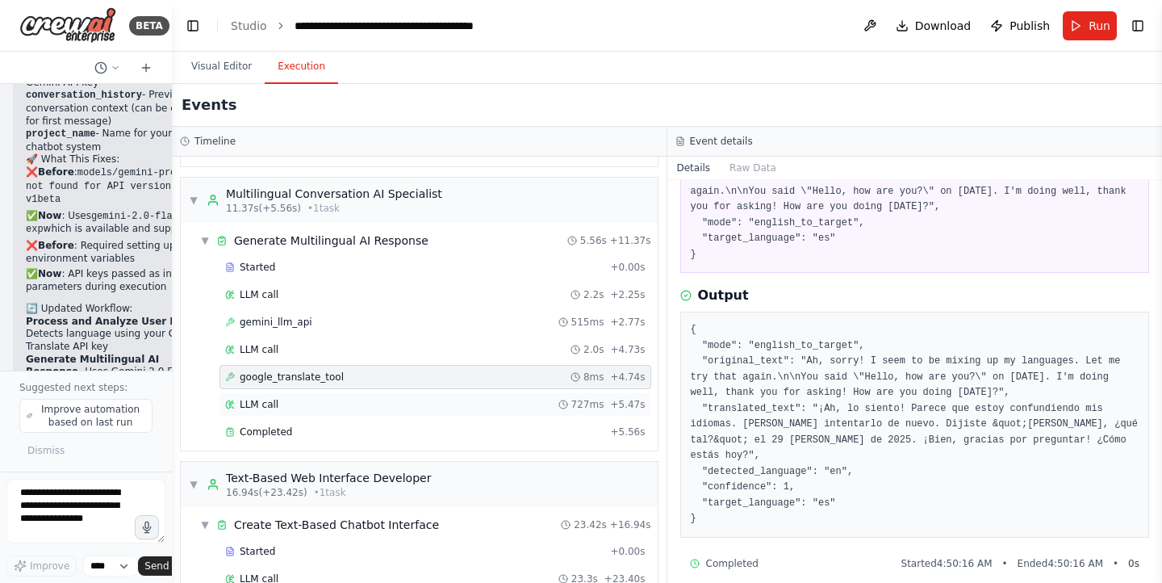
click at [453, 411] on div "LLM call 727ms + 5.47s" at bounding box center [436, 404] width 432 height 24
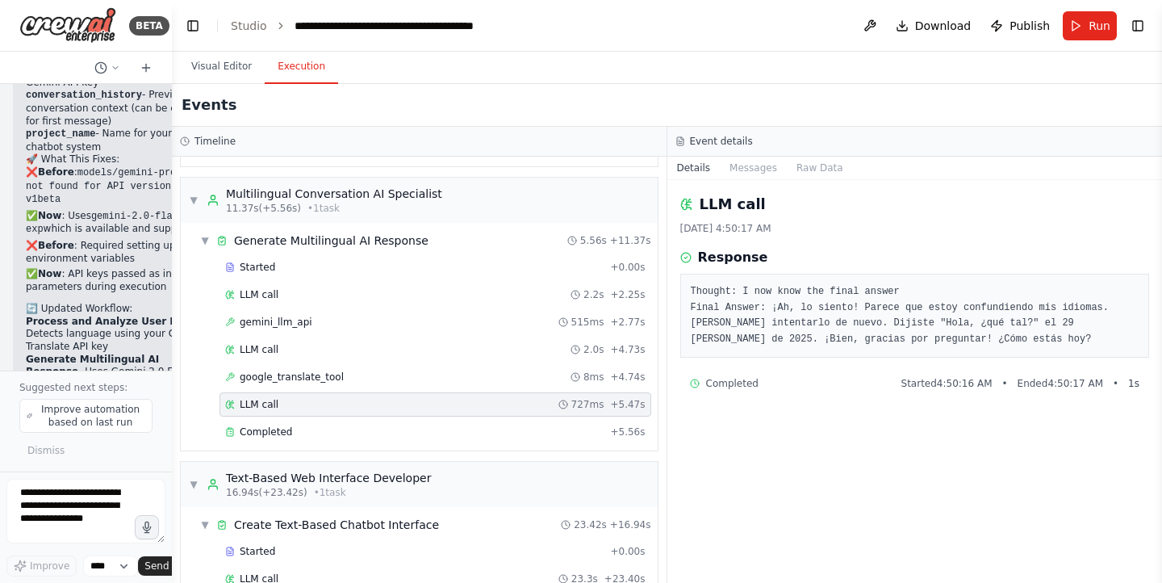
click at [441, 397] on div "LLM call 727ms + 5.47s" at bounding box center [436, 404] width 432 height 24
click at [453, 435] on div "Completed" at bounding box center [414, 431] width 379 height 13
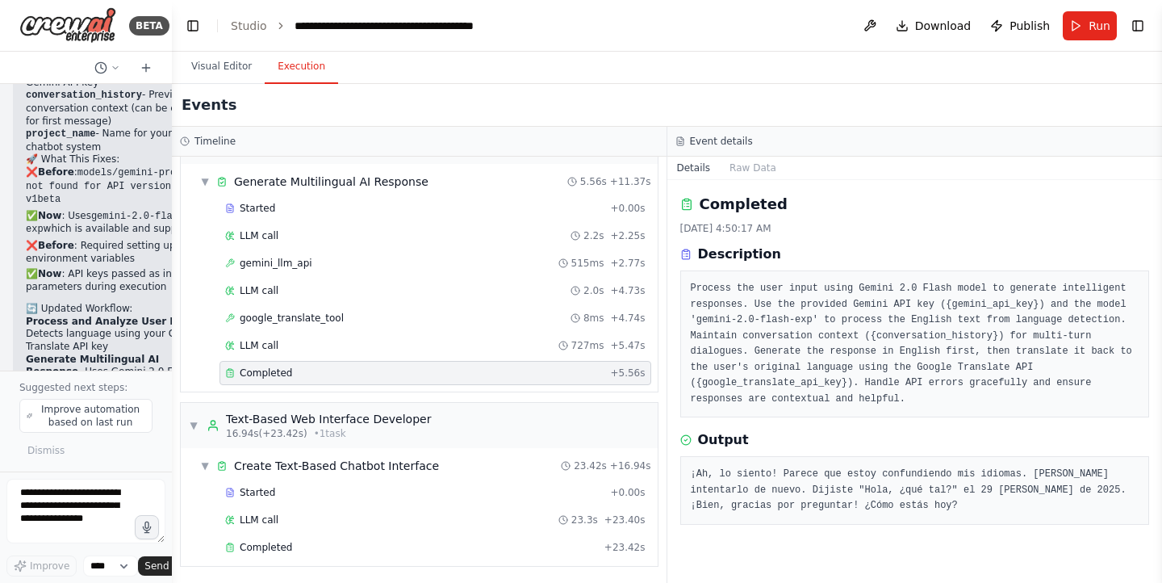
scroll to position [333, 0]
click at [406, 488] on div "Started" at bounding box center [414, 490] width 379 height 13
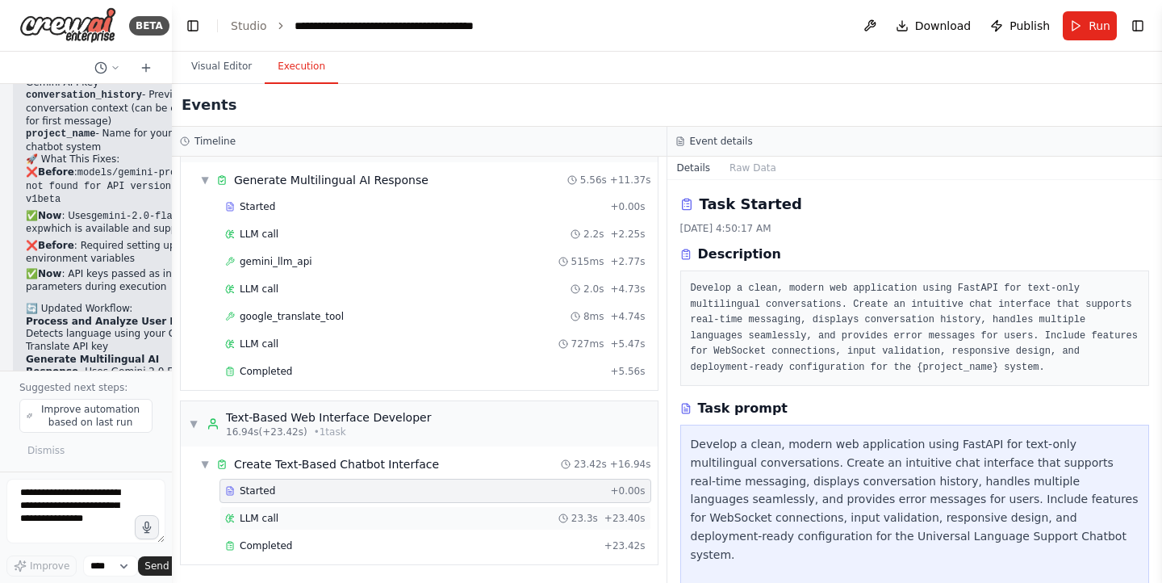
click at [409, 521] on div "LLM call 23.3s + 23.40s" at bounding box center [435, 518] width 421 height 13
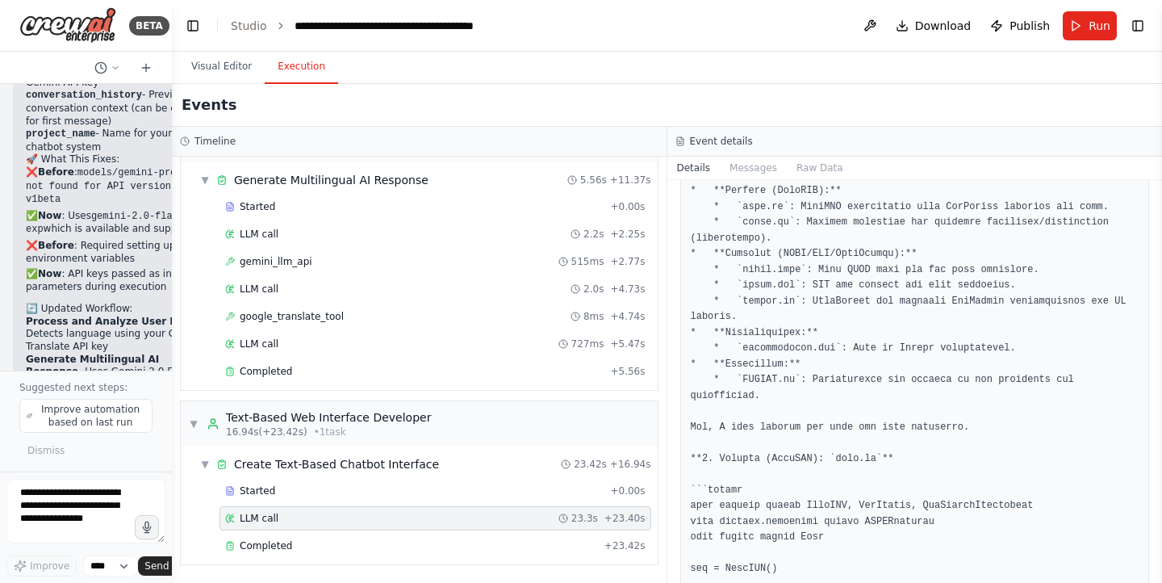
scroll to position [0, 0]
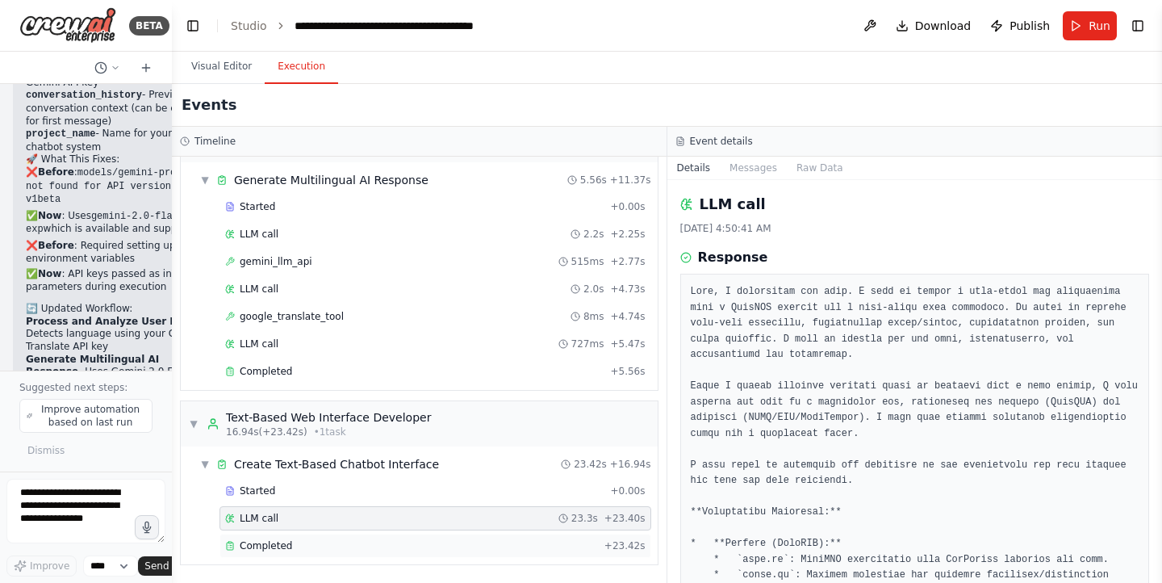
click at [337, 550] on div "Completed" at bounding box center [411, 545] width 373 height 13
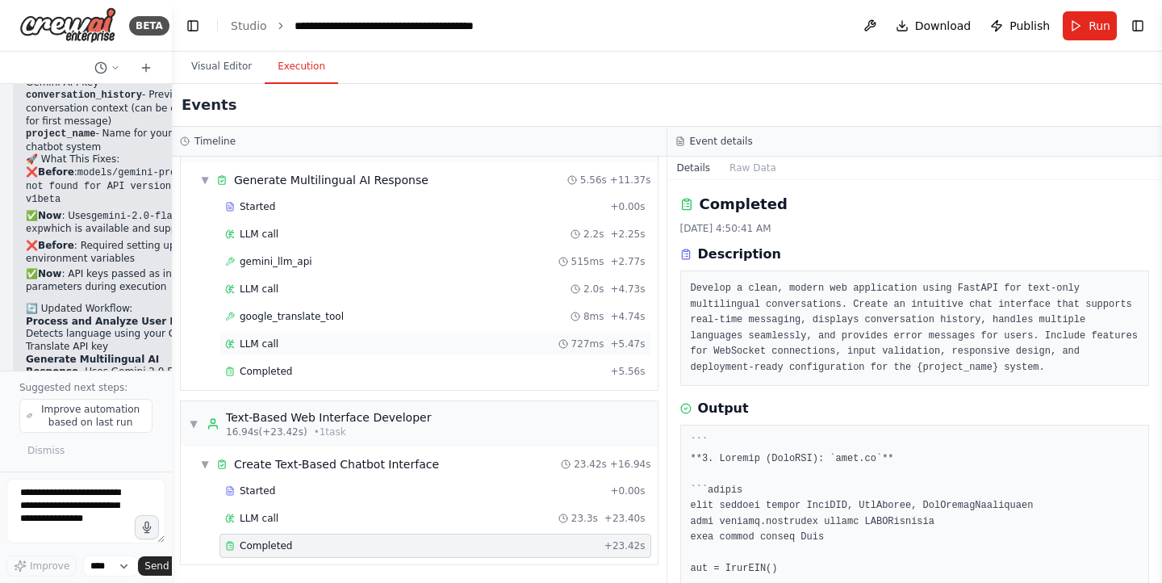
click at [296, 345] on div "LLM call 727ms + 5.47s" at bounding box center [435, 343] width 421 height 13
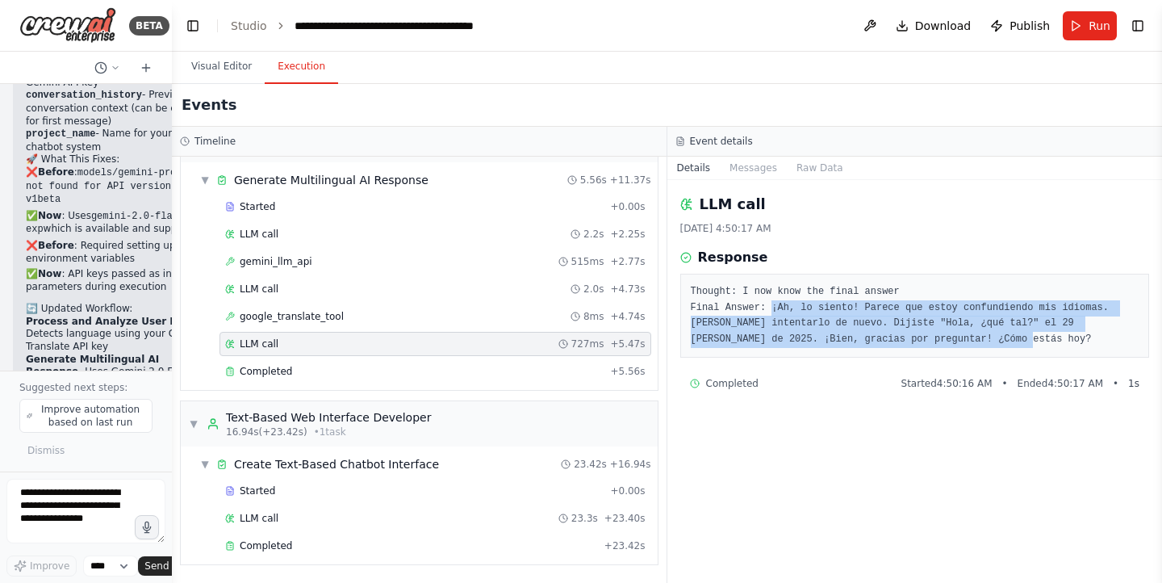
drag, startPoint x: 761, startPoint y: 325, endPoint x: 934, endPoint y: 361, distance: 176.4
click at [934, 347] on pre "Thought: I now know the final answer Final Answer: ¡Ah, lo siento! Parece que e…" at bounding box center [915, 315] width 449 height 63
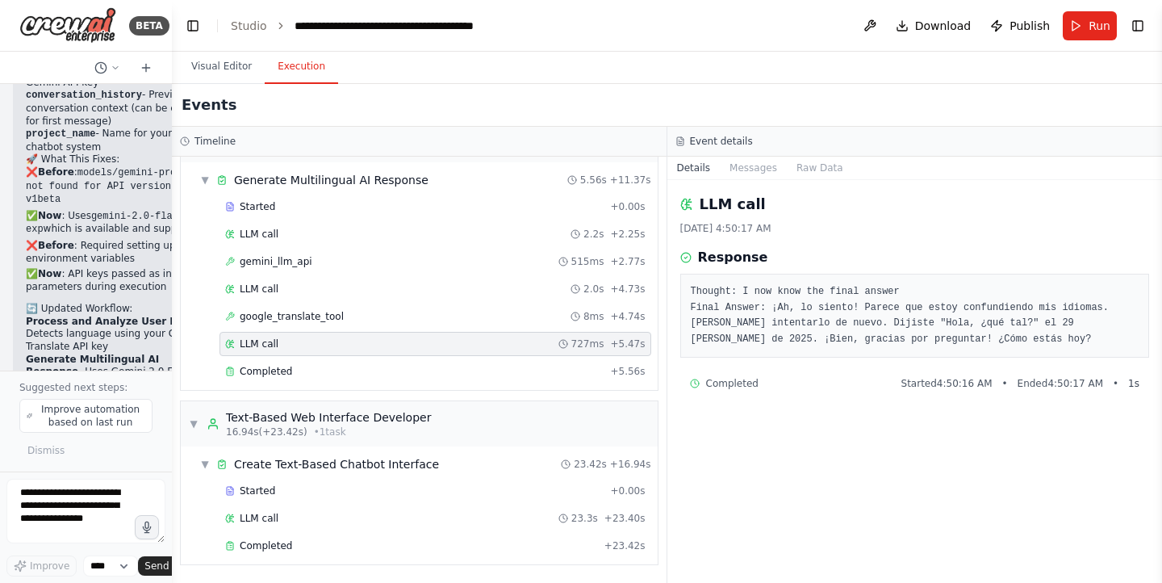
click at [784, 510] on div "LLM call 8/30/2025, 4:50:17 AM Response Thought: I now know the final answer Fi…" at bounding box center [916, 381] width 496 height 403
click at [1083, 22] on button "Run" at bounding box center [1090, 25] width 54 height 29
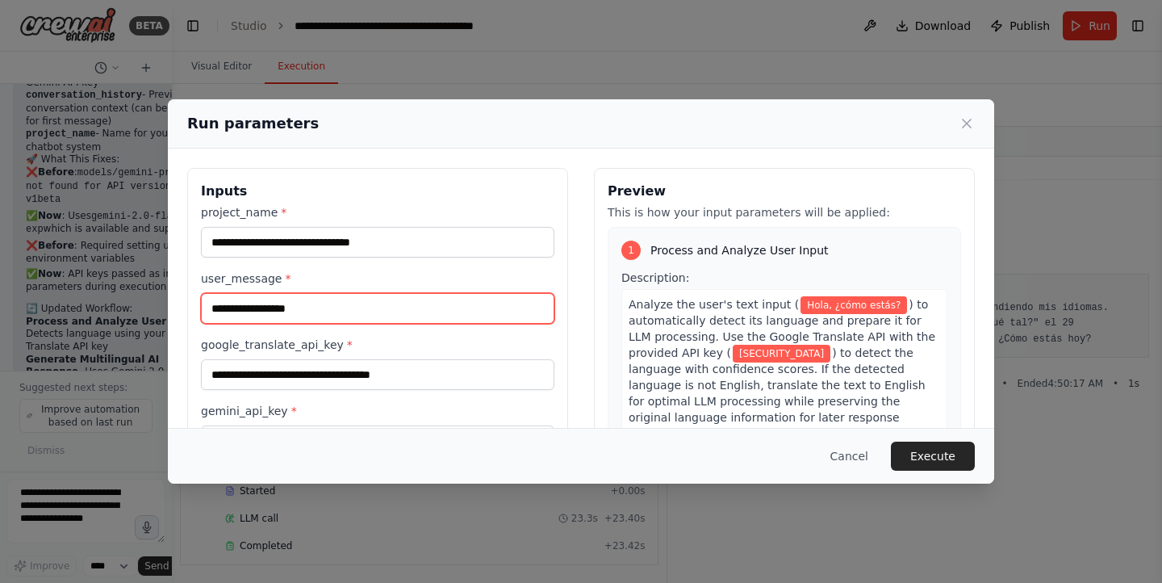
click at [418, 296] on input "**********" at bounding box center [378, 308] width 354 height 31
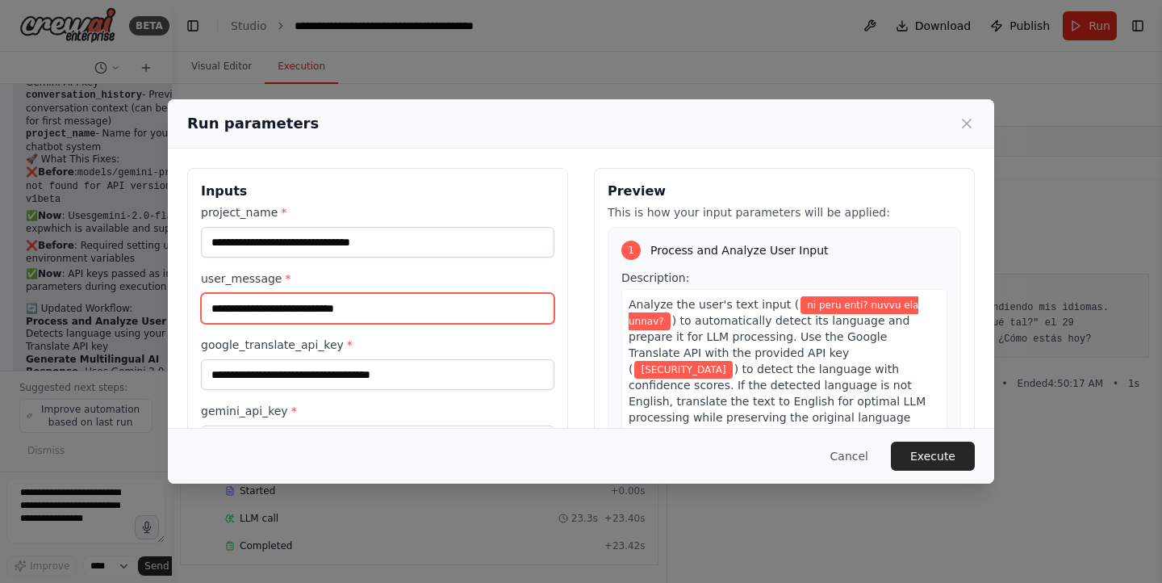
scroll to position [141, 0]
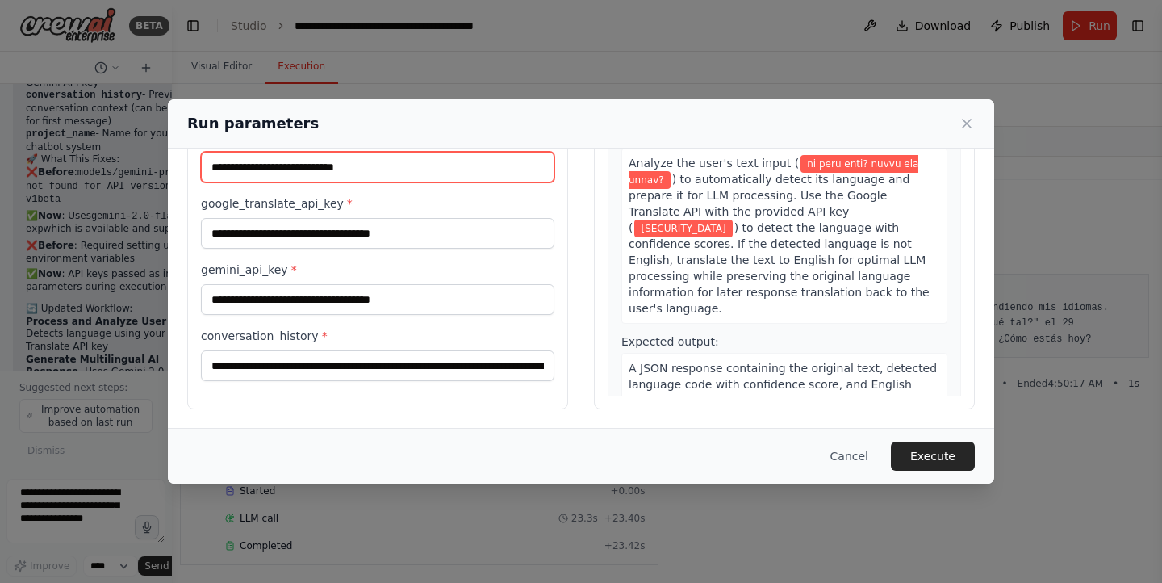
type input "**********"
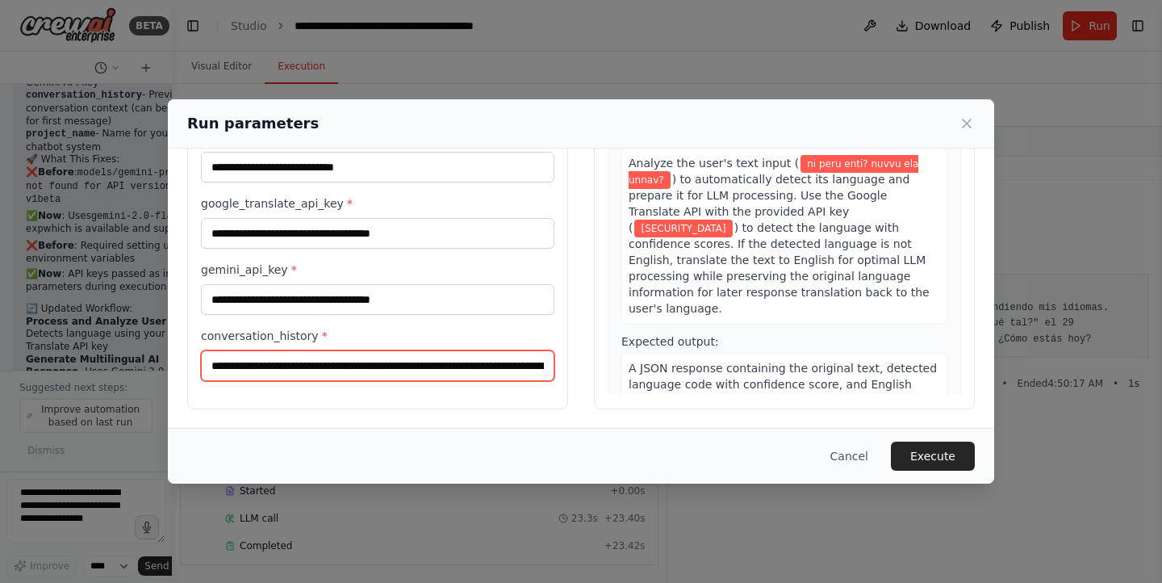
click at [418, 363] on input "**********" at bounding box center [378, 365] width 354 height 31
drag, startPoint x: 418, startPoint y: 363, endPoint x: 545, endPoint y: 385, distance: 128.6
click at [545, 385] on div "**********" at bounding box center [377, 218] width 381 height 383
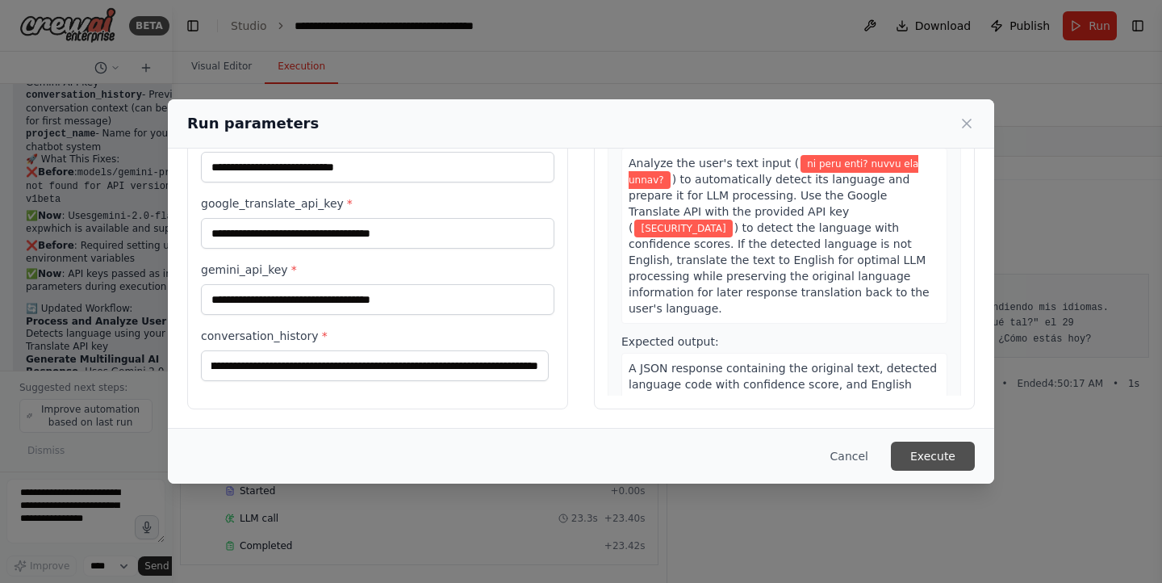
scroll to position [0, 0]
click at [915, 453] on button "Execute" at bounding box center [933, 456] width 84 height 29
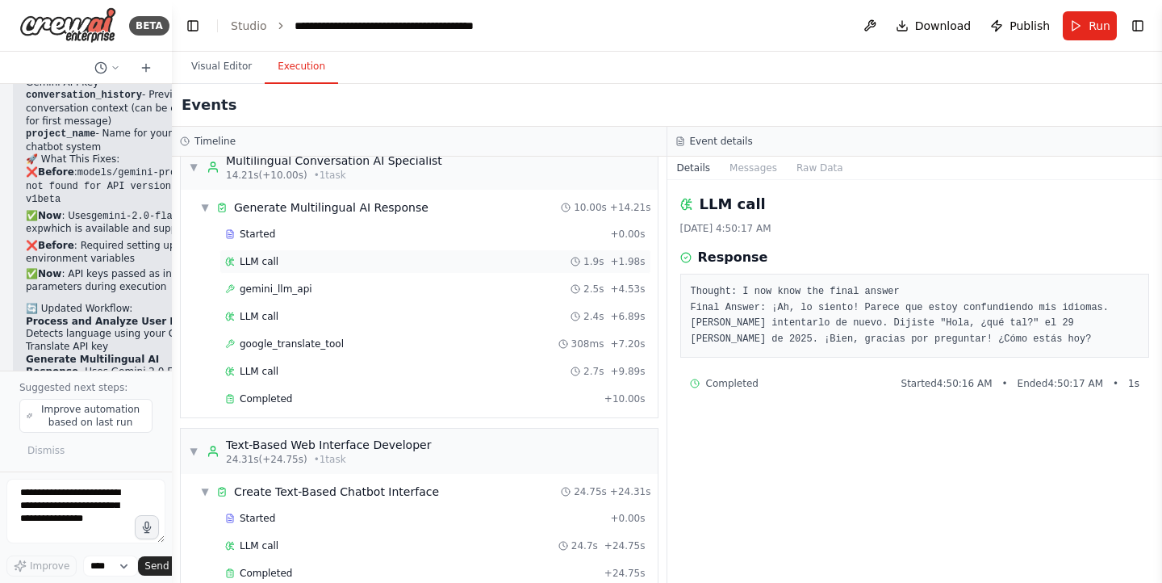
scroll to position [442, 0]
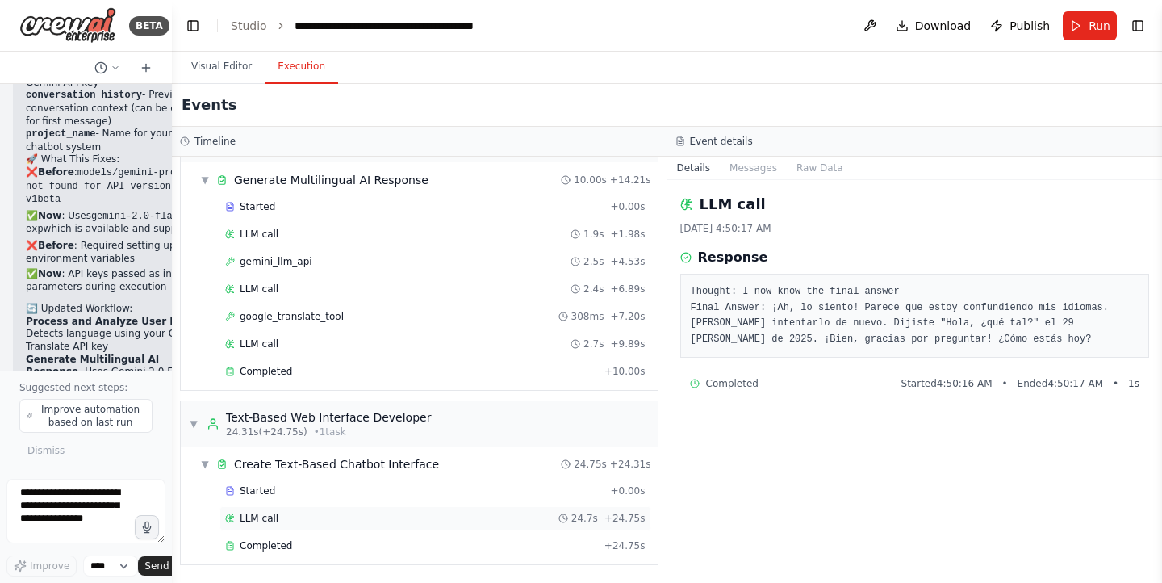
click at [295, 521] on div "LLM call 24.7s + 24.75s" at bounding box center [435, 518] width 421 height 13
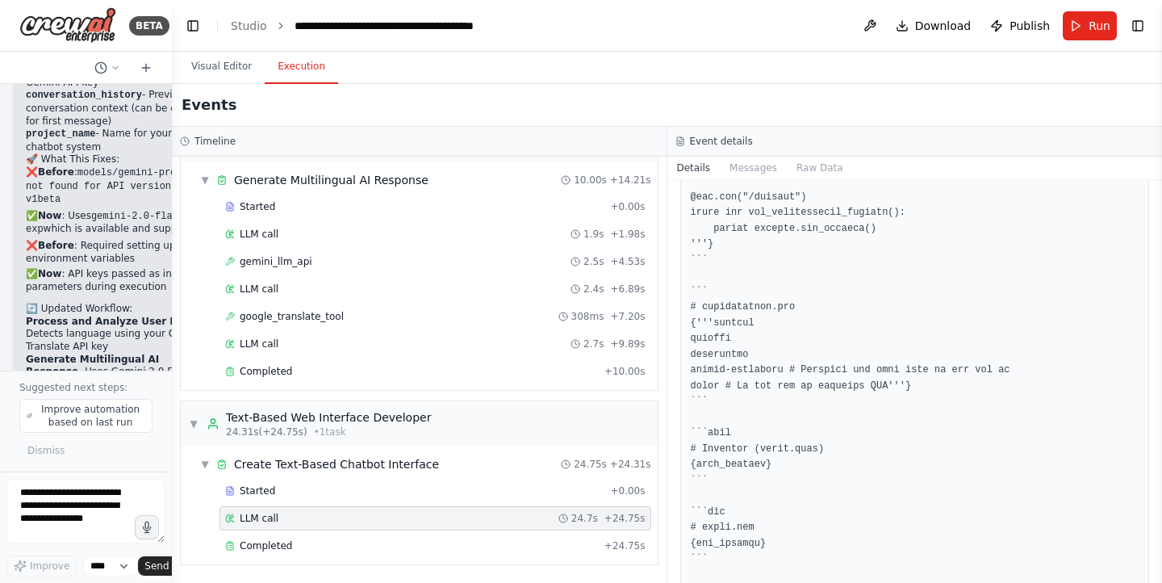
scroll to position [9297, 0]
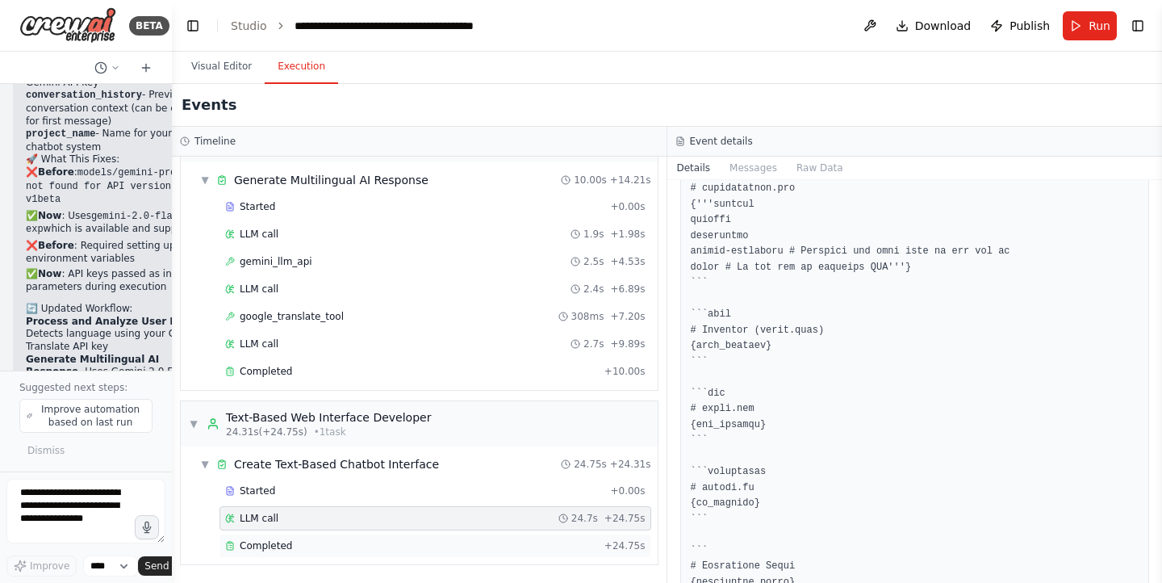
click at [237, 551] on div "Completed" at bounding box center [411, 545] width 373 height 13
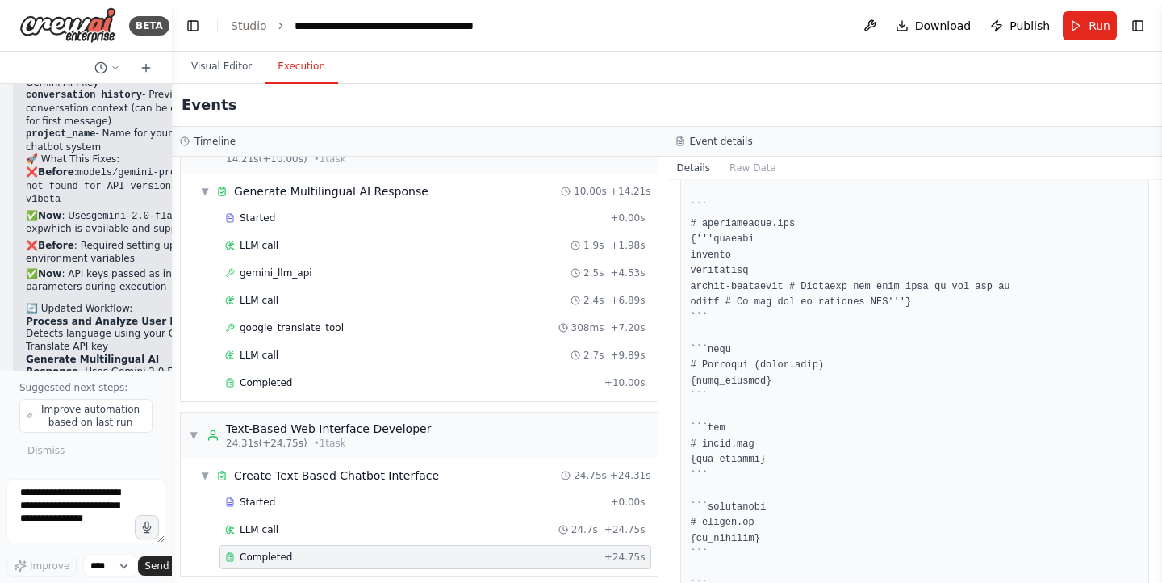
scroll to position [429, 0]
click at [328, 389] on div "Completed" at bounding box center [411, 385] width 373 height 13
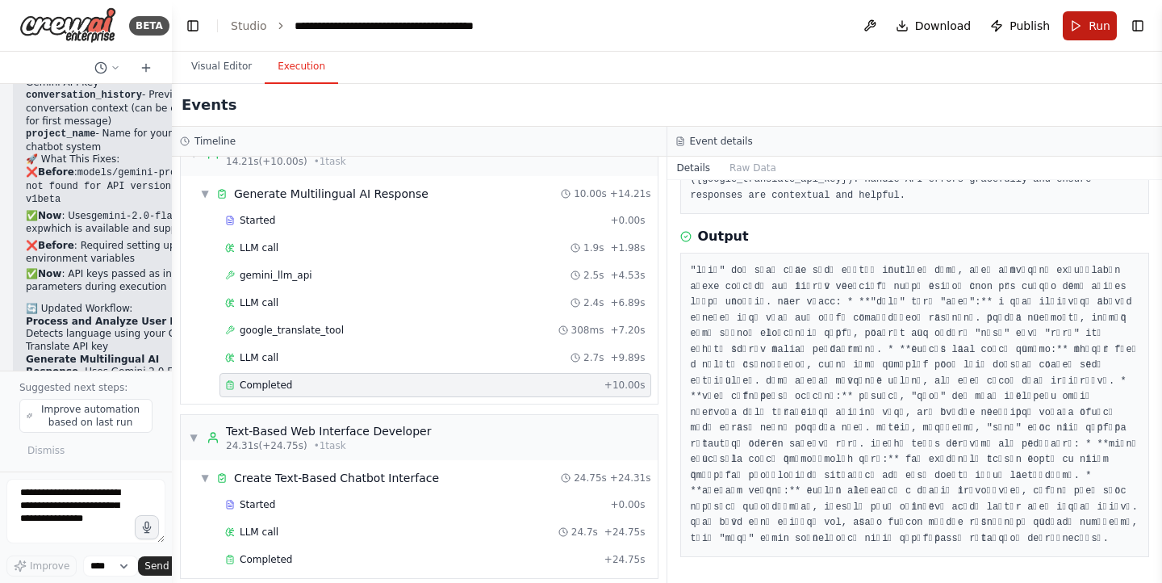
click at [1083, 21] on button "Run" at bounding box center [1090, 25] width 54 height 29
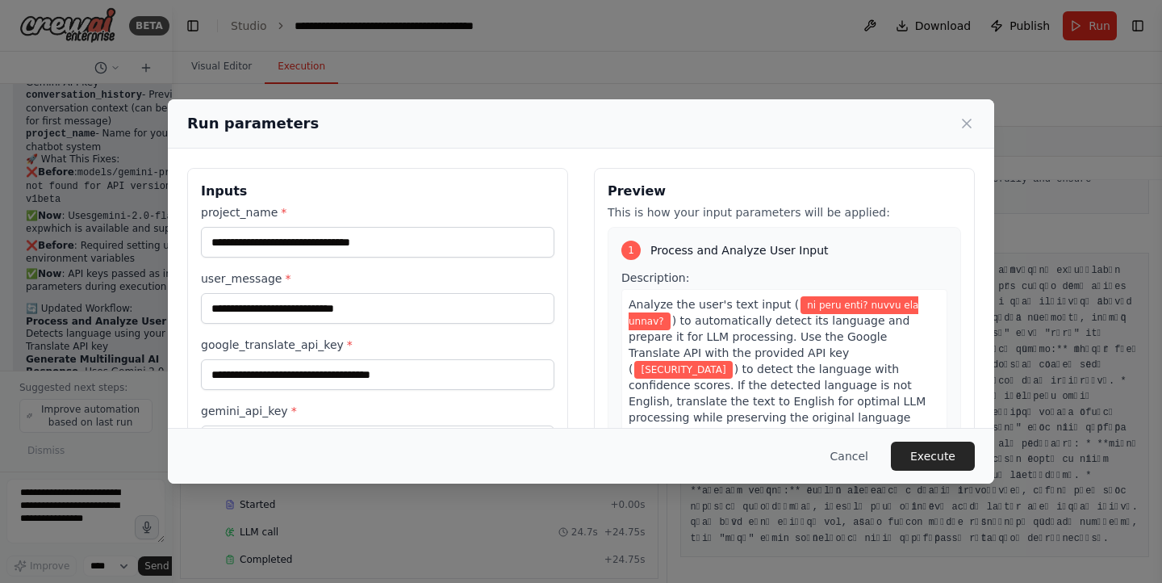
scroll to position [141, 0]
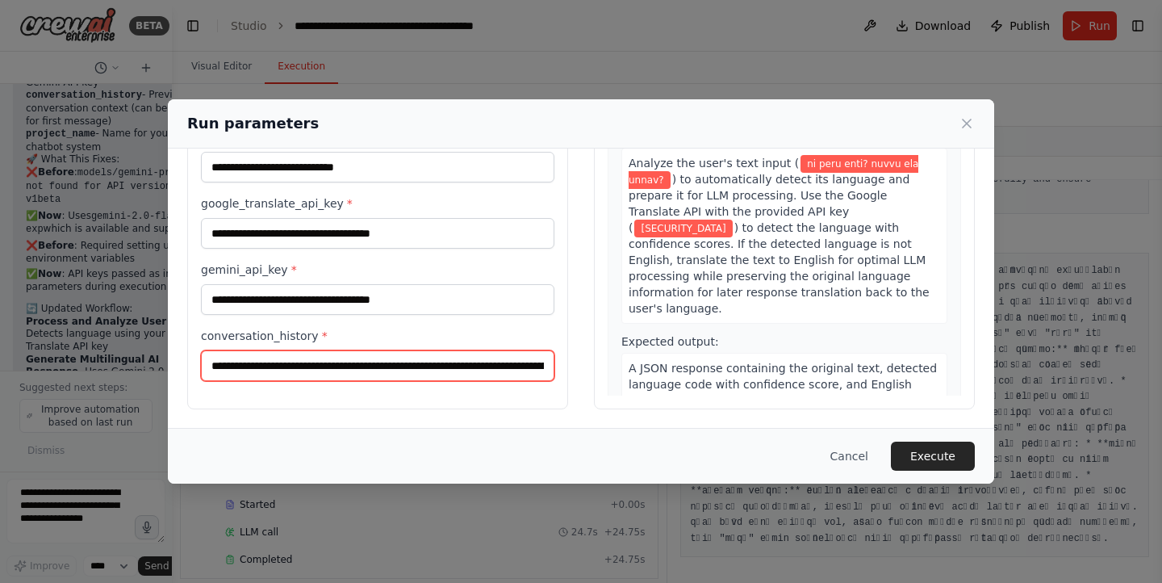
click at [438, 363] on input "**********" at bounding box center [378, 365] width 354 height 31
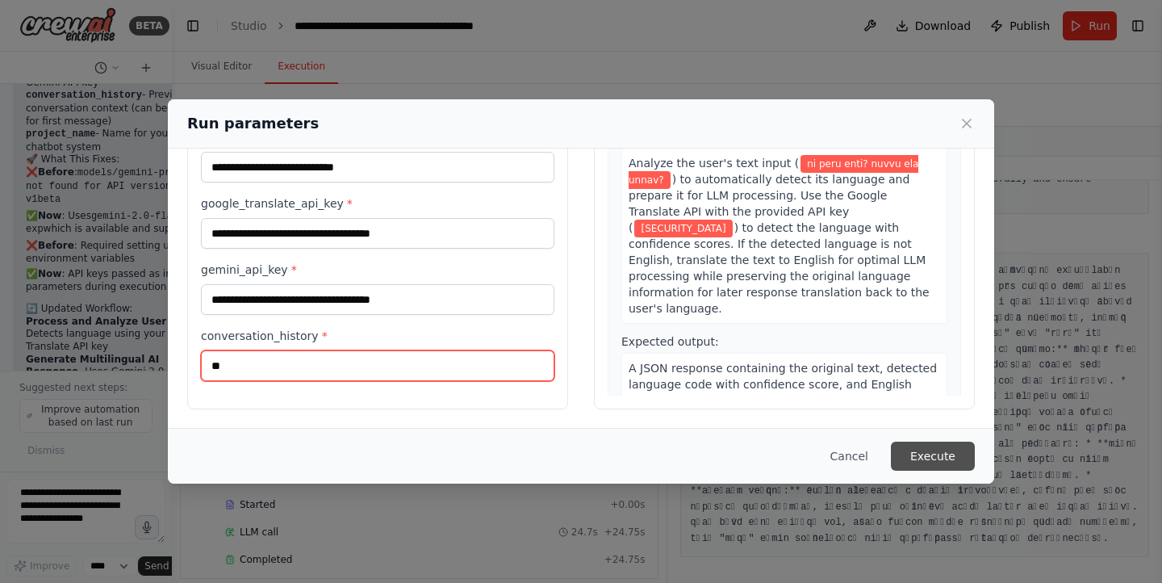
type input "**"
click at [919, 465] on button "Execute" at bounding box center [933, 456] width 84 height 29
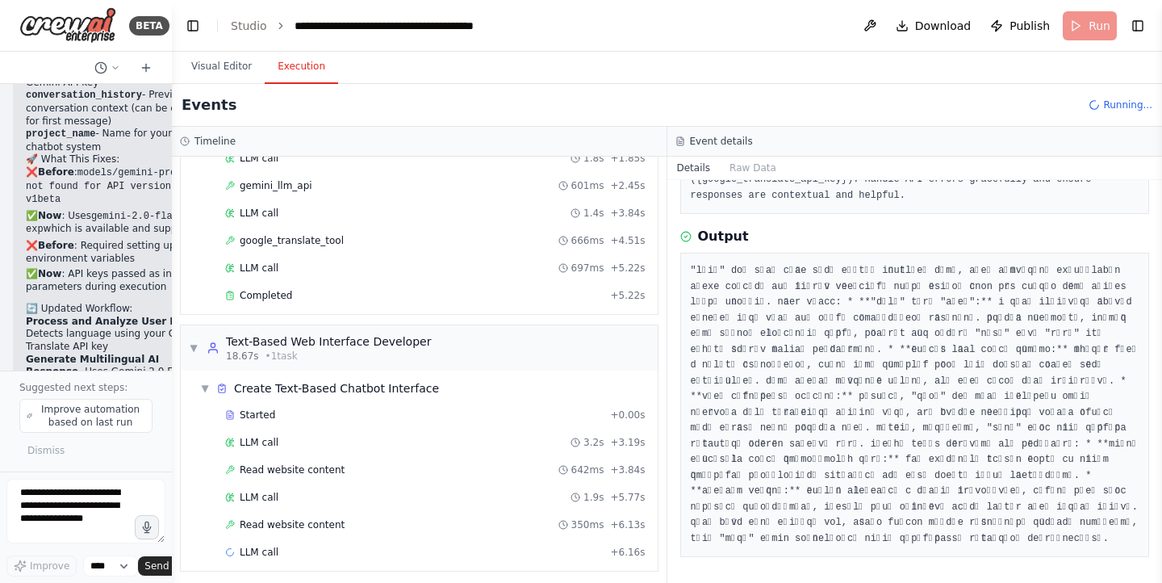
scroll to position [470, 0]
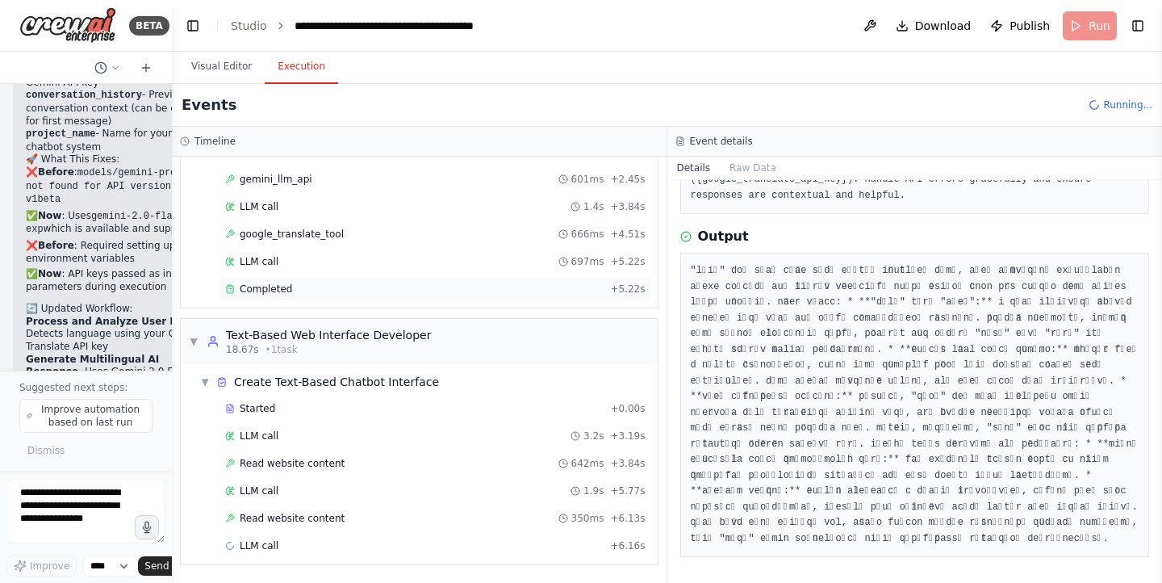
click at [288, 290] on div "Completed" at bounding box center [414, 289] width 379 height 13
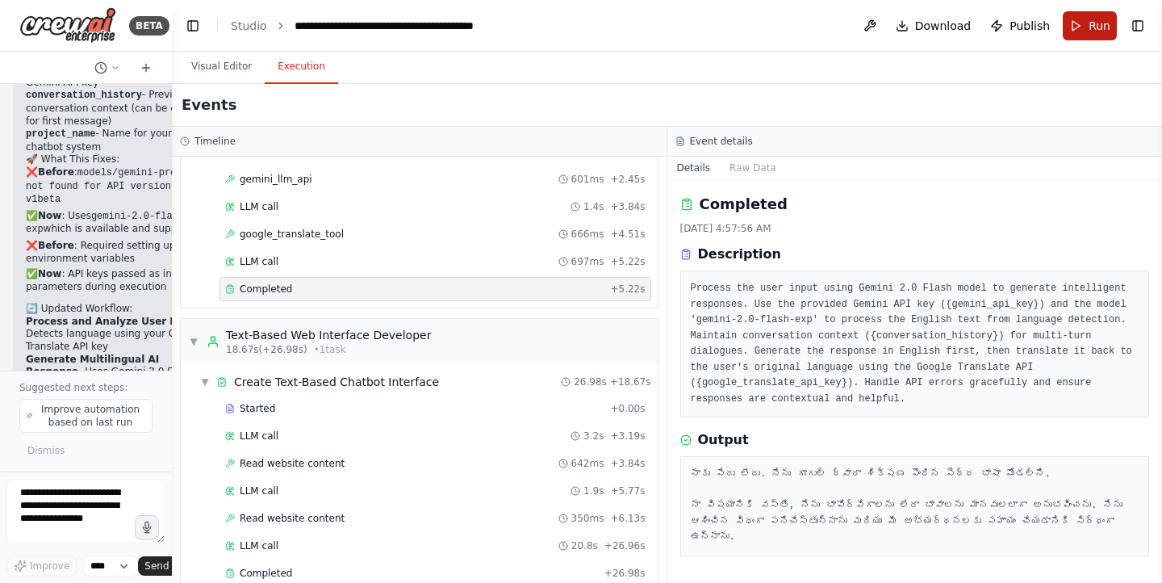
click at [1082, 34] on button "Run" at bounding box center [1090, 25] width 54 height 29
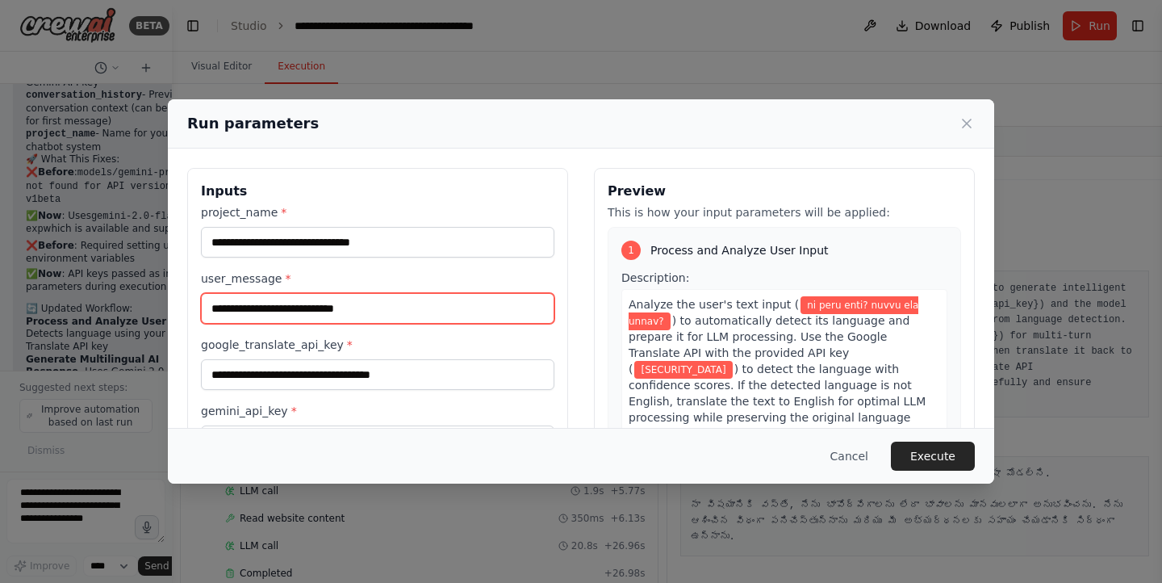
click at [414, 321] on input "**********" at bounding box center [378, 308] width 354 height 31
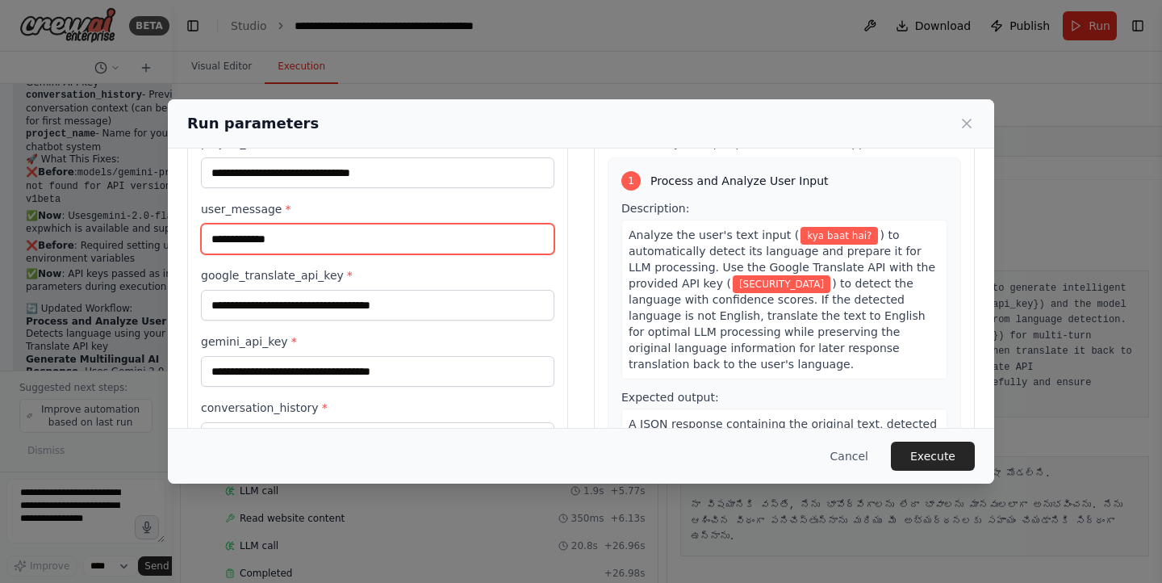
scroll to position [141, 0]
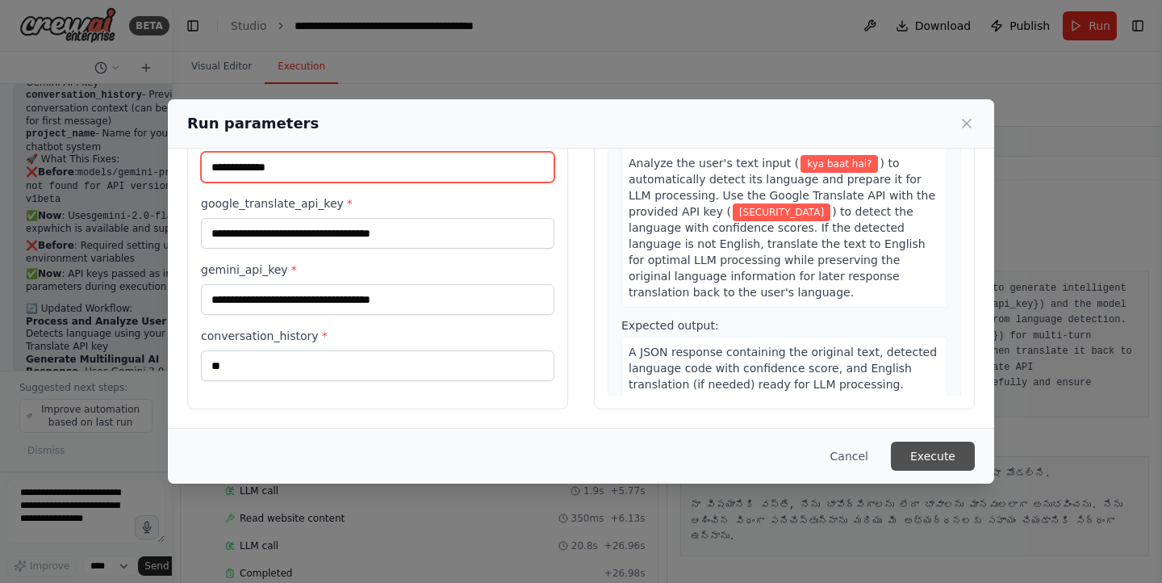
type input "**********"
click at [923, 454] on button "Execute" at bounding box center [933, 456] width 84 height 29
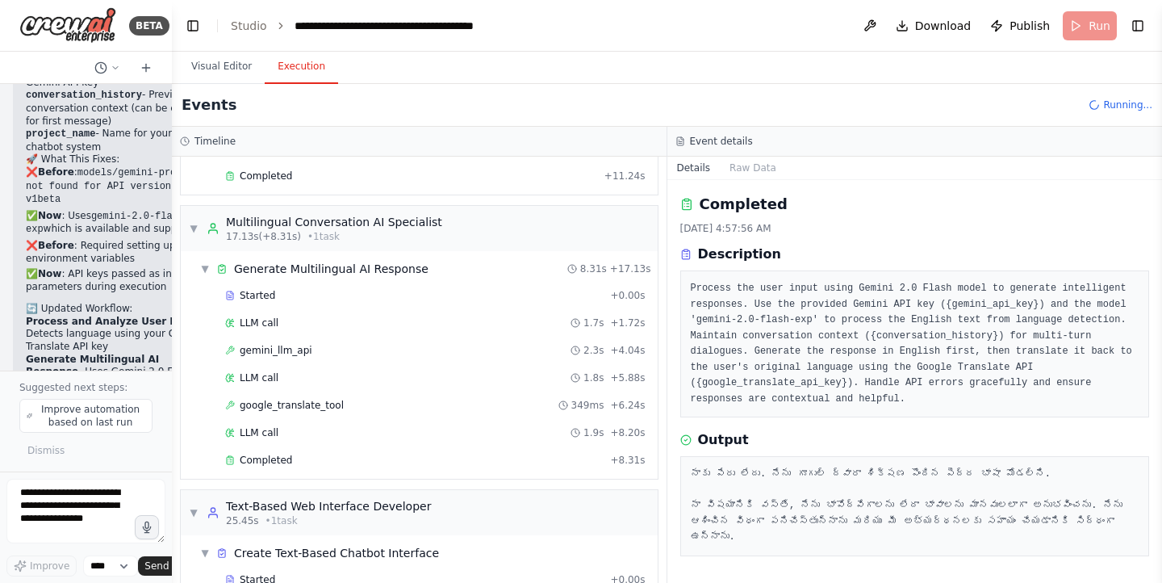
scroll to position [607, 0]
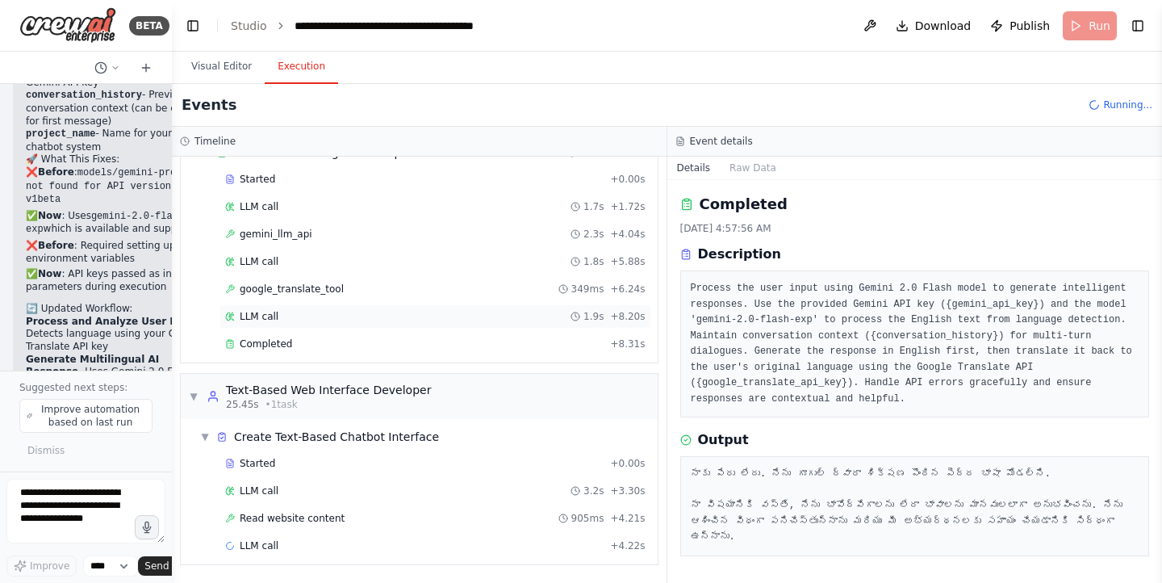
click at [357, 322] on div "LLM call 1.9s + 8.20s" at bounding box center [435, 316] width 421 height 13
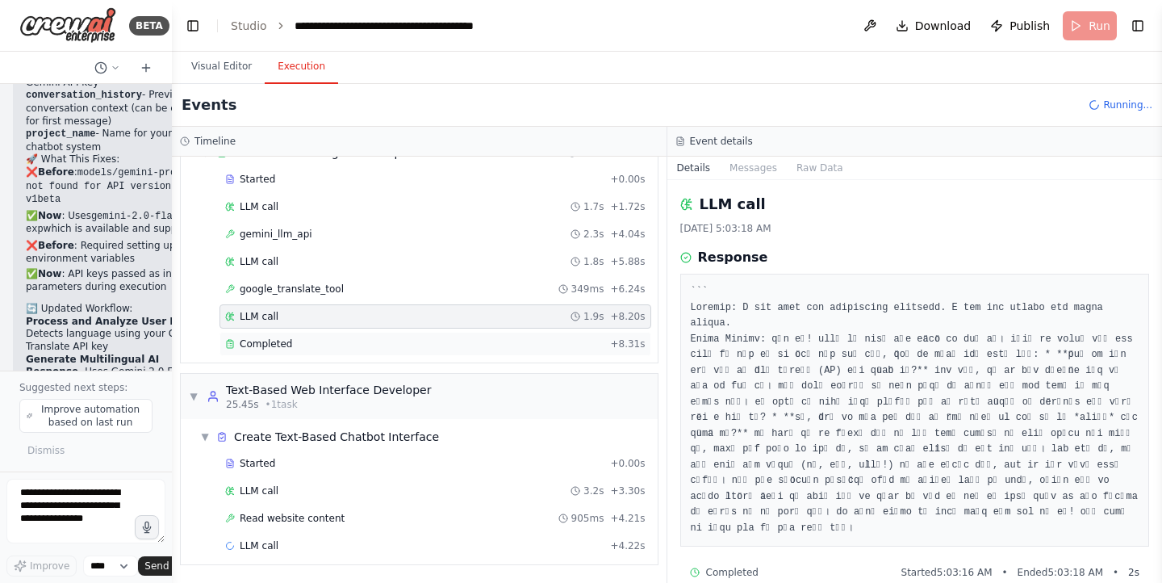
click at [438, 349] on div "Completed" at bounding box center [414, 343] width 379 height 13
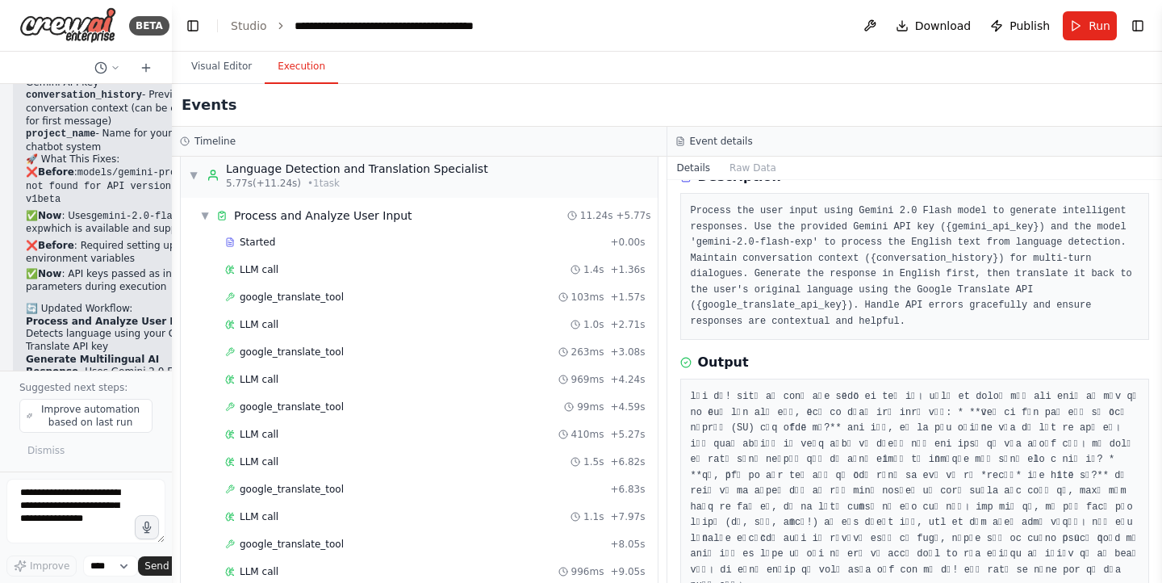
scroll to position [22, 0]
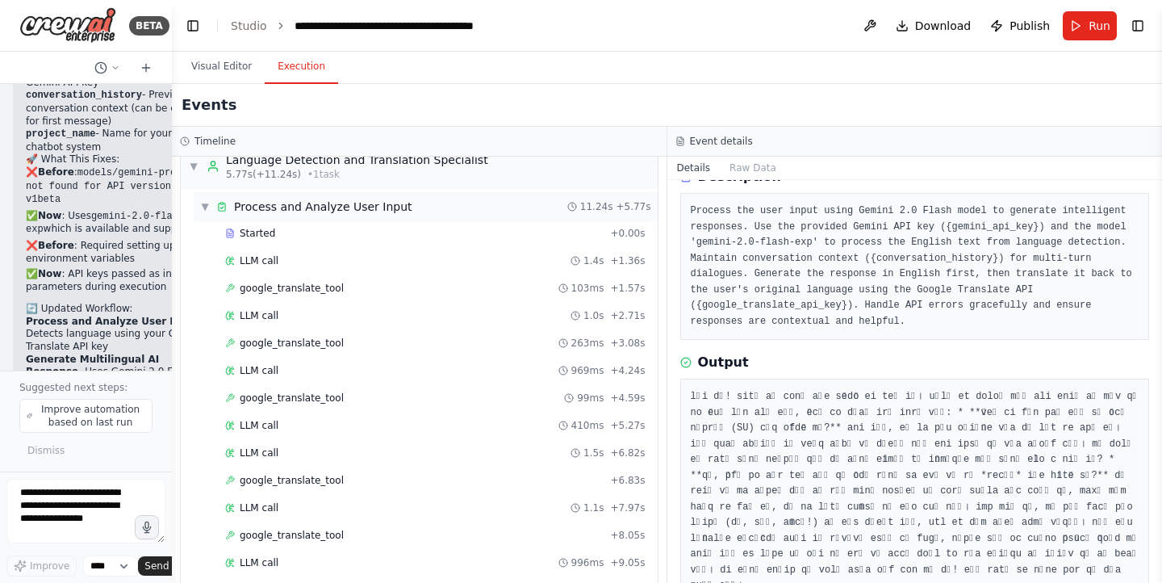
click at [502, 212] on div "▼ Process and Analyze User Input 11.24s + 5.77s" at bounding box center [426, 206] width 464 height 29
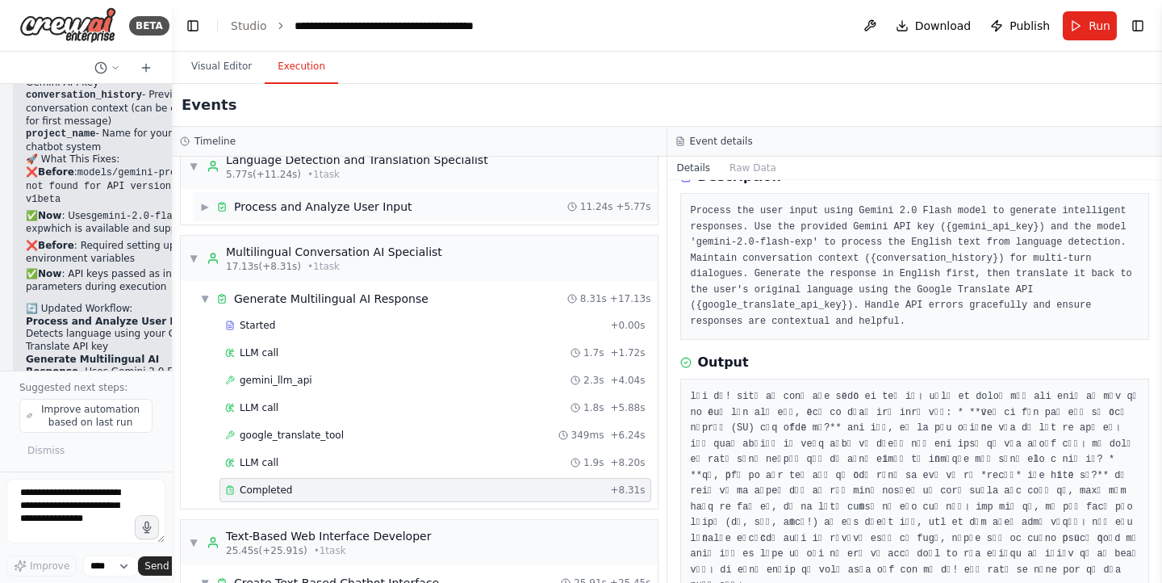
click at [502, 212] on div "▶ Process and Analyze User Input 11.24s + 5.77s" at bounding box center [426, 206] width 464 height 29
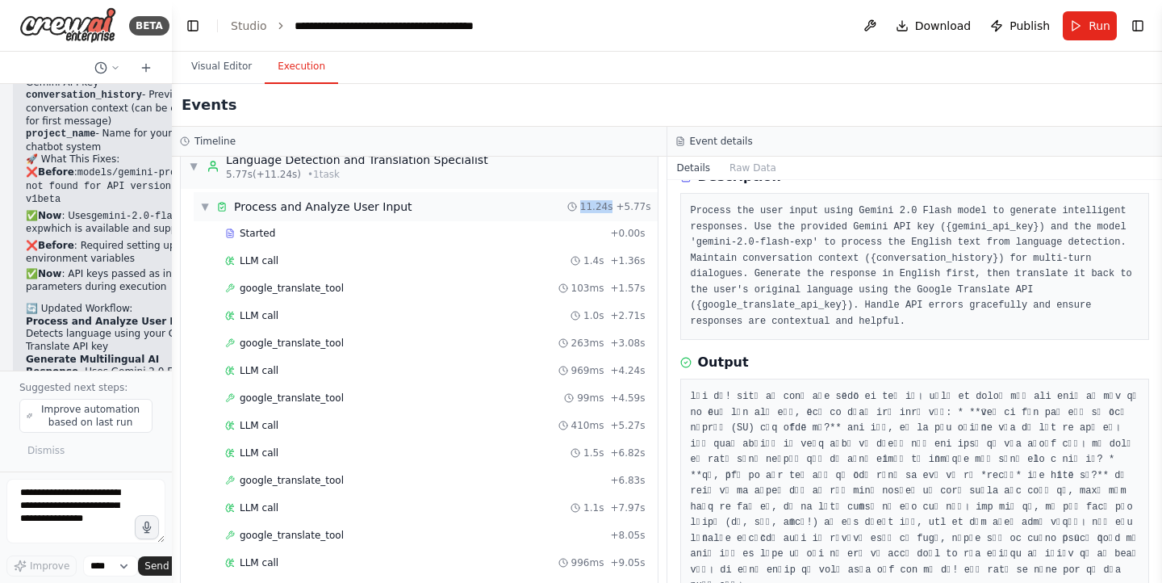
click at [502, 212] on div "▼ Process and Analyze User Input 11.24s + 5.77s" at bounding box center [426, 206] width 464 height 29
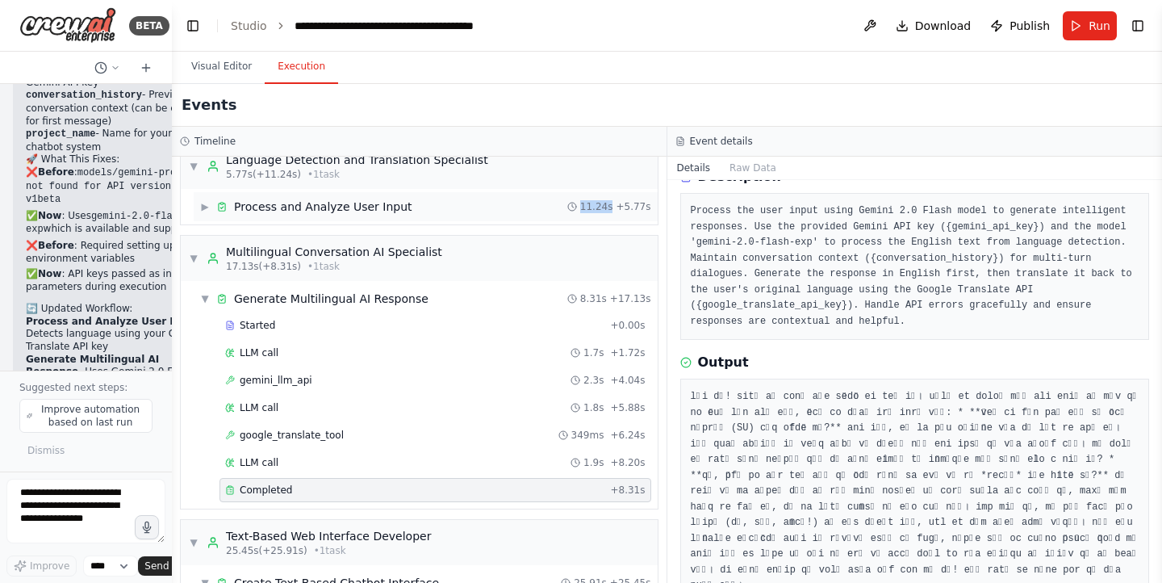
scroll to position [0, 0]
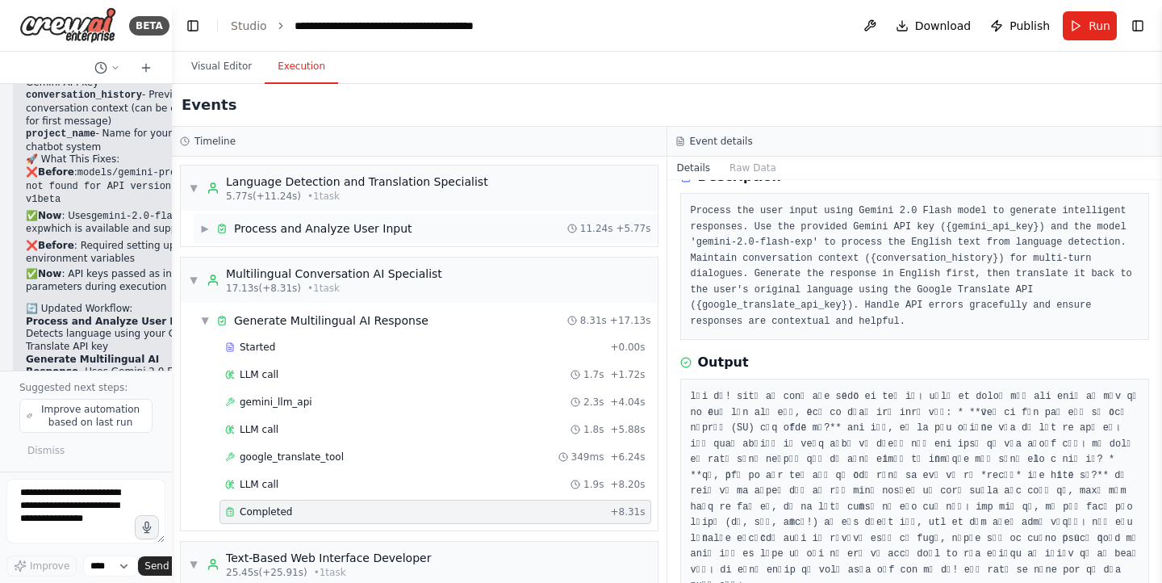
click at [482, 218] on div "▶ Process and Analyze User Input 11.24s + 5.77s" at bounding box center [426, 228] width 464 height 29
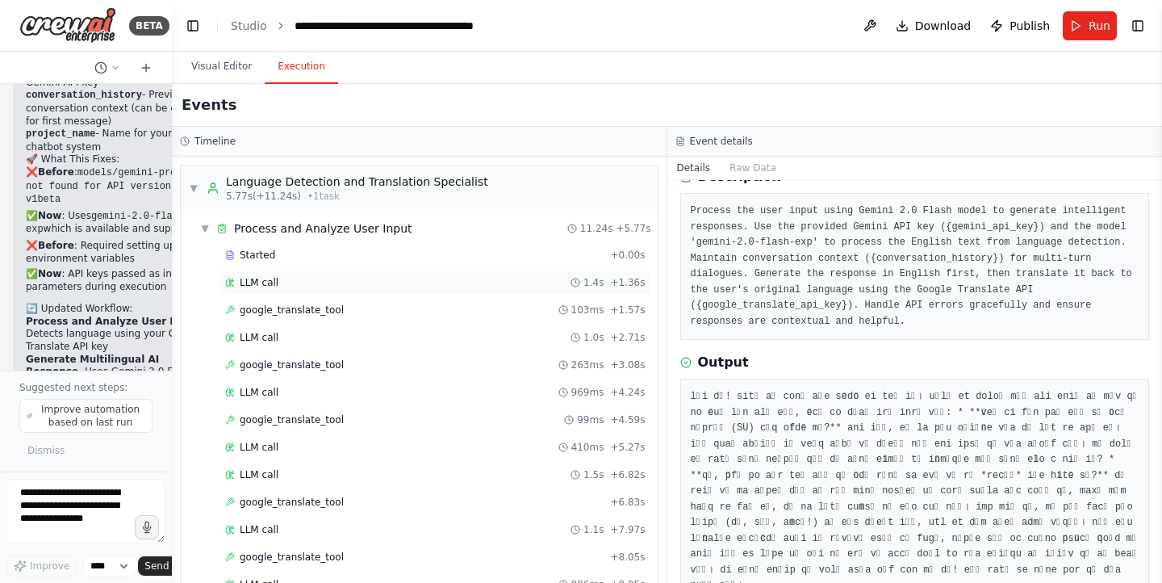
click at [439, 292] on div "LLM call 1.4s + 1.36s" at bounding box center [436, 282] width 432 height 24
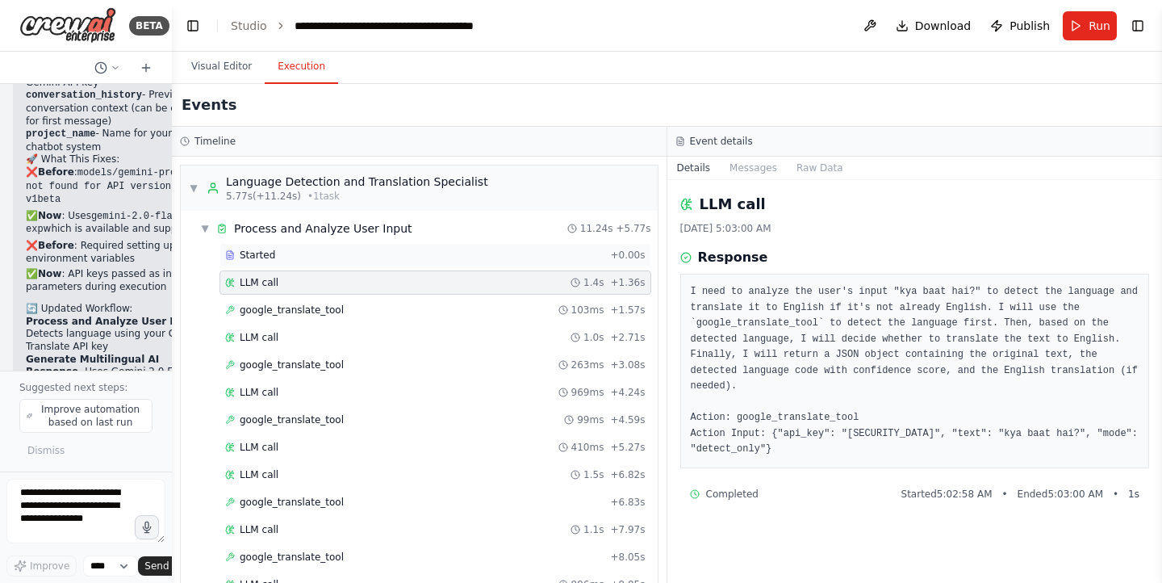
click at [432, 249] on div "Started" at bounding box center [414, 255] width 379 height 13
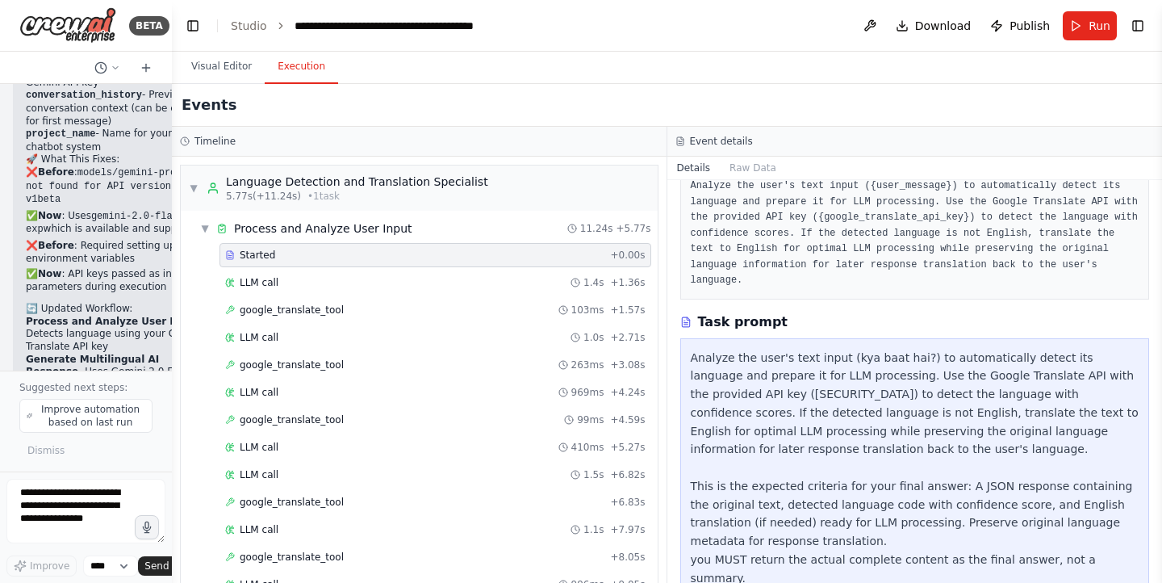
scroll to position [109, 0]
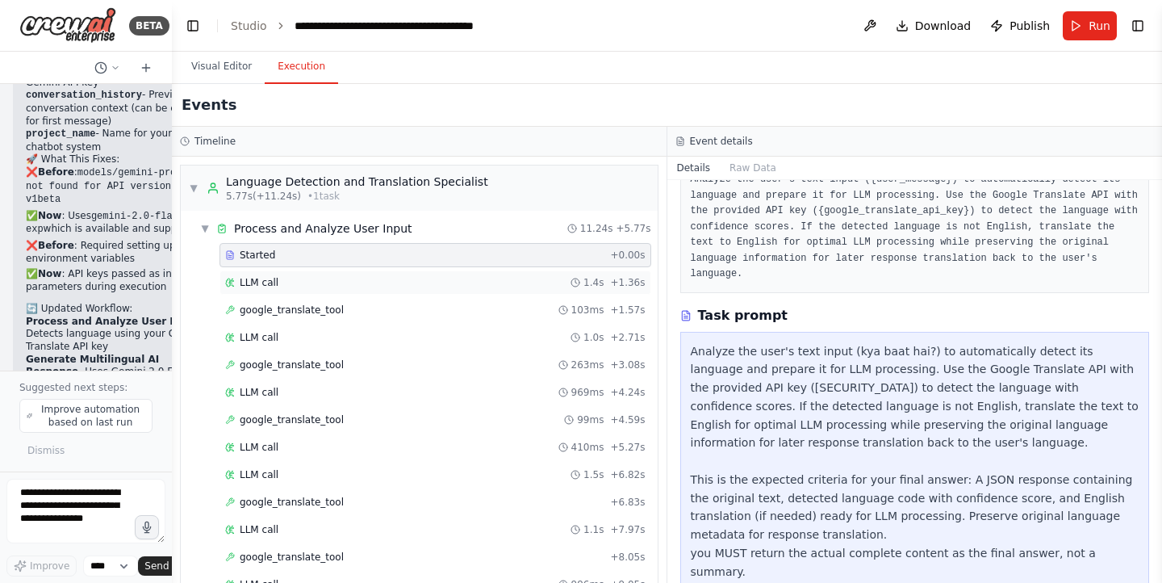
click at [422, 274] on div "LLM call 1.4s + 1.36s" at bounding box center [436, 282] width 432 height 24
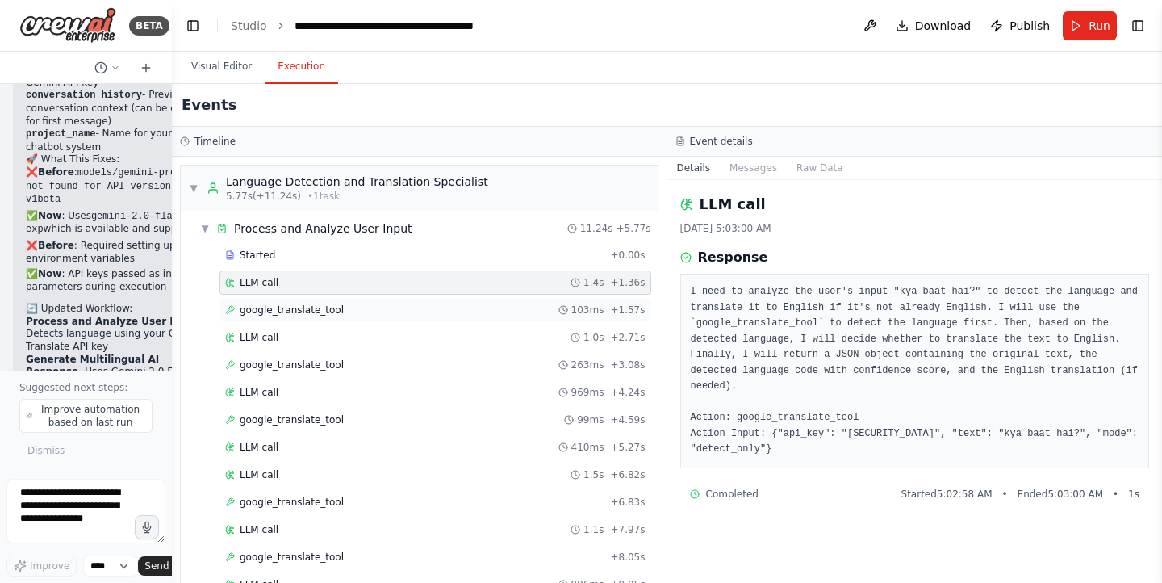
click at [471, 312] on div "google_translate_tool 103ms + 1.57s" at bounding box center [435, 310] width 421 height 13
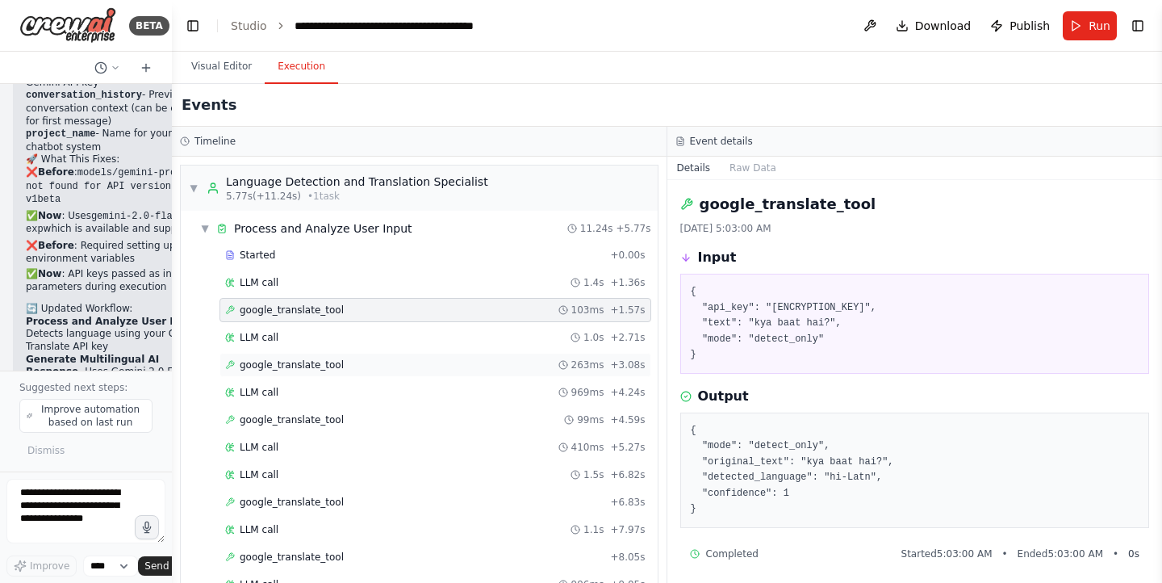
click at [420, 374] on div "google_translate_tool 263ms + 3.08s" at bounding box center [436, 365] width 432 height 24
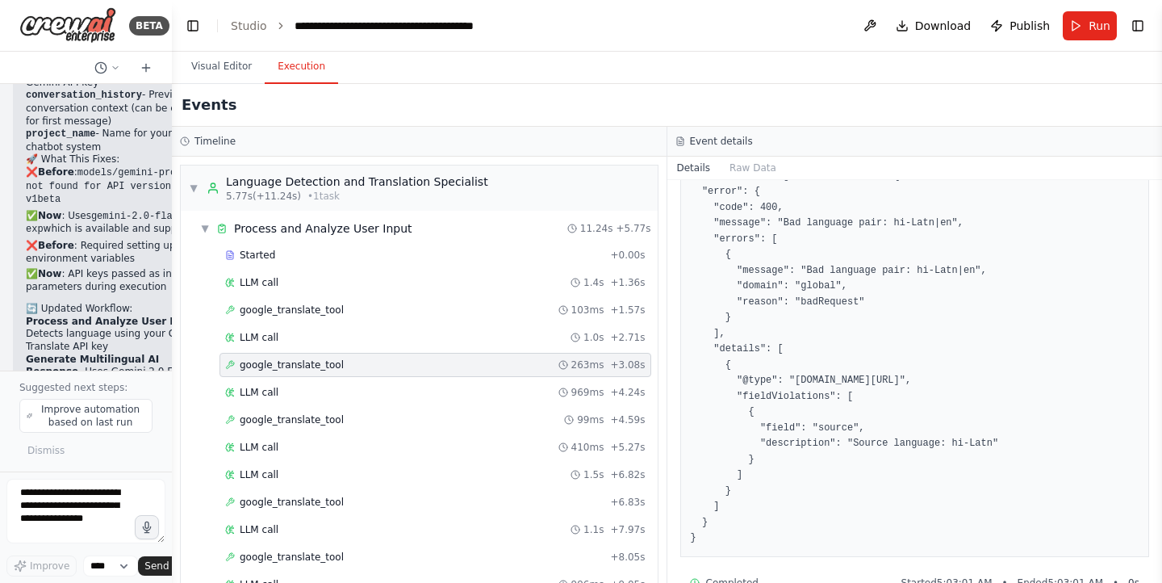
scroll to position [289, 0]
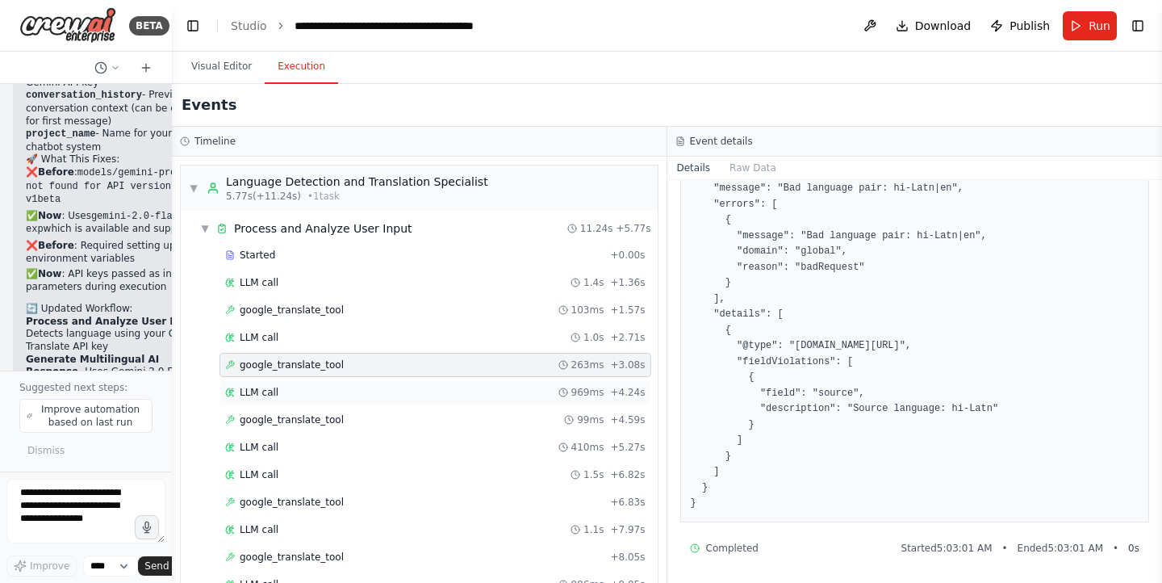
click at [445, 396] on div "LLM call 969ms + 4.24s" at bounding box center [435, 392] width 421 height 13
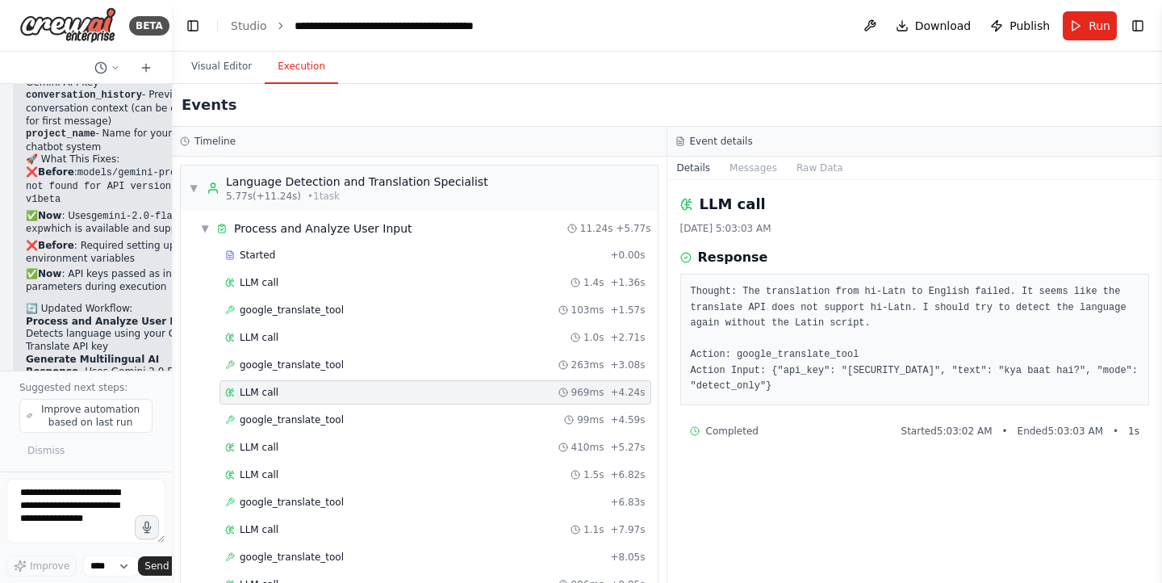
drag, startPoint x: 898, startPoint y: 408, endPoint x: 687, endPoint y: 300, distance: 236.8
click at [687, 300] on div "Thought: The translation from hi-Latn to English failed. It seems like the tran…" at bounding box center [916, 340] width 470 height 132
click at [926, 392] on pre "Thought: The translation from hi-Latn to English failed. It seems like the tran…" at bounding box center [915, 339] width 449 height 111
click at [462, 422] on div "google_translate_tool 99ms + 4.59s" at bounding box center [435, 419] width 421 height 13
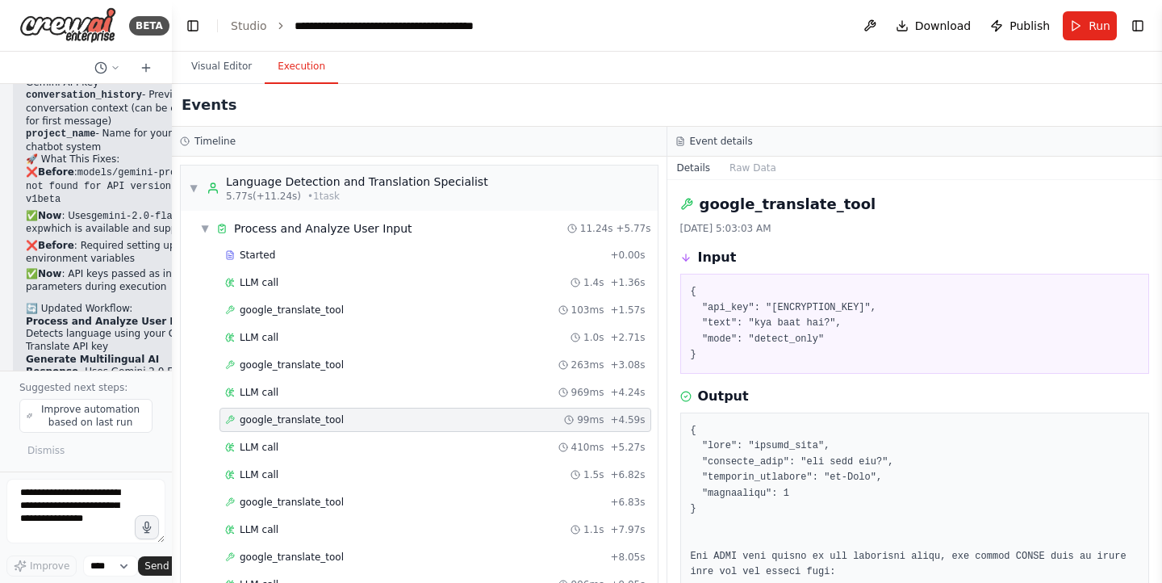
click at [462, 422] on div "google_translate_tool 99ms + 4.59s" at bounding box center [435, 419] width 421 height 13
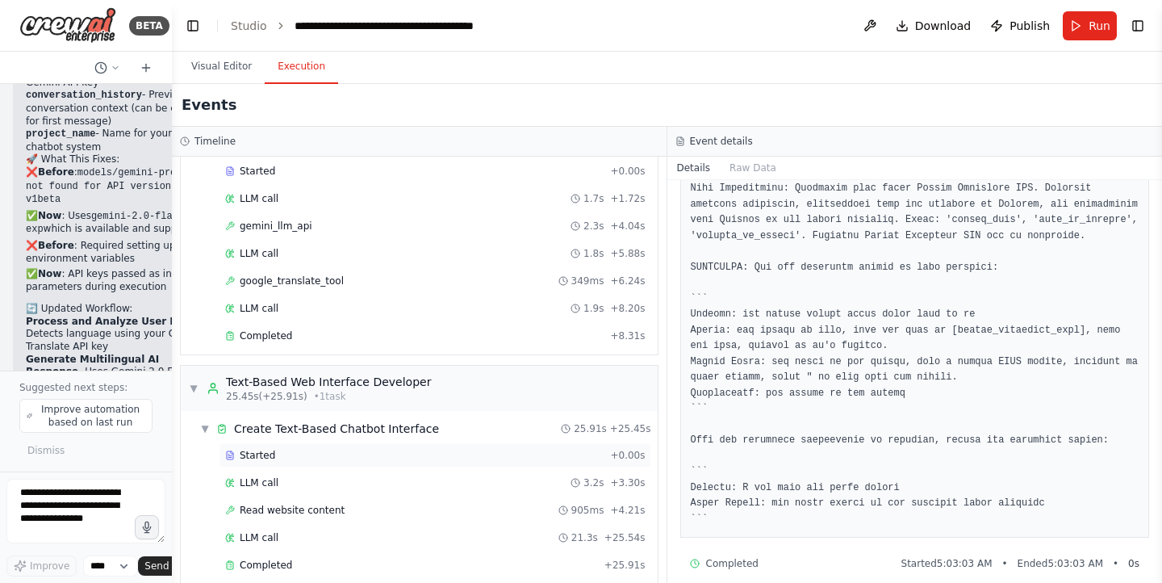
scroll to position [635, 0]
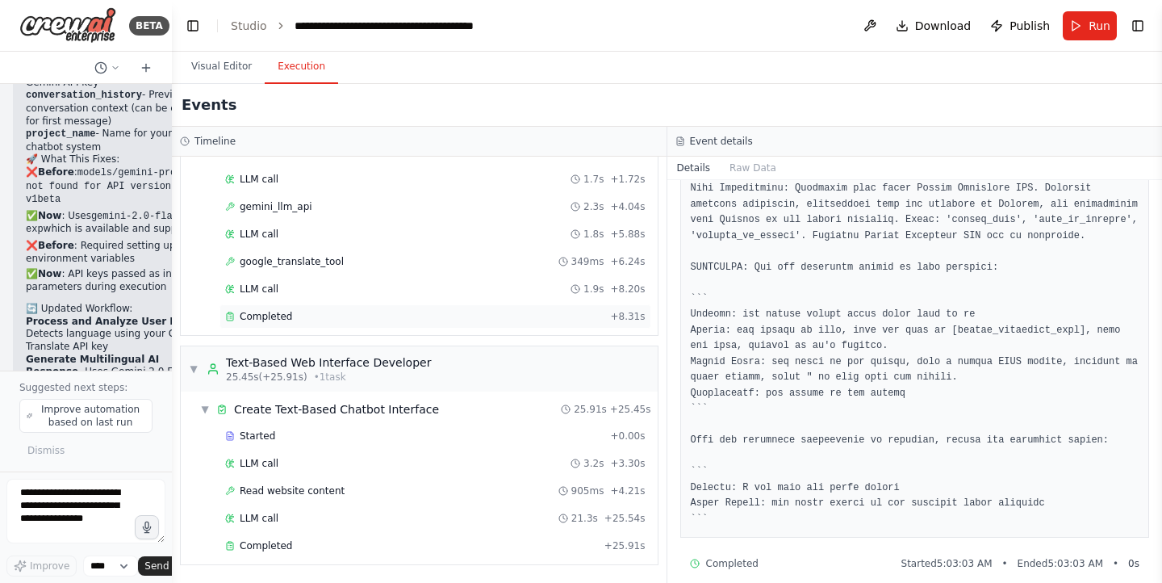
click at [372, 315] on div "Completed" at bounding box center [414, 316] width 379 height 13
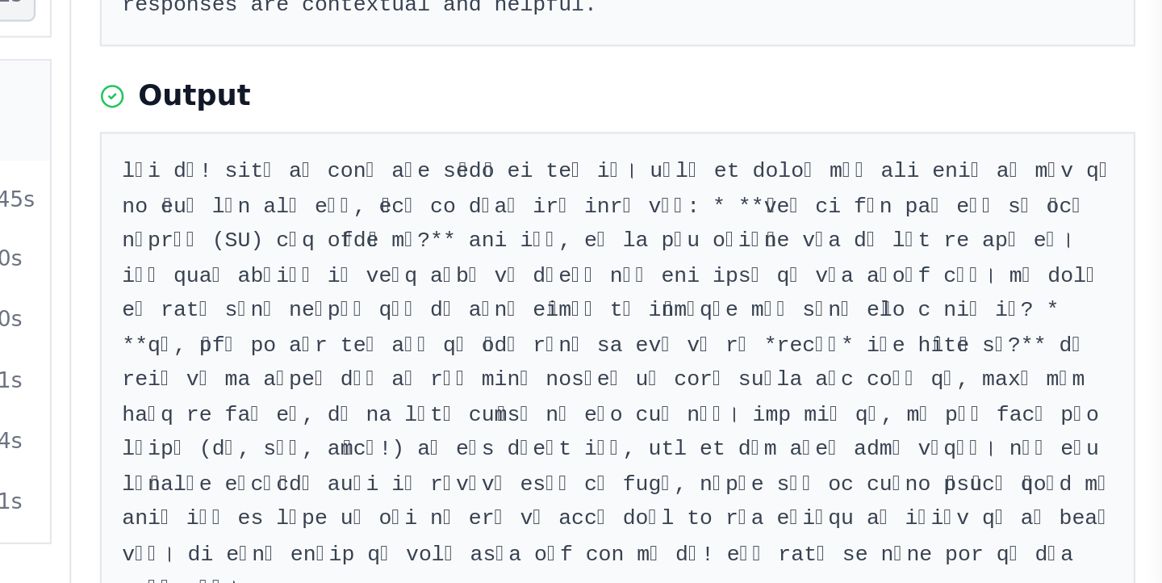
scroll to position [0, 0]
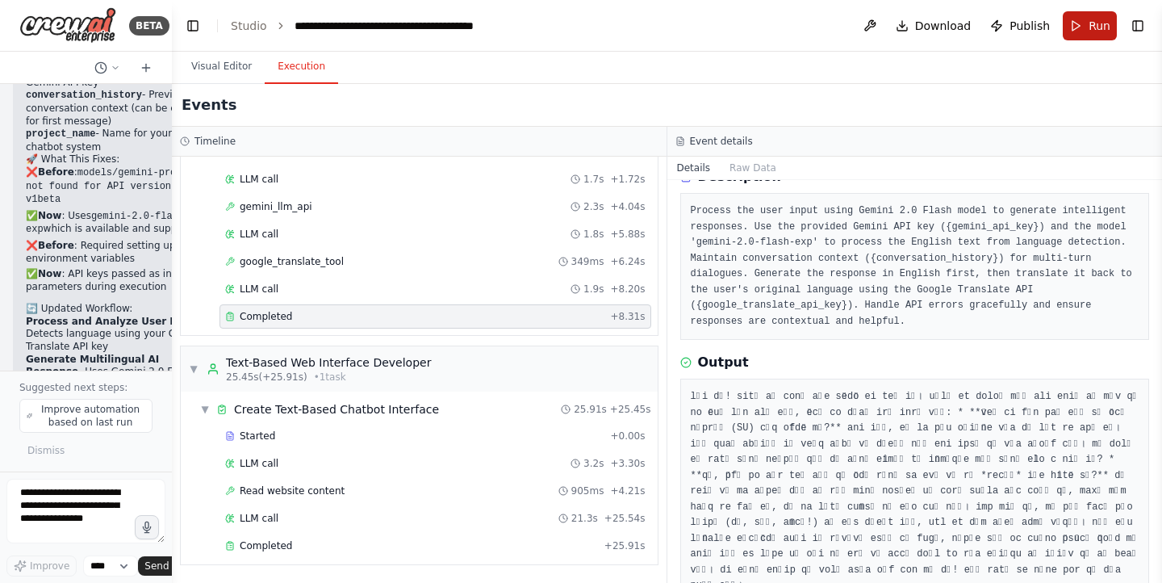
click at [1100, 28] on span "Run" at bounding box center [1100, 26] width 22 height 16
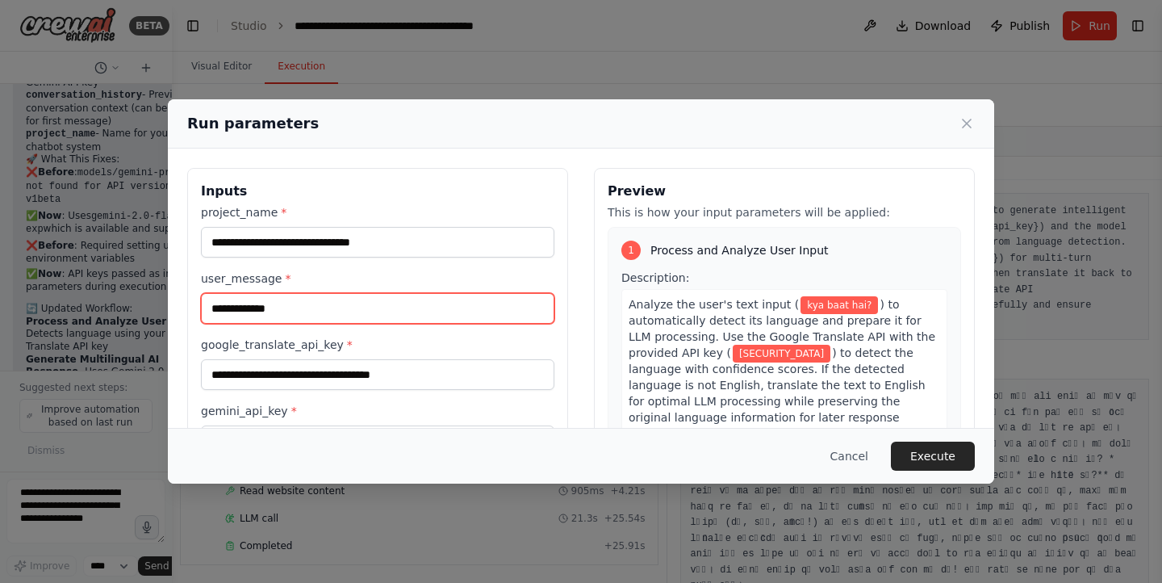
click at [418, 316] on input "**********" at bounding box center [378, 308] width 354 height 31
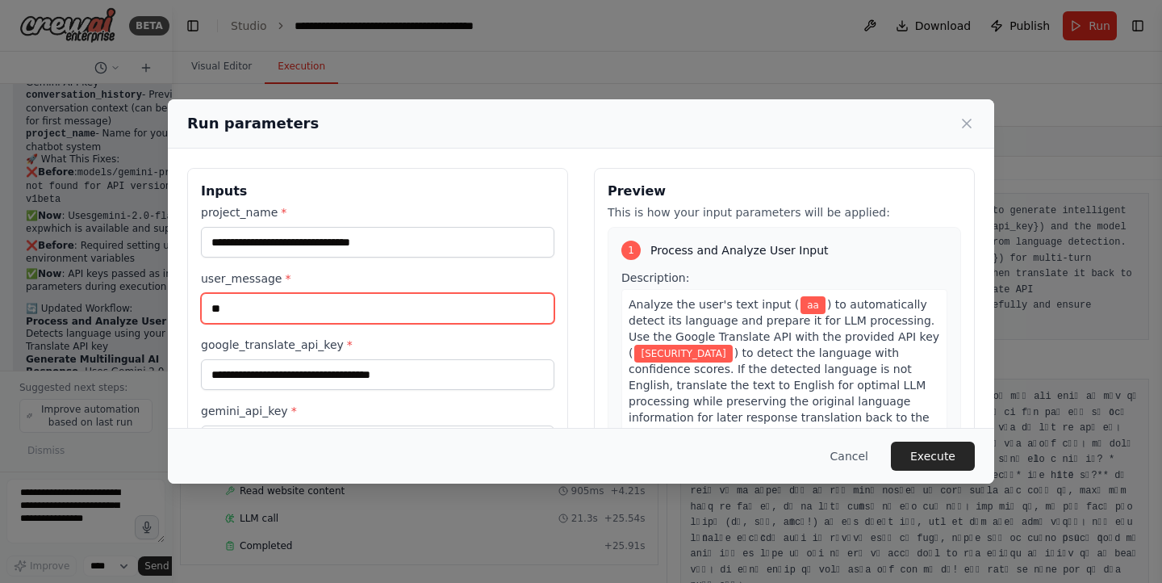
type input "*"
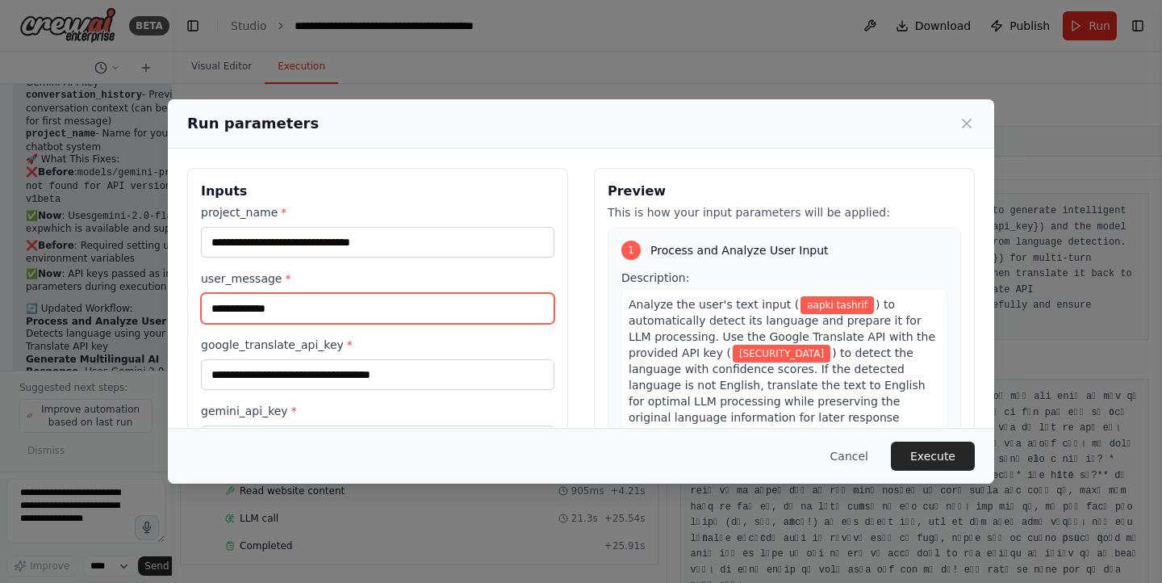
scroll to position [141, 0]
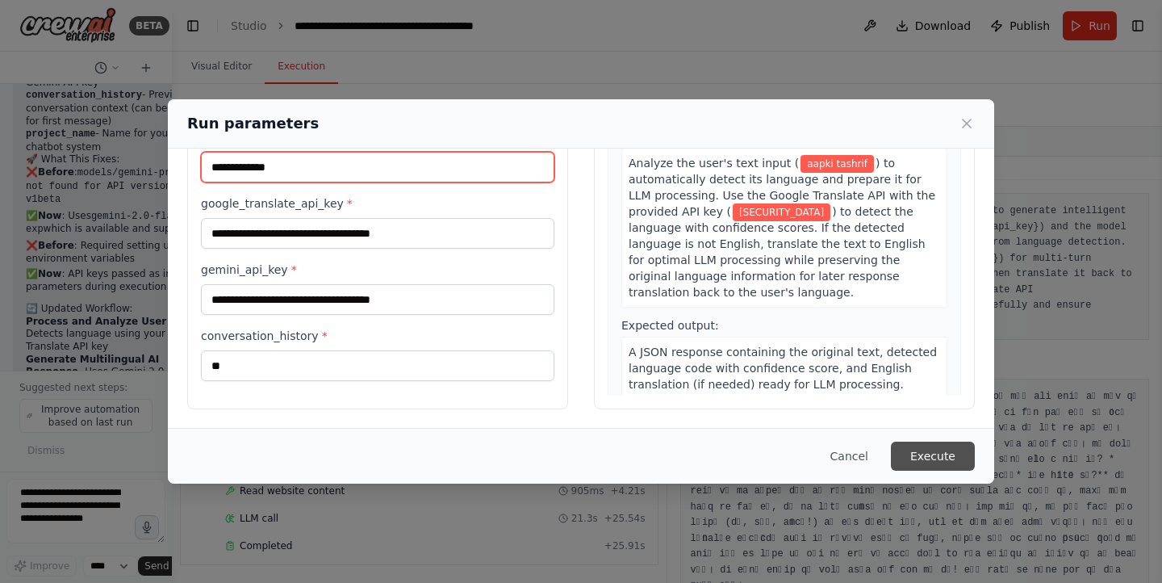
type input "**********"
click at [951, 453] on button "Execute" at bounding box center [933, 456] width 84 height 29
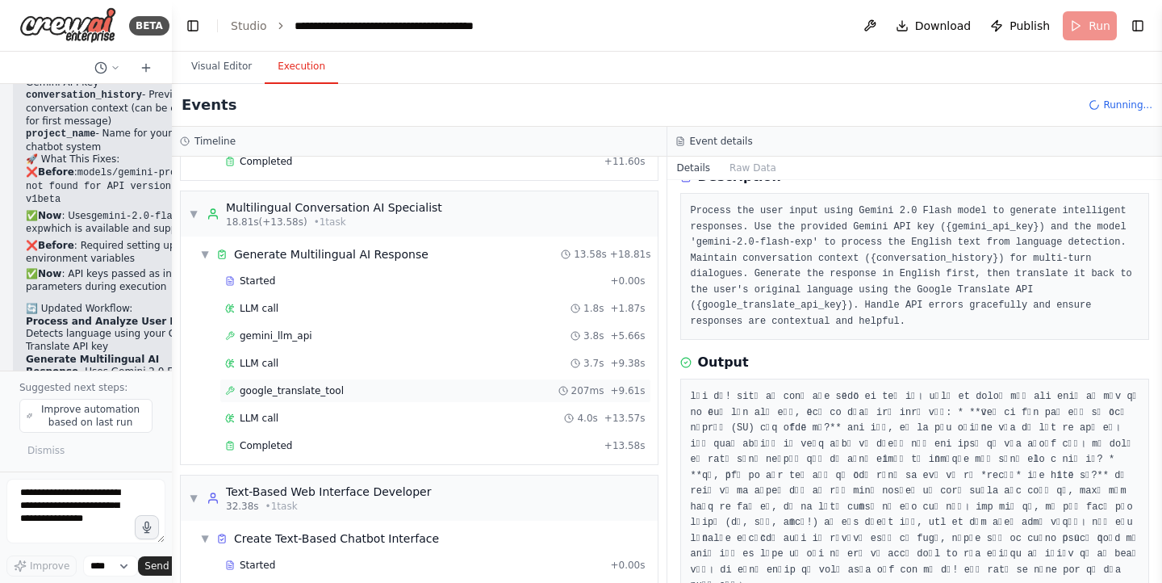
scroll to position [525, 0]
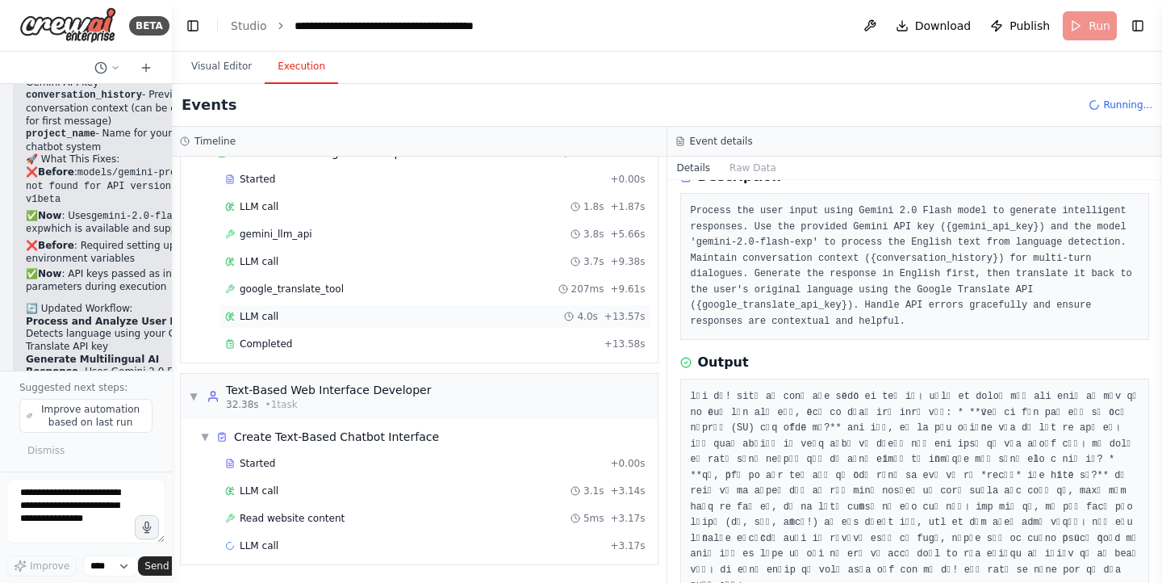
click at [379, 315] on div "LLM call 4.0s + 13.57s" at bounding box center [435, 316] width 421 height 13
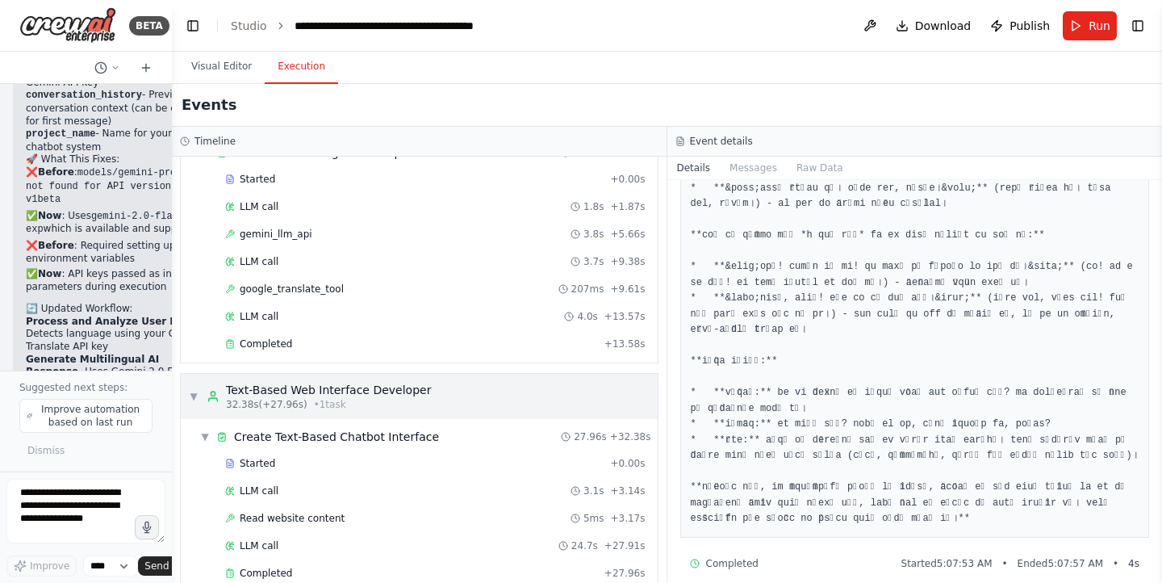
scroll to position [552, 0]
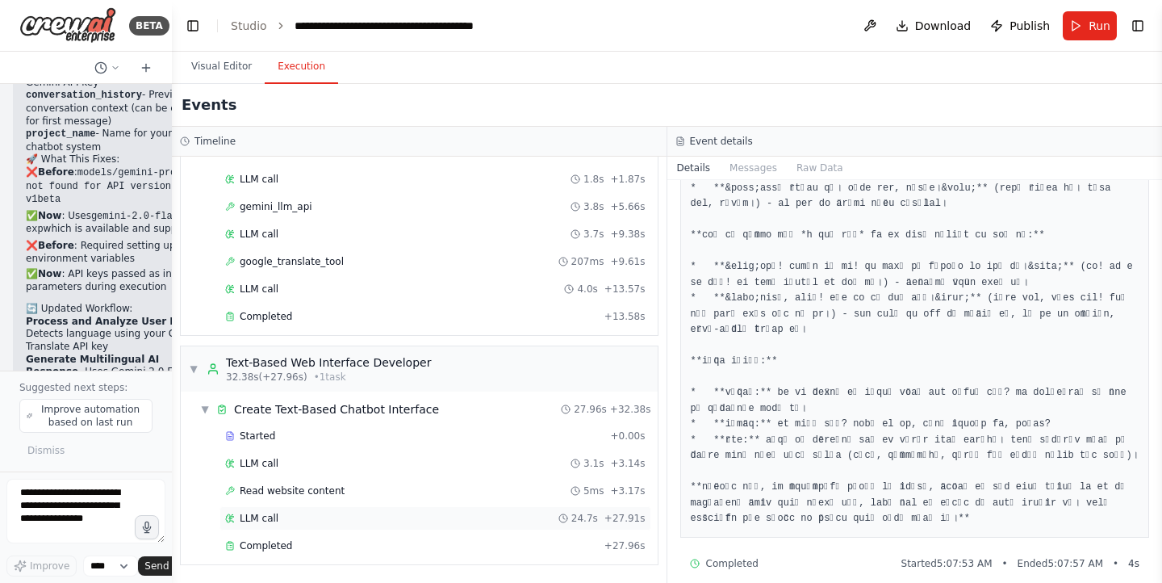
click at [423, 525] on div "LLM call 24.7s + 27.91s" at bounding box center [436, 518] width 432 height 24
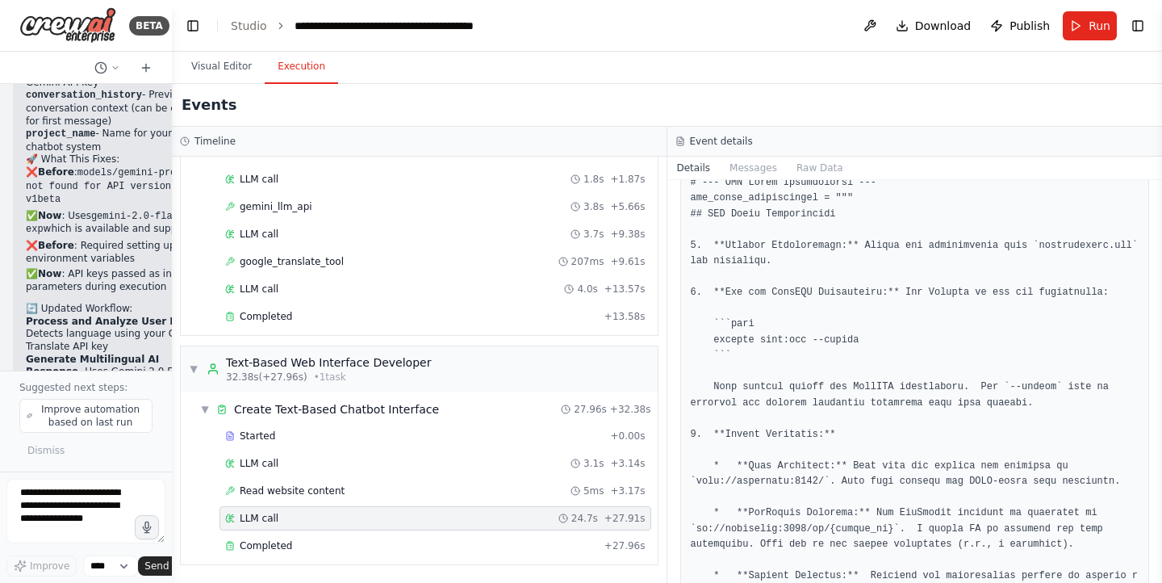
scroll to position [4478, 0]
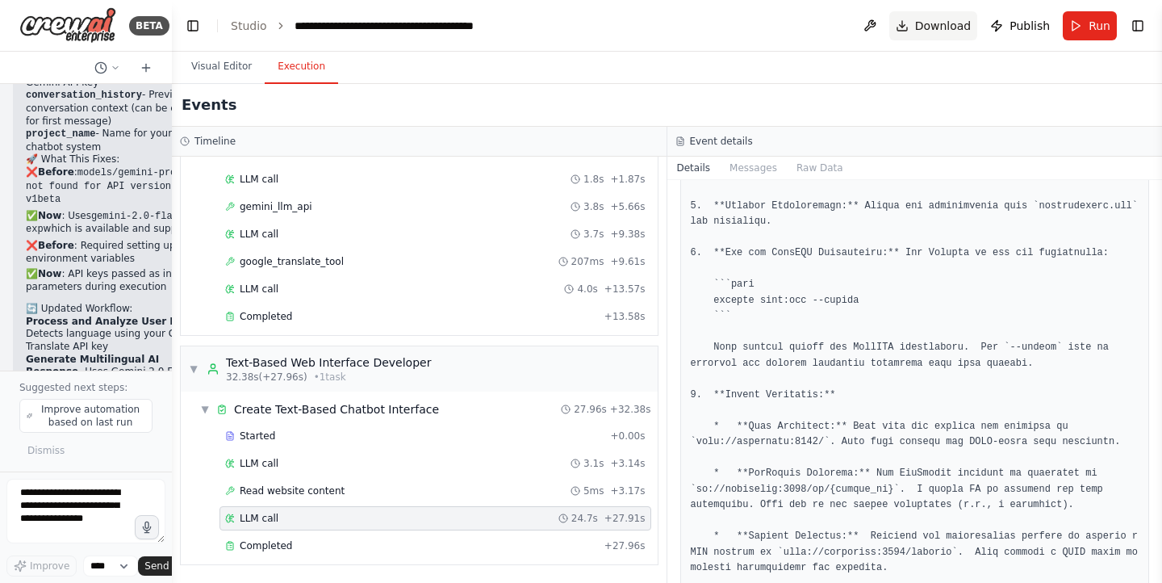
click at [949, 15] on button "Download" at bounding box center [934, 25] width 89 height 29
click at [1066, 30] on button "Run" at bounding box center [1090, 25] width 54 height 29
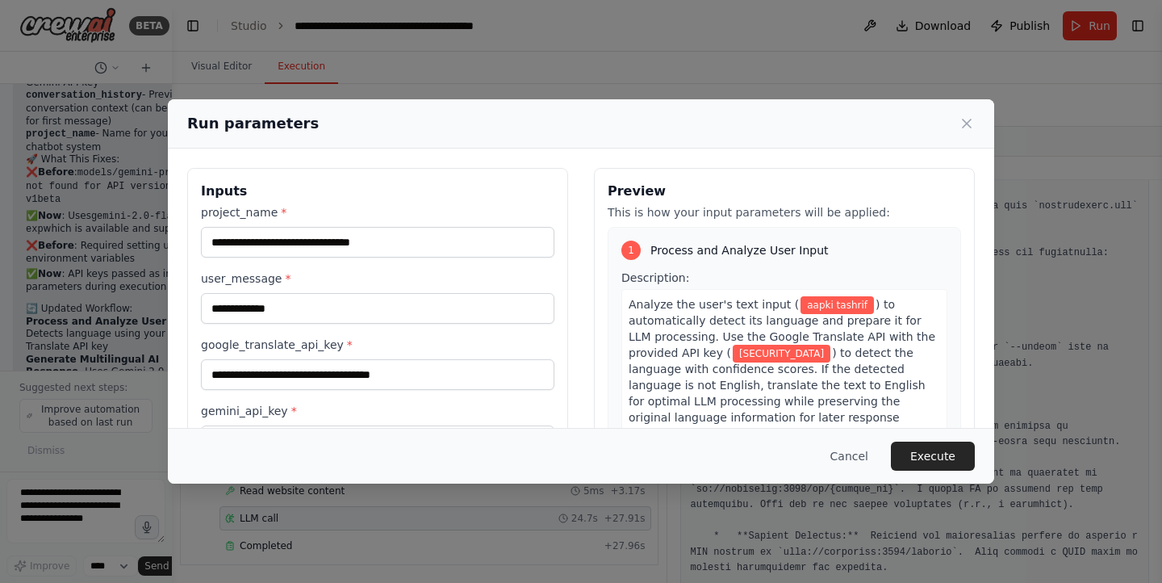
scroll to position [15882, 0]
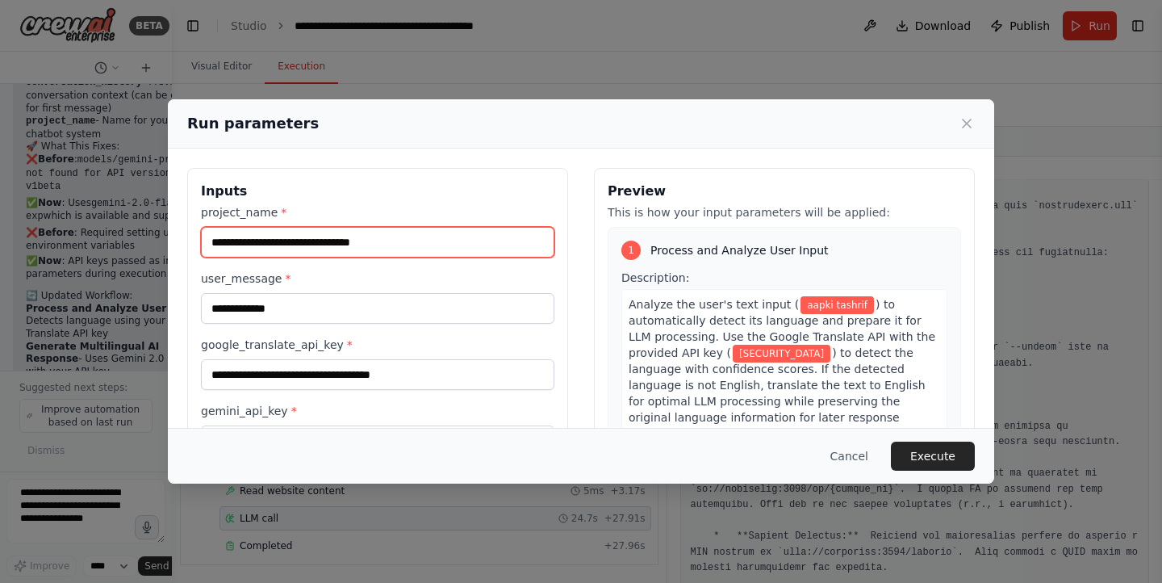
drag, startPoint x: 424, startPoint y: 239, endPoint x: 52, endPoint y: 236, distance: 371.4
click at [52, 236] on div "**********" at bounding box center [581, 291] width 1162 height 583
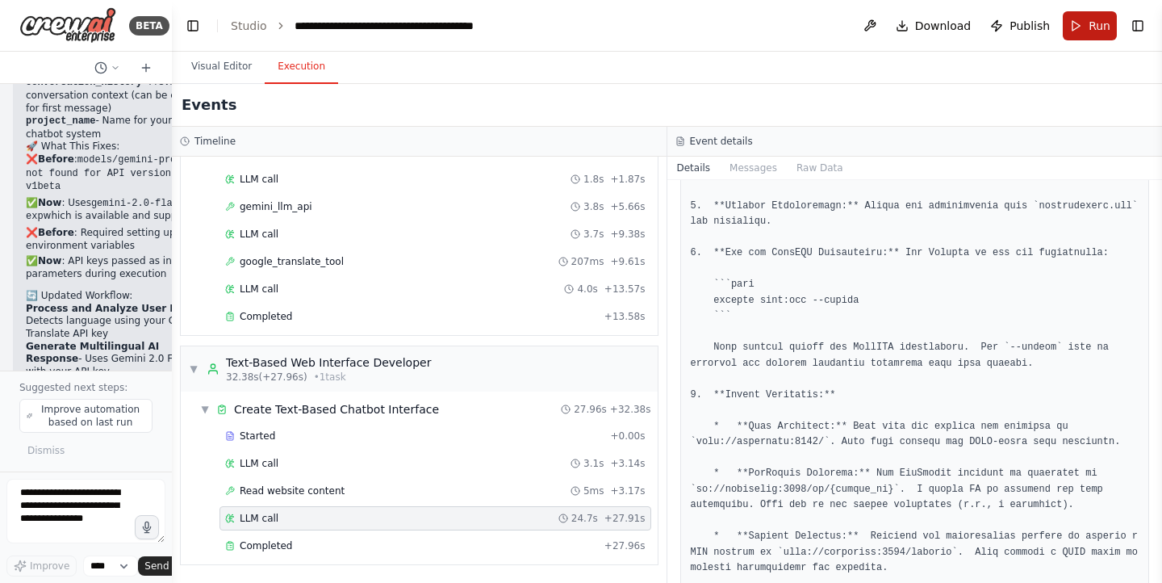
click at [1105, 24] on span "Run" at bounding box center [1100, 26] width 22 height 16
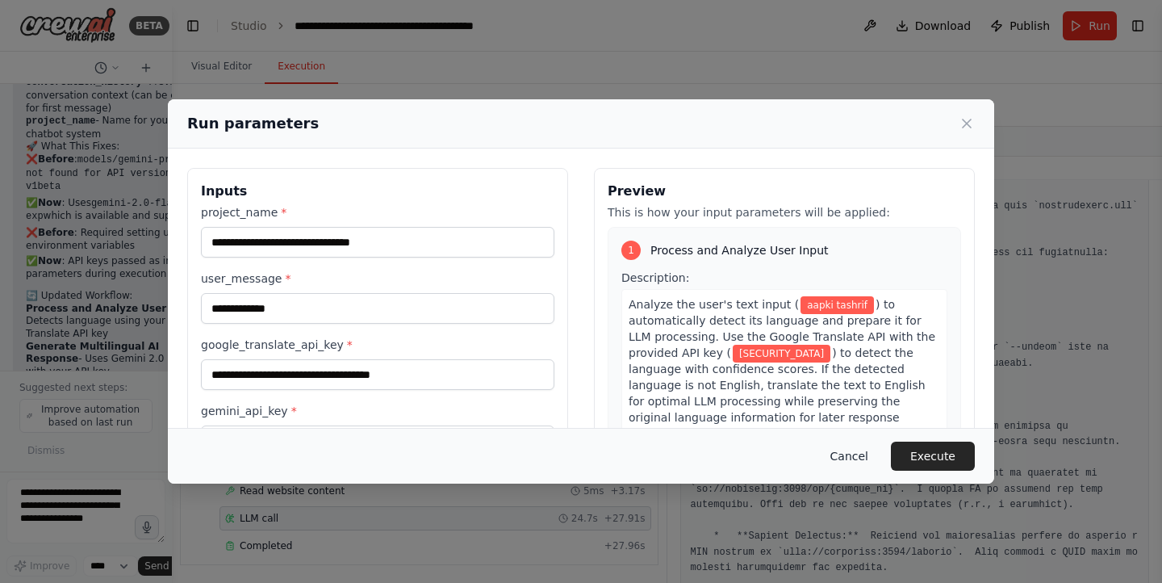
click at [850, 457] on button "Cancel" at bounding box center [850, 456] width 64 height 29
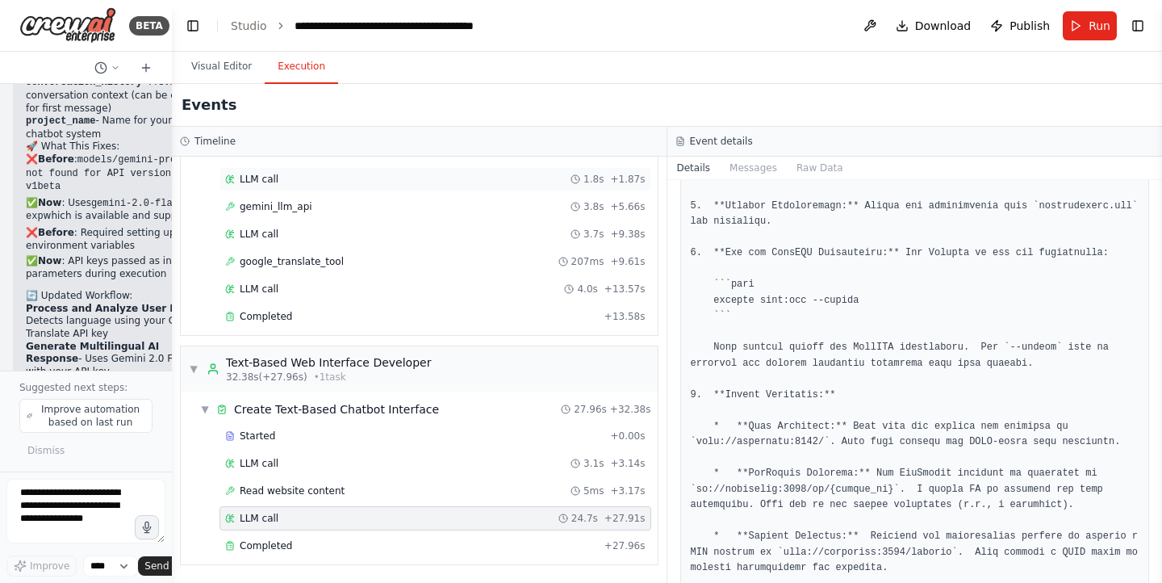
drag, startPoint x: 0, startPoint y: 28, endPoint x: 439, endPoint y: 186, distance: 466.5
click at [439, 186] on div "LLM call 1.8s + 1.87s" at bounding box center [436, 179] width 432 height 24
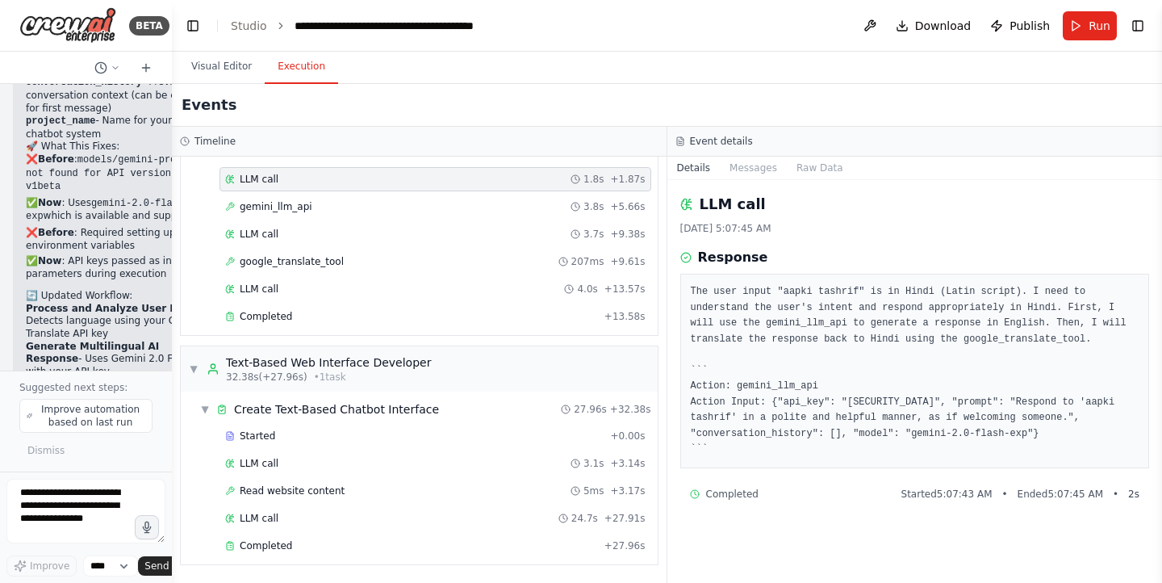
scroll to position [0, 0]
click at [730, 156] on div "Event details" at bounding box center [916, 142] width 496 height 30
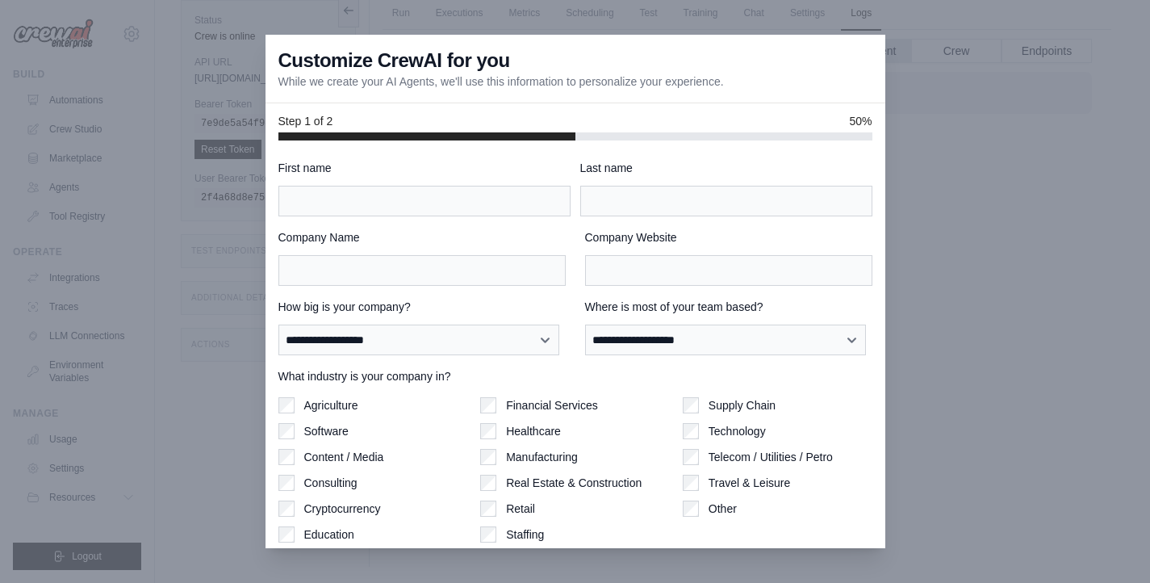
click at [1001, 86] on div at bounding box center [575, 291] width 1150 height 583
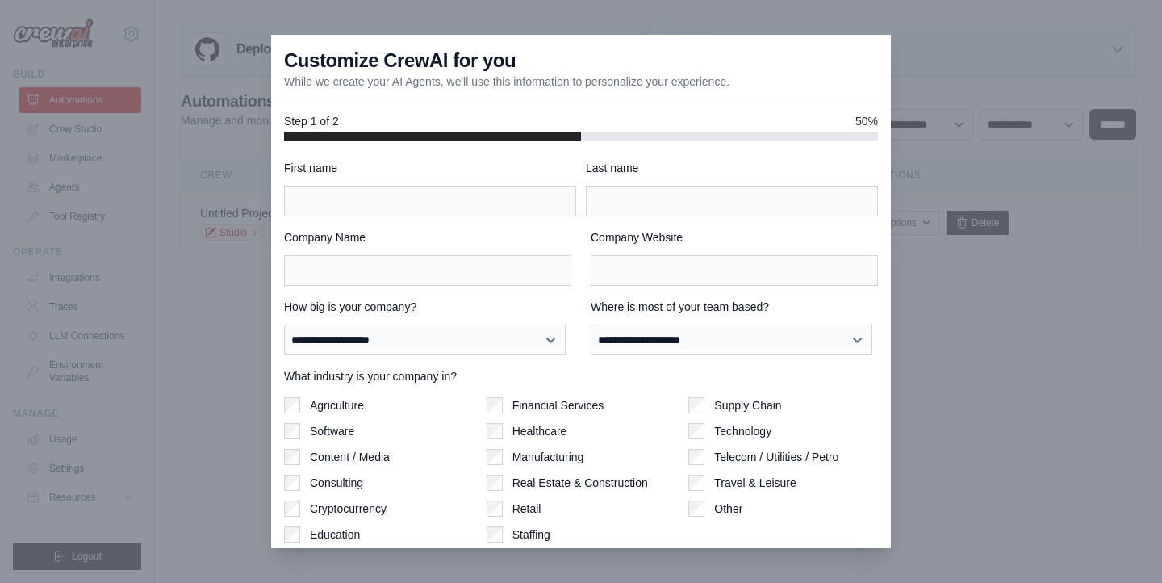
click at [961, 320] on div at bounding box center [581, 291] width 1162 height 583
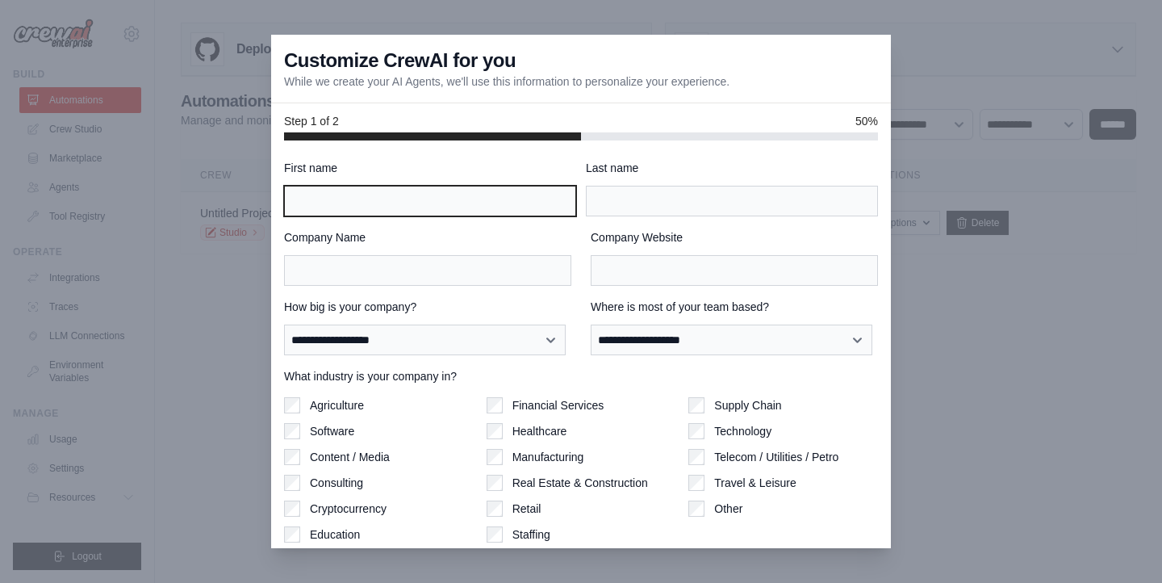
click at [463, 204] on input "First name" at bounding box center [430, 201] width 292 height 31
type input "*****"
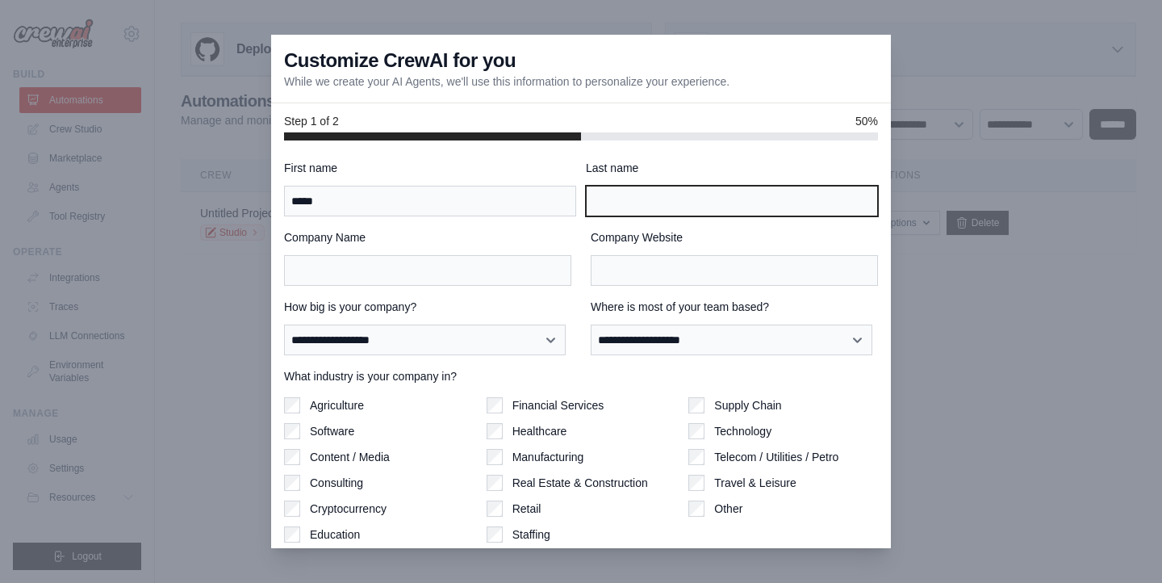
type input "**********"
type input "*******"
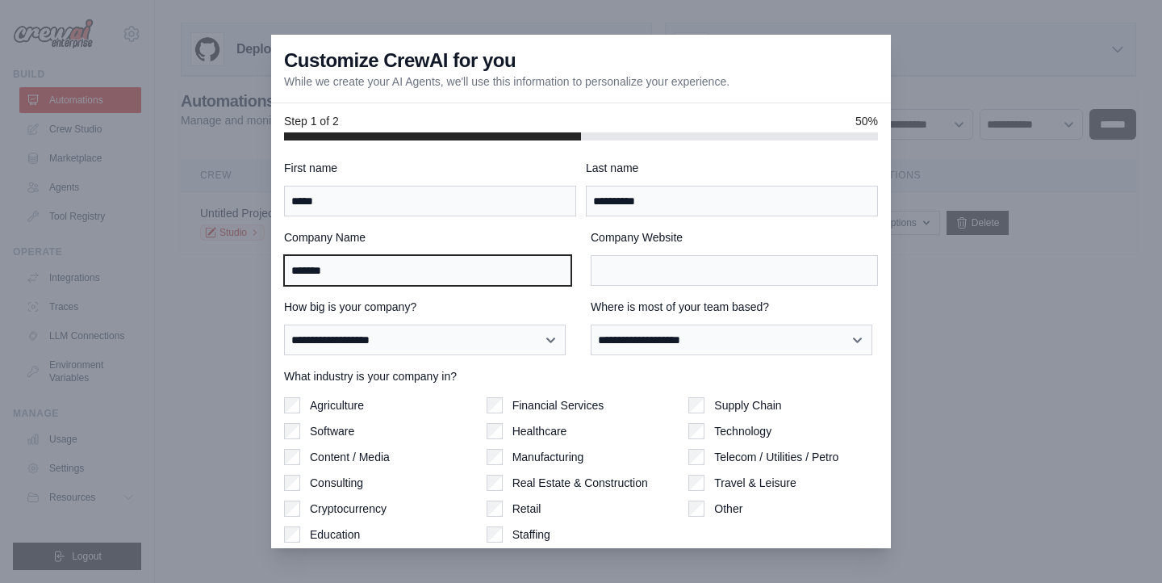
type input "*******"
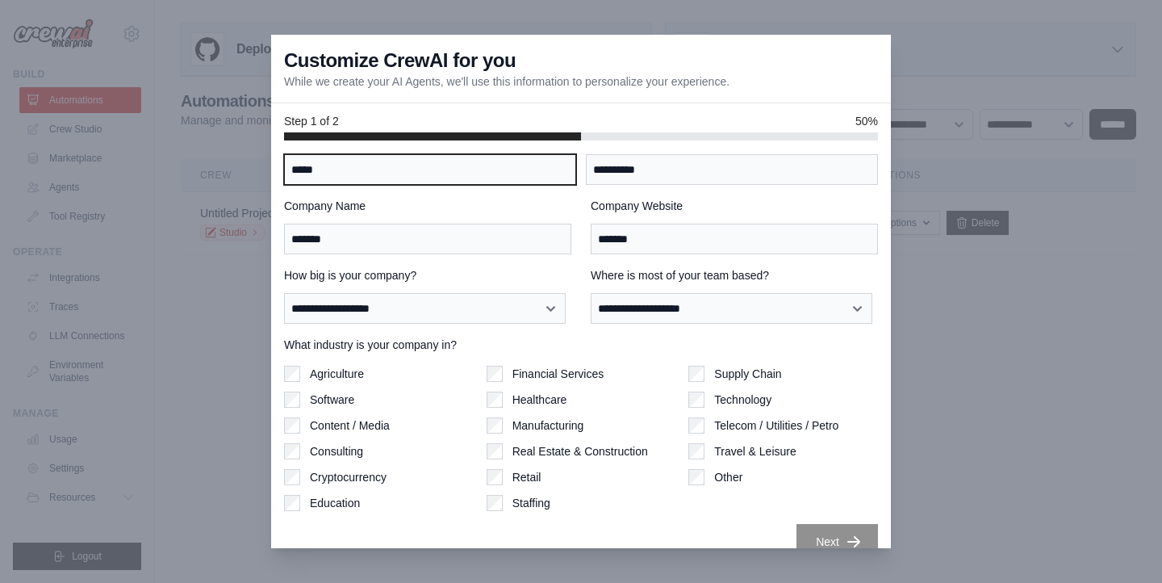
scroll to position [55, 0]
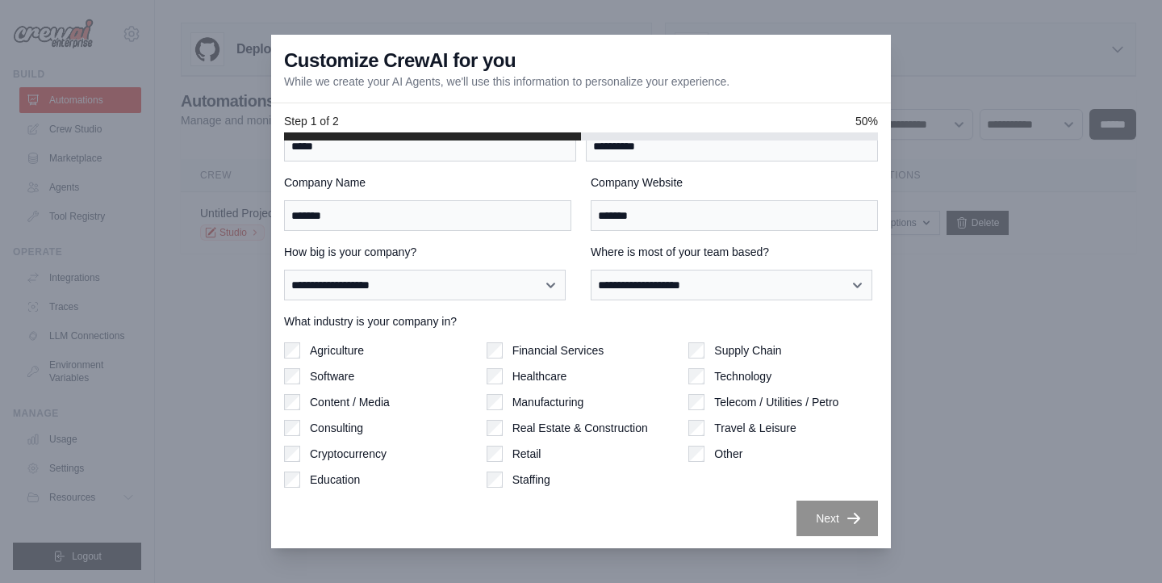
click at [716, 379] on label "Technology" at bounding box center [742, 376] width 57 height 16
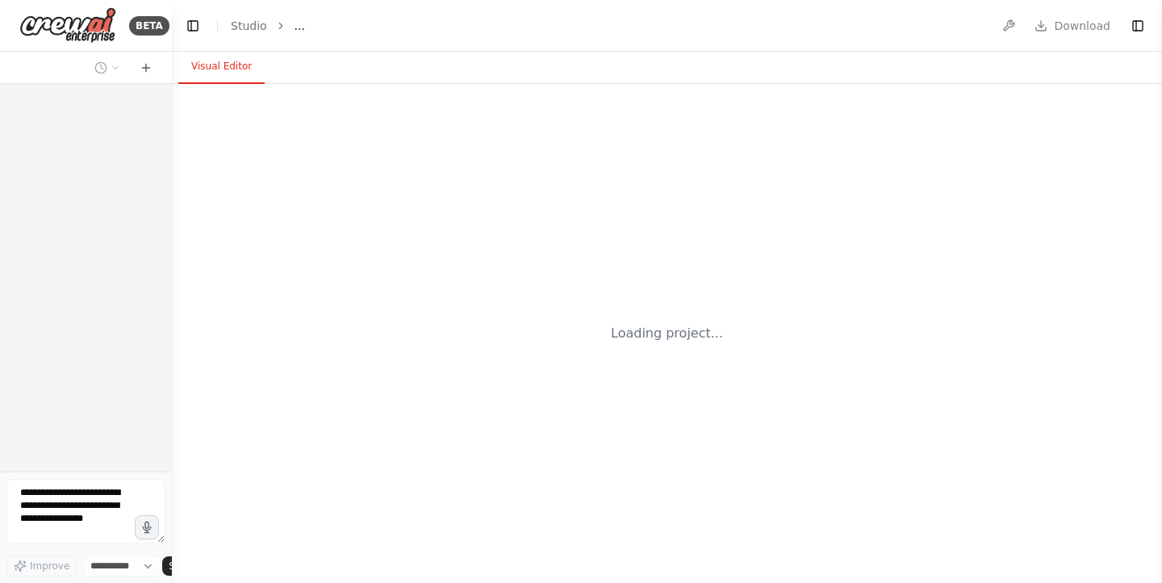
select select "****"
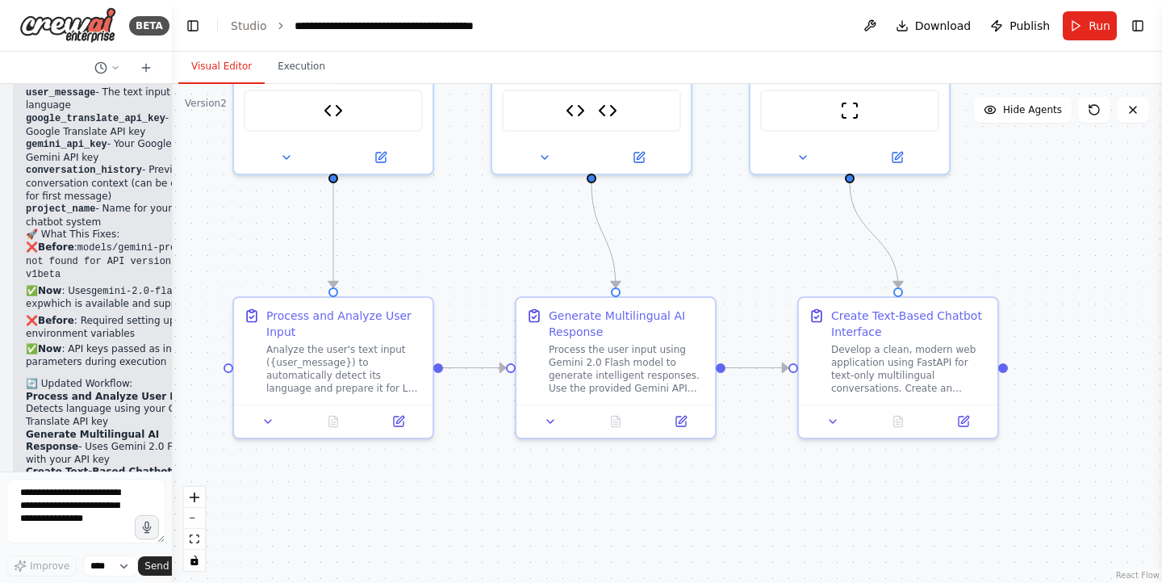
drag, startPoint x: 1041, startPoint y: 334, endPoint x: 1028, endPoint y: 139, distance: 195.8
click at [1028, 139] on div ".deletable-edge-delete-btn { width: 20px; height: 20px; border: 0px solid #ffff…" at bounding box center [667, 333] width 991 height 499
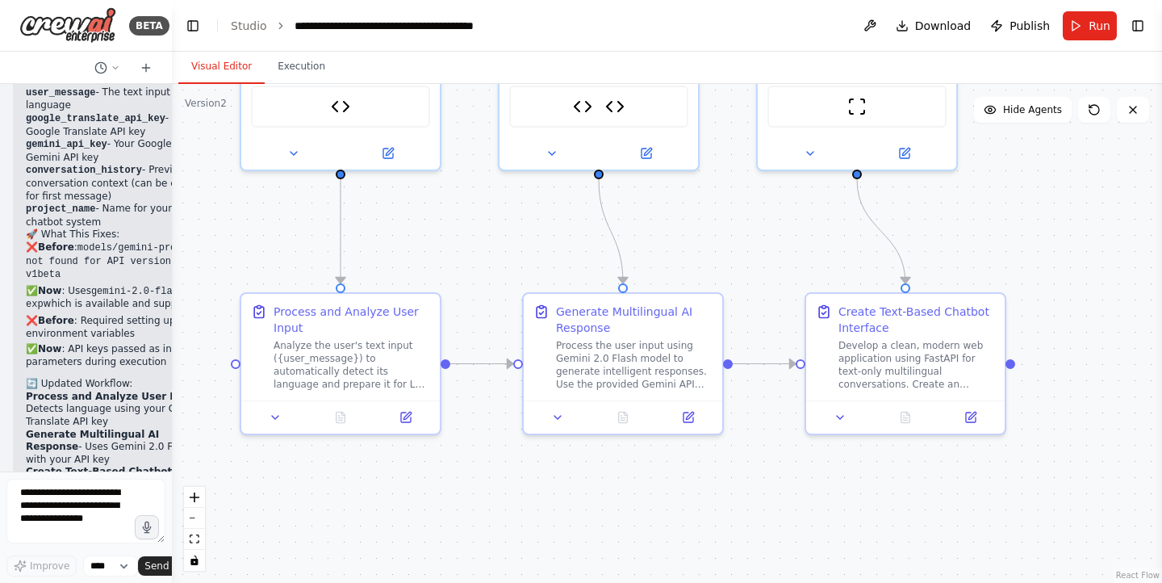
scroll to position [15245, 0]
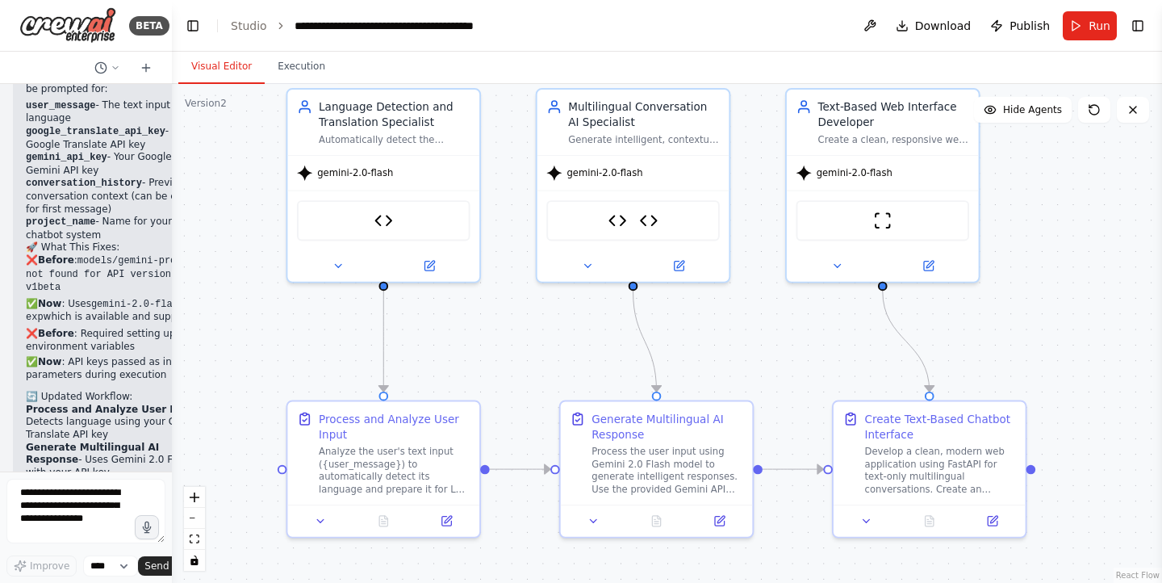
drag, startPoint x: 1088, startPoint y: 243, endPoint x: 1108, endPoint y: 352, distance: 110.7
click at [1108, 352] on div ".deletable-edge-delete-btn { width: 20px; height: 20px; border: 0px solid #ffff…" at bounding box center [667, 333] width 991 height 499
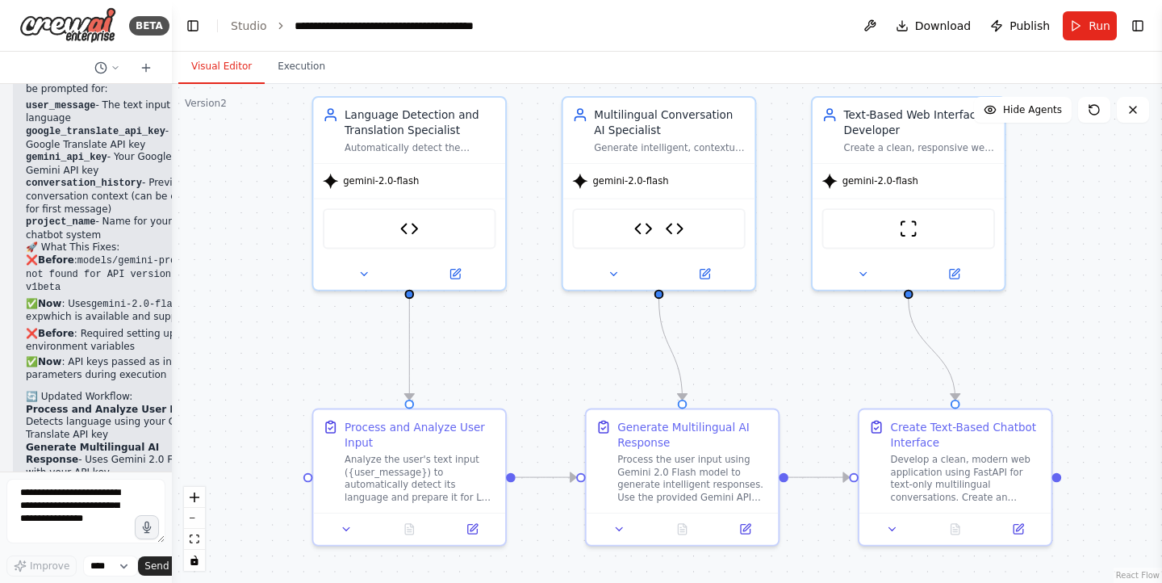
drag, startPoint x: 739, startPoint y: 322, endPoint x: 767, endPoint y: 330, distance: 28.6
click at [767, 330] on div ".deletable-edge-delete-btn { width: 20px; height: 20px; border: 0px solid #ffff…" at bounding box center [667, 333] width 991 height 499
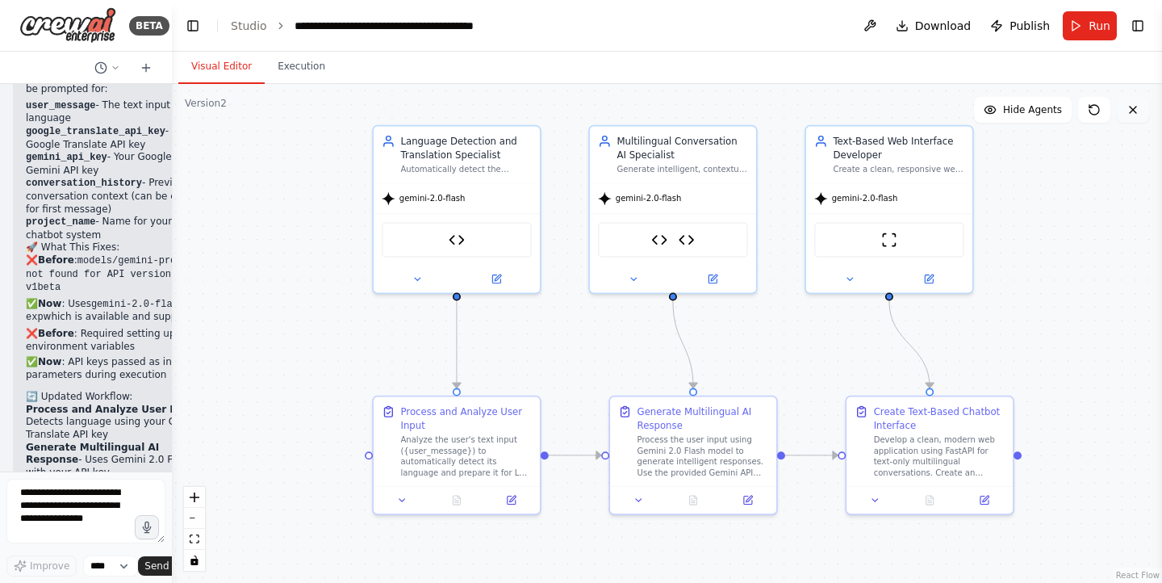
click at [1132, 117] on button at bounding box center [1133, 110] width 32 height 26
click at [1134, 189] on div ".deletable-edge-delete-btn { width: 20px; height: 20px; border: 0px solid #ffff…" at bounding box center [667, 333] width 991 height 499
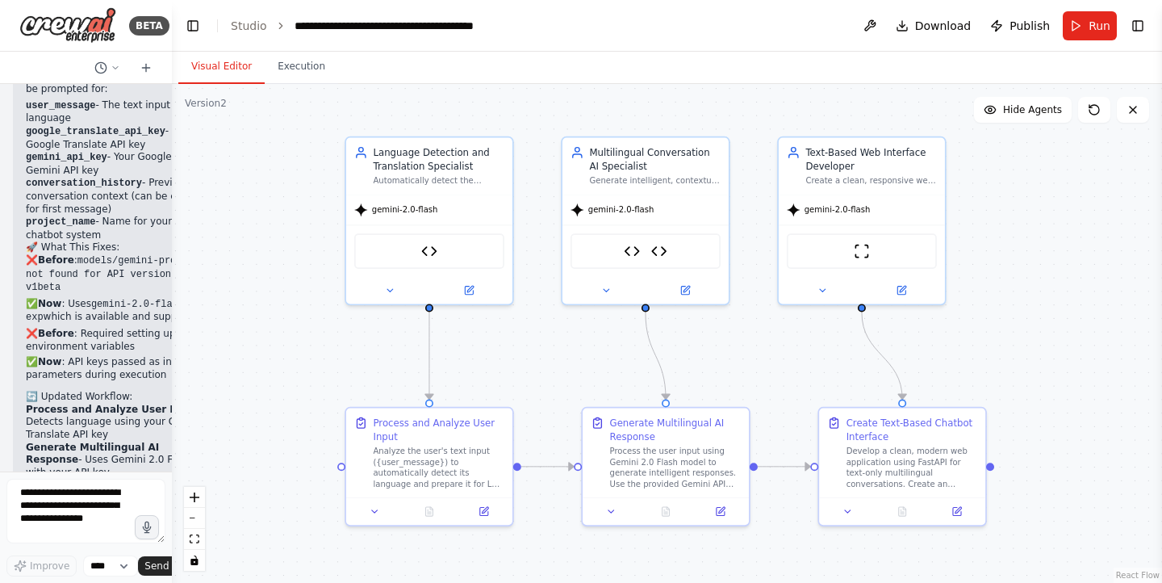
drag, startPoint x: 1134, startPoint y: 189, endPoint x: 1107, endPoint y: 200, distance: 29.7
click at [1107, 200] on div ".deletable-edge-delete-btn { width: 20px; height: 20px; border: 0px solid #ffff…" at bounding box center [667, 333] width 991 height 499
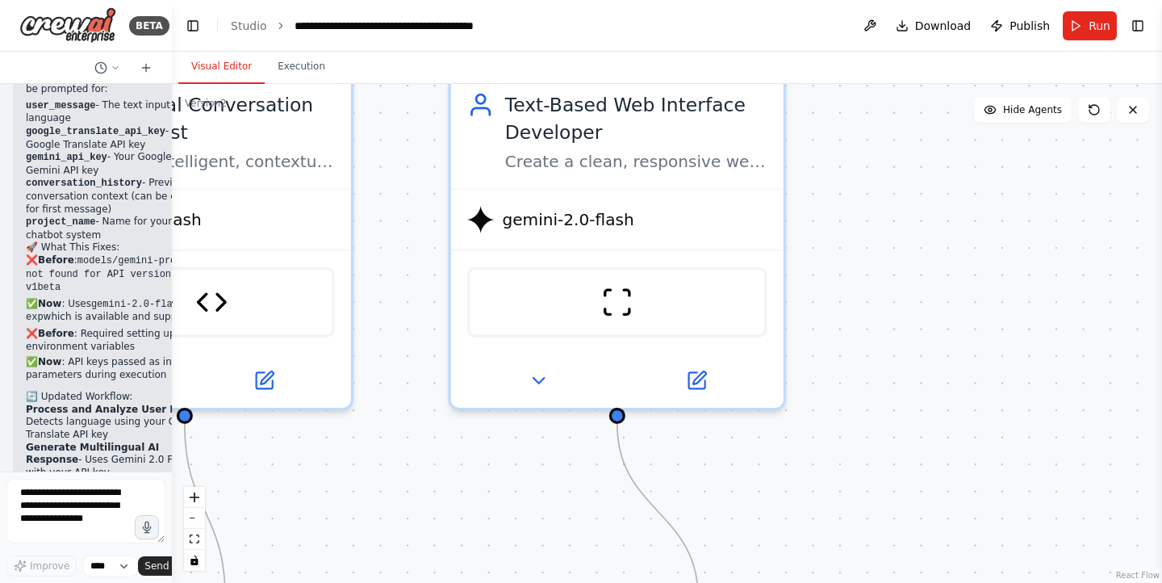
click at [1107, 200] on div ".deletable-edge-delete-btn { width: 20px; height: 20px; border: 0px solid #ffff…" at bounding box center [667, 333] width 991 height 499
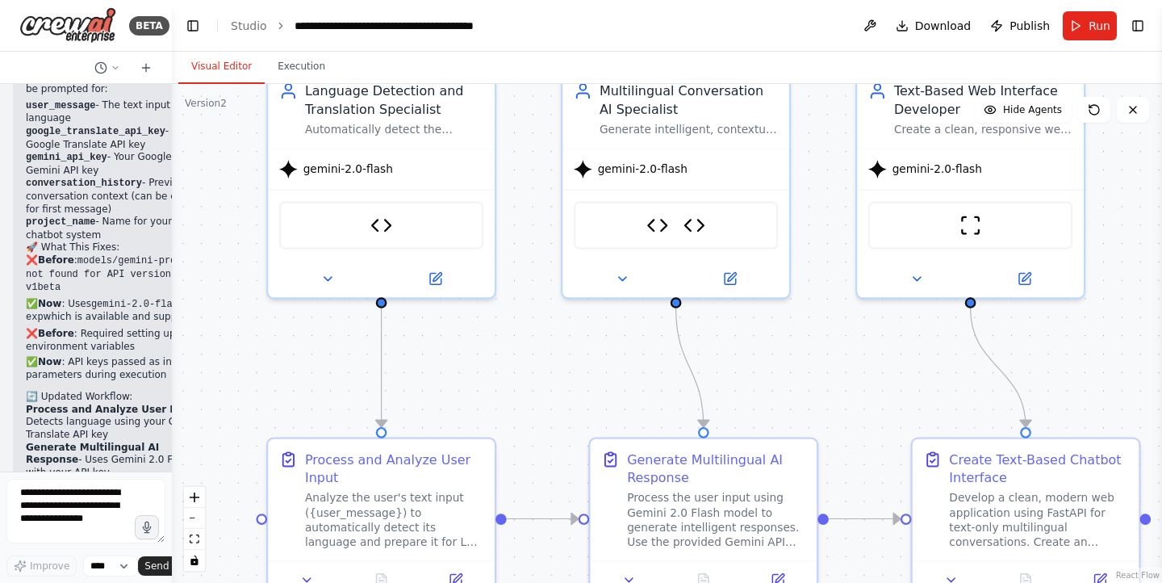
drag, startPoint x: 928, startPoint y: 317, endPoint x: 1150, endPoint y: 223, distance: 242.0
click at [1150, 223] on div ".deletable-edge-delete-btn { width: 20px; height: 20px; border: 0px solid #ffff…" at bounding box center [667, 333] width 991 height 499
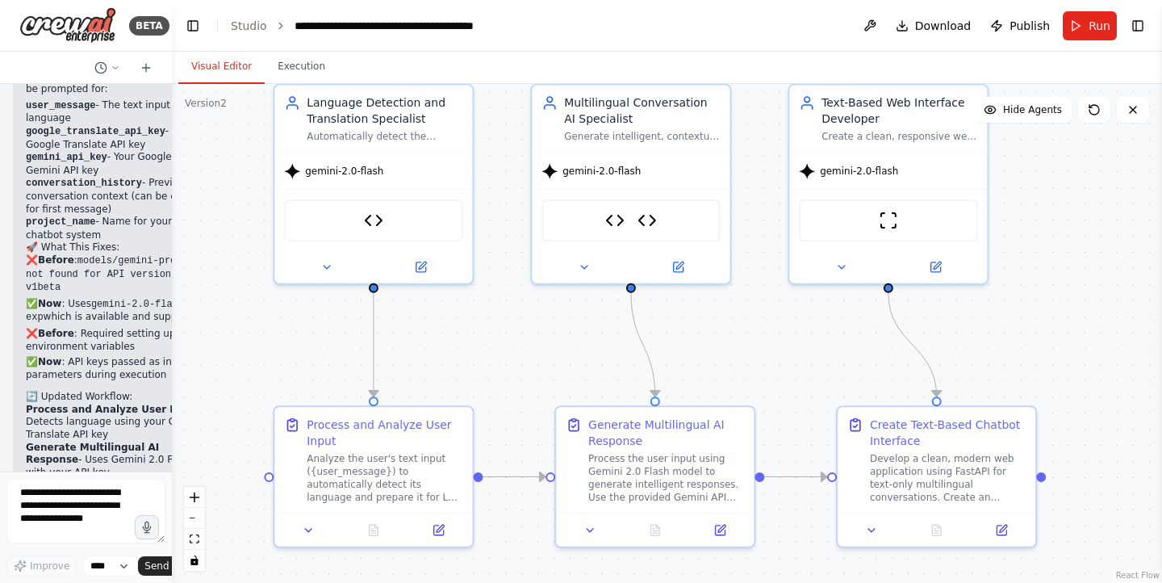
drag, startPoint x: 765, startPoint y: 335, endPoint x: 727, endPoint y: 318, distance: 42.3
click at [727, 318] on div ".deletable-edge-delete-btn { width: 20px; height: 20px; border: 0px solid #ffff…" at bounding box center [667, 333] width 991 height 499
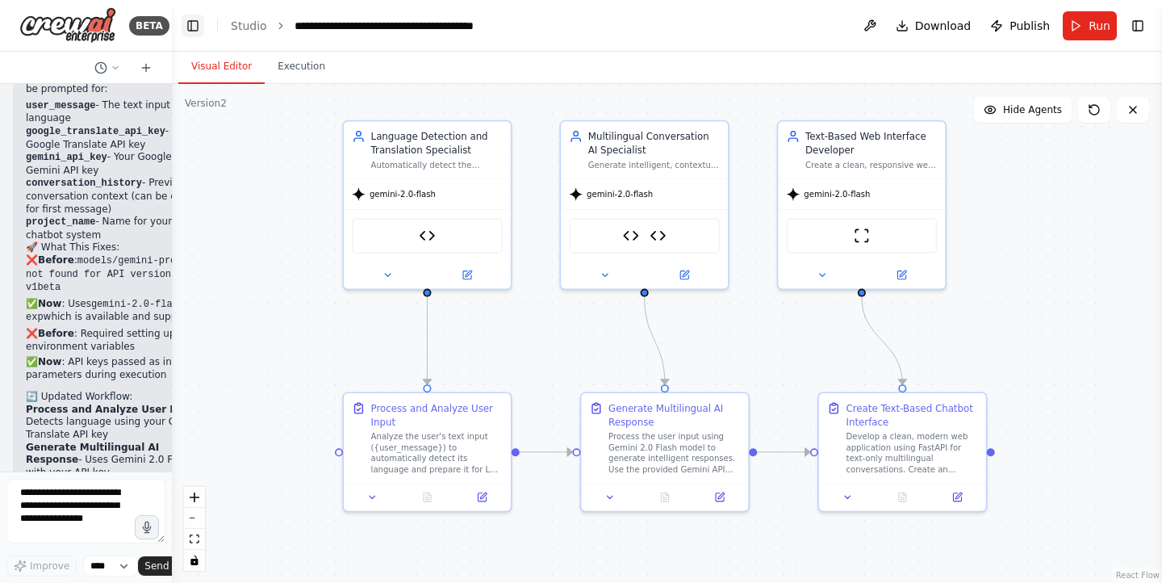
click at [198, 21] on button "Toggle Left Sidebar" at bounding box center [193, 26] width 23 height 23
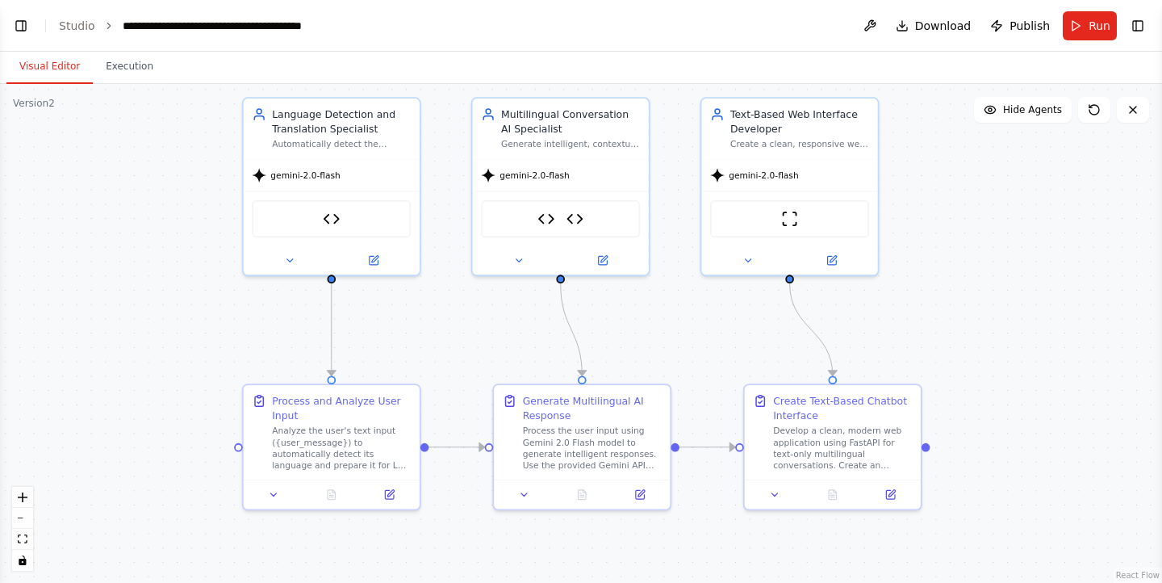
drag, startPoint x: 505, startPoint y: 336, endPoint x: 638, endPoint y: 322, distance: 133.1
click at [638, 322] on div ".deletable-edge-delete-btn { width: 20px; height: 20px; border: 0px solid #ffff…" at bounding box center [581, 333] width 1162 height 499
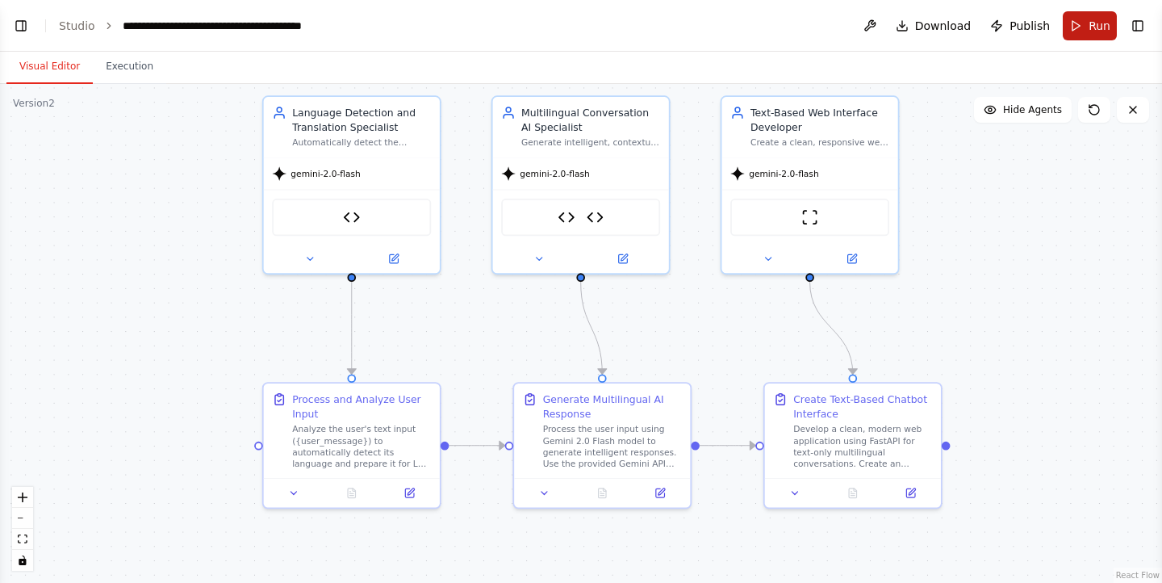
click at [1092, 35] on button "Run" at bounding box center [1090, 25] width 54 height 29
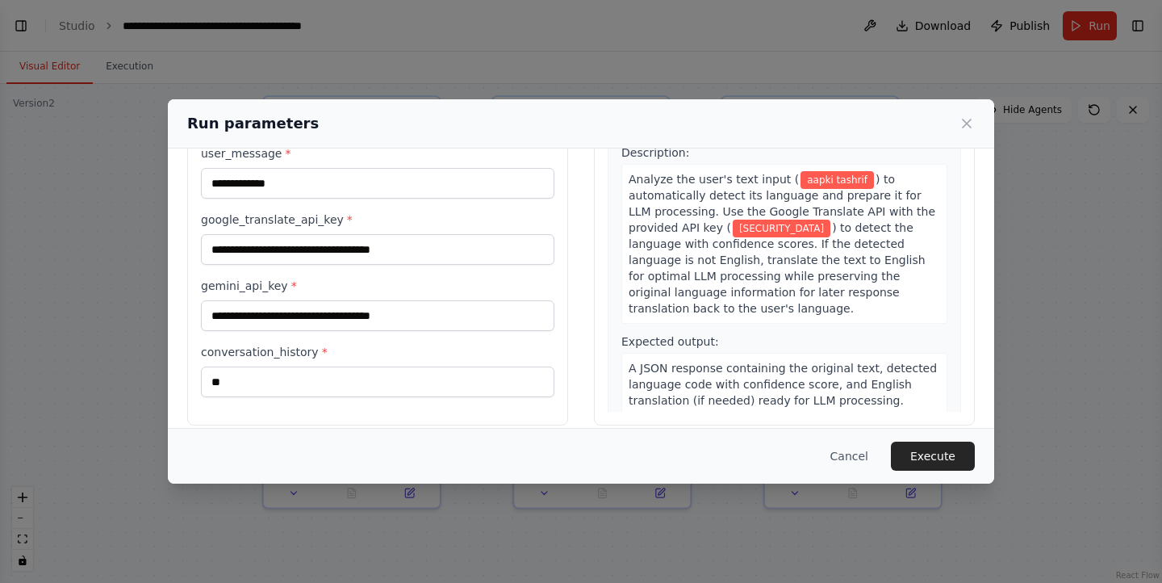
scroll to position [127, 0]
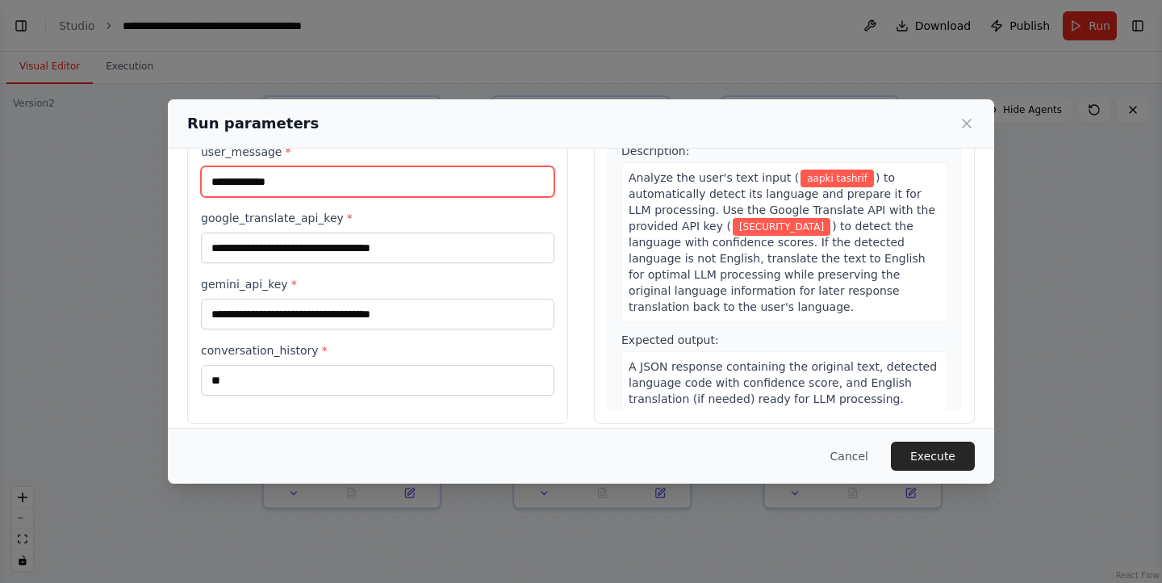
drag, startPoint x: 346, startPoint y: 191, endPoint x: 166, endPoint y: 168, distance: 180.7
click at [166, 168] on div "**********" at bounding box center [581, 291] width 1162 height 583
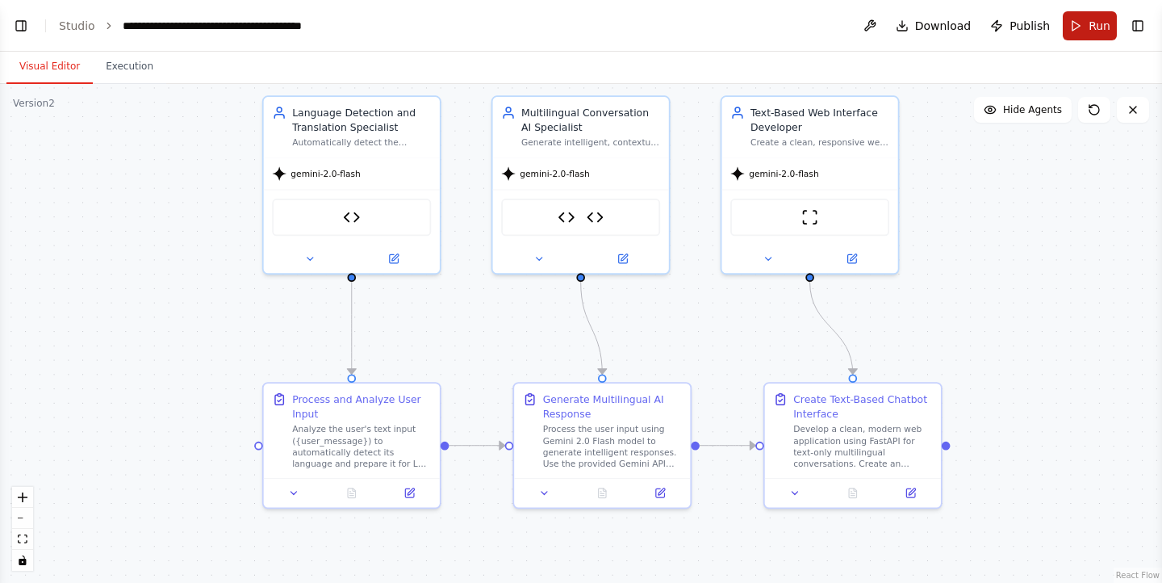
click at [1101, 31] on span "Run" at bounding box center [1100, 26] width 22 height 16
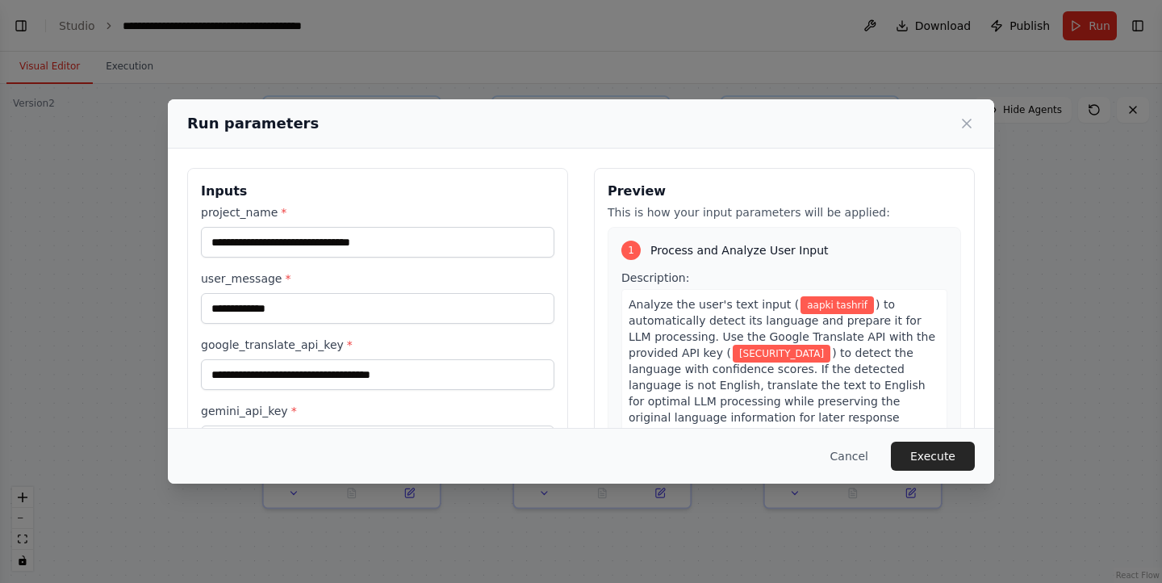
drag, startPoint x: 399, startPoint y: 287, endPoint x: 388, endPoint y: 303, distance: 18.6
click at [388, 303] on div "**********" at bounding box center [378, 296] width 354 height 53
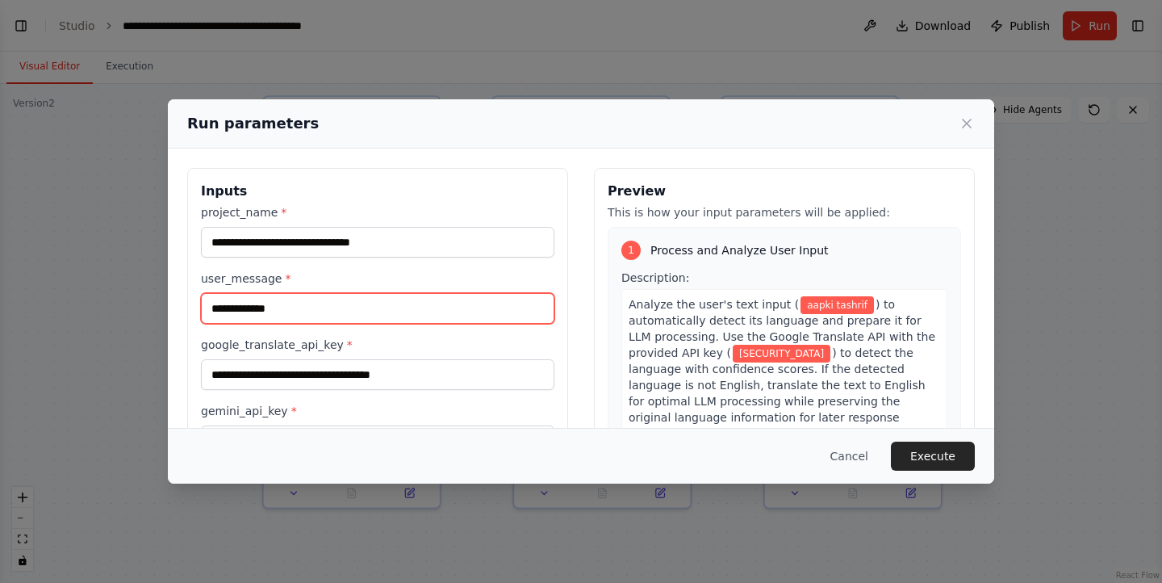
drag, startPoint x: 388, startPoint y: 303, endPoint x: 102, endPoint y: 276, distance: 287.8
click at [102, 276] on div "**********" at bounding box center [581, 291] width 1162 height 583
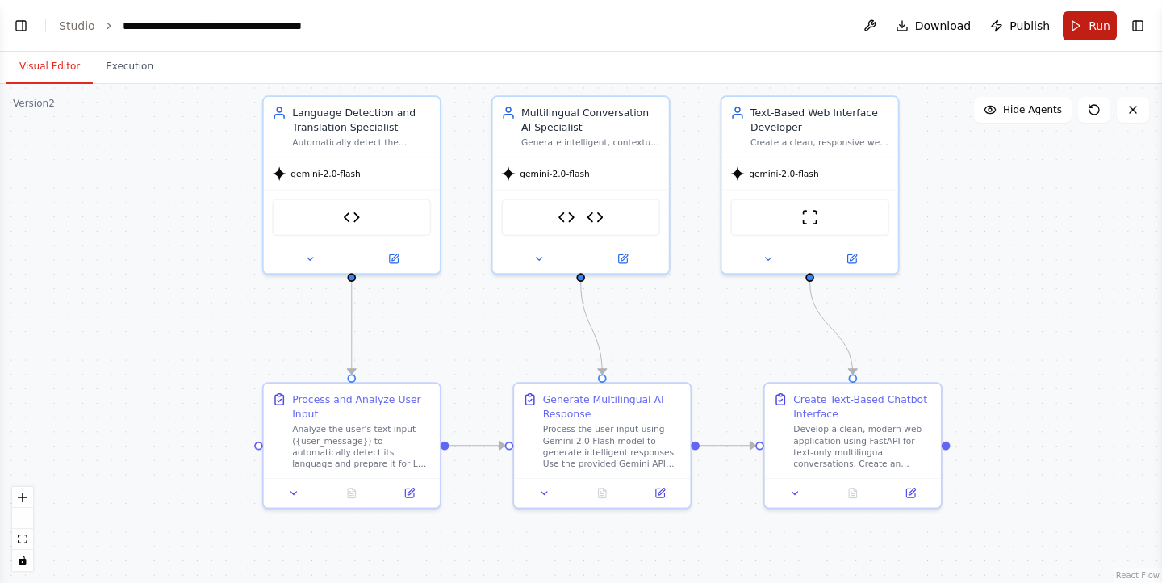
click at [1066, 33] on button "Run" at bounding box center [1090, 25] width 54 height 29
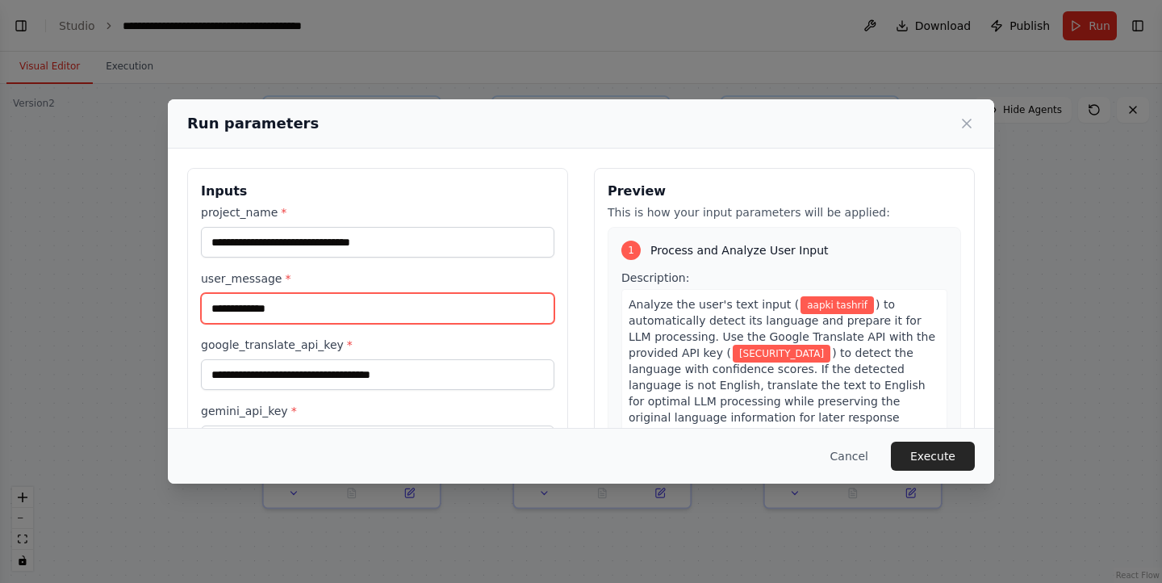
drag, startPoint x: 388, startPoint y: 313, endPoint x: 0, endPoint y: 292, distance: 388.9
click at [0, 292] on div "**********" at bounding box center [581, 291] width 1162 height 583
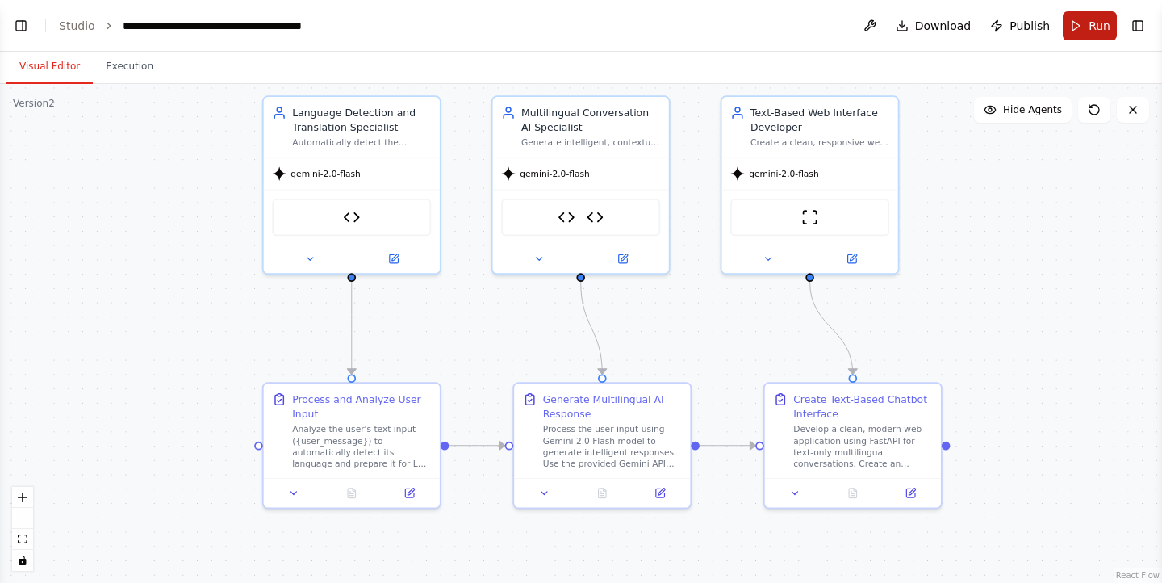
click at [1087, 23] on button "Run" at bounding box center [1090, 25] width 54 height 29
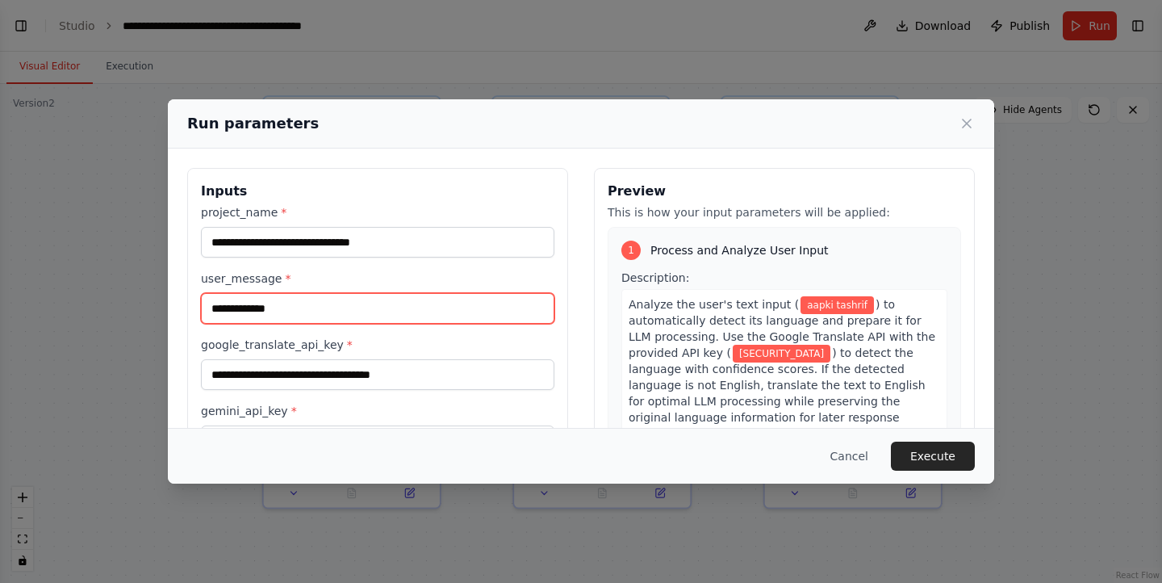
drag, startPoint x: 428, startPoint y: 319, endPoint x: 212, endPoint y: 306, distance: 216.7
click at [212, 306] on input "**********" at bounding box center [378, 308] width 354 height 31
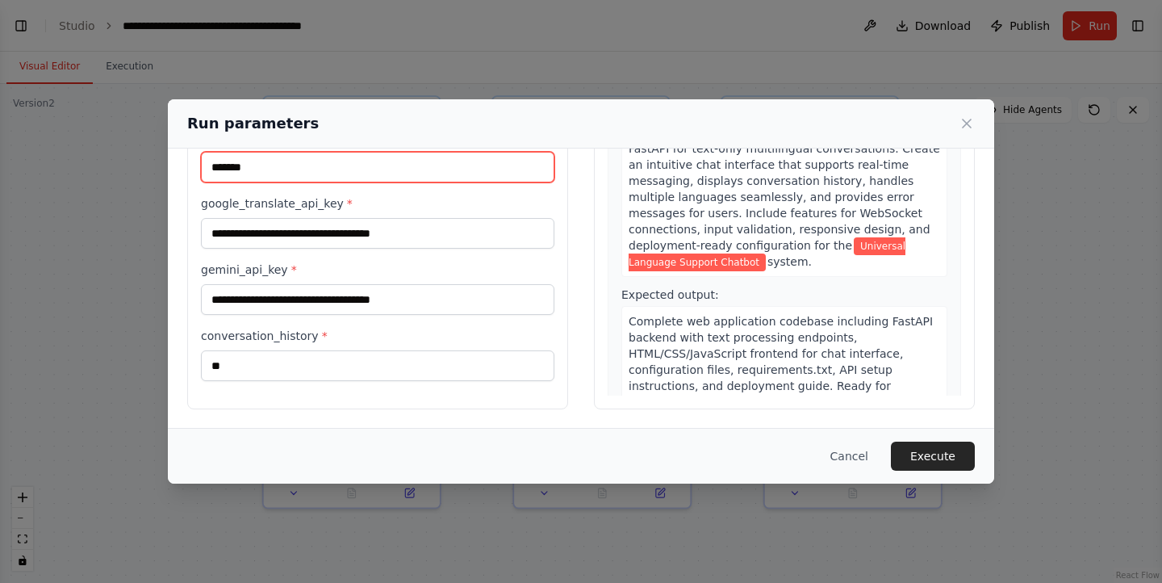
scroll to position [789, 0]
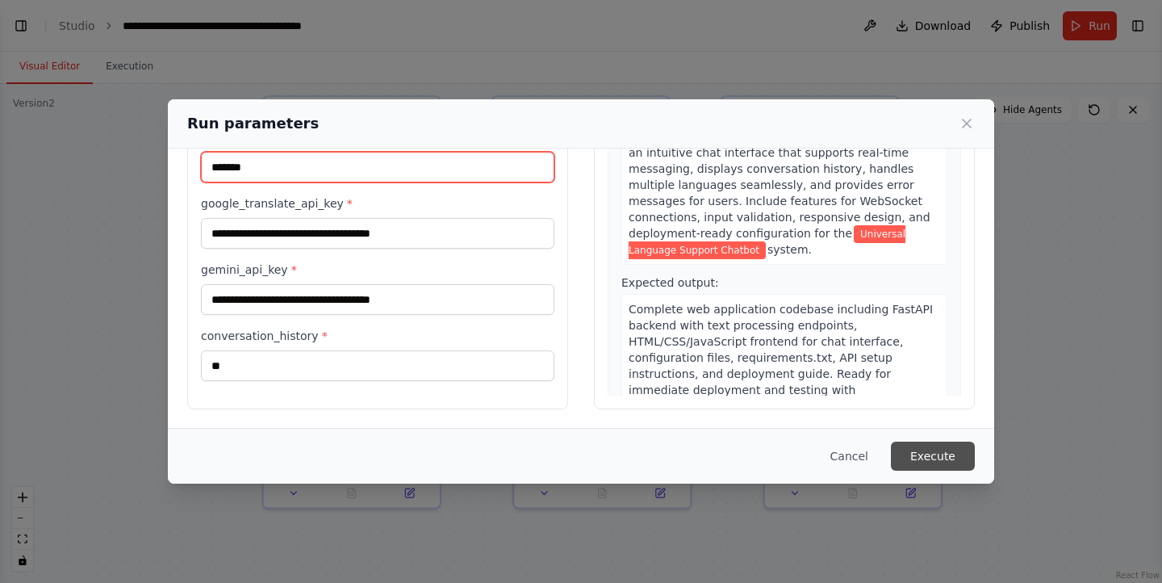
type input "*******"
click at [926, 458] on button "Execute" at bounding box center [933, 456] width 84 height 29
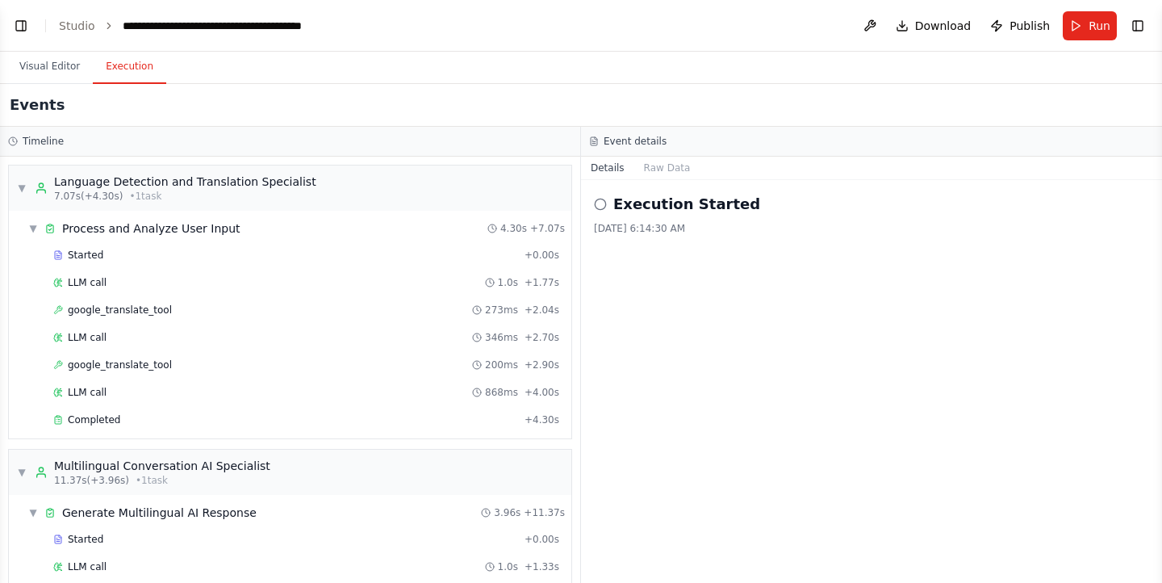
click at [145, 65] on button "Execution" at bounding box center [129, 67] width 73 height 34
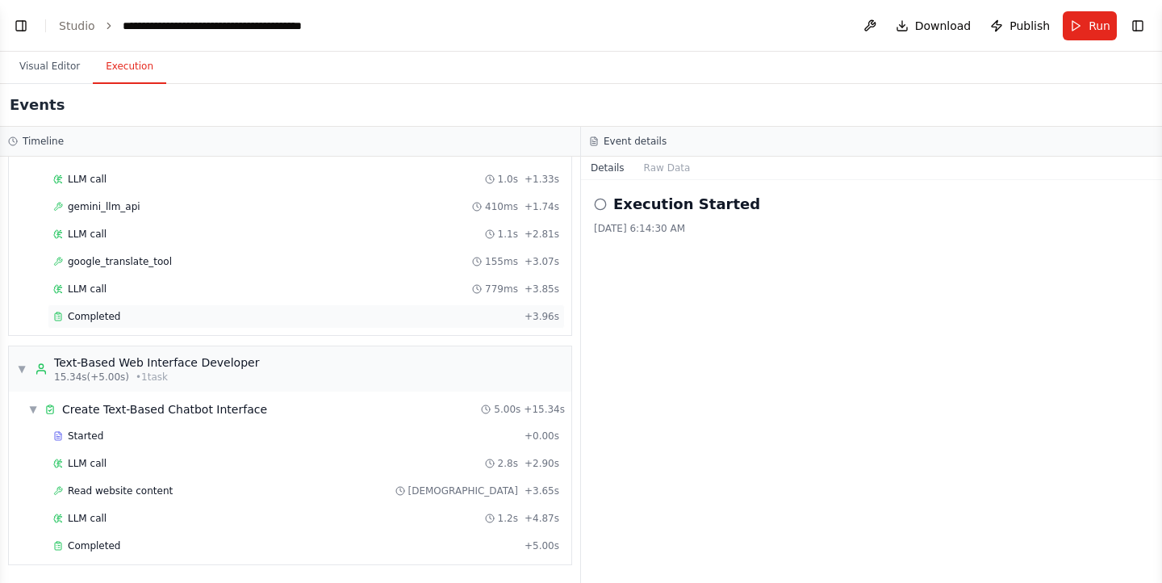
click at [253, 325] on div "Completed + 3.96s" at bounding box center [306, 316] width 517 height 24
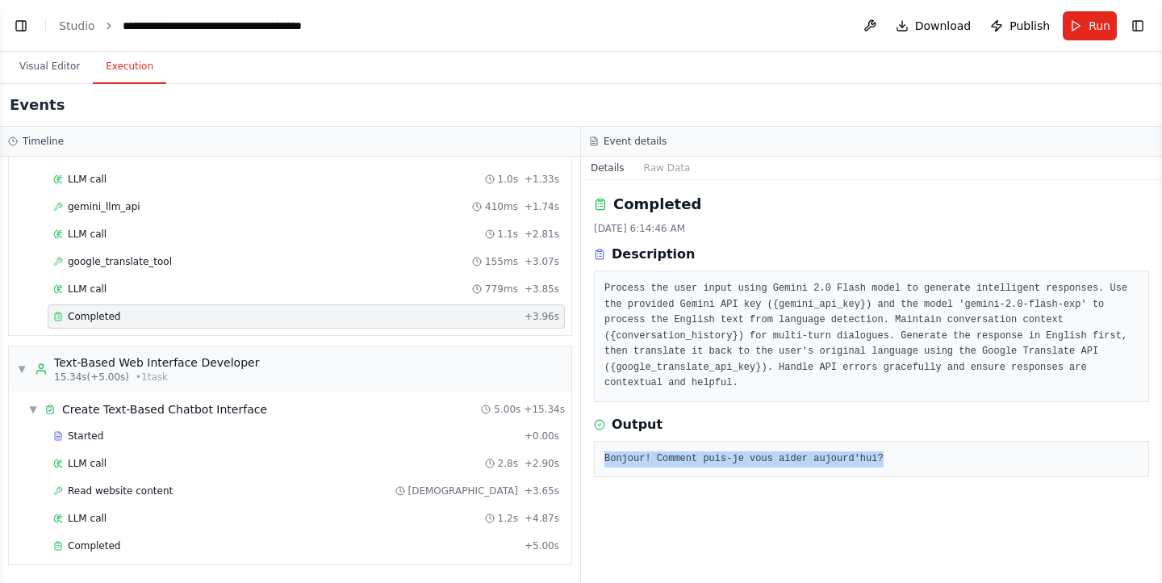
drag, startPoint x: 876, startPoint y: 454, endPoint x: 588, endPoint y: 467, distance: 288.5
click at [588, 467] on div "Completed 8/30/2025, 6:14:46 AM Description Process the user input using Gemini…" at bounding box center [871, 381] width 581 height 403
click at [928, 472] on div "Completed 8/30/2025, 6:14:46 AM Description Process the user input using Gemini…" at bounding box center [871, 381] width 581 height 403
click at [186, 267] on div "google_translate_tool 155ms + 3.07s" at bounding box center [306, 261] width 506 height 13
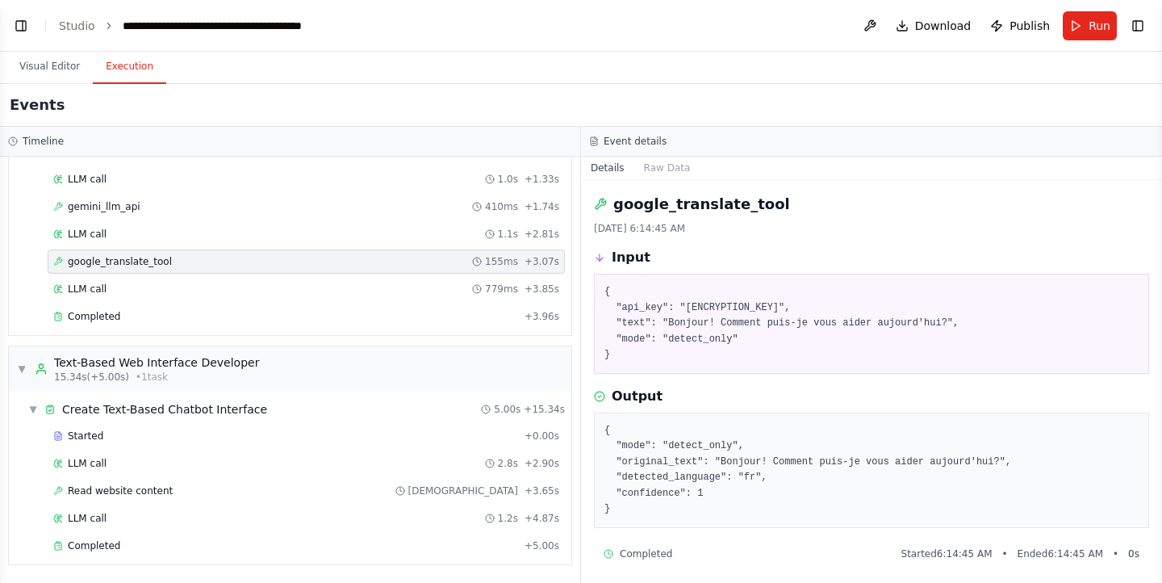
scroll to position [6, 0]
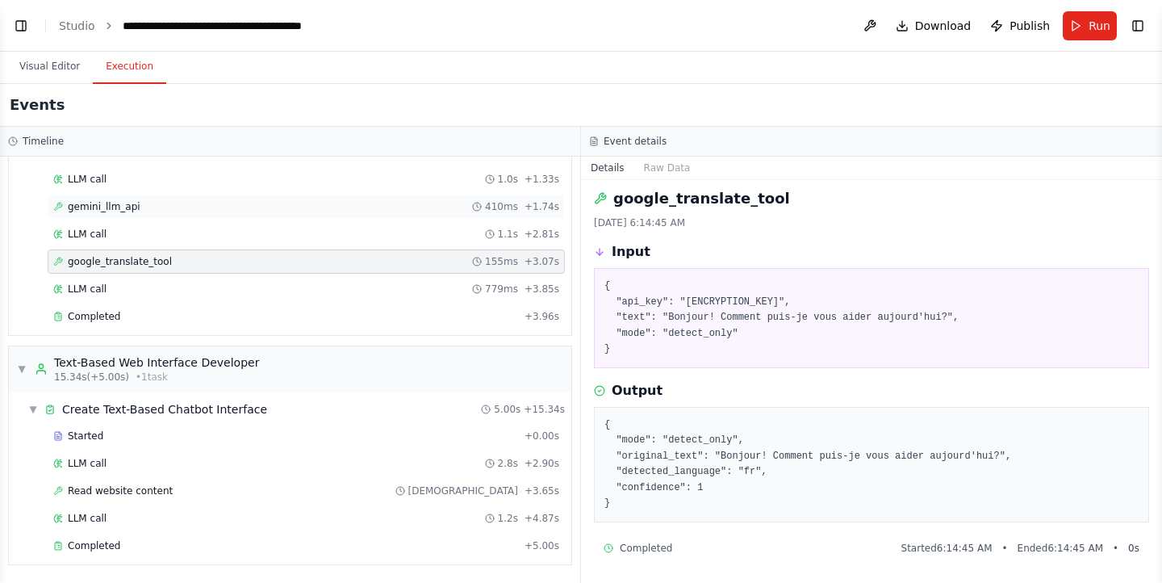
click at [124, 210] on span "gemini_llm_api" at bounding box center [104, 206] width 73 height 13
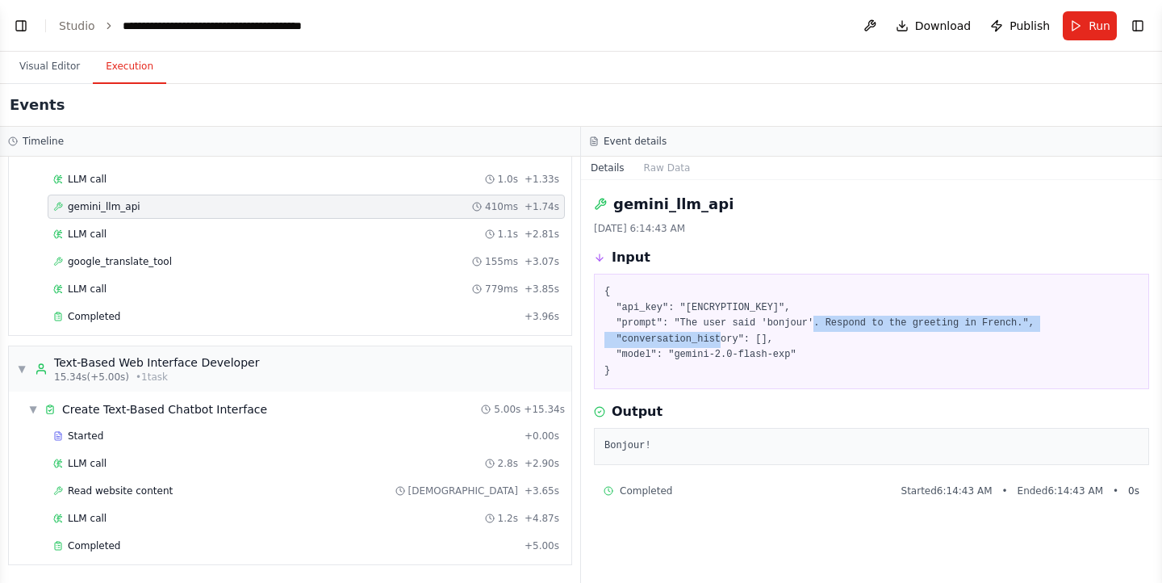
drag, startPoint x: 676, startPoint y: 317, endPoint x: 986, endPoint y: 321, distance: 310.8
click at [986, 321] on pre "{ "api_key": "AIzaSyC1OE3sfiTNAY7kSy3z4fZdDLm0iyOlNzs", "prompt": "The user sai…" at bounding box center [872, 331] width 534 height 94
click at [798, 383] on div "{ "api_key": "AIzaSyC1OE3sfiTNAY7kSy3z4fZdDLm0iyOlNzs", "prompt": "The user sai…" at bounding box center [871, 331] width 555 height 115
click at [138, 256] on span "google_translate_tool" at bounding box center [120, 261] width 104 height 13
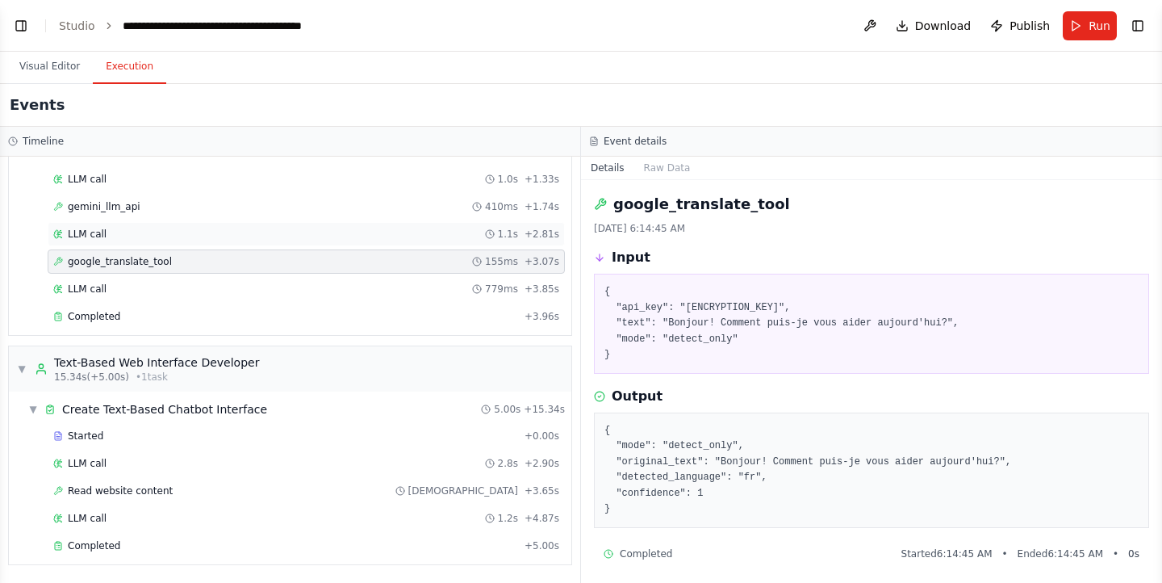
click at [143, 242] on div "LLM call 1.1s + 2.81s" at bounding box center [306, 234] width 517 height 24
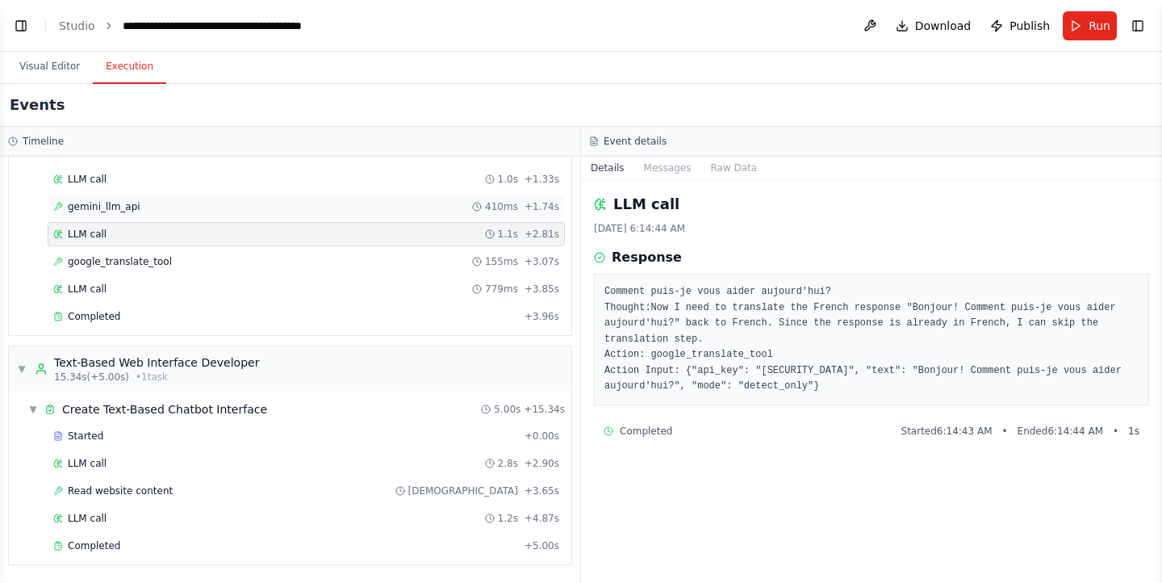
click at [95, 203] on span "gemini_llm_api" at bounding box center [104, 206] width 73 height 13
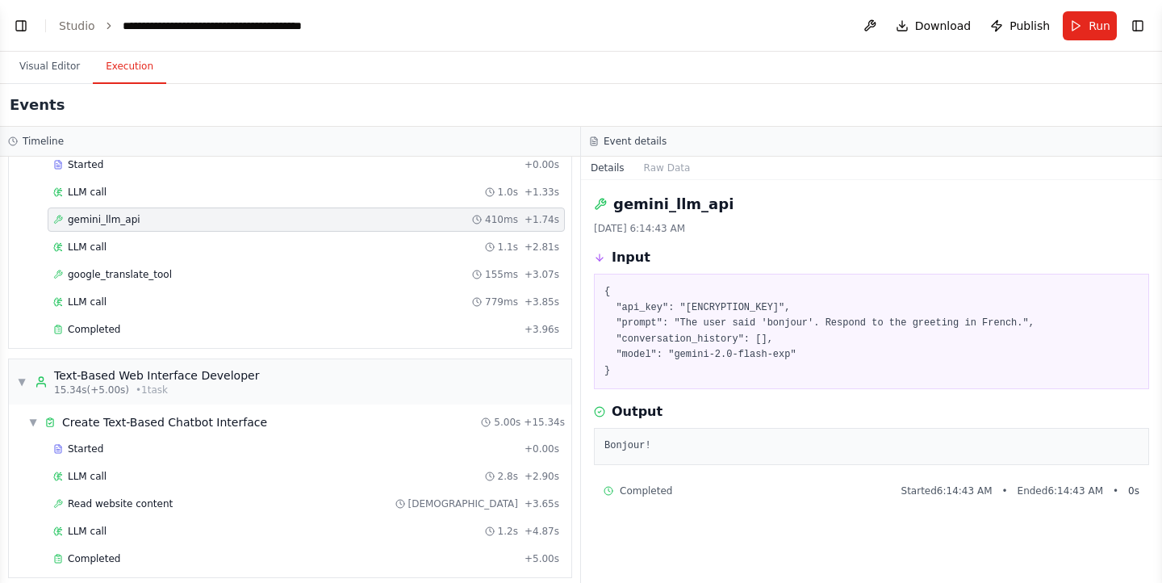
scroll to position [375, 0]
click at [156, 191] on div "LLM call 1.0s + 1.33s" at bounding box center [306, 191] width 506 height 13
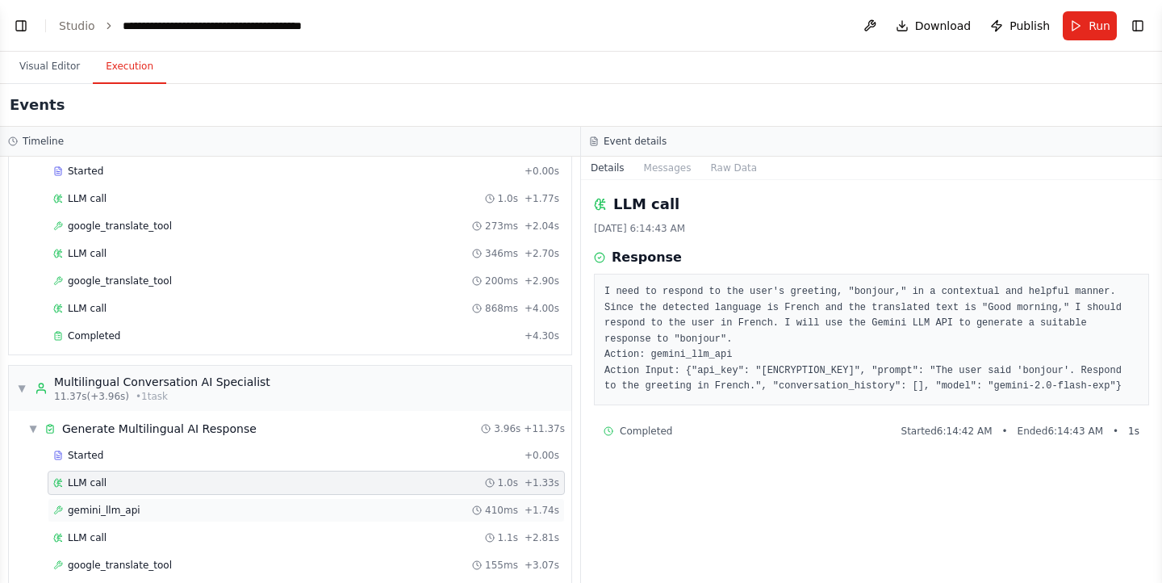
scroll to position [83, 0]
click at [141, 296] on div "Started + 0.00s LLM call 1.0s + 1.77s google_translate_tool 273ms + 2.04s LLM c…" at bounding box center [297, 256] width 550 height 192
click at [149, 286] on span "google_translate_tool" at bounding box center [120, 281] width 104 height 13
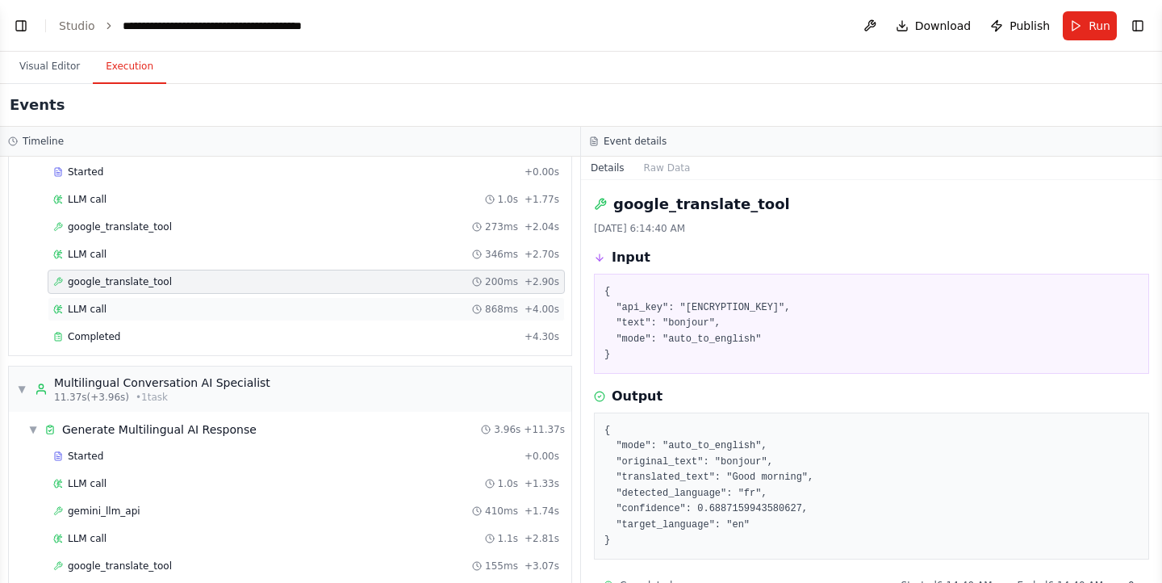
click at [163, 311] on div "LLM call 868ms + 4.00s" at bounding box center [306, 309] width 506 height 13
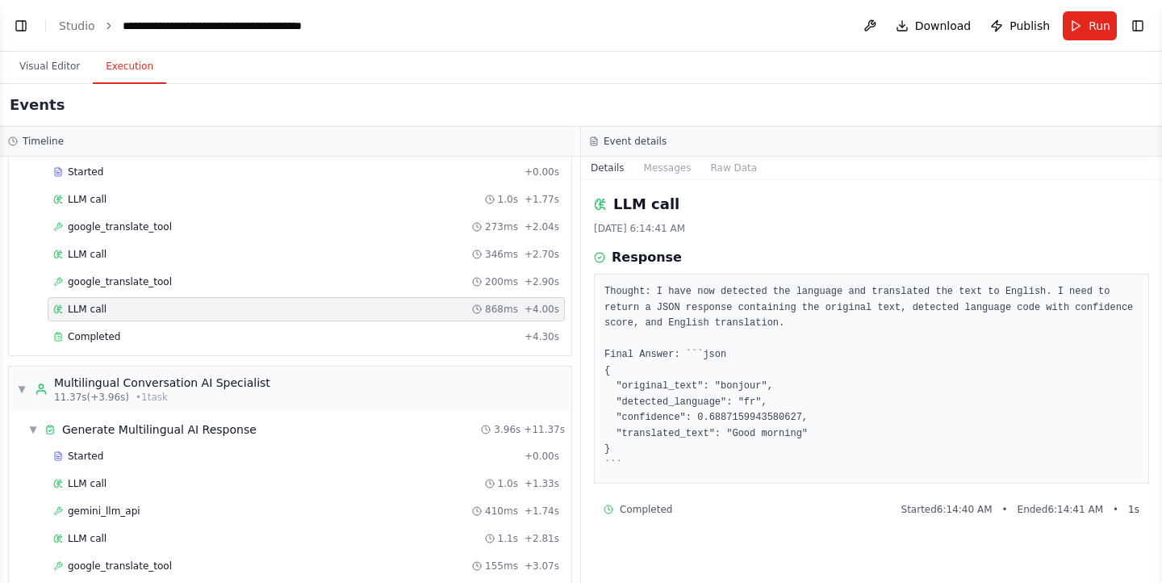
scroll to position [89, 0]
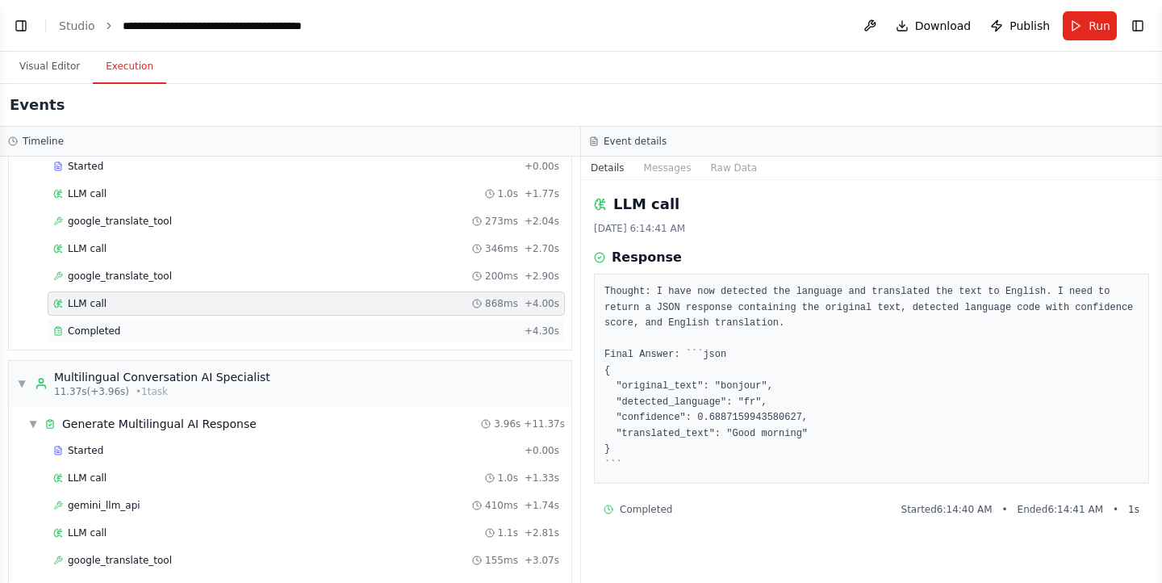
click at [158, 324] on div "Completed + 4.30s" at bounding box center [306, 331] width 517 height 24
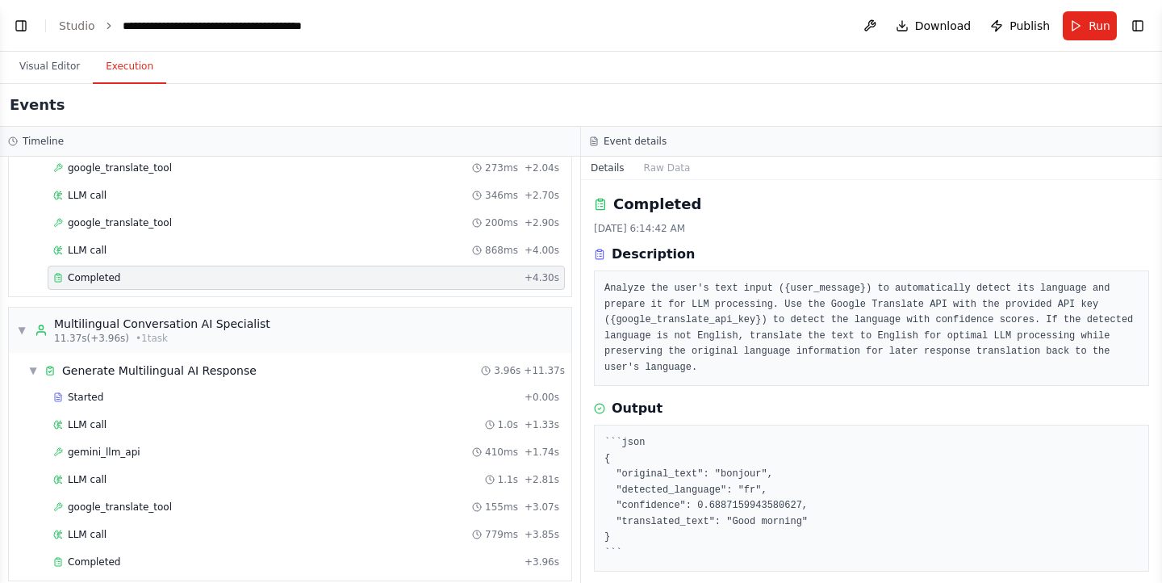
scroll to position [148, 0]
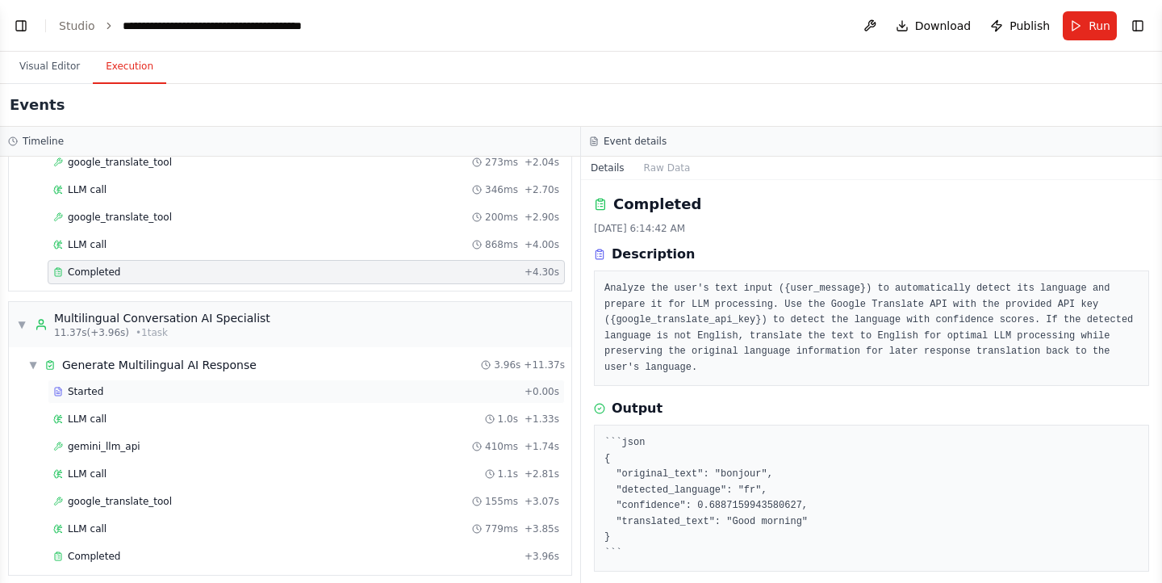
click at [189, 395] on div "Started" at bounding box center [285, 391] width 465 height 13
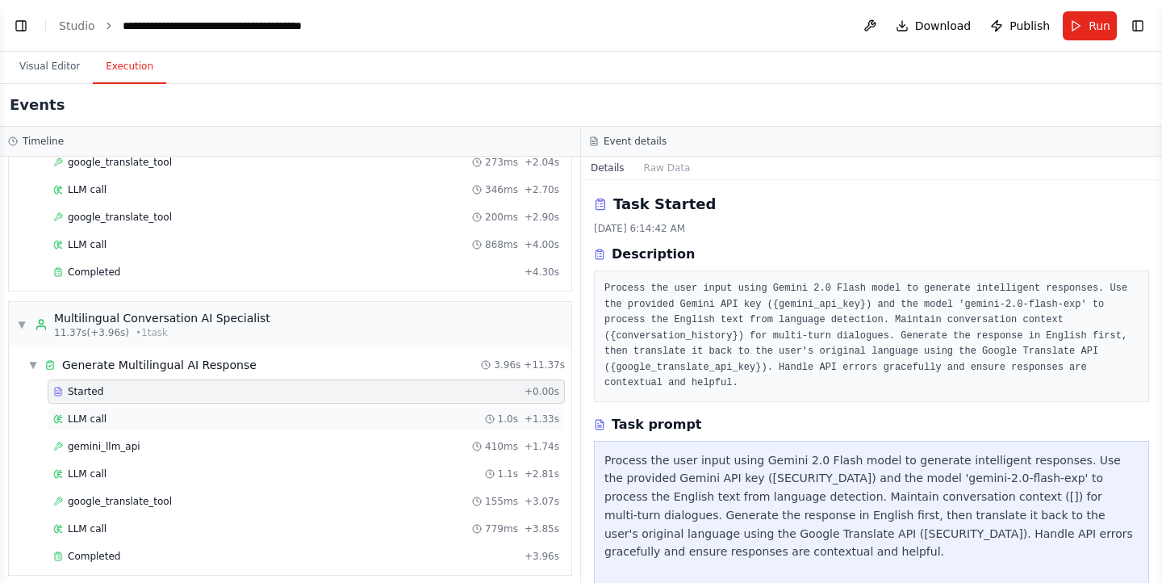
click at [205, 416] on div "LLM call 1.0s + 1.33s" at bounding box center [306, 419] width 506 height 13
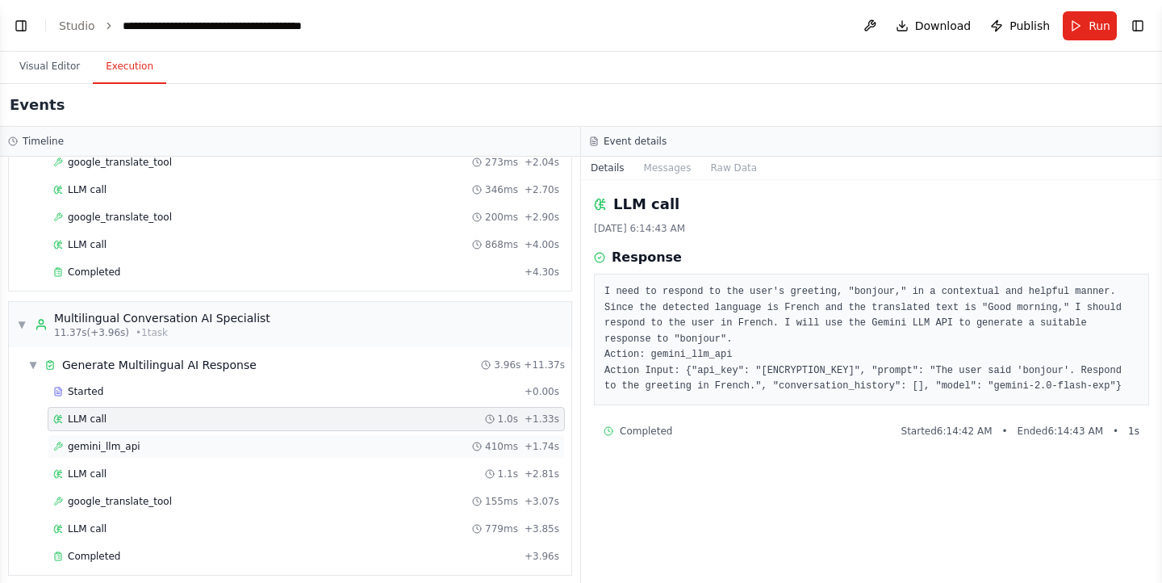
click at [186, 457] on div "gemini_llm_api 410ms + 1.74s" at bounding box center [306, 446] width 517 height 24
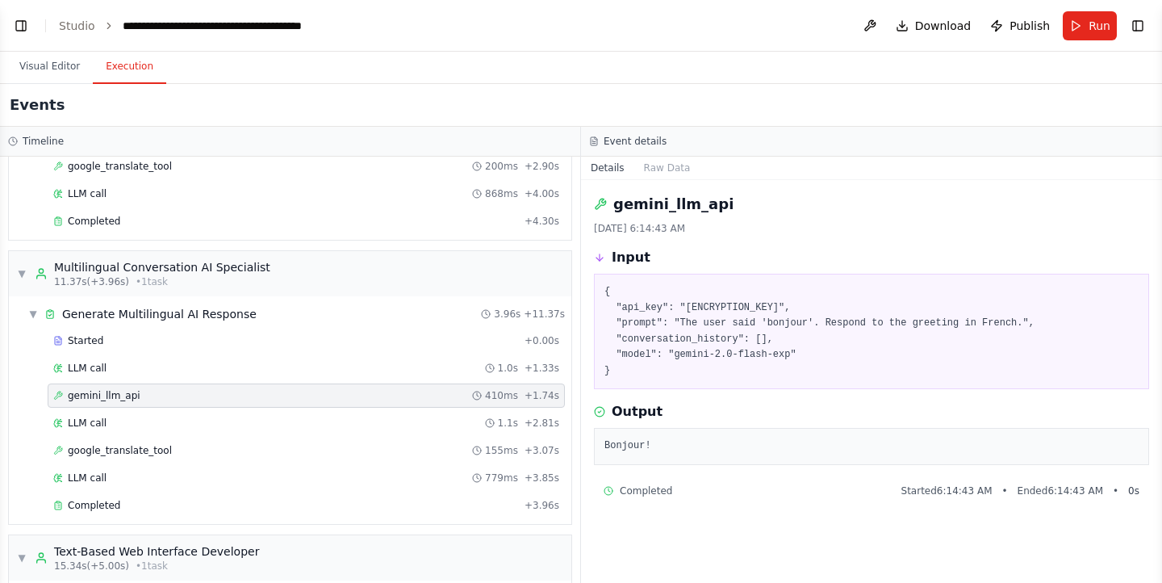
scroll to position [200, 0]
click at [191, 418] on div "LLM call 1.1s + 2.81s" at bounding box center [306, 421] width 506 height 13
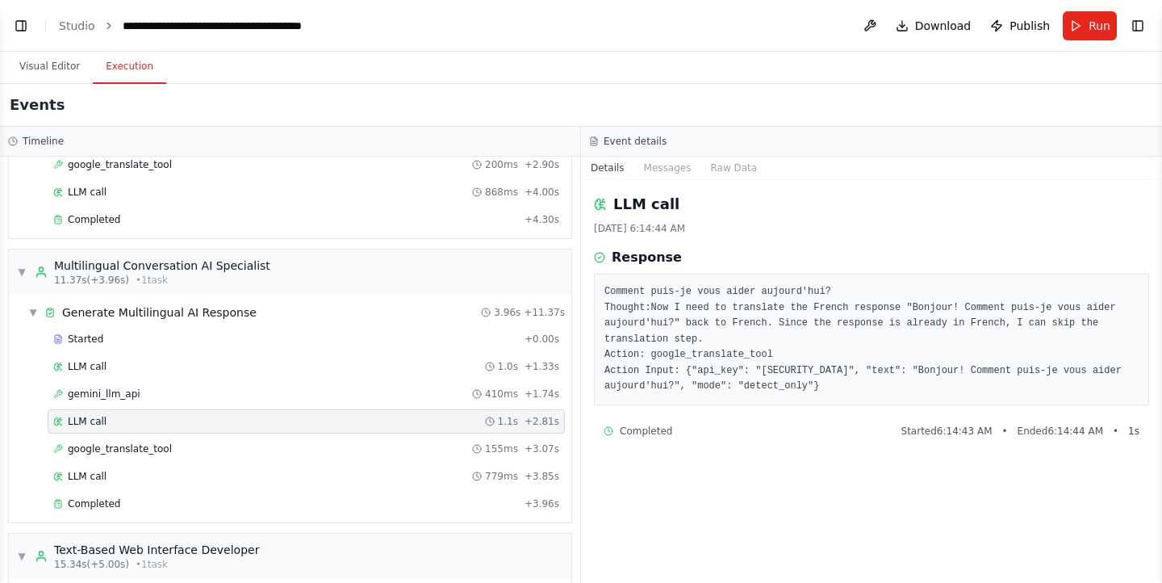
scroll to position [387, 0]
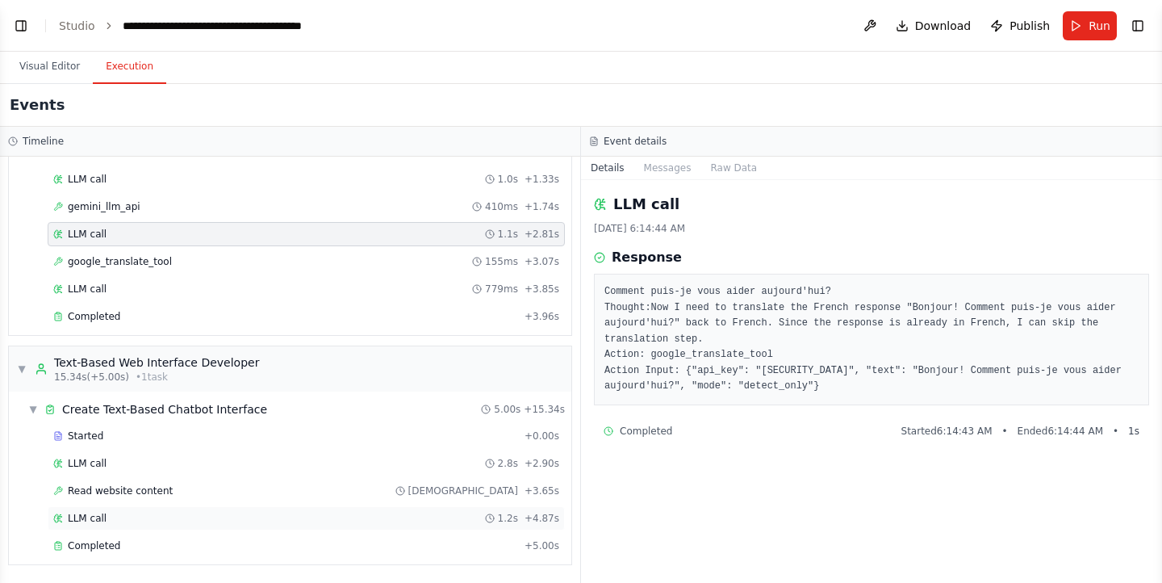
click at [114, 506] on div "LLM call 1.2s + 4.87s" at bounding box center [306, 518] width 517 height 24
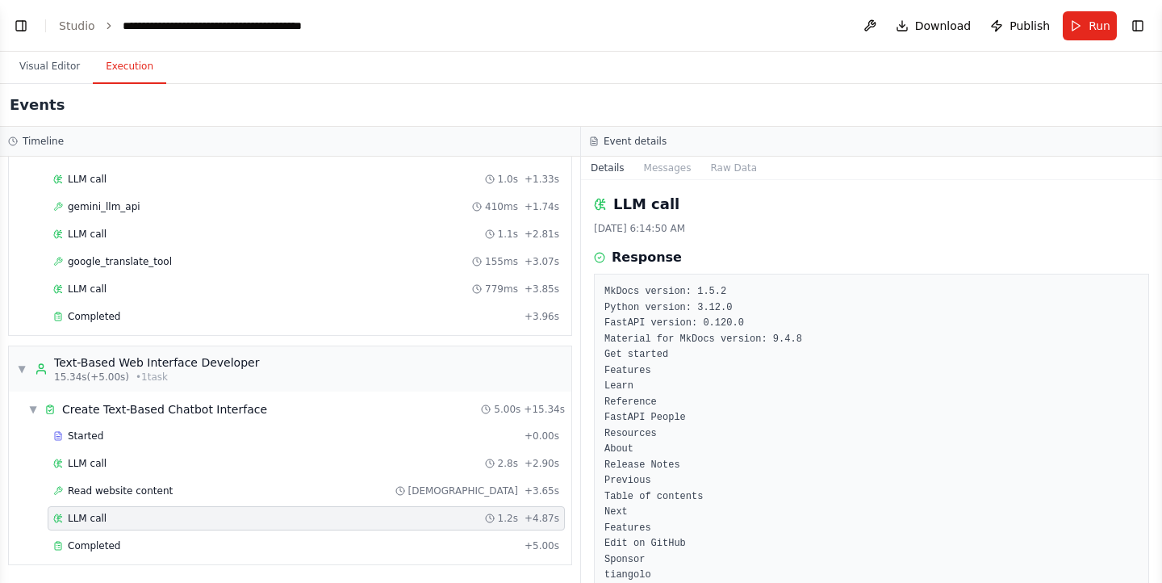
click at [139, 478] on div "Started + 0.00s LLM call 2.8s + 2.90s Read website content 748ms + 3.65s LLM ca…" at bounding box center [297, 492] width 550 height 137
click at [132, 502] on div "Read website content 748ms + 3.65s" at bounding box center [306, 491] width 517 height 24
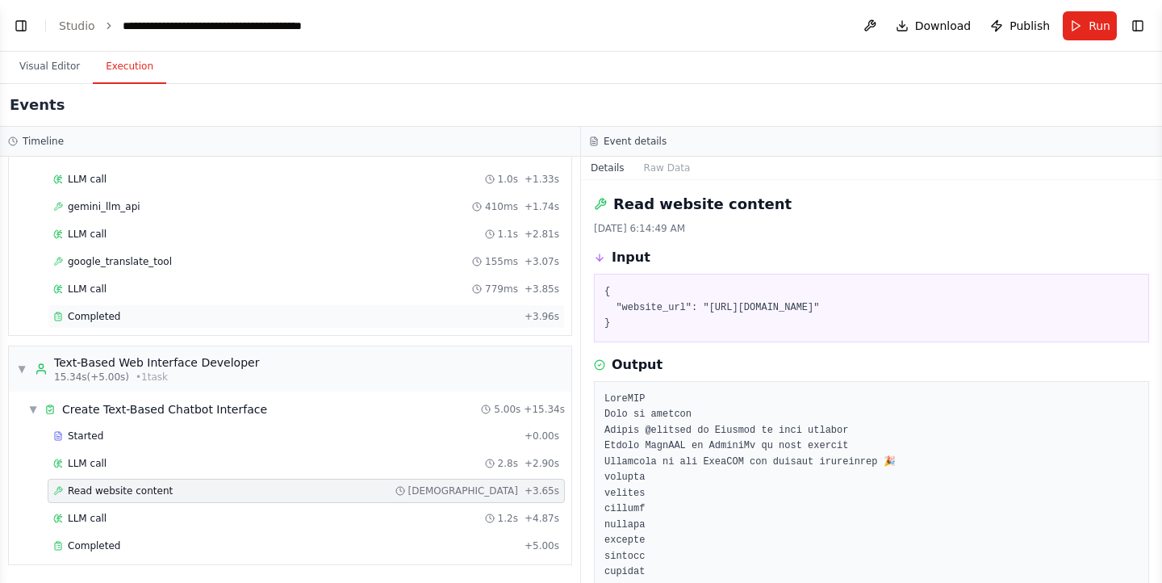
click at [150, 320] on div "Completed" at bounding box center [285, 316] width 465 height 13
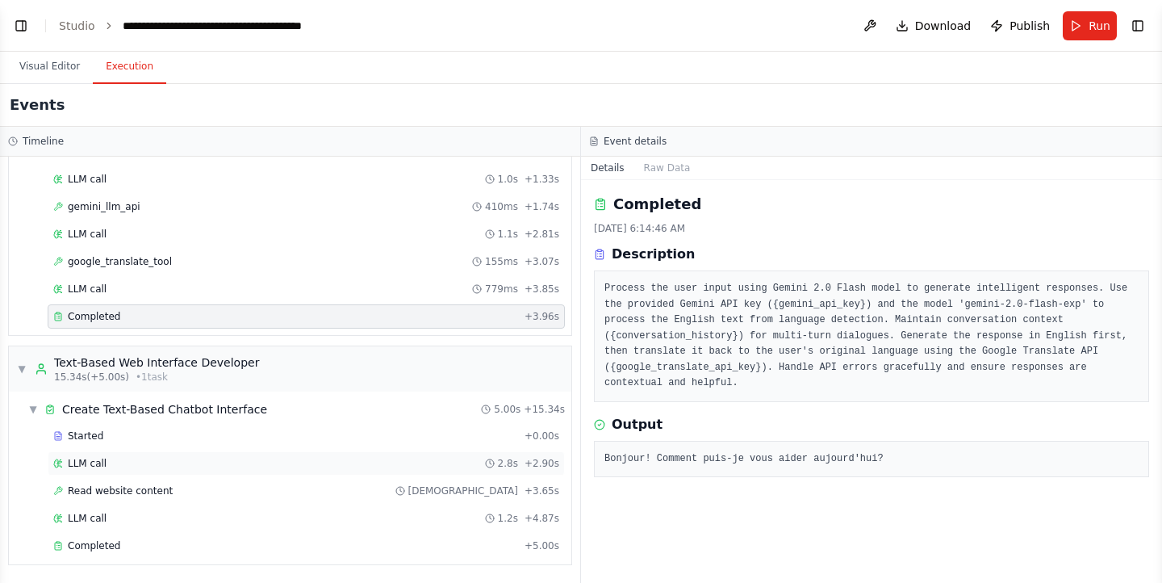
click at [112, 457] on div "LLM call 2.8s + 2.90s" at bounding box center [306, 463] width 506 height 13
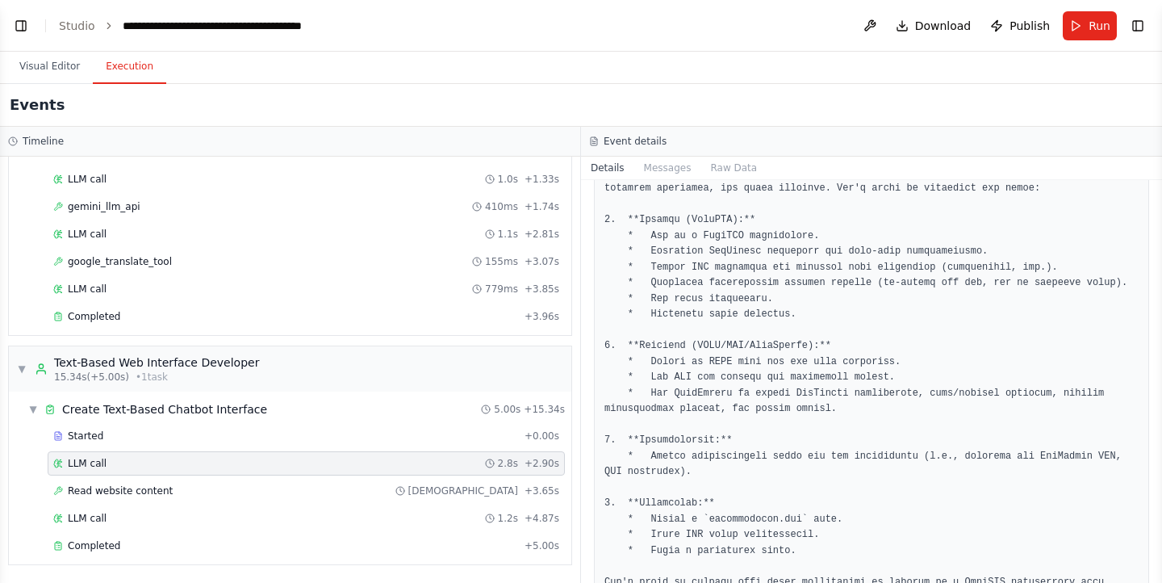
scroll to position [292, 0]
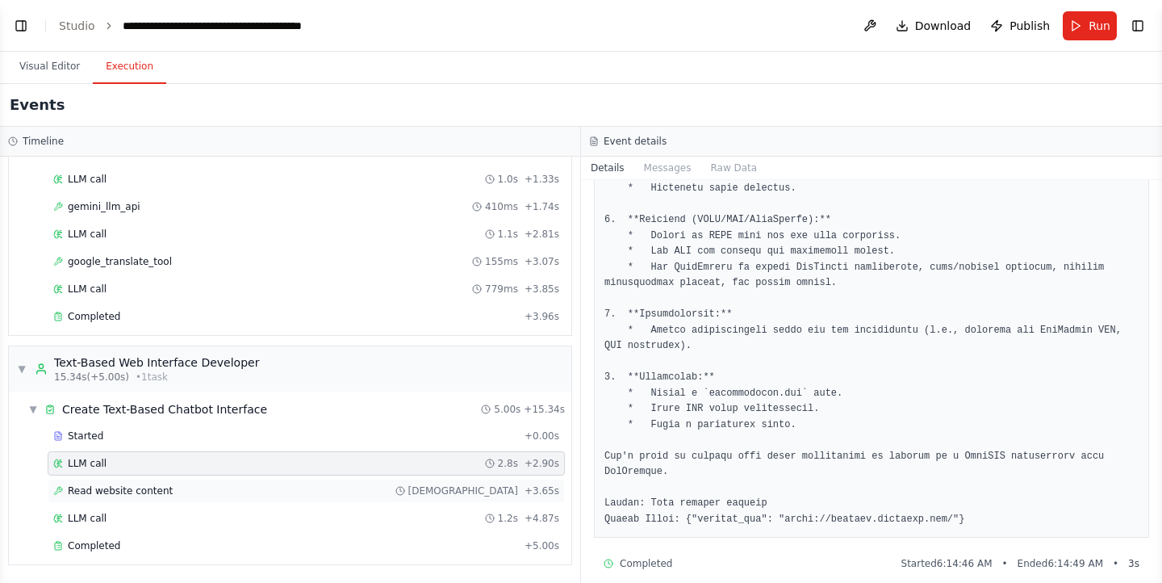
click at [314, 482] on div "Read website content 748ms + 3.65s" at bounding box center [306, 491] width 517 height 24
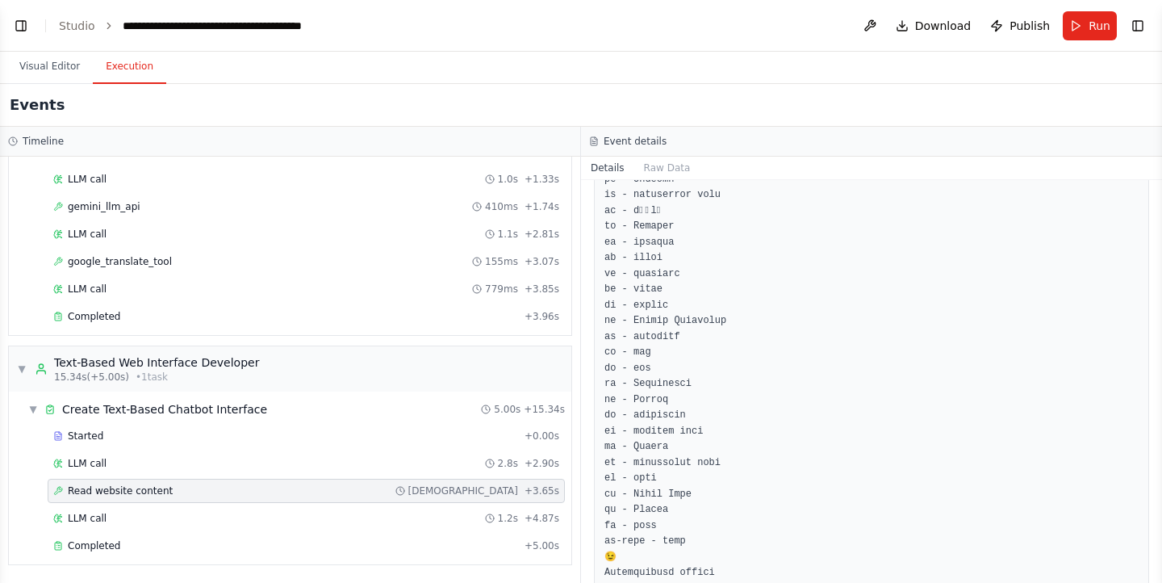
scroll to position [0, 0]
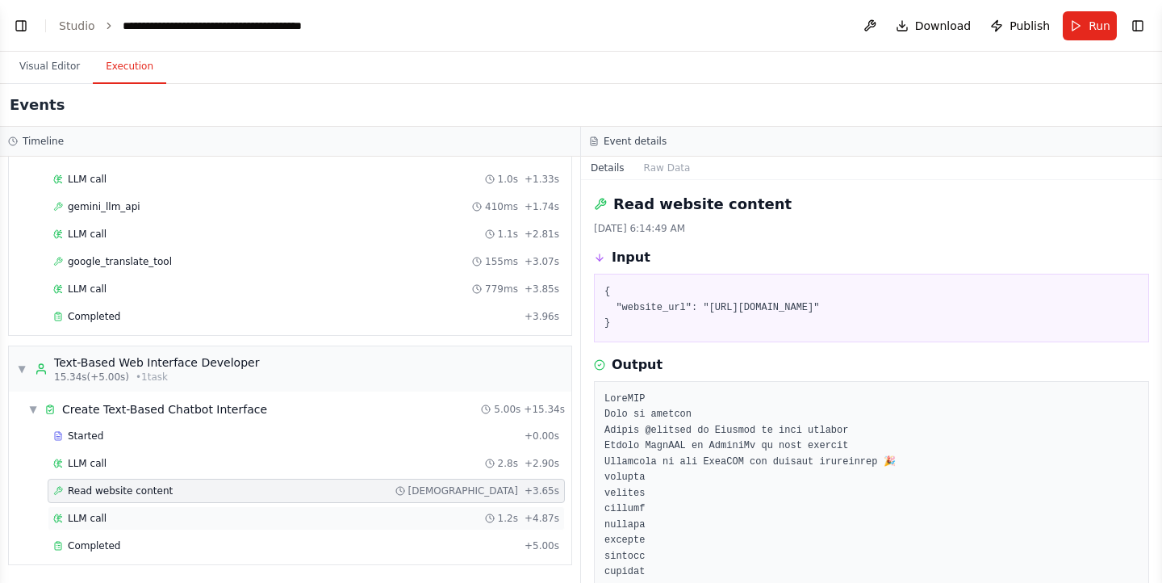
click at [153, 524] on div "LLM call 1.2s + 4.87s" at bounding box center [306, 518] width 506 height 13
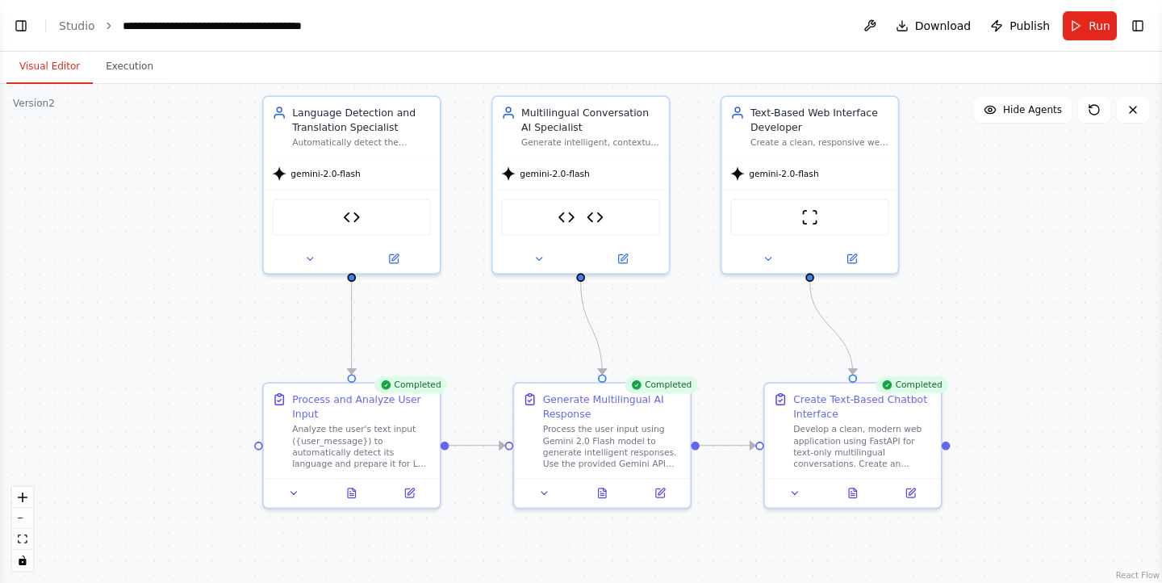
click at [53, 61] on button "Visual Editor" at bounding box center [49, 67] width 86 height 34
click at [1093, 34] on button "Run" at bounding box center [1090, 25] width 54 height 29
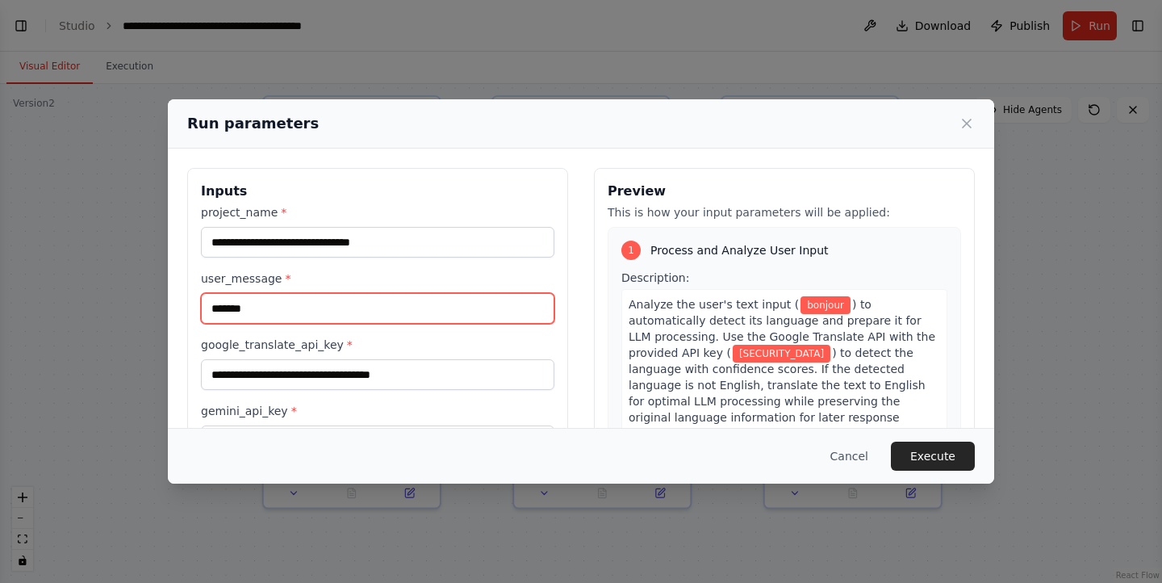
drag, startPoint x: 300, startPoint y: 314, endPoint x: 121, endPoint y: 329, distance: 179.9
click at [121, 329] on div "**********" at bounding box center [581, 291] width 1162 height 583
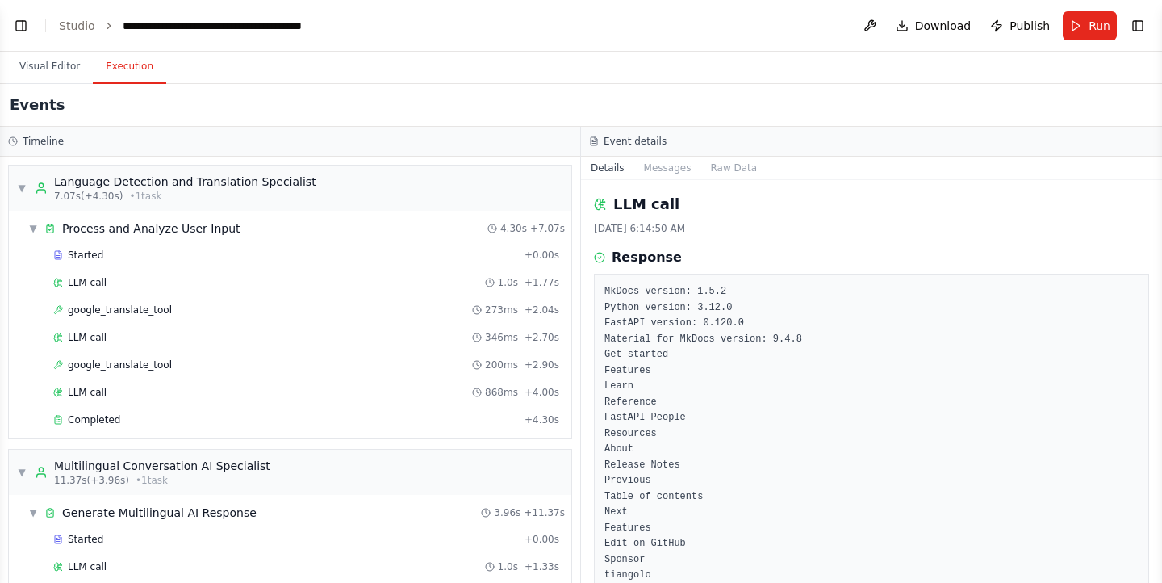
click at [119, 55] on button "Execution" at bounding box center [129, 67] width 73 height 34
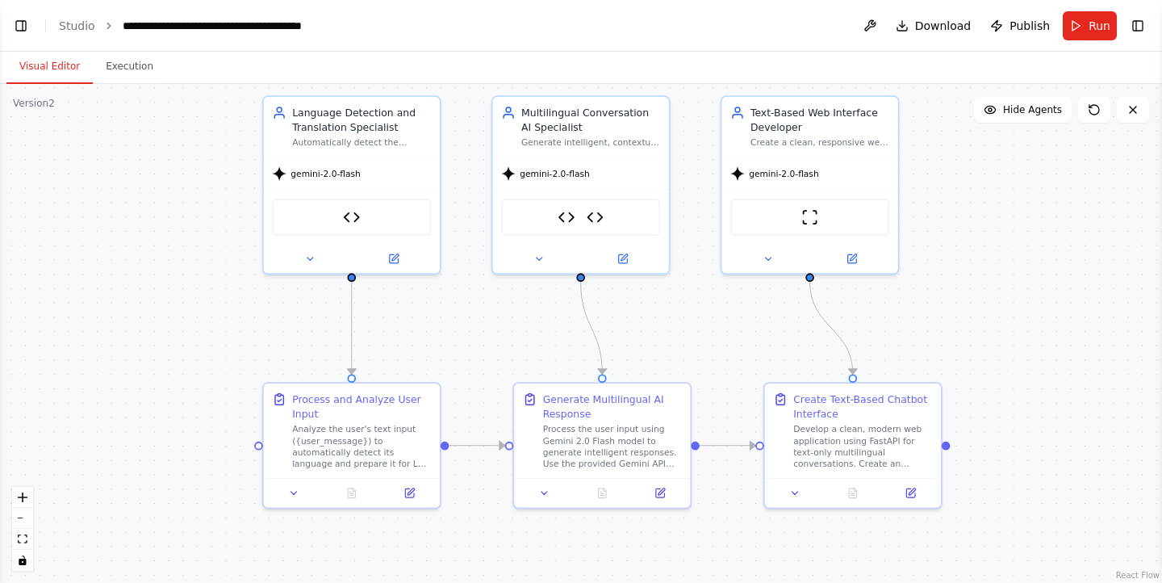
click at [42, 71] on button "Visual Editor" at bounding box center [49, 67] width 86 height 34
click at [1093, 24] on span "Run" at bounding box center [1100, 26] width 22 height 16
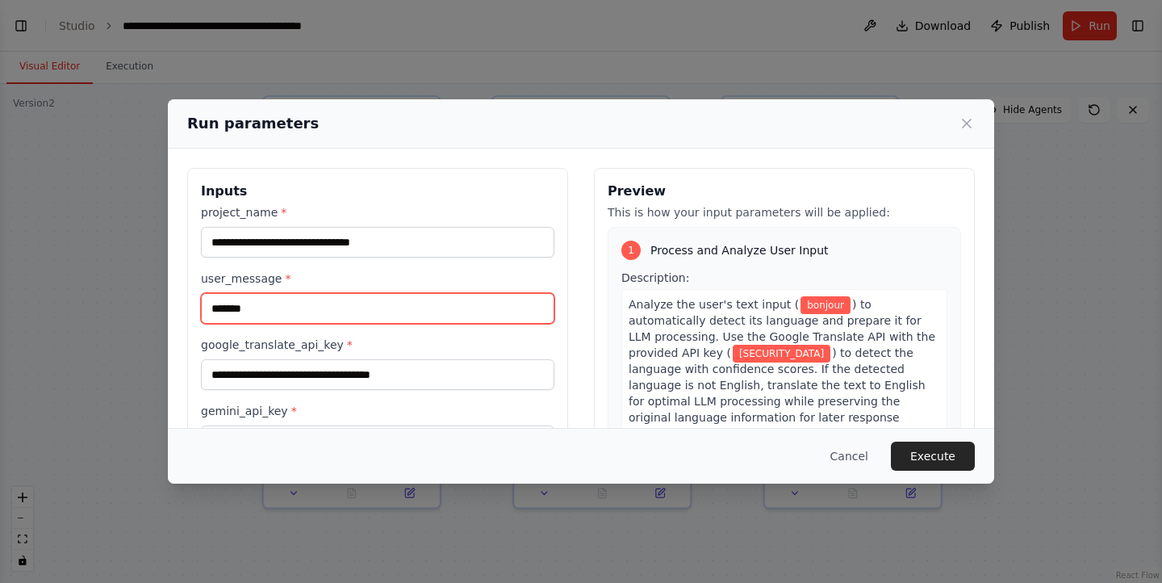
drag, startPoint x: 291, startPoint y: 309, endPoint x: 172, endPoint y: 312, distance: 118.7
click at [172, 312] on div "**********" at bounding box center [581, 359] width 827 height 421
click at [292, 315] on input "user_message *" at bounding box center [378, 308] width 354 height 31
click at [258, 298] on input "user_message *" at bounding box center [378, 307] width 354 height 31
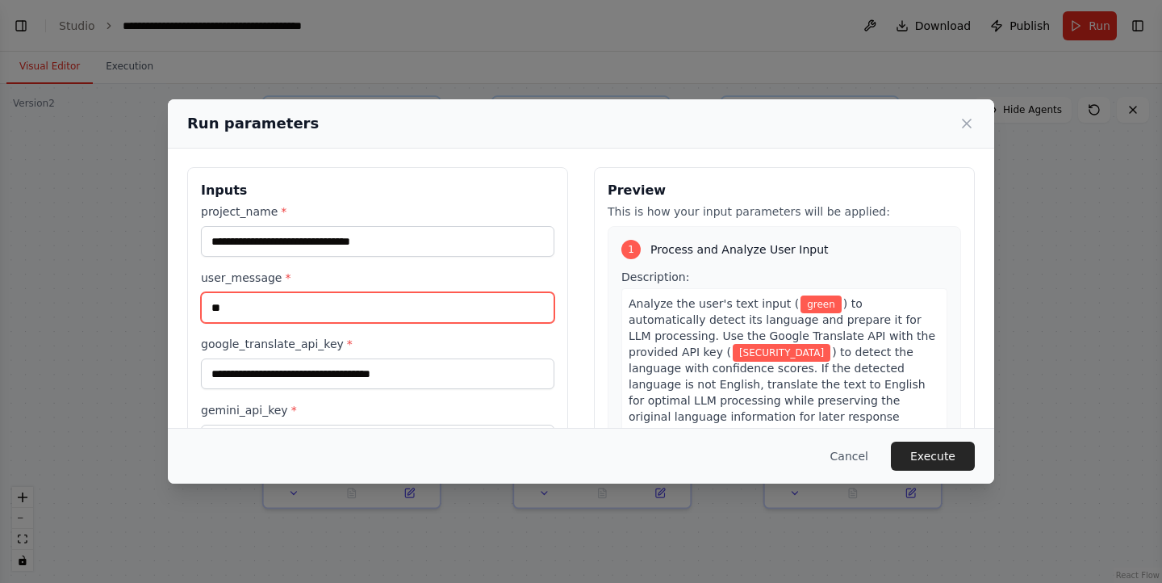
type input "*"
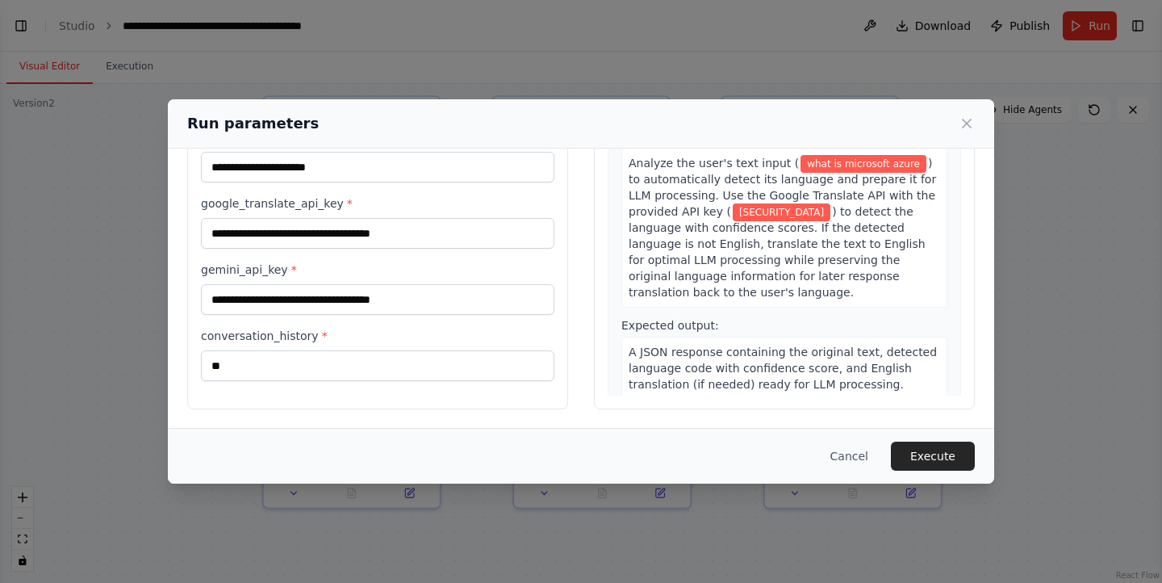
click at [372, 263] on label "gemini_api_key *" at bounding box center [378, 270] width 354 height 16
click at [372, 284] on input "**********" at bounding box center [378, 299] width 354 height 31
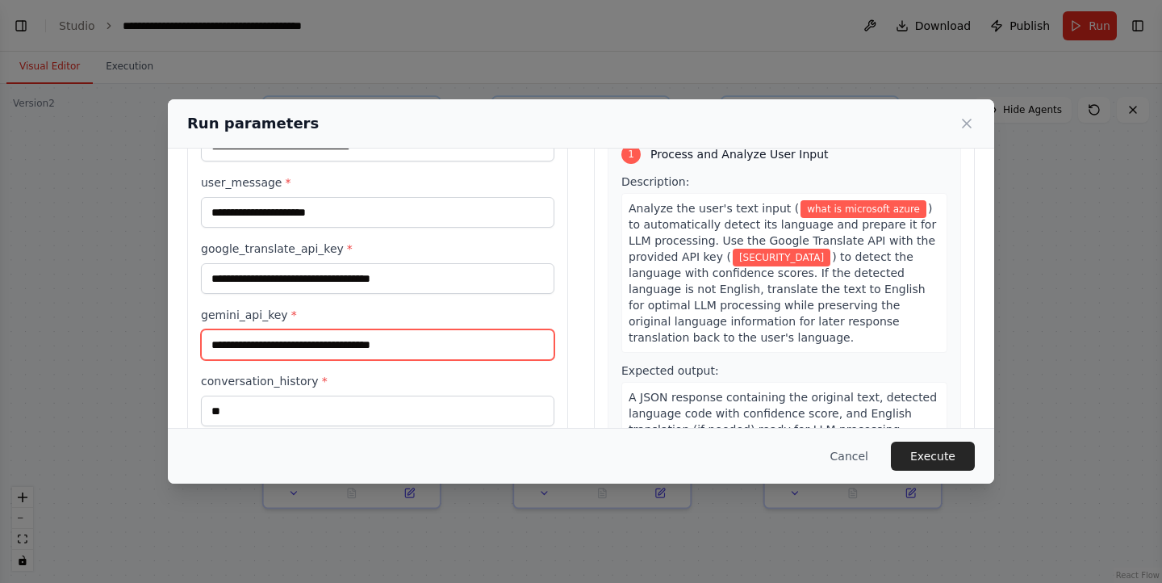
scroll to position [94, 0]
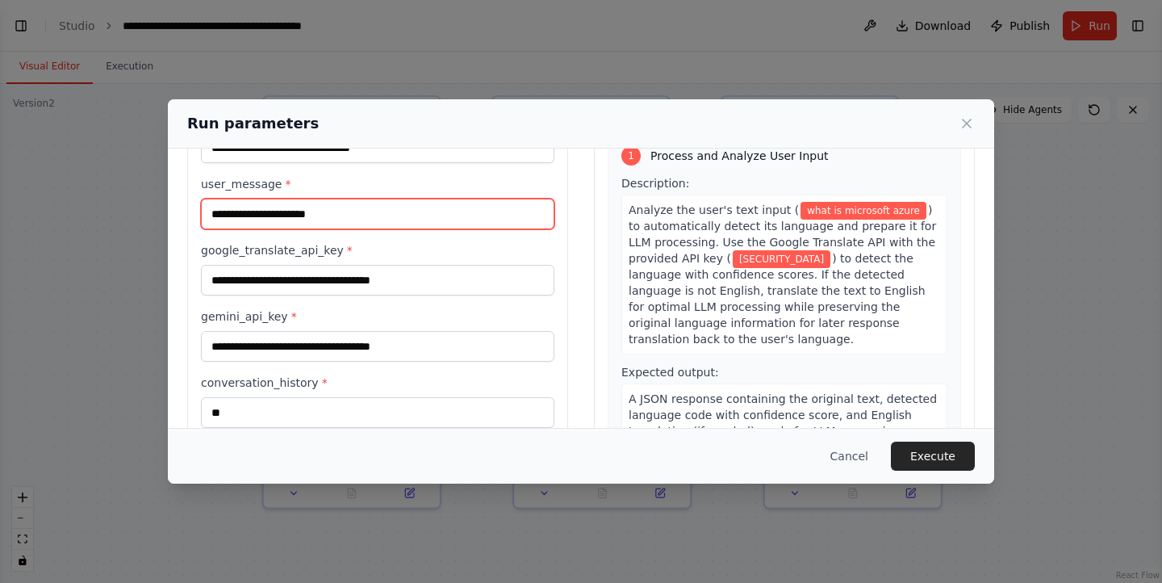
click at [343, 215] on input "**********" at bounding box center [378, 214] width 354 height 31
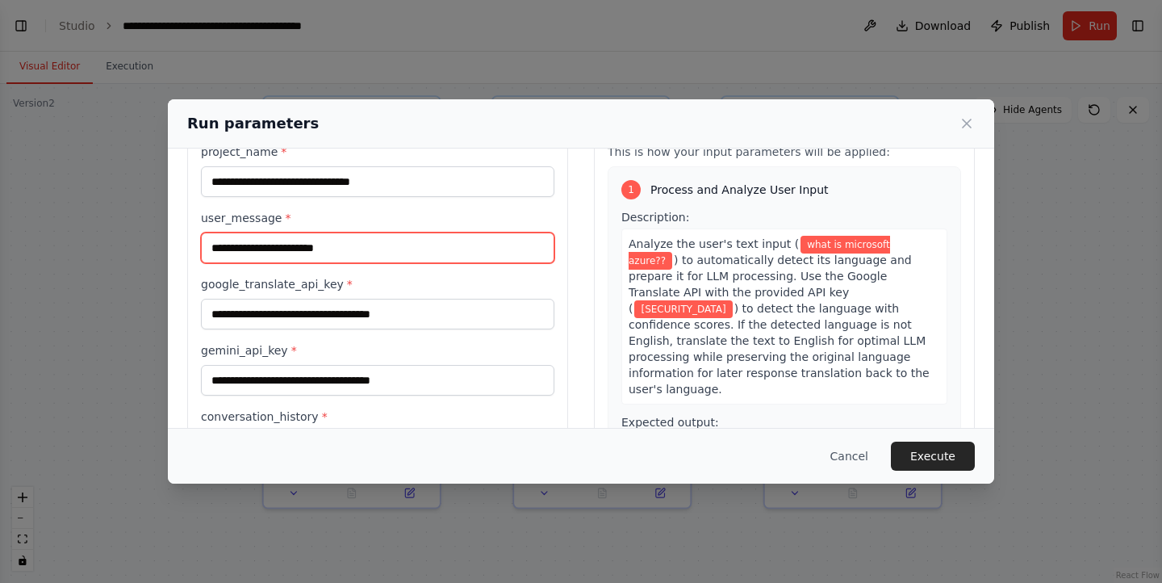
scroll to position [141, 0]
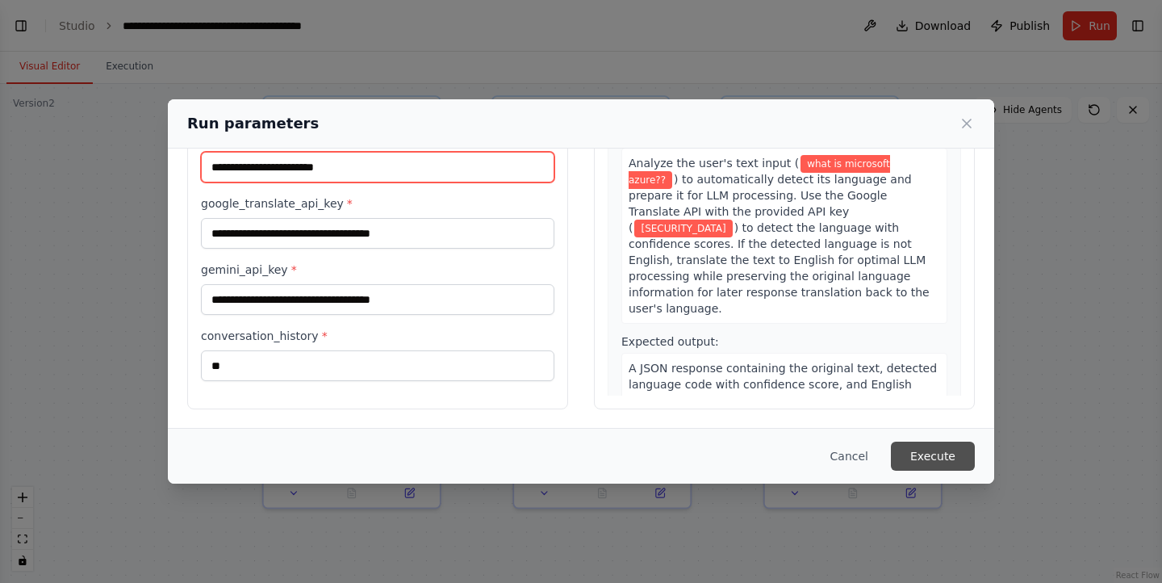
type input "**********"
click at [947, 468] on button "Execute" at bounding box center [933, 456] width 84 height 29
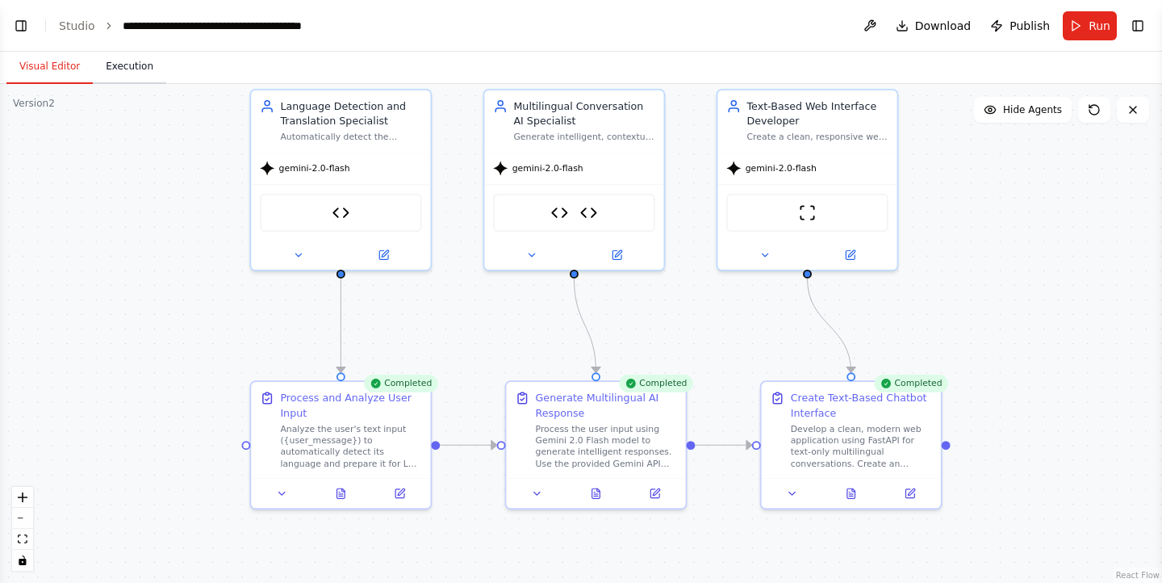
click at [131, 62] on button "Execution" at bounding box center [129, 67] width 73 height 34
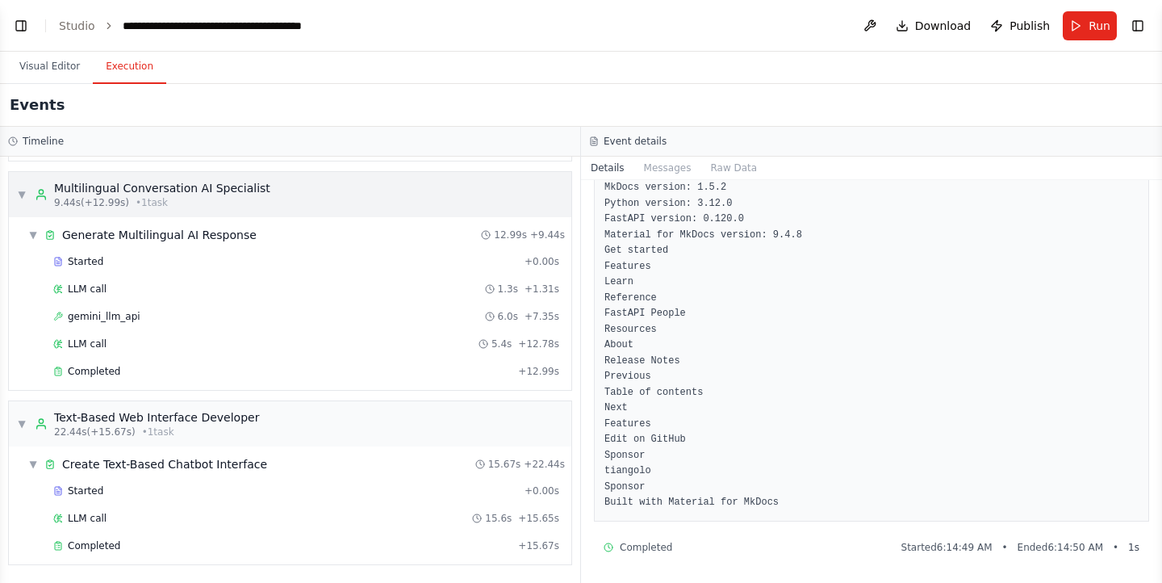
scroll to position [0, 0]
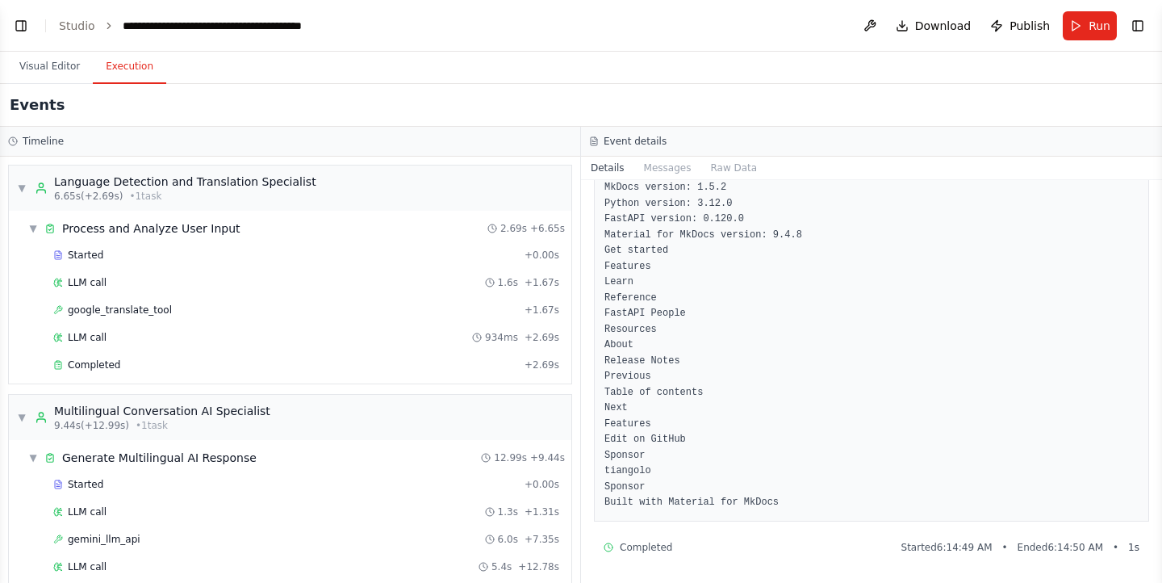
click at [685, 502] on pre "MkDocs version: 1.5.2 Python version: 3.12.0 FastAPI version: 0.120.0 Material …" at bounding box center [872, 345] width 534 height 331
click at [79, 253] on span "Started" at bounding box center [86, 255] width 36 height 13
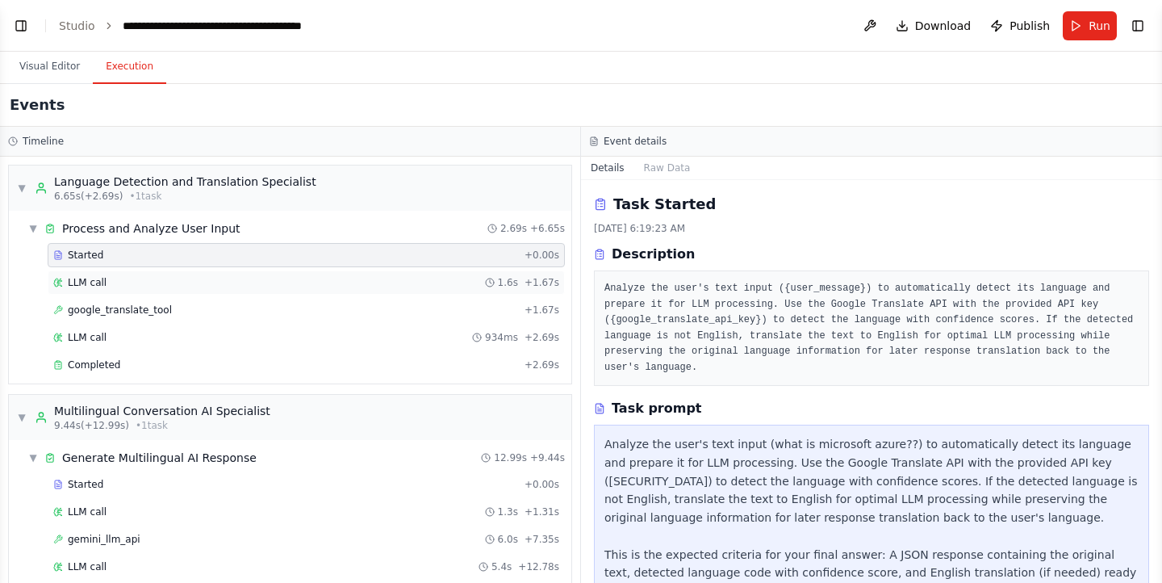
click at [93, 291] on div "LLM call 1.6s + 1.67s" at bounding box center [306, 282] width 517 height 24
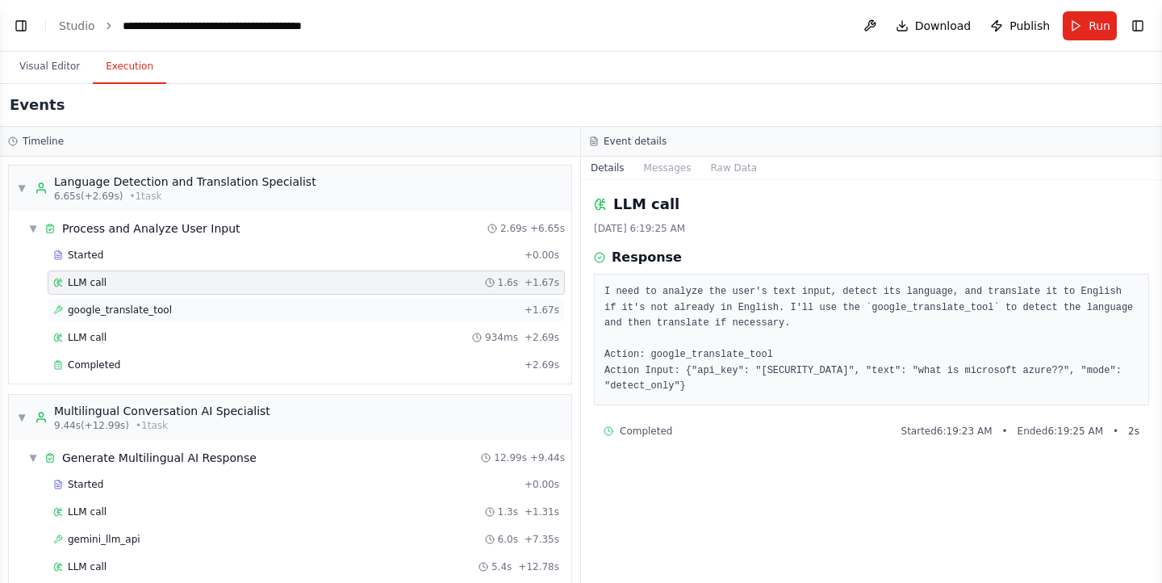
click at [173, 311] on div "google_translate_tool + 1.67s" at bounding box center [306, 310] width 506 height 13
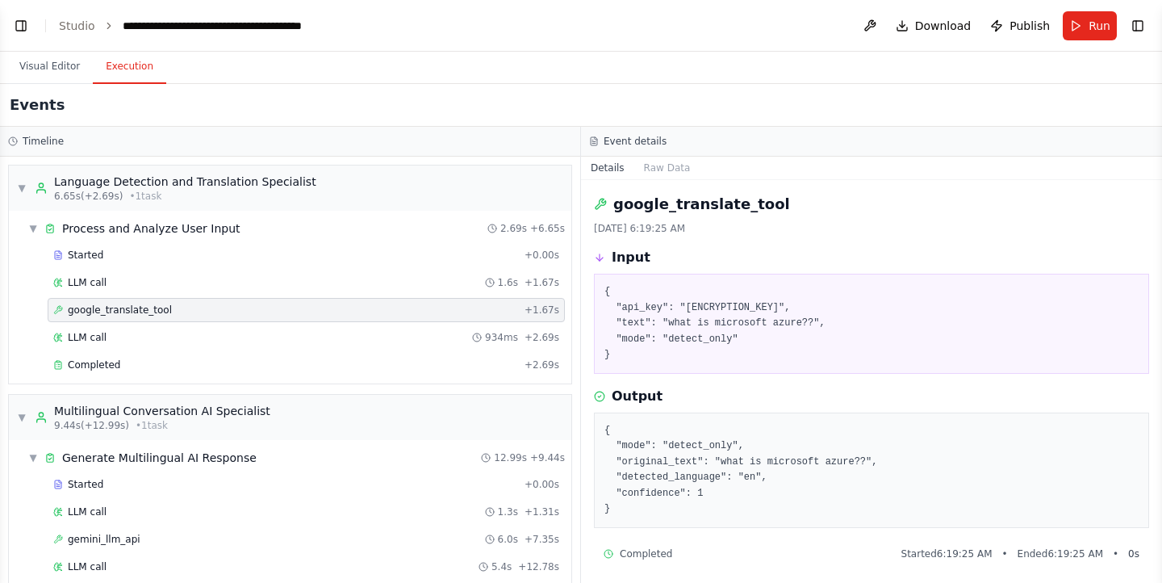
scroll to position [6, 0]
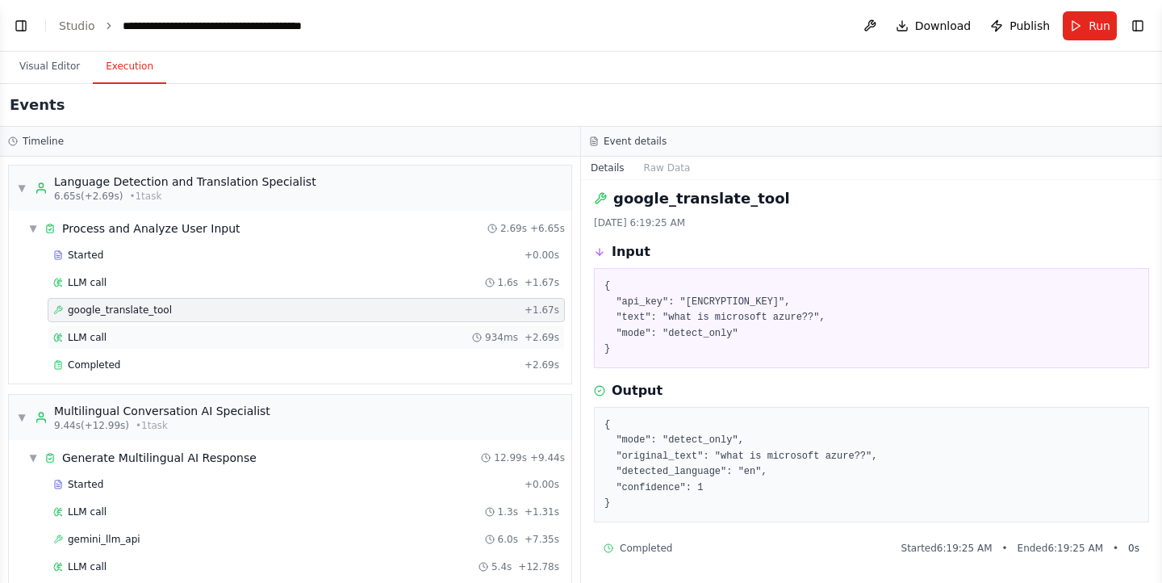
click at [255, 327] on div "LLM call 934ms + 2.69s" at bounding box center [306, 337] width 517 height 24
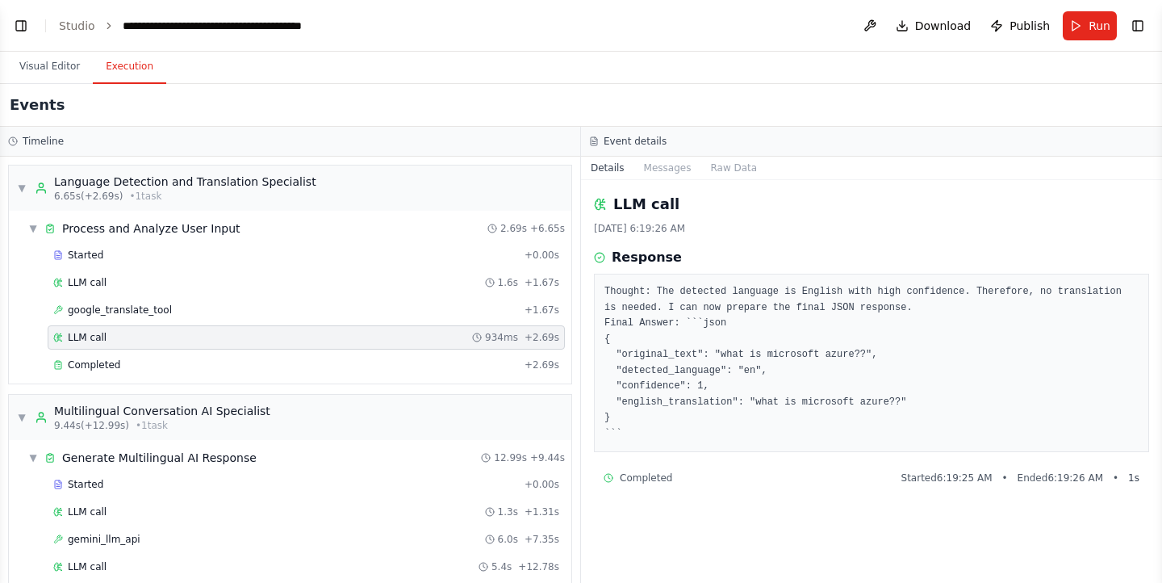
click at [118, 63] on button "Execution" at bounding box center [129, 67] width 73 height 34
click at [1112, 26] on button "Run" at bounding box center [1090, 25] width 54 height 29
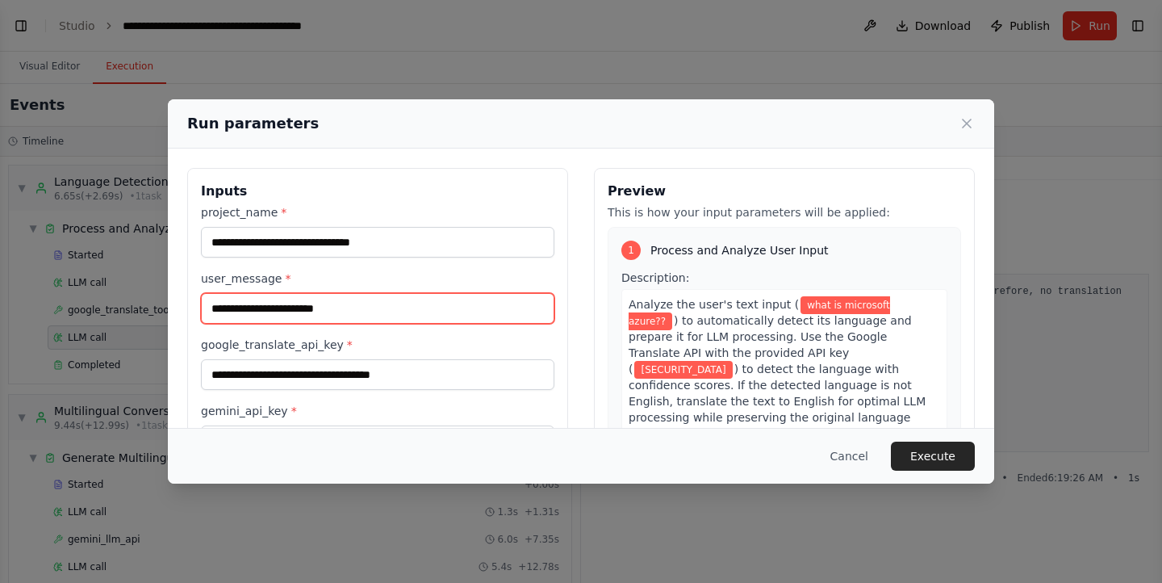
drag, startPoint x: 375, startPoint y: 298, endPoint x: 149, endPoint y: 295, distance: 225.3
click at [149, 295] on div "**********" at bounding box center [581, 291] width 1162 height 583
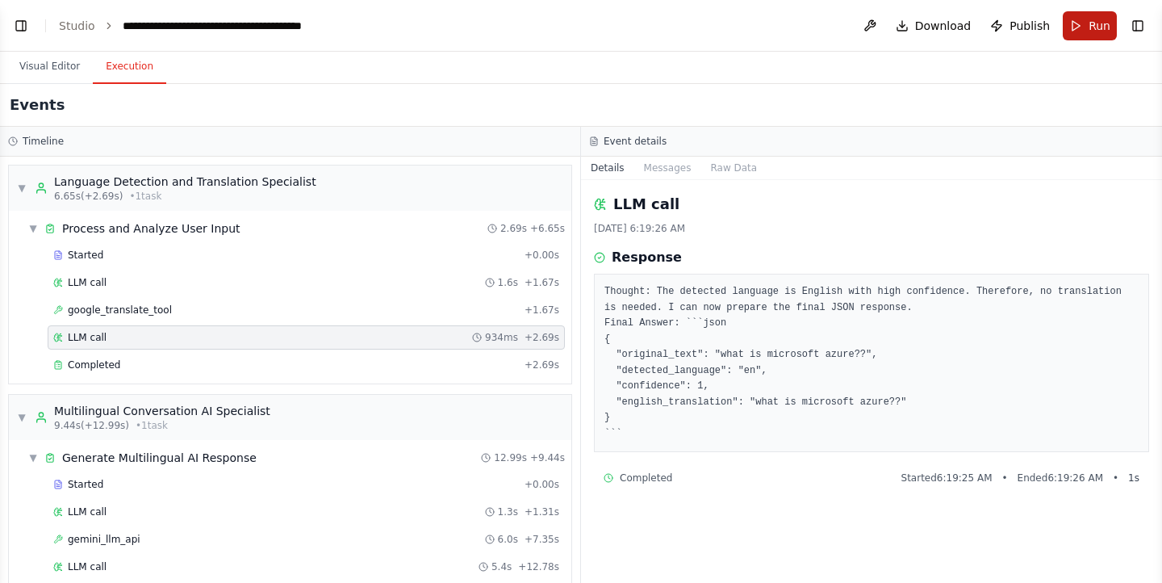
click at [1099, 14] on button "Run" at bounding box center [1090, 25] width 54 height 29
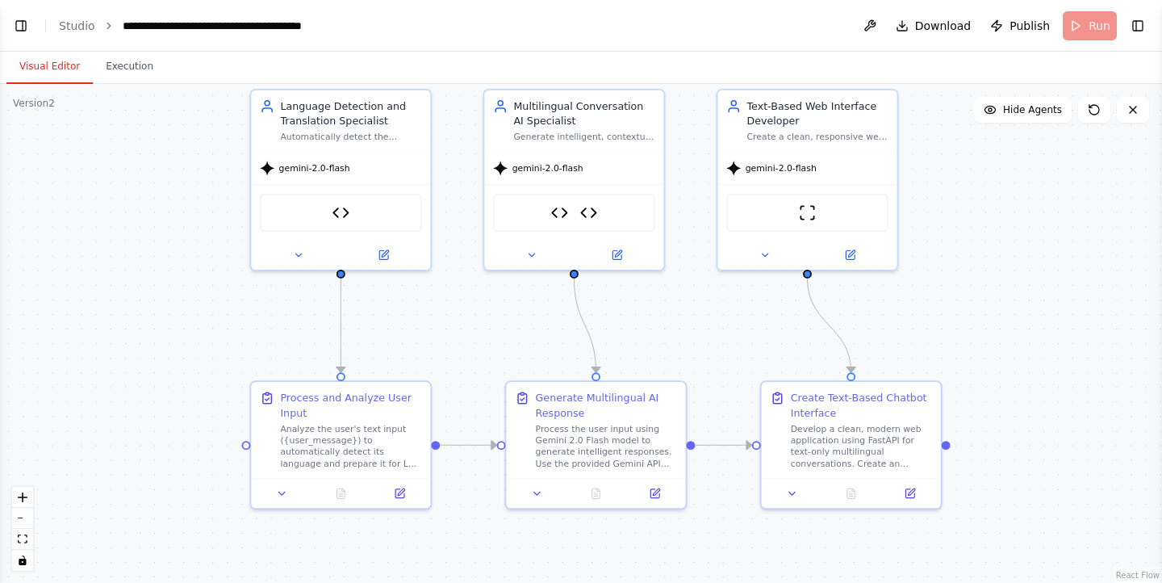
click at [52, 64] on button "Visual Editor" at bounding box center [49, 67] width 86 height 34
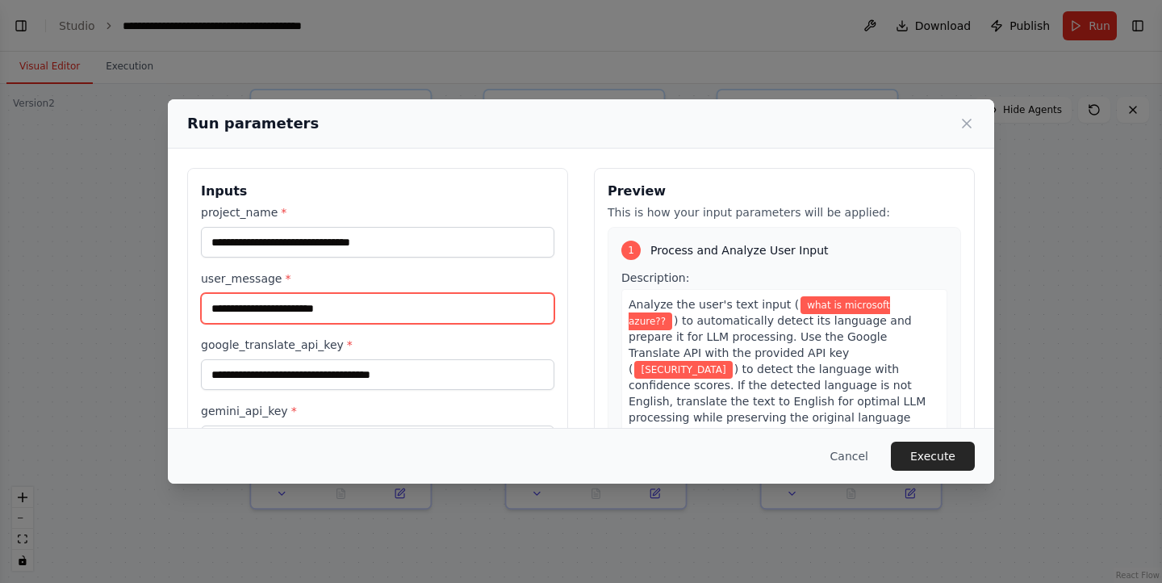
drag, startPoint x: 380, startPoint y: 299, endPoint x: 180, endPoint y: 285, distance: 200.7
click at [180, 285] on div "**********" at bounding box center [581, 359] width 827 height 421
paste input "text"
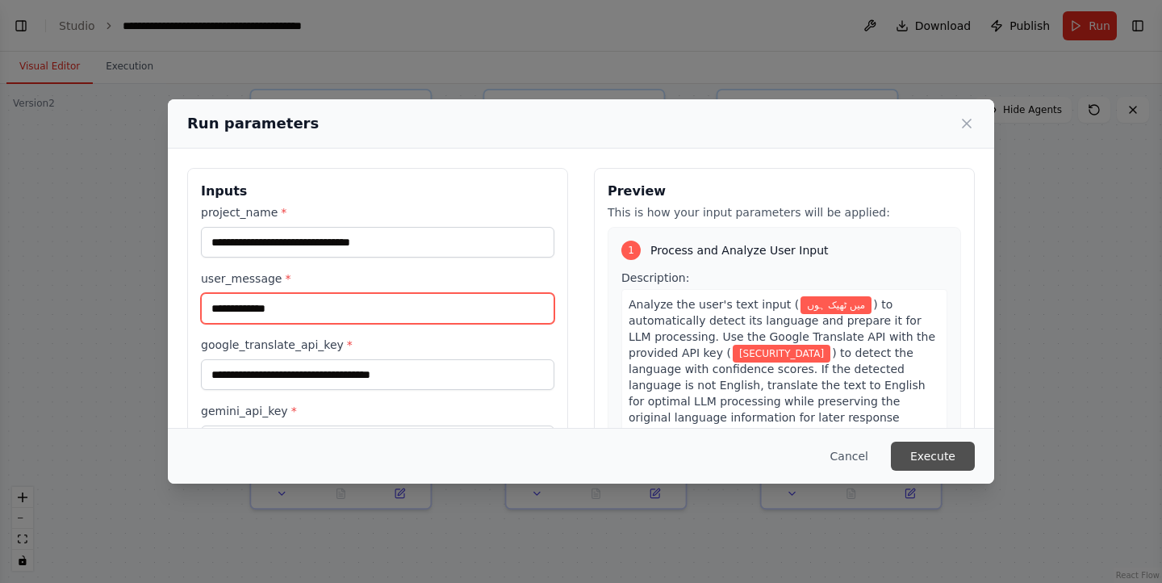
type input "**********"
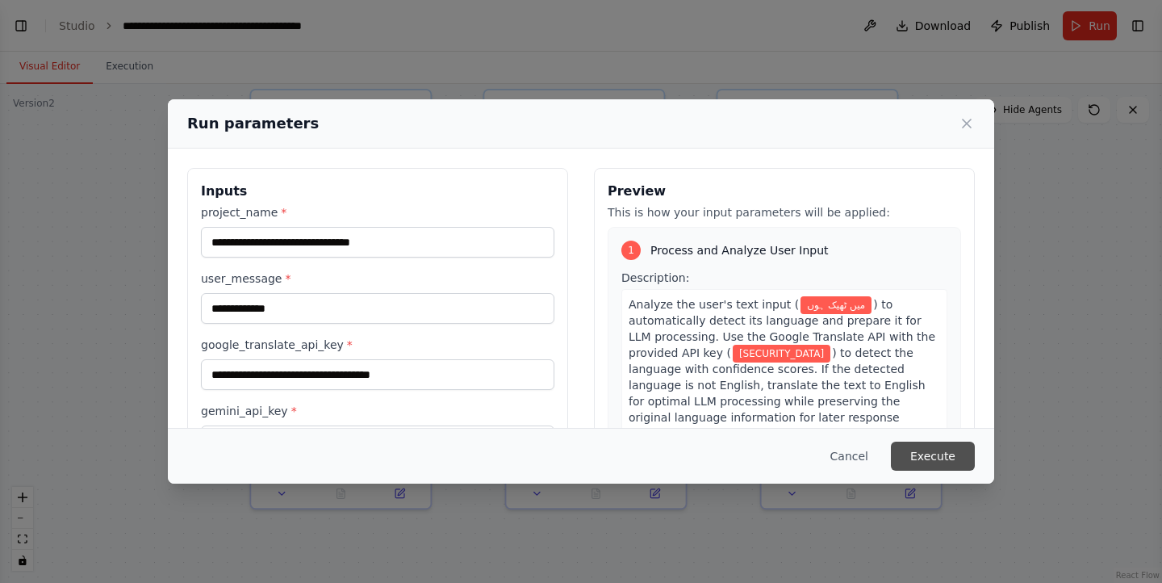
click at [949, 461] on button "Execute" at bounding box center [933, 456] width 84 height 29
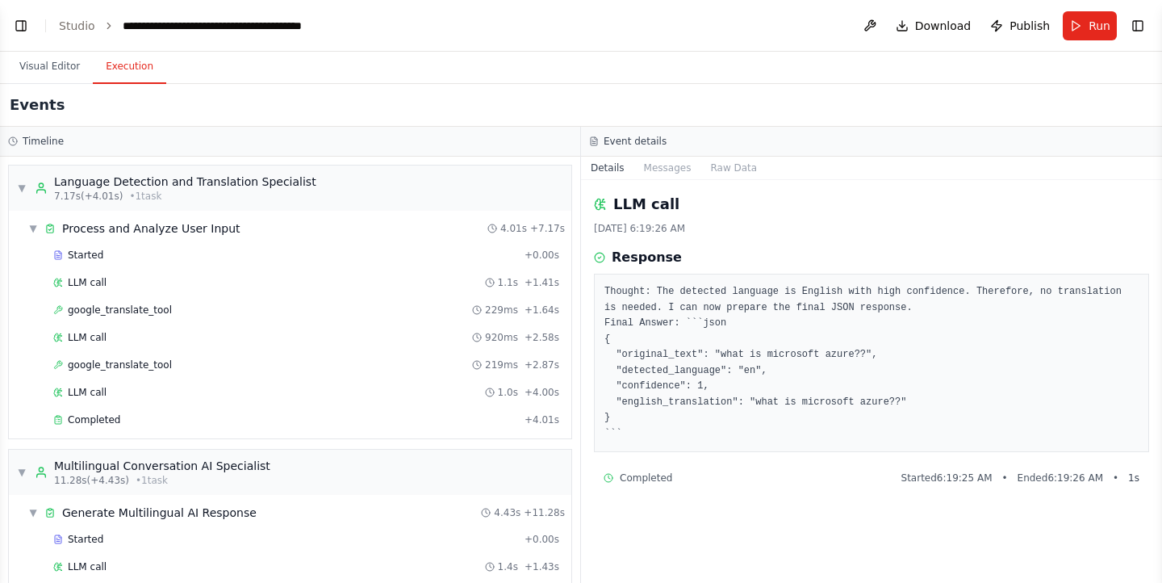
click at [124, 66] on button "Execution" at bounding box center [129, 67] width 73 height 34
click at [98, 251] on div "Started" at bounding box center [285, 255] width 465 height 13
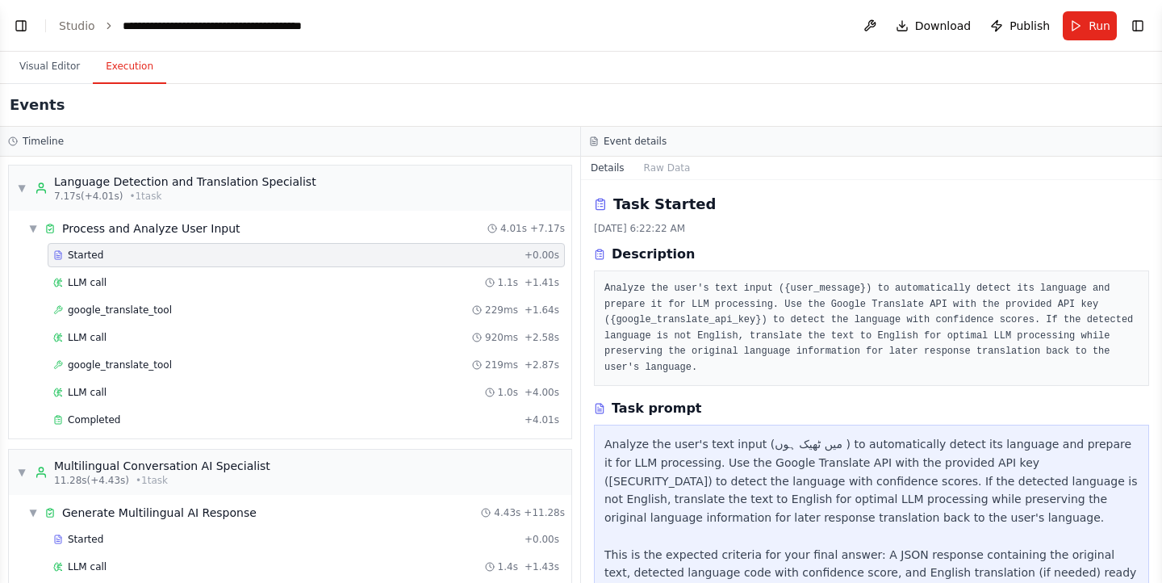
scroll to position [57, 0]
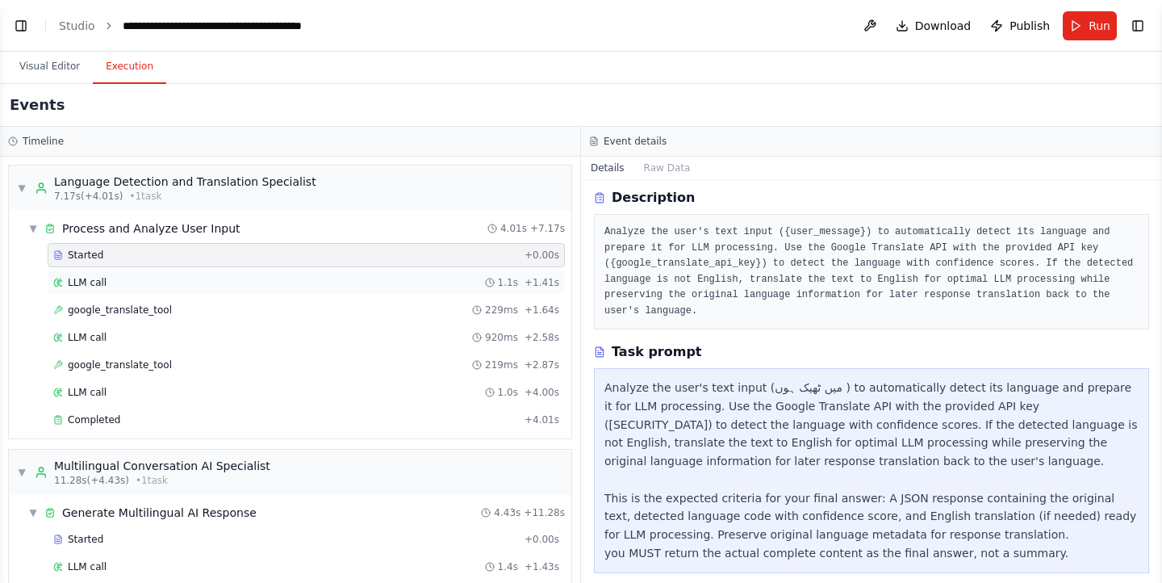
drag, startPoint x: 213, startPoint y: 268, endPoint x: 212, endPoint y: 276, distance: 8.1
click at [212, 276] on div "Started + 0.00s LLM call 1.1s + 1.41s google_translate_tool 229ms + 1.64s LLM c…" at bounding box center [297, 339] width 550 height 192
click at [212, 276] on div "LLM call 1.1s + 1.41s" at bounding box center [306, 282] width 506 height 13
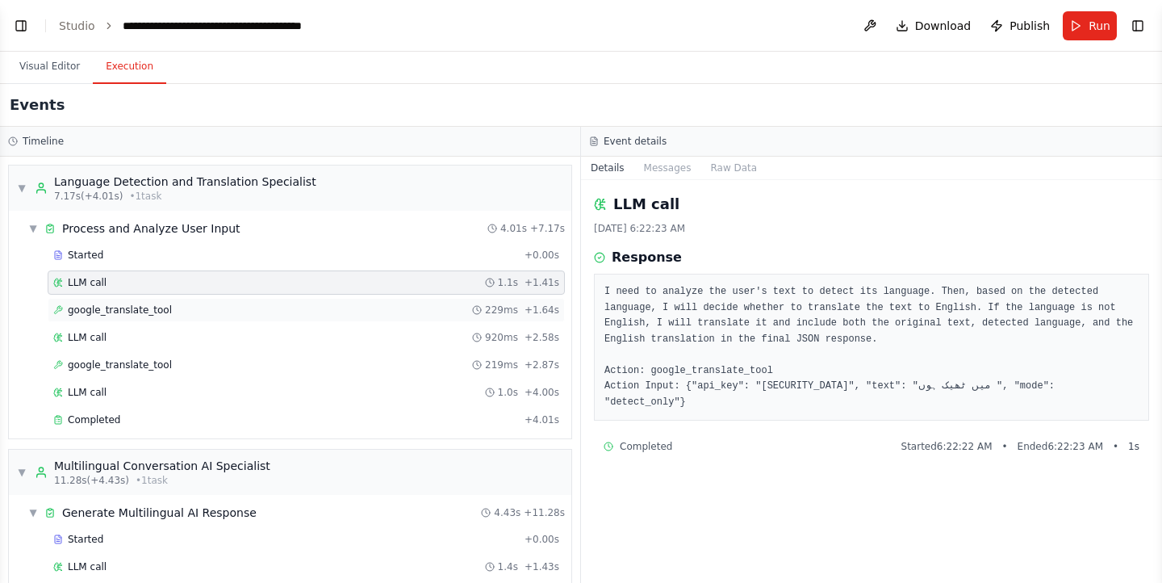
click at [142, 314] on span "google_translate_tool" at bounding box center [120, 310] width 104 height 13
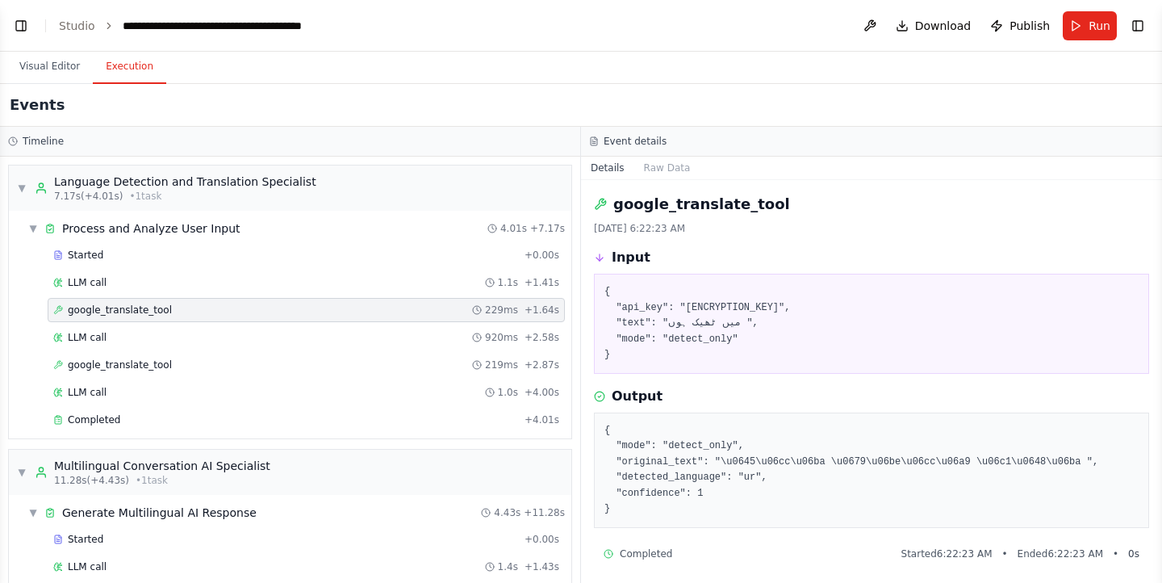
scroll to position [6, 0]
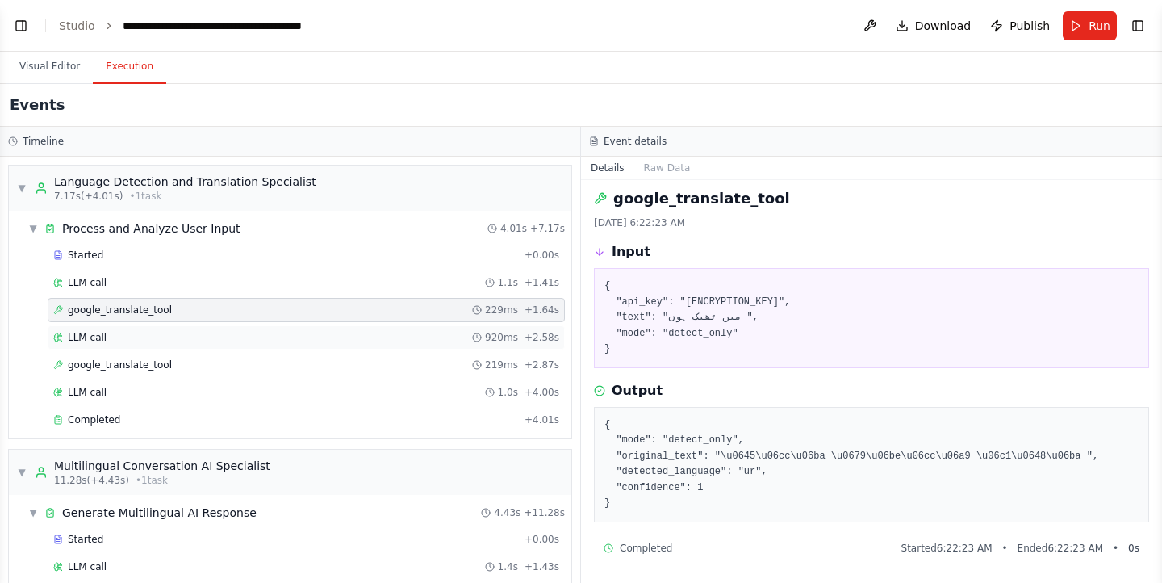
click at [148, 347] on div "LLM call 920ms + 2.58s" at bounding box center [306, 337] width 517 height 24
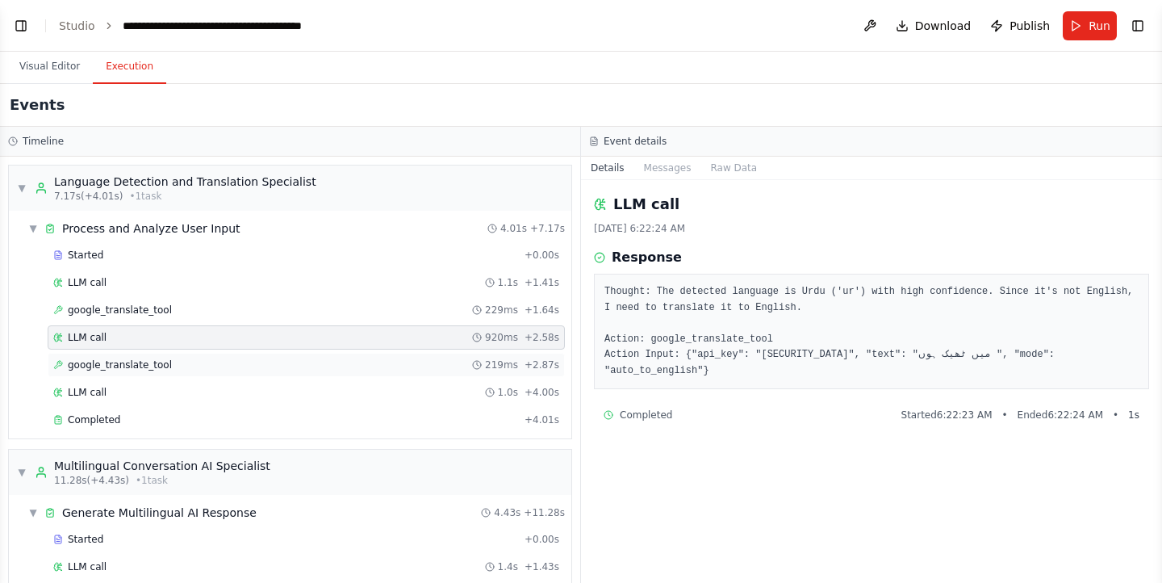
click at [330, 373] on div "google_translate_tool 219ms + 2.87s" at bounding box center [306, 365] width 517 height 24
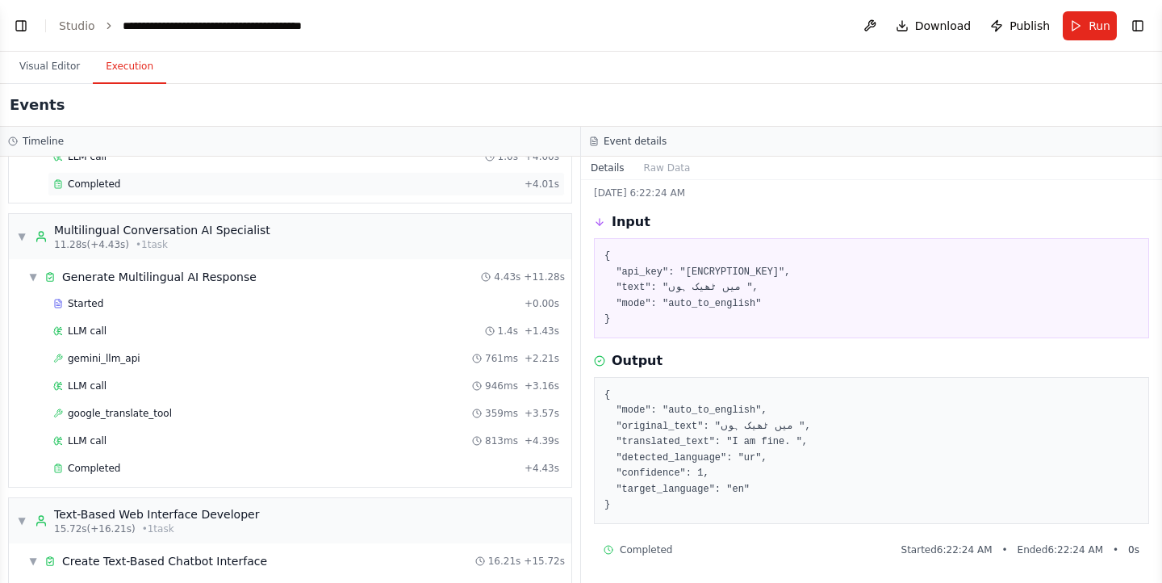
scroll to position [333, 0]
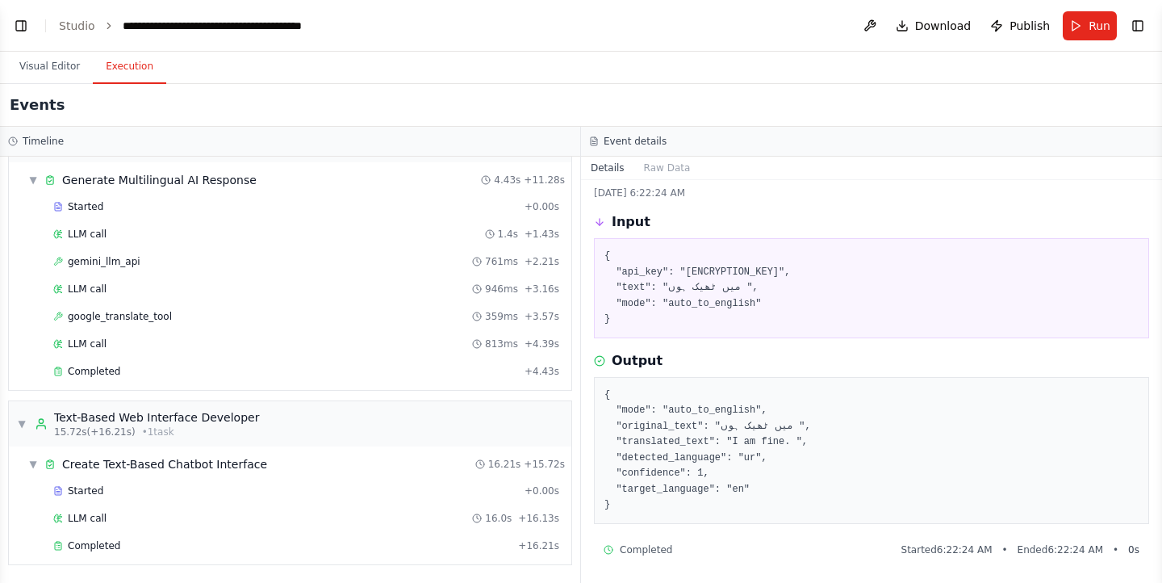
click at [308, 357] on div "Started + 0.00s LLM call 1.4s + 1.43s gemini_llm_api 761ms + 2.21s LLM call 946…" at bounding box center [297, 291] width 550 height 192
click at [304, 354] on div "LLM call 813ms + 4.39s" at bounding box center [306, 344] width 517 height 24
